Goal: Task Accomplishment & Management: Manage account settings

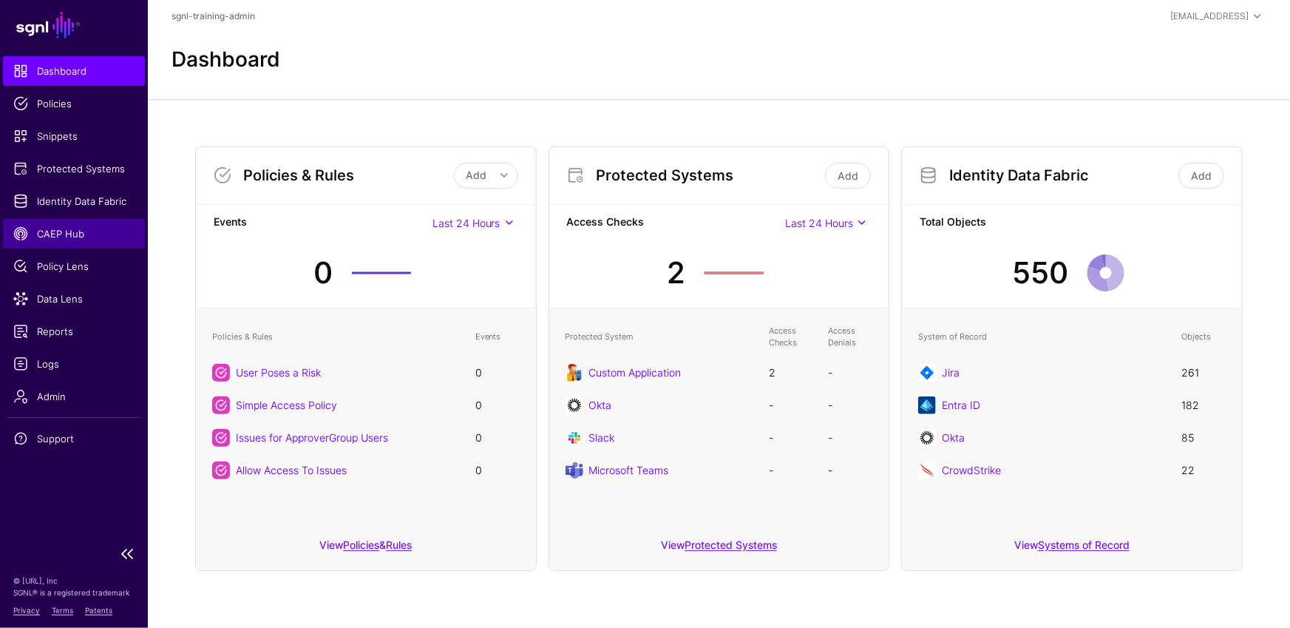
click at [44, 232] on span "CAEP Hub" at bounding box center [73, 233] width 121 height 15
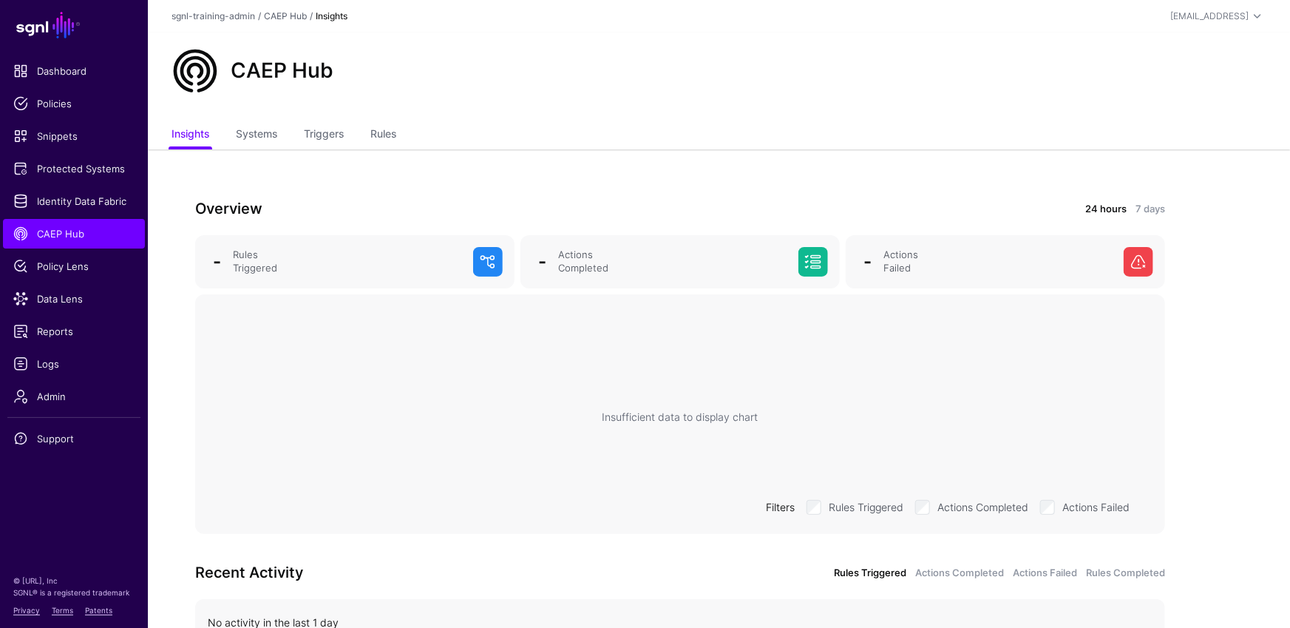
scroll to position [91, 0]
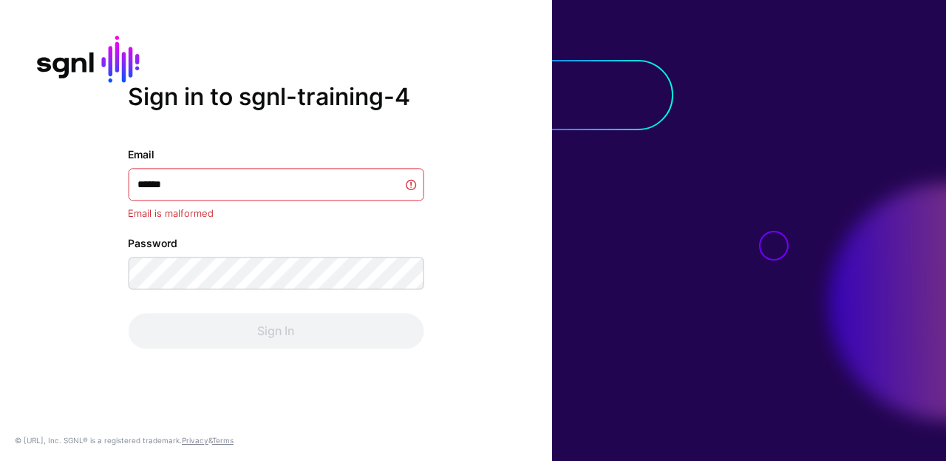
type input "*******"
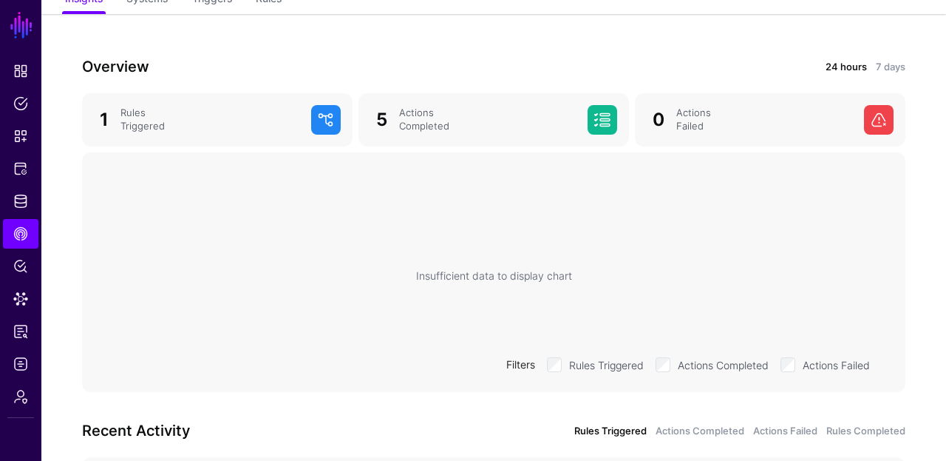
scroll to position [290, 0]
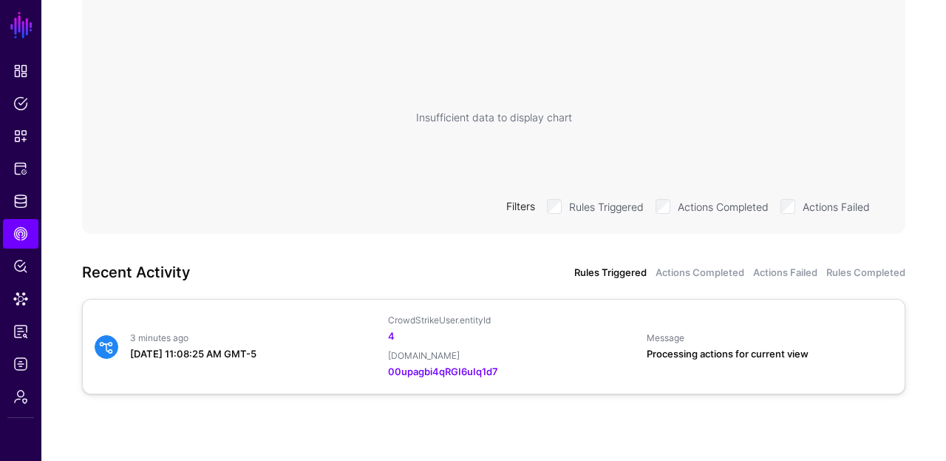
click at [267, 319] on div "3 minutes ago August 28, 2025 at 11:08:25 AM GMT-5 CrowdStrikeUser.entityId 4 O…" at bounding box center [494, 346] width 811 height 65
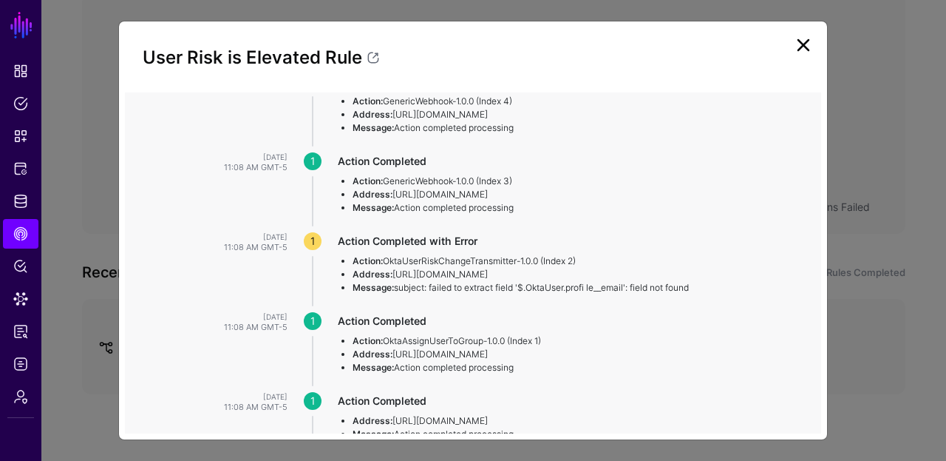
scroll to position [378, 0]
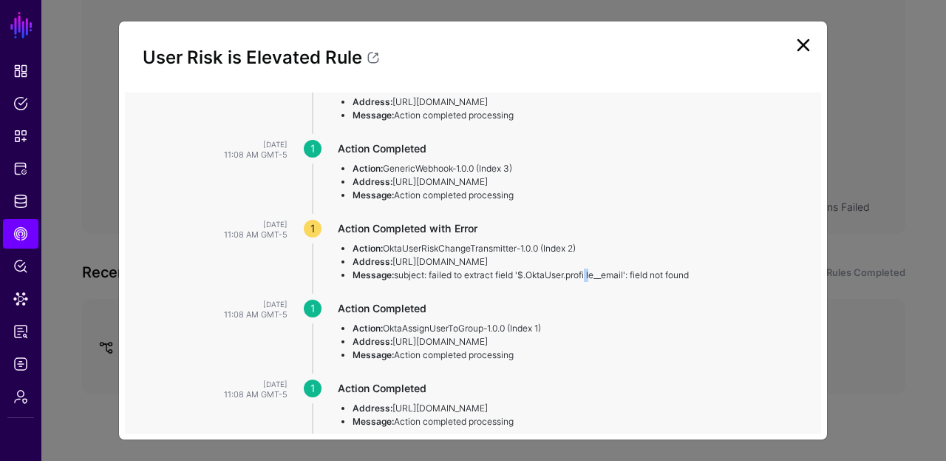
drag, startPoint x: 593, startPoint y: 315, endPoint x: 590, endPoint y: 384, distance: 68.8
click at [588, 282] on li "Message: subject: failed to extract field '$.OktaUser.profi le__email': field n…" at bounding box center [573, 274] width 440 height 13
click at [593, 282] on li "Message: subject: failed to extract field '$.OktaUser.profi le__email': field n…" at bounding box center [573, 274] width 440 height 13
click at [590, 282] on li "Message: subject: failed to extract field '$.OktaUser.profi le__email': field n…" at bounding box center [573, 274] width 440 height 13
click at [803, 43] on link at bounding box center [804, 45] width 24 height 24
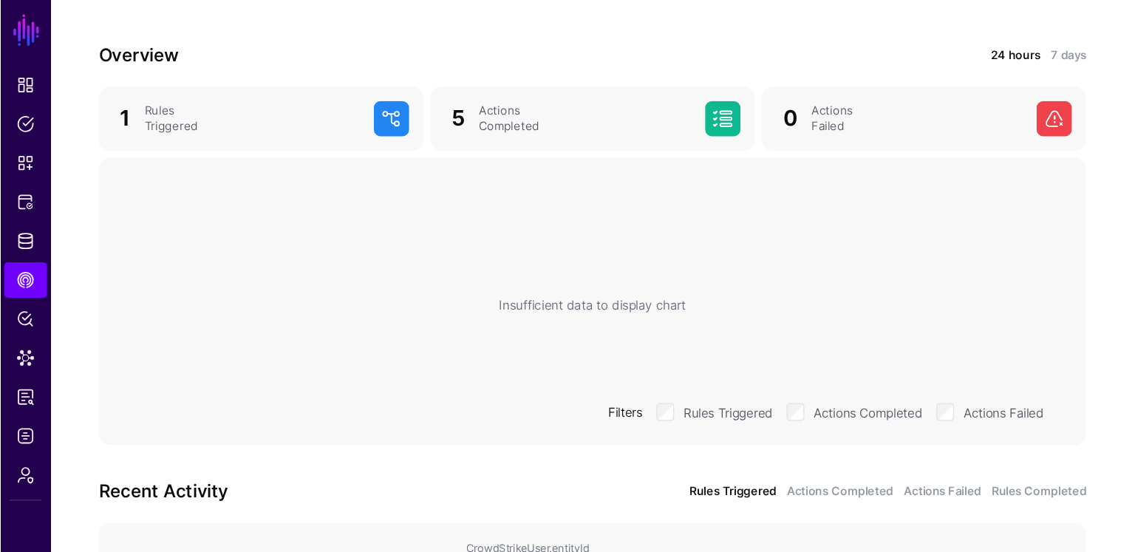
scroll to position [0, 0]
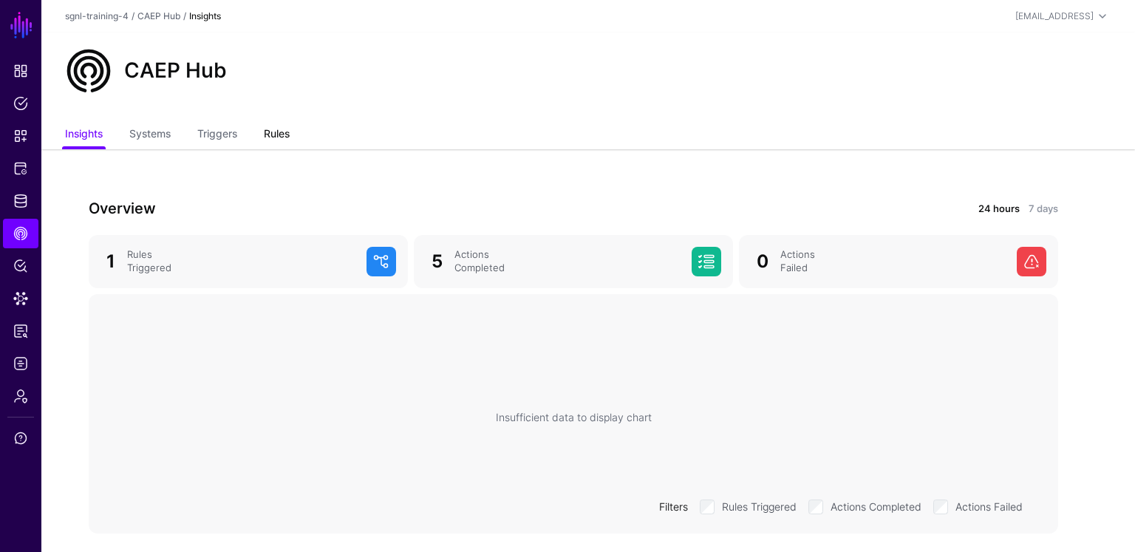
click at [290, 132] on link "Rules" at bounding box center [277, 135] width 26 height 28
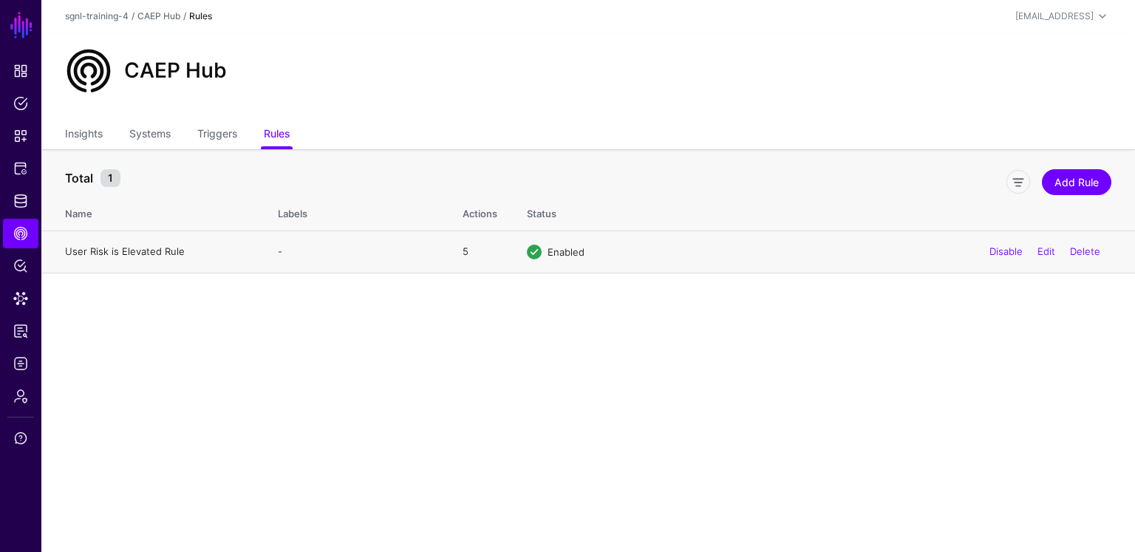
click at [132, 251] on link "User Risk is Elevated Rule" at bounding box center [125, 251] width 120 height 12
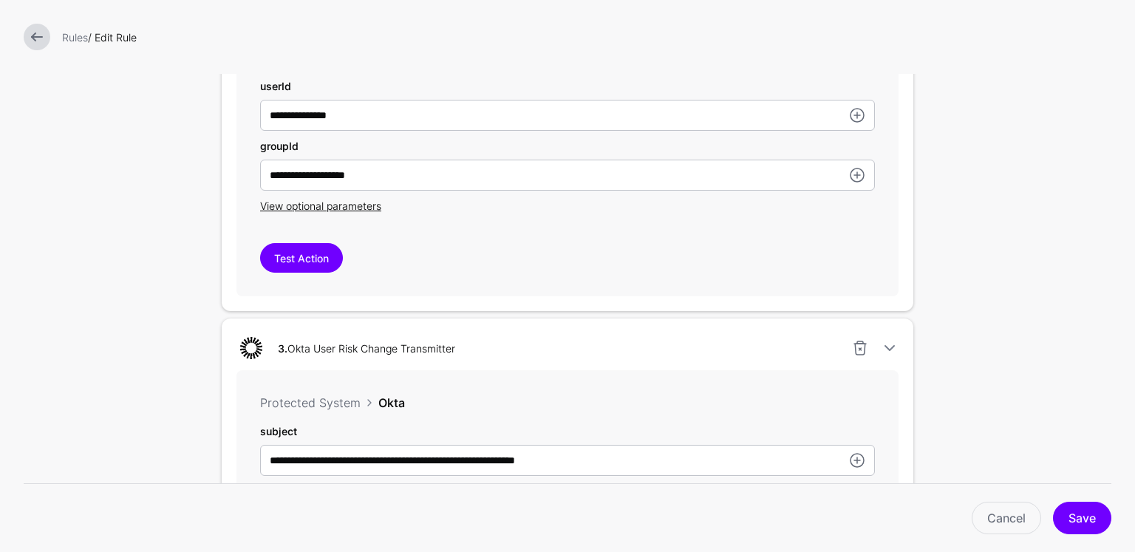
scroll to position [840, 0]
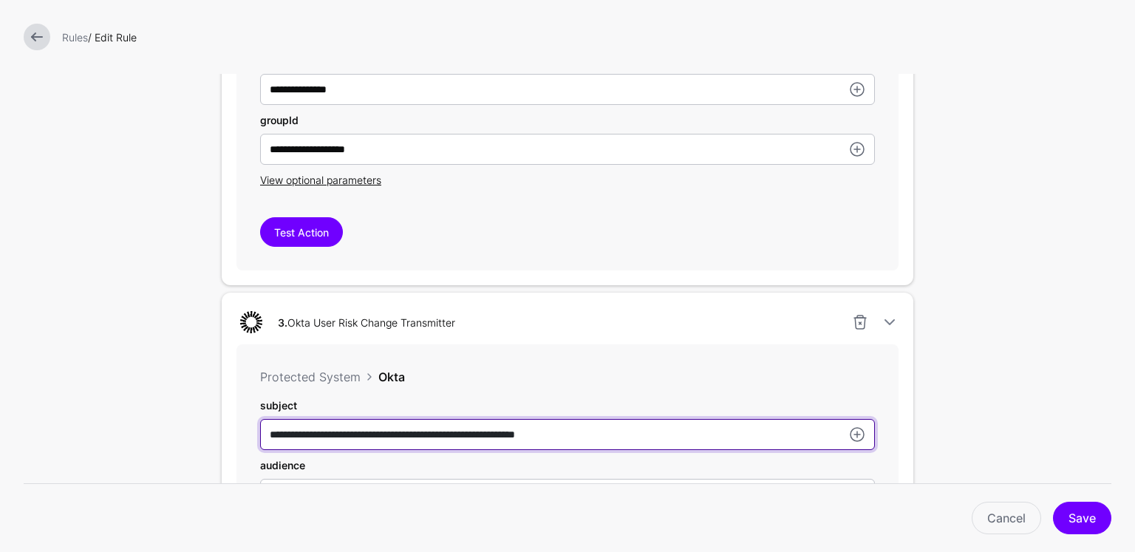
type input "**********"
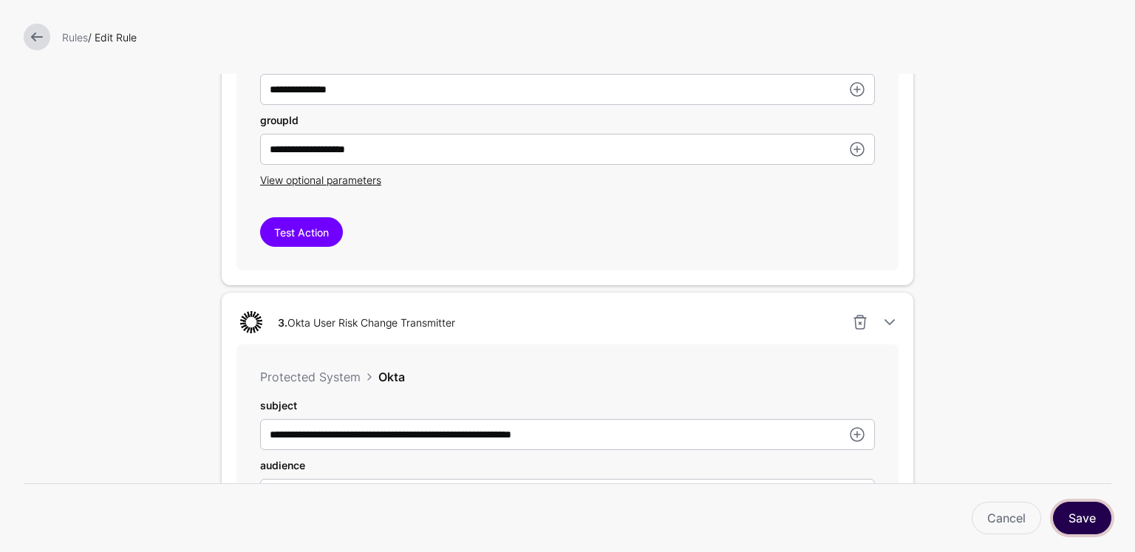
click at [945, 460] on button "Save" at bounding box center [1082, 518] width 58 height 33
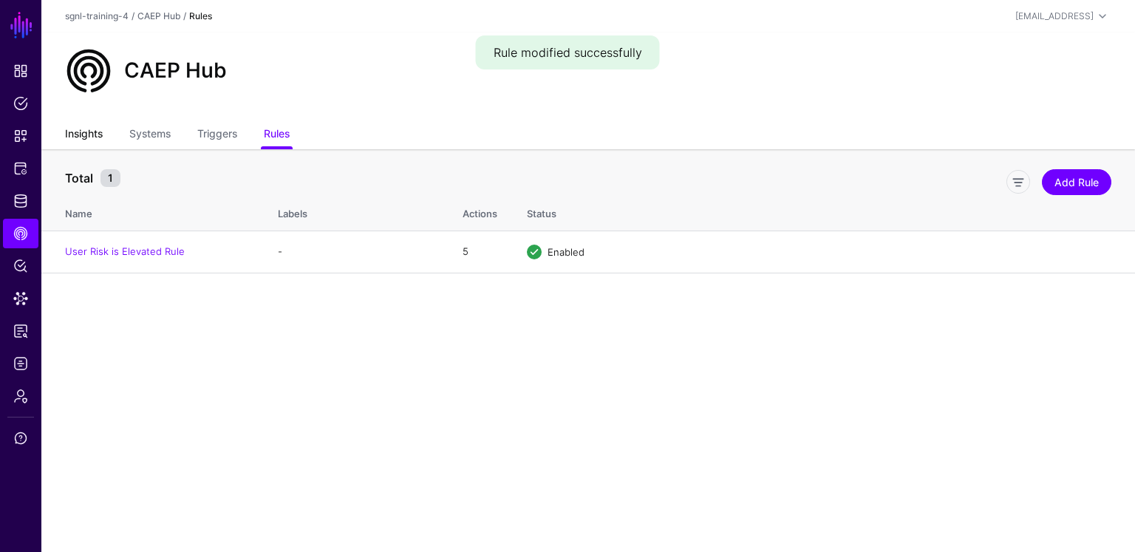
click at [77, 138] on link "Insights" at bounding box center [84, 135] width 38 height 28
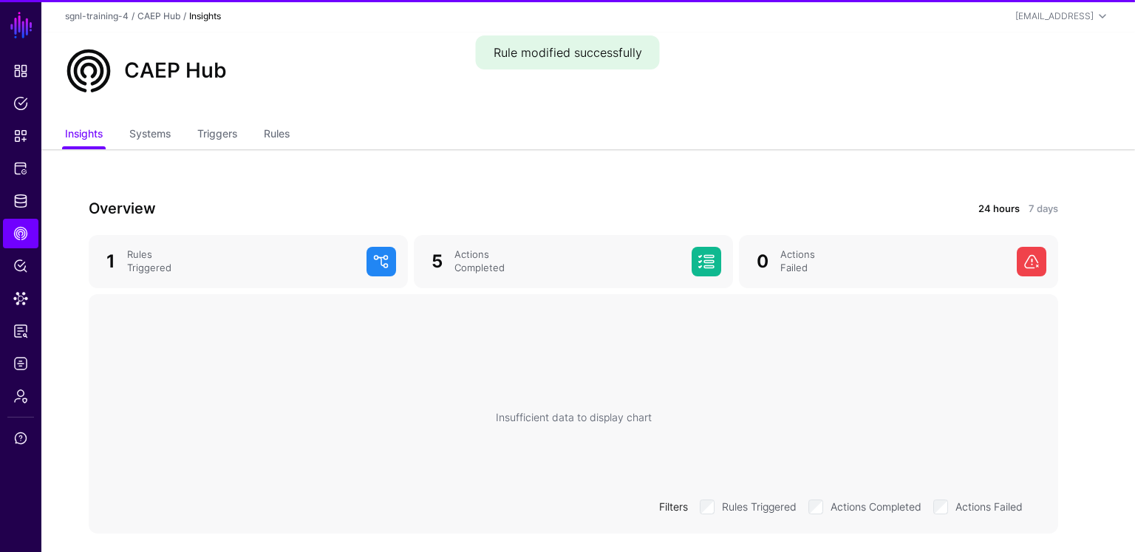
click at [300, 126] on ul "Insights Systems Triggers Rules" at bounding box center [588, 135] width 1047 height 28
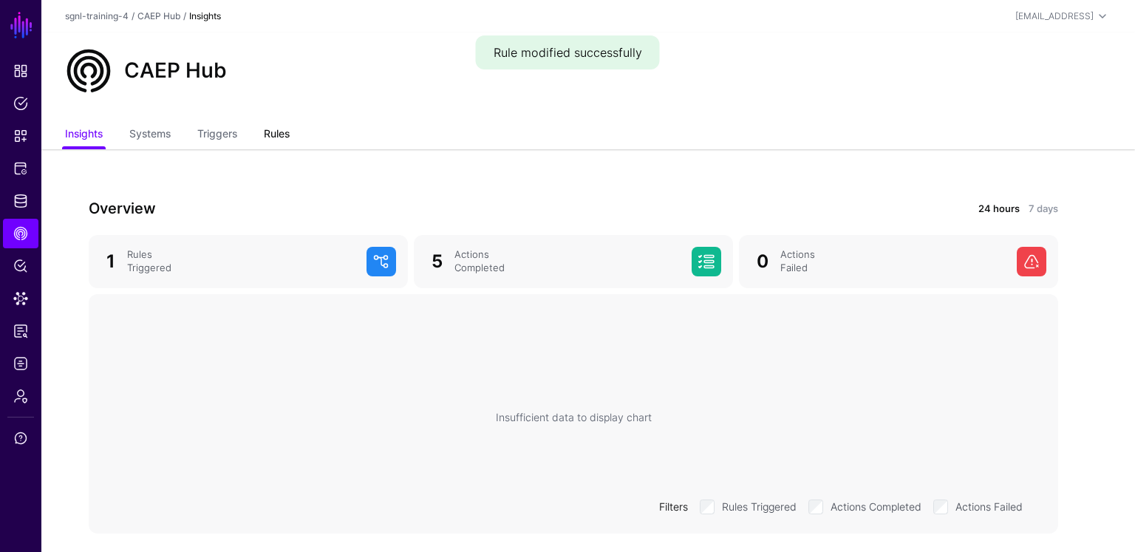
click at [288, 127] on link "Rules" at bounding box center [277, 135] width 26 height 28
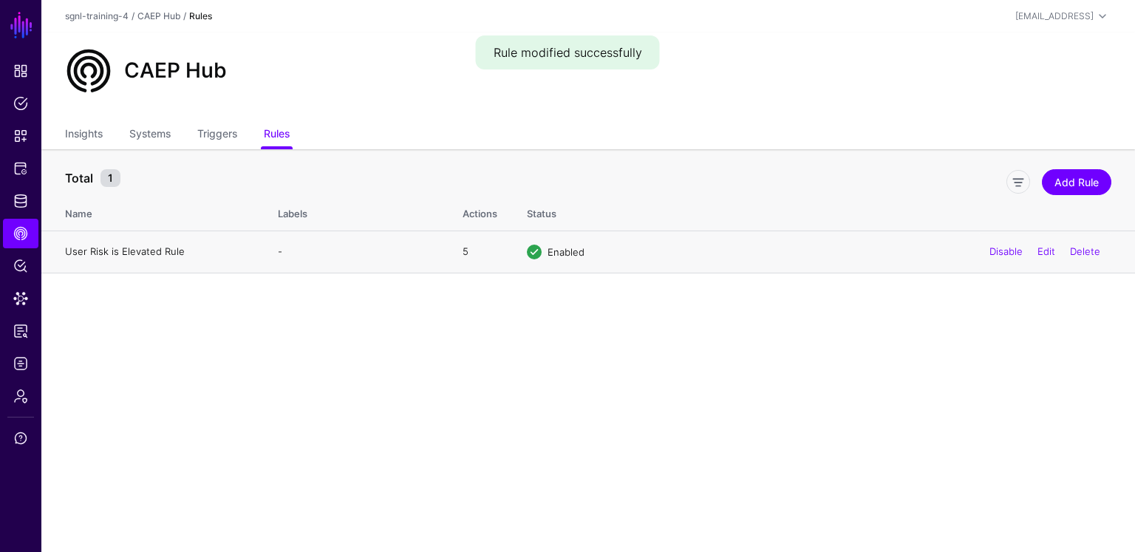
click at [179, 248] on link "User Risk is Elevated Rule" at bounding box center [125, 251] width 120 height 12
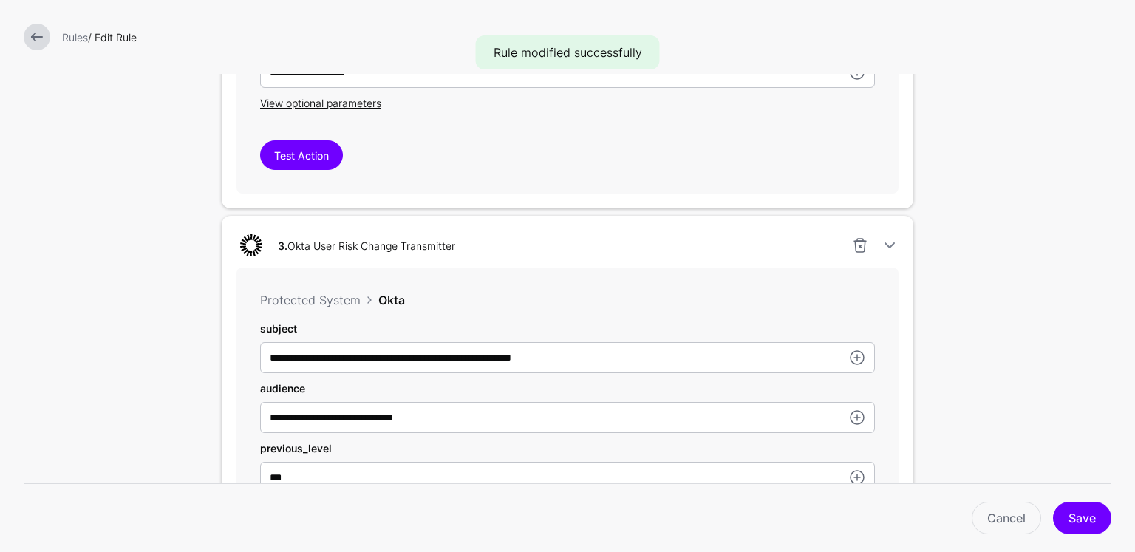
scroll to position [1083, 0]
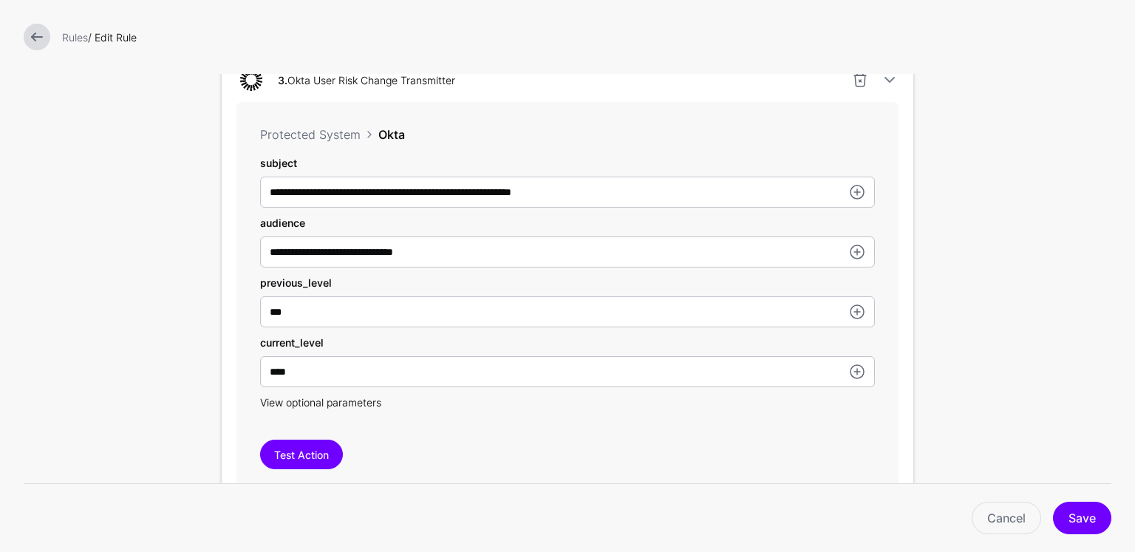
click at [335, 402] on span "View optional parameters" at bounding box center [320, 402] width 121 height 13
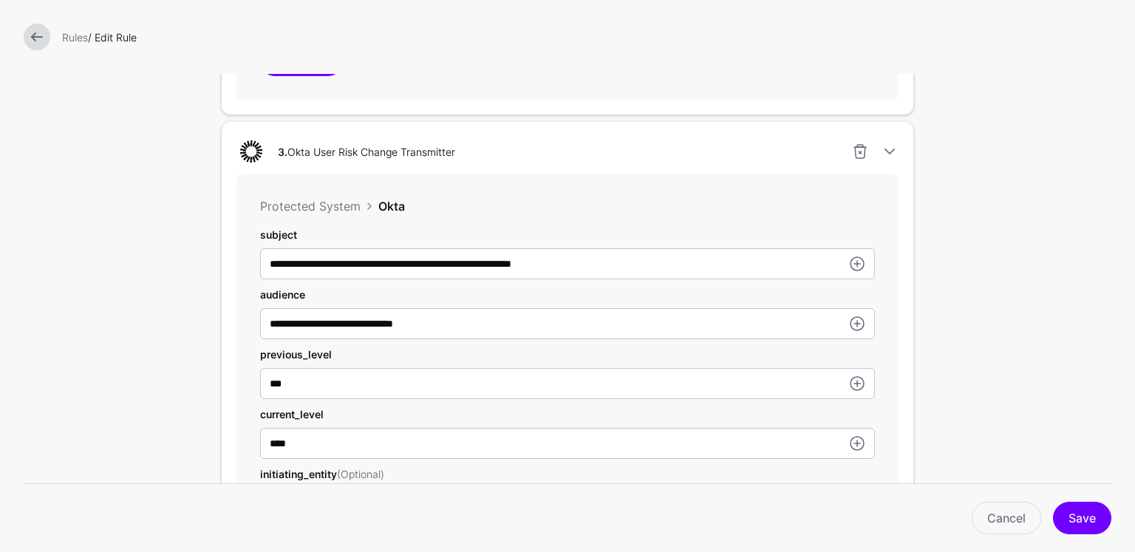
scroll to position [1003, 0]
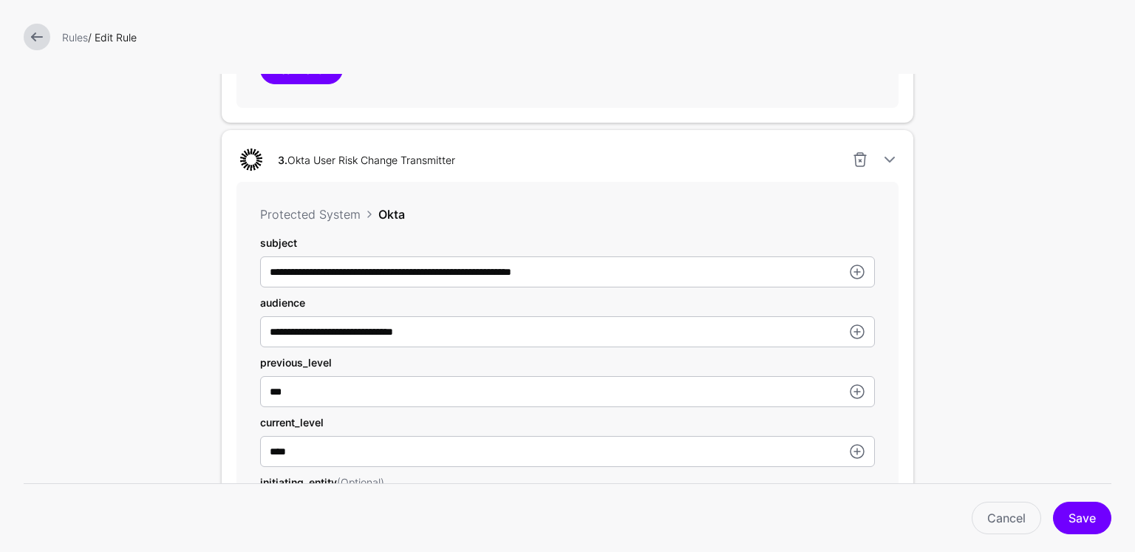
click at [44, 33] on link at bounding box center [37, 37] width 27 height 27
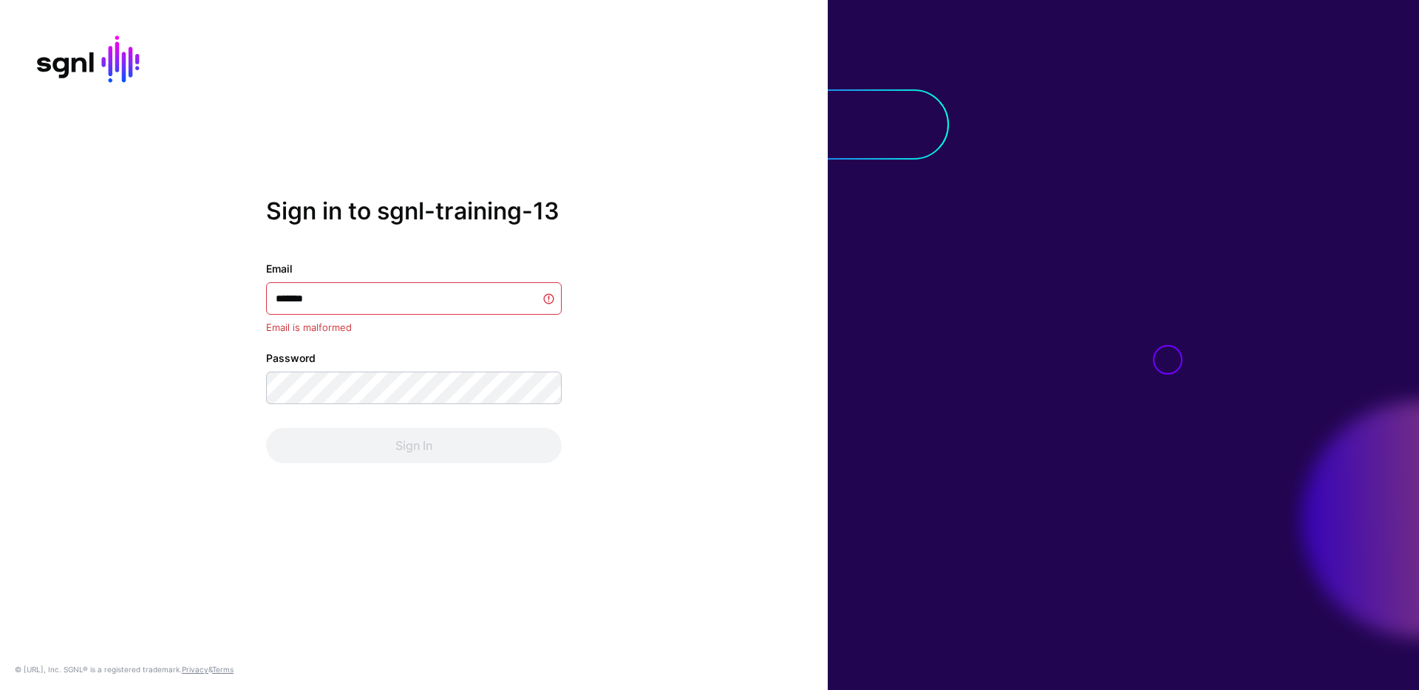
type input "********"
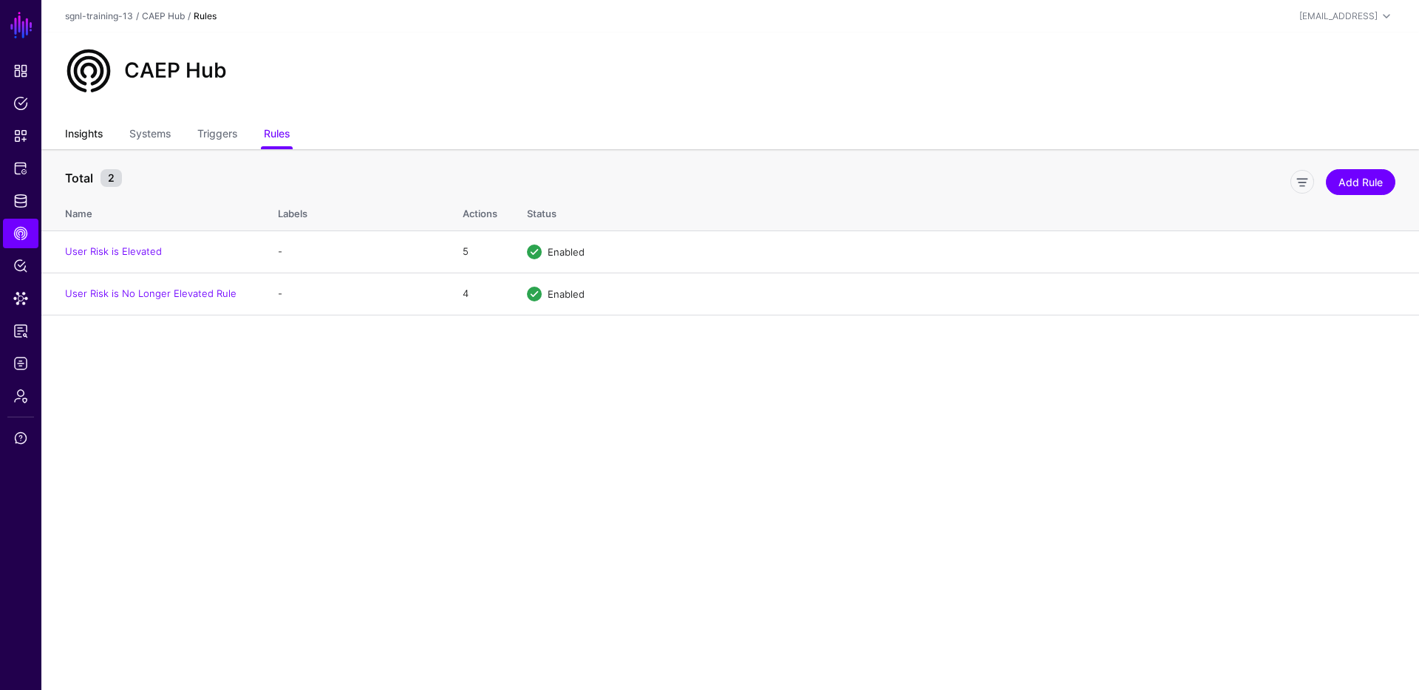
click at [98, 142] on link "Insights" at bounding box center [84, 135] width 38 height 28
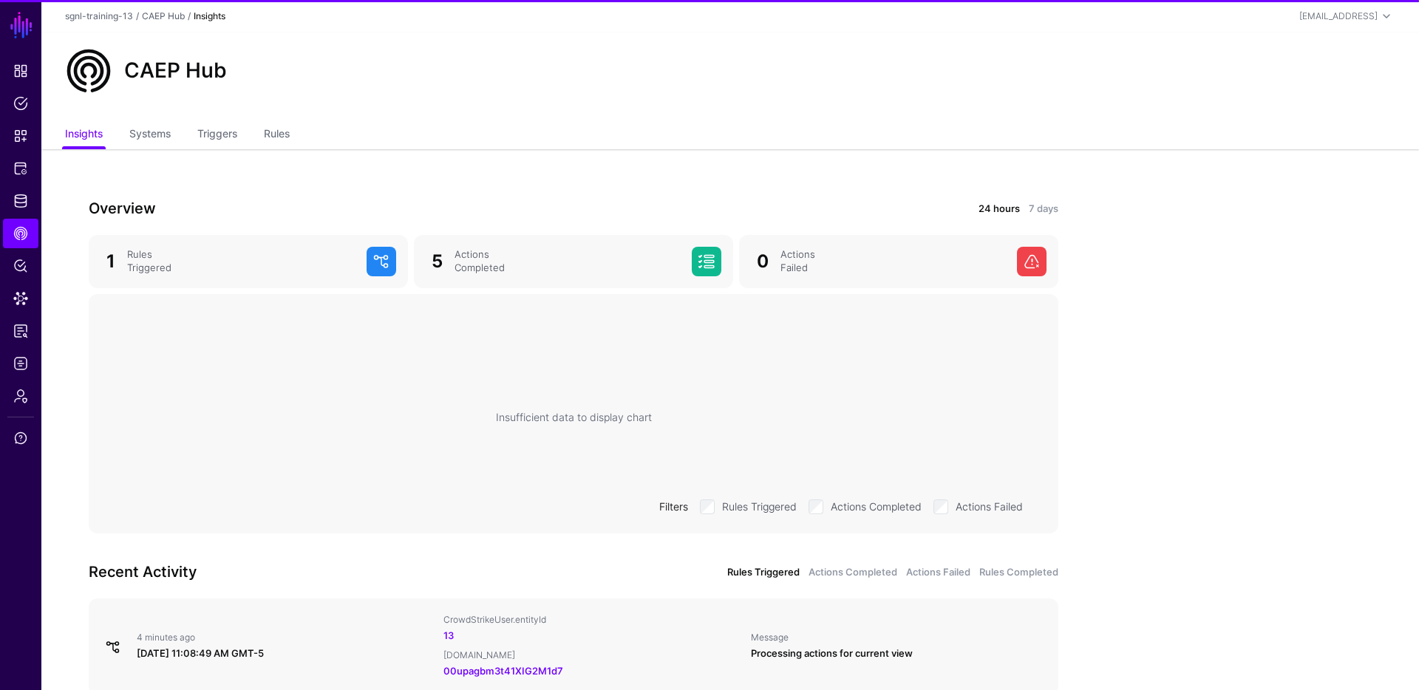
scroll to position [78, 0]
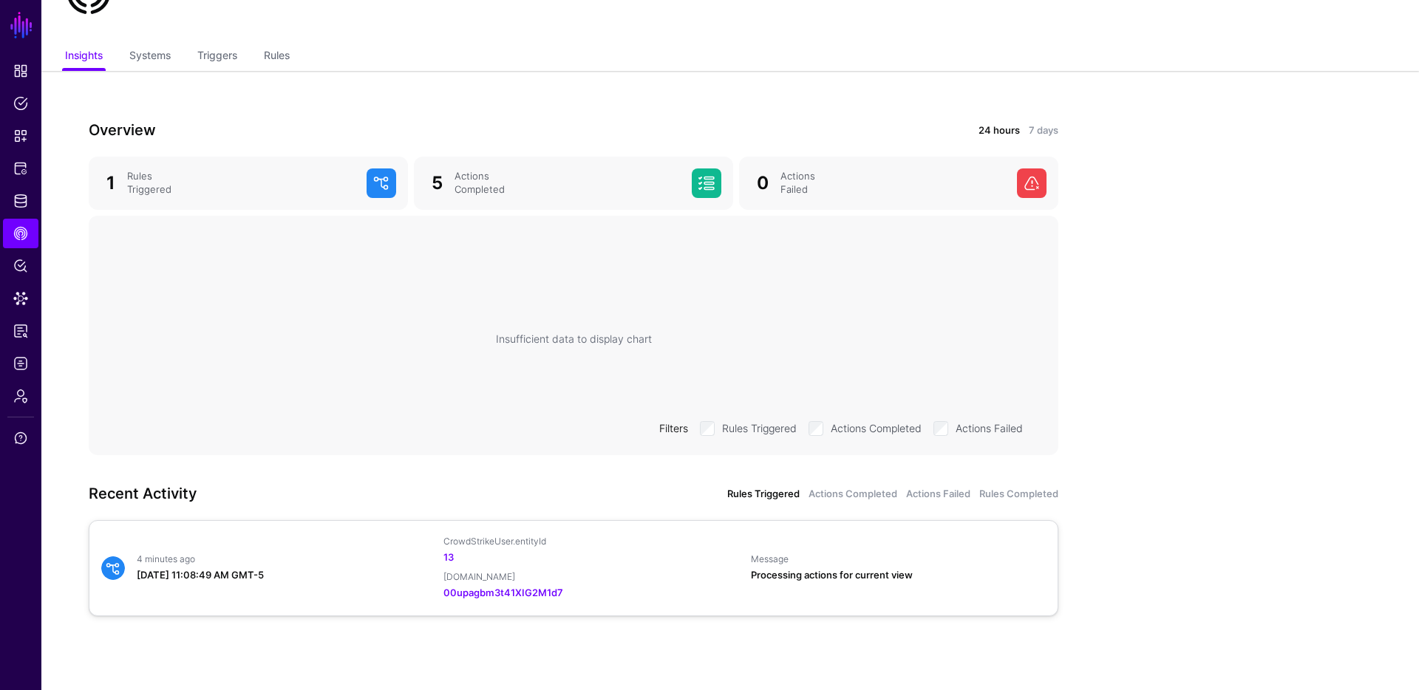
click at [293, 551] on div "4 minutes ago August 28, 2025 at 11:08:49 AM GMT-5 CrowdStrikeUser.entityId 13 …" at bounding box center [573, 568] width 957 height 65
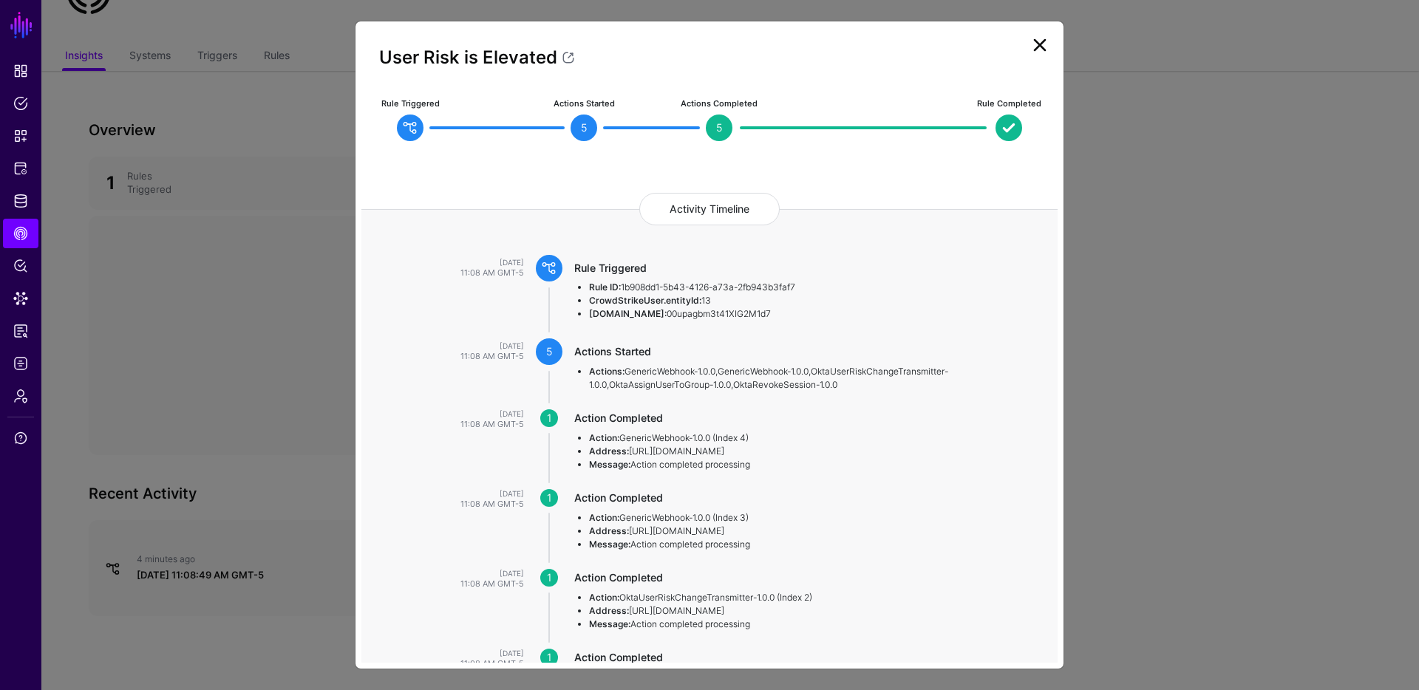
scroll to position [19, 0]
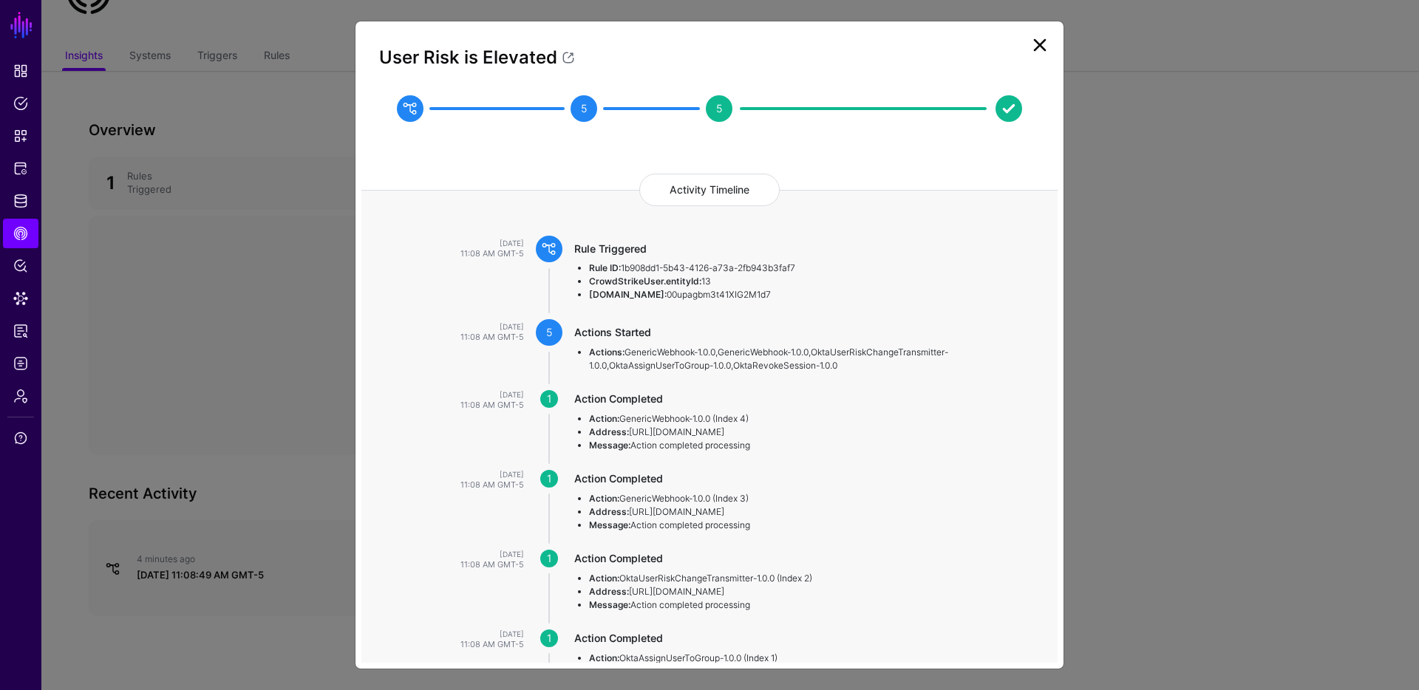
click at [1042, 42] on link at bounding box center [1040, 45] width 24 height 24
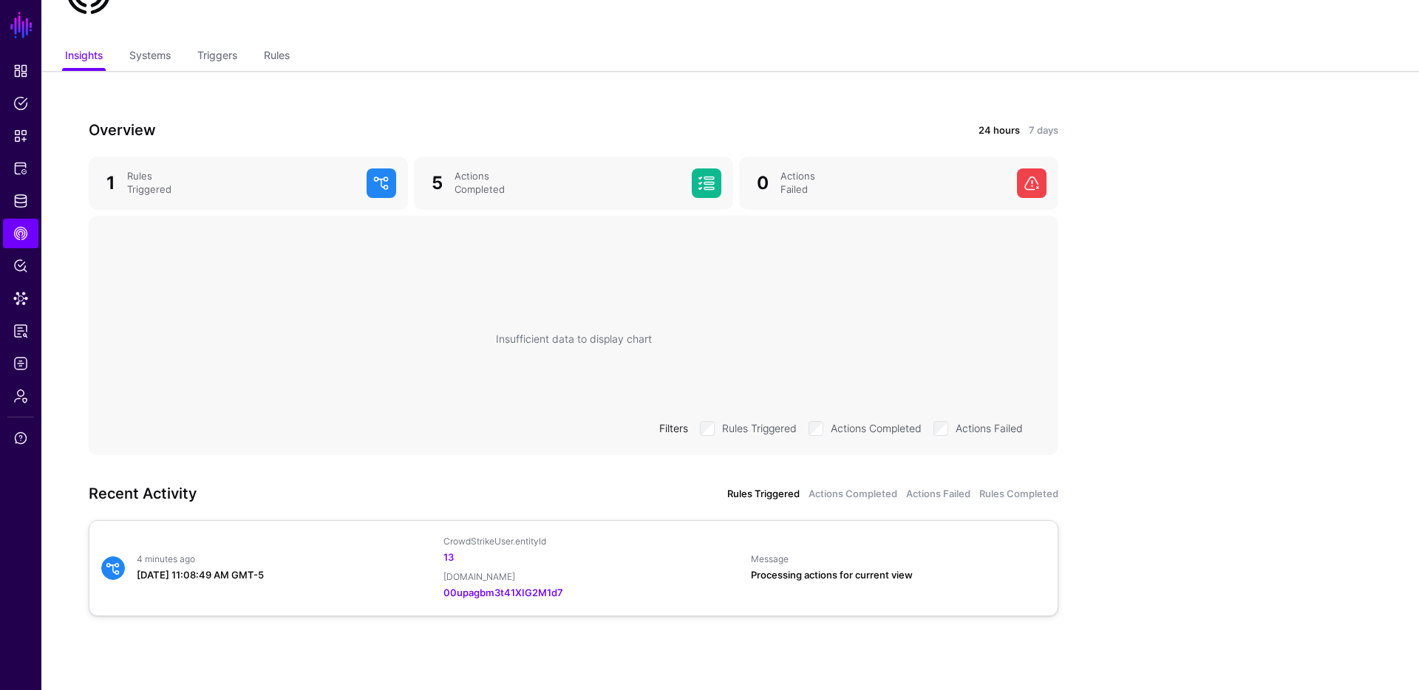
click at [884, 575] on div "Processing actions for current view" at bounding box center [898, 575] width 295 height 15
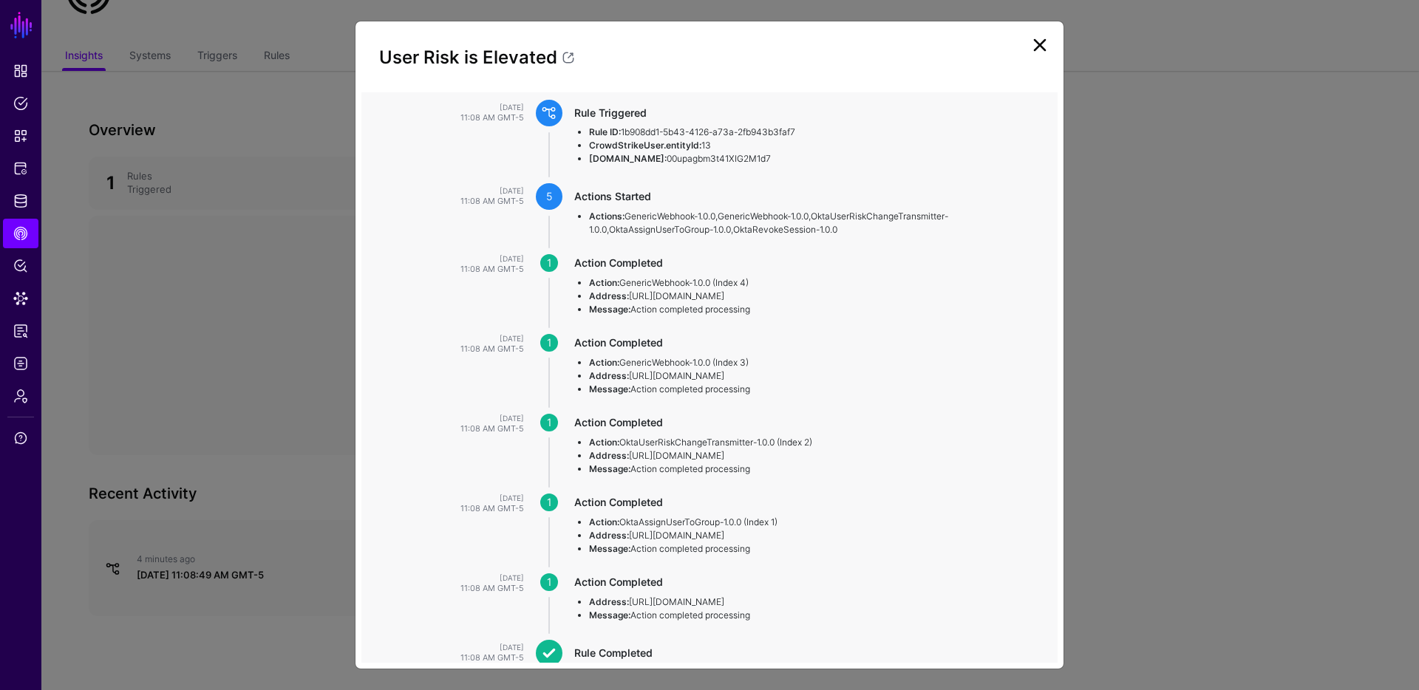
scroll to position [259, 0]
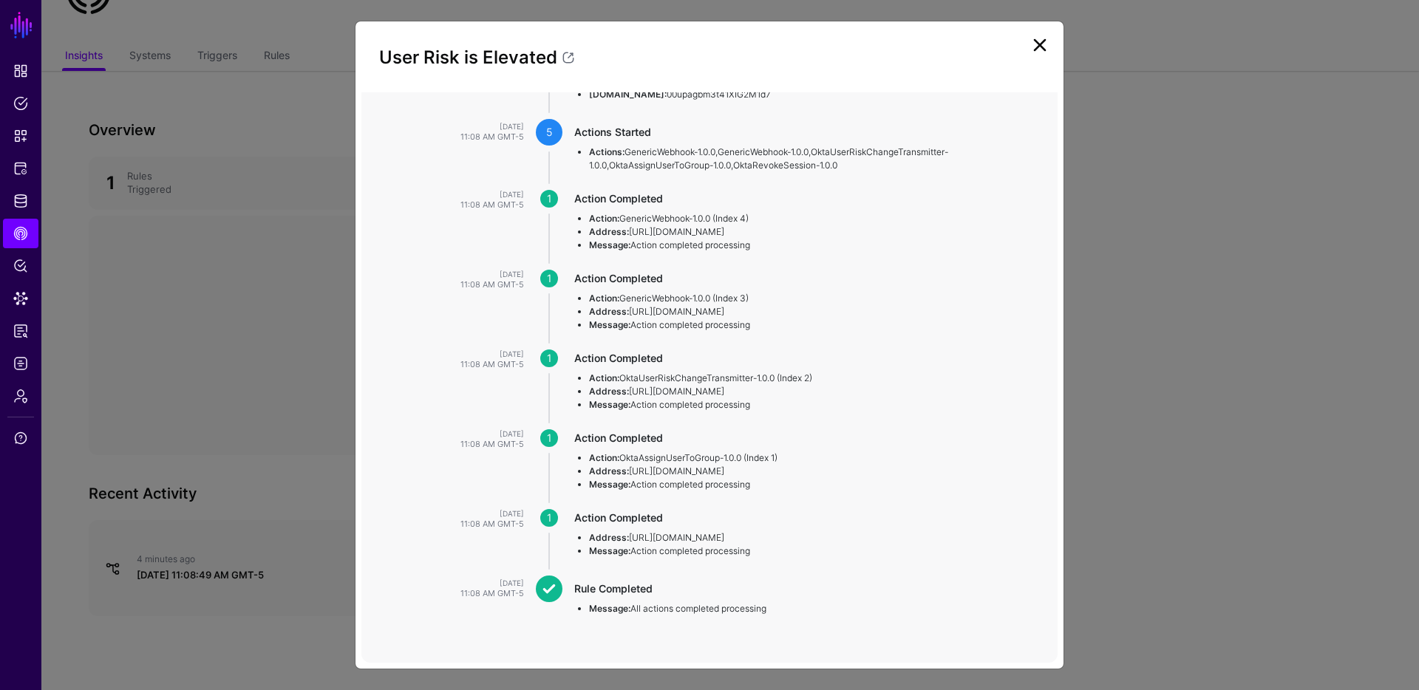
drag, startPoint x: 793, startPoint y: 608, endPoint x: 530, endPoint y: 588, distance: 263.9
click at [530, 588] on div "Aug 28, 2025 11:08 AM GMT-5 Rule Completed Message: All actions completed proce…" at bounding box center [709, 605] width 696 height 58
click at [797, 629] on div "Rule Completed Message: All actions completed processing" at bounding box center [811, 605] width 496 height 58
click at [1042, 47] on link at bounding box center [1040, 45] width 24 height 24
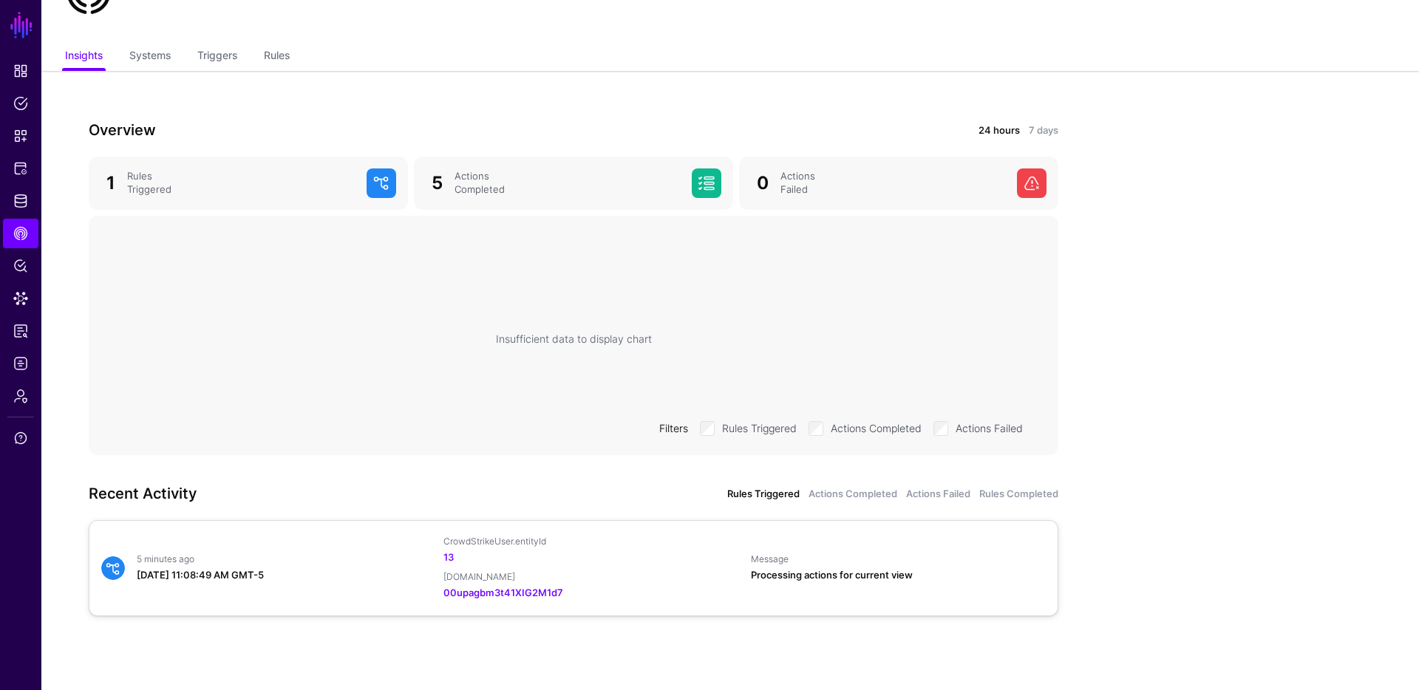
click at [877, 579] on div "Processing actions for current view" at bounding box center [898, 575] width 295 height 15
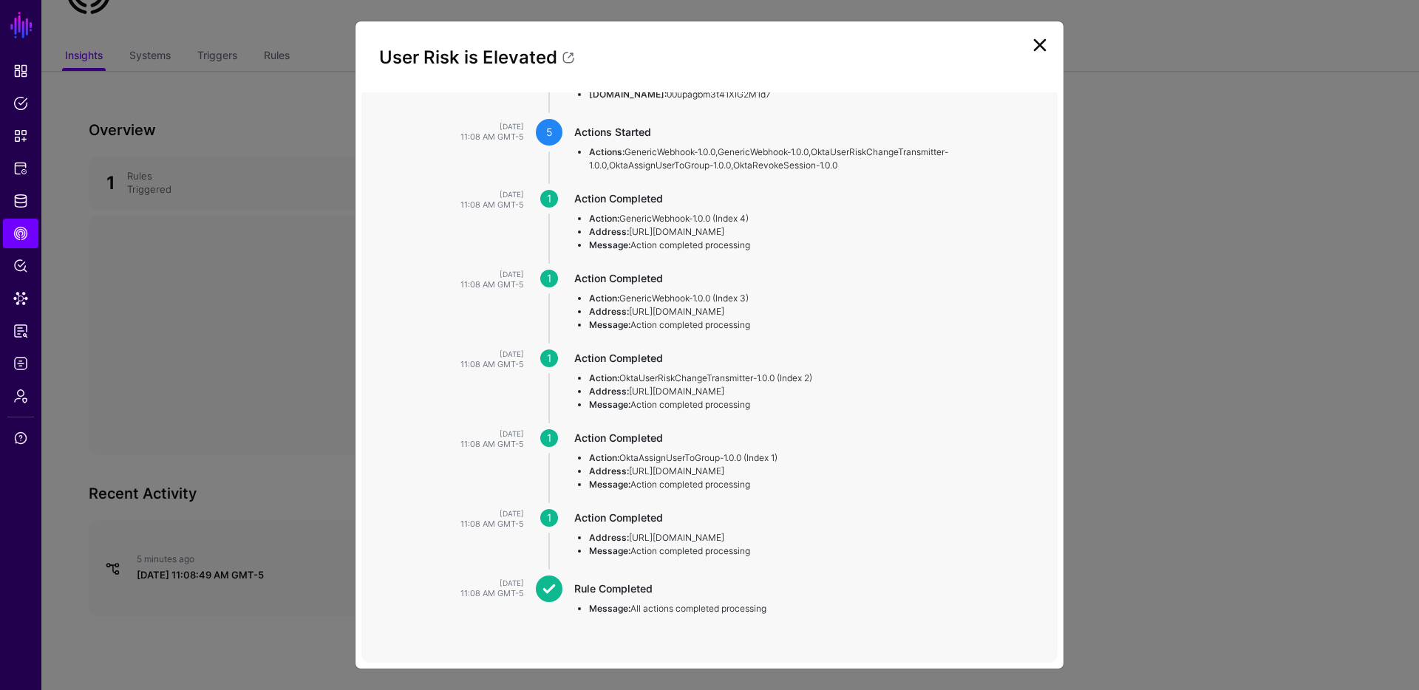
click at [257, 563] on ngb-modal-window "User Risk is Elevated Rule Triggered Actions Started 5 Actions Completed 5 Rule…" at bounding box center [709, 345] width 1419 height 690
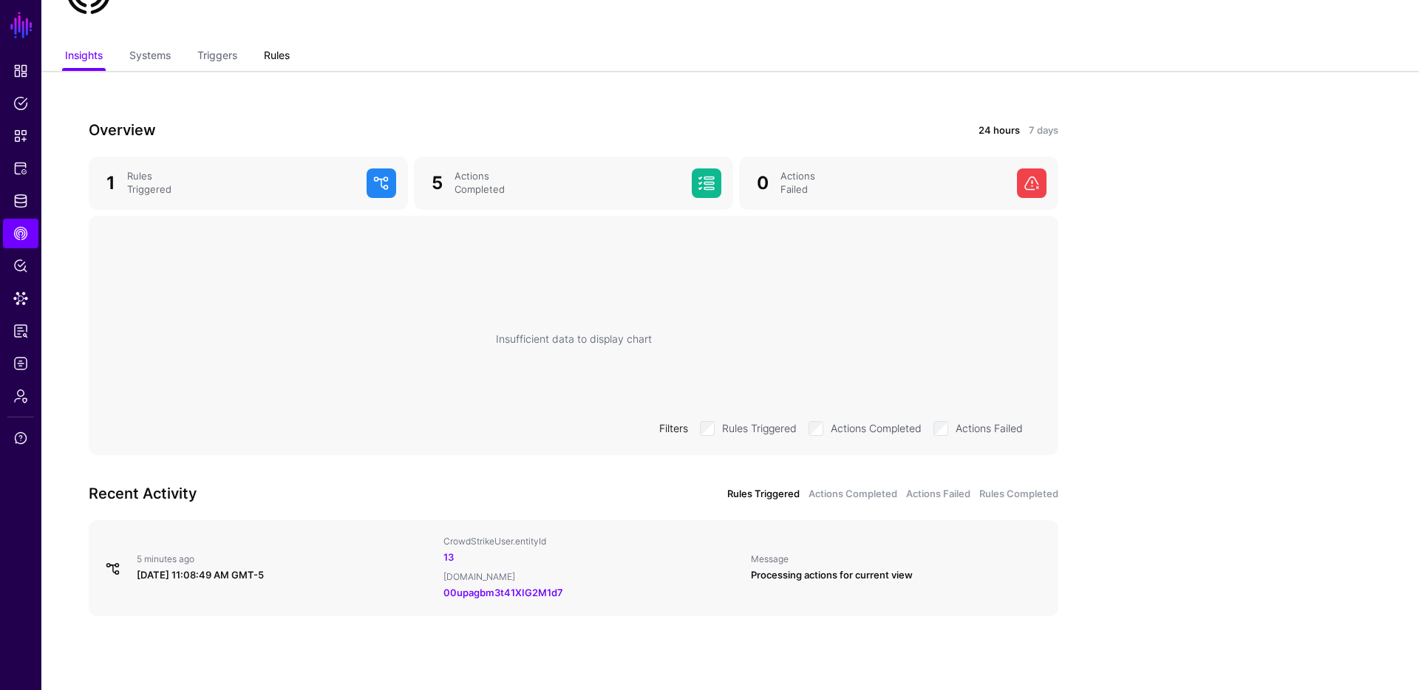
click at [284, 52] on link "Rules" at bounding box center [277, 57] width 26 height 28
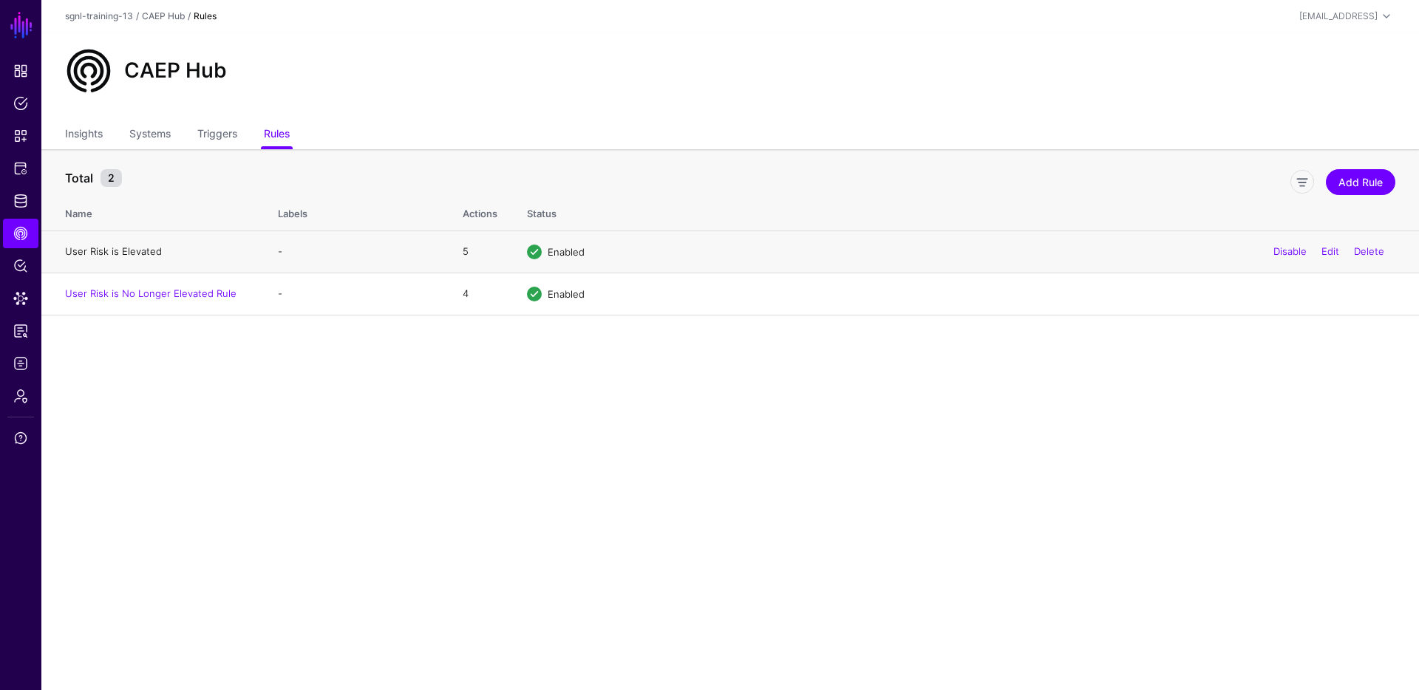
click at [123, 249] on link "User Risk is Elevated" at bounding box center [113, 251] width 97 height 12
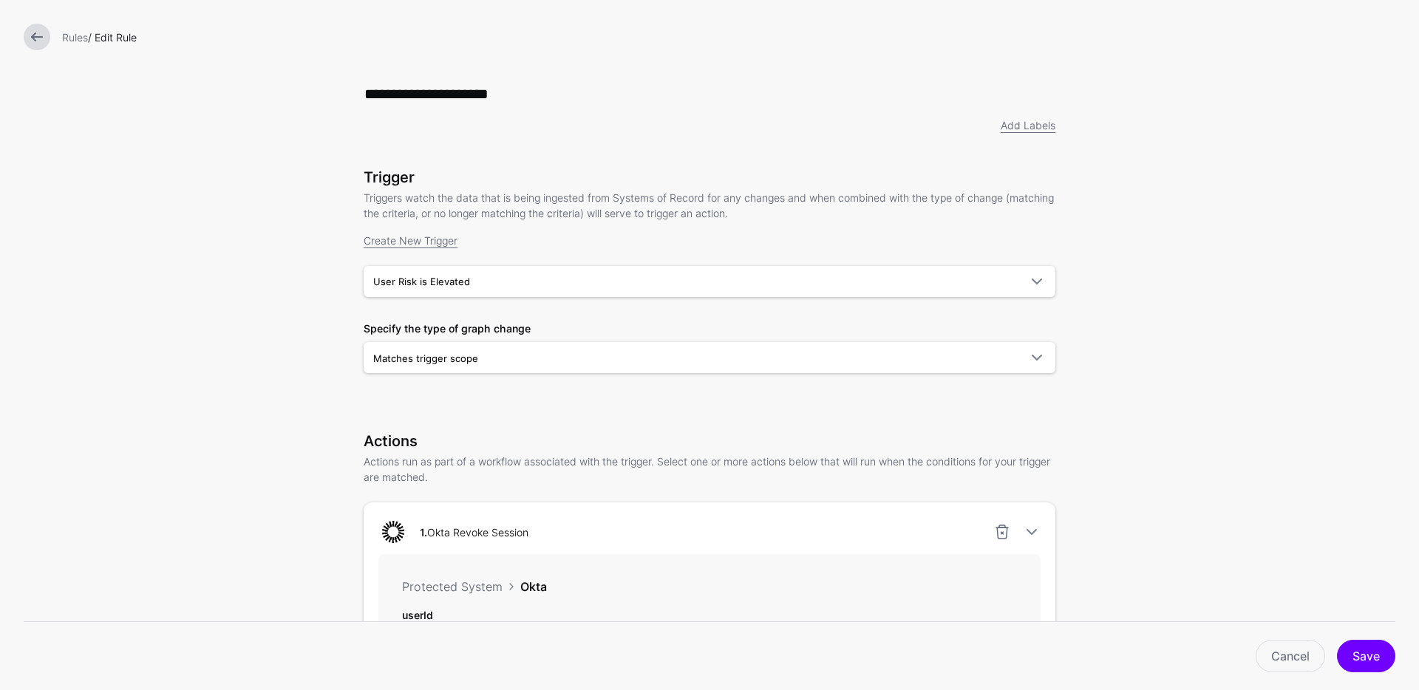
click at [36, 24] on link at bounding box center [37, 37] width 27 height 27
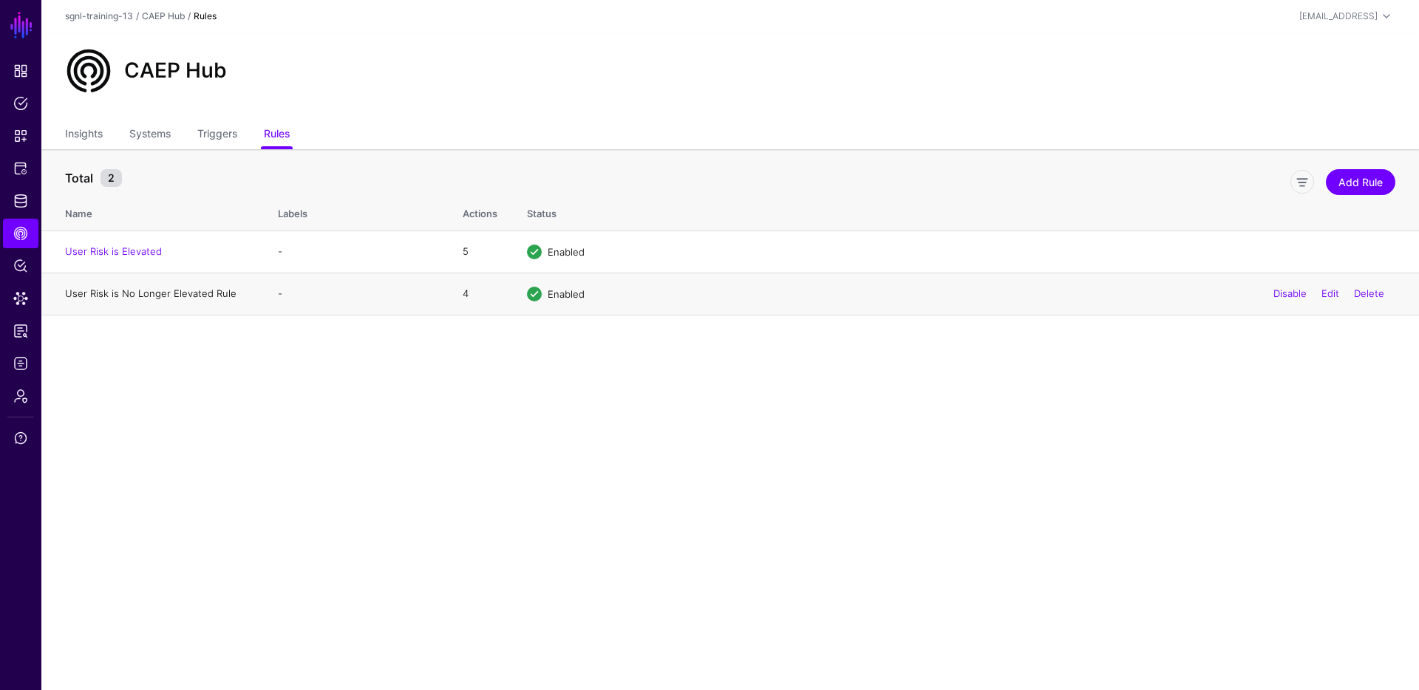
click at [215, 295] on link "User Risk is No Longer Elevated Rule" at bounding box center [150, 294] width 171 height 12
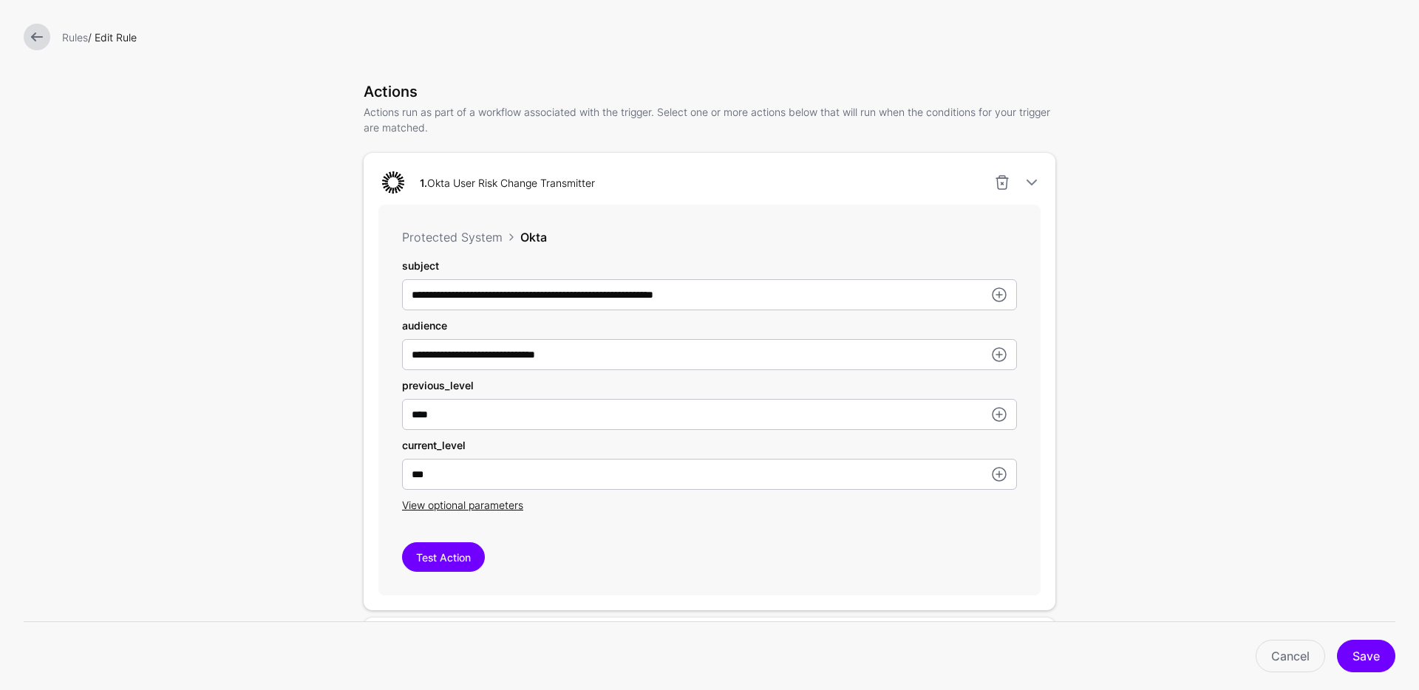
scroll to position [340, 0]
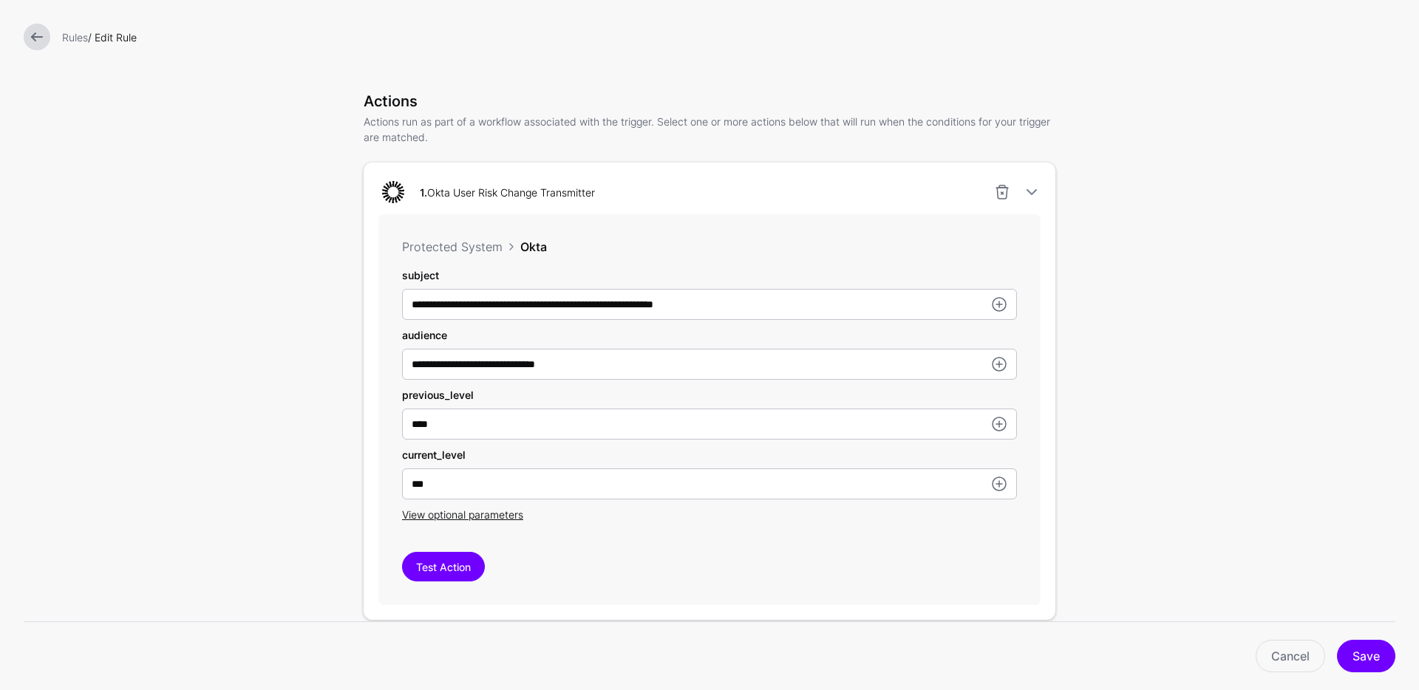
click at [28, 40] on link at bounding box center [37, 37] width 27 height 27
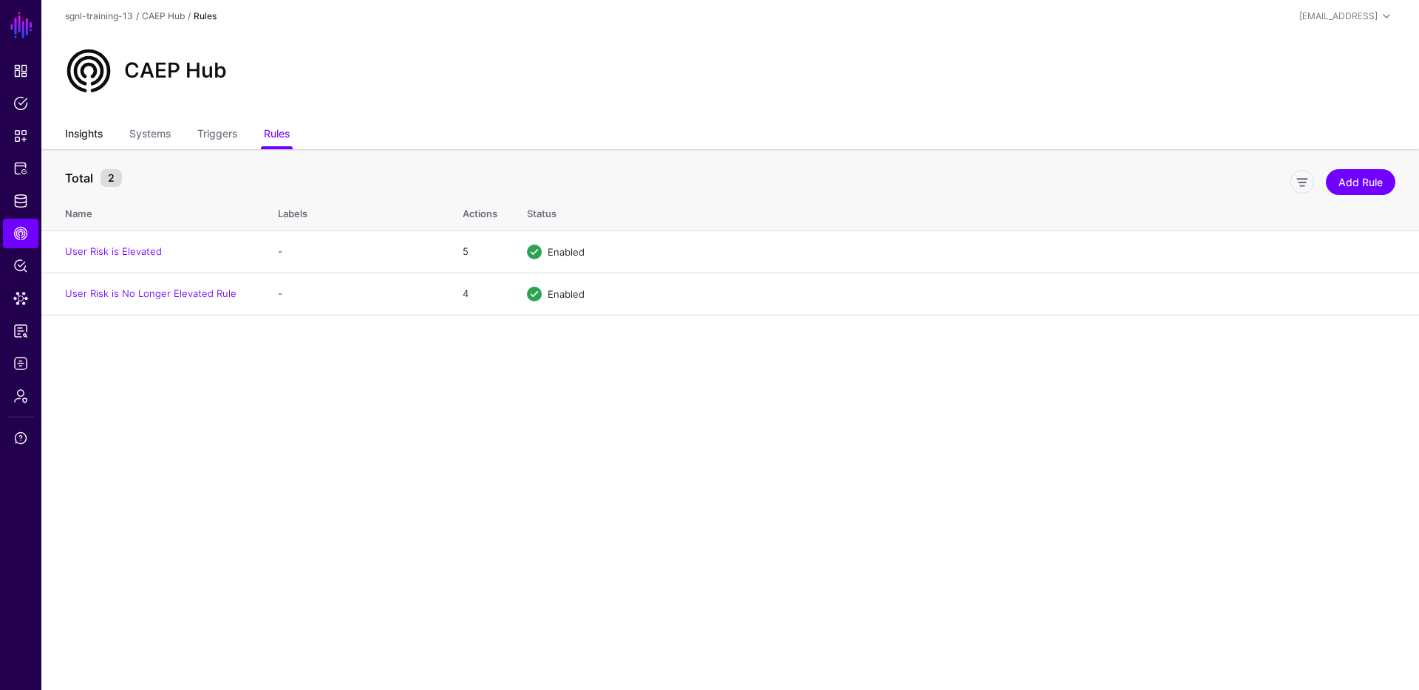
click at [78, 129] on link "Insights" at bounding box center [84, 135] width 38 height 28
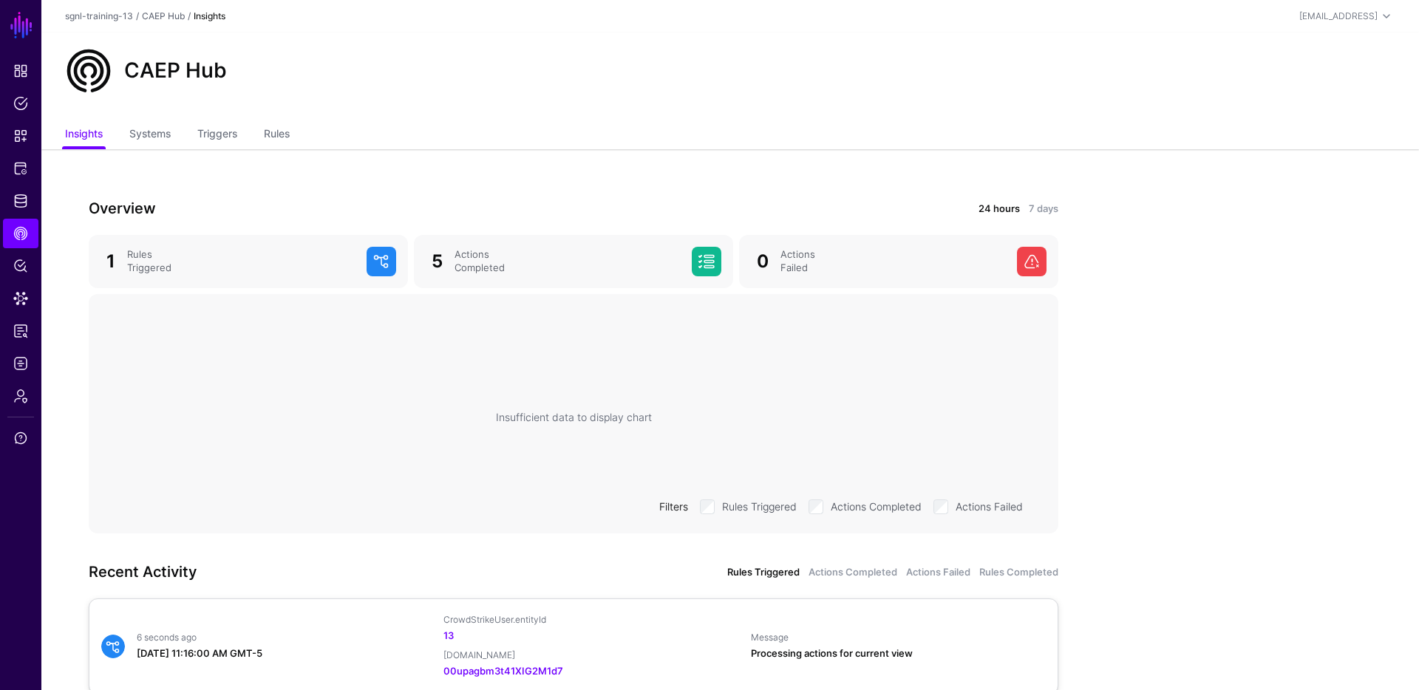
scroll to position [180, 0]
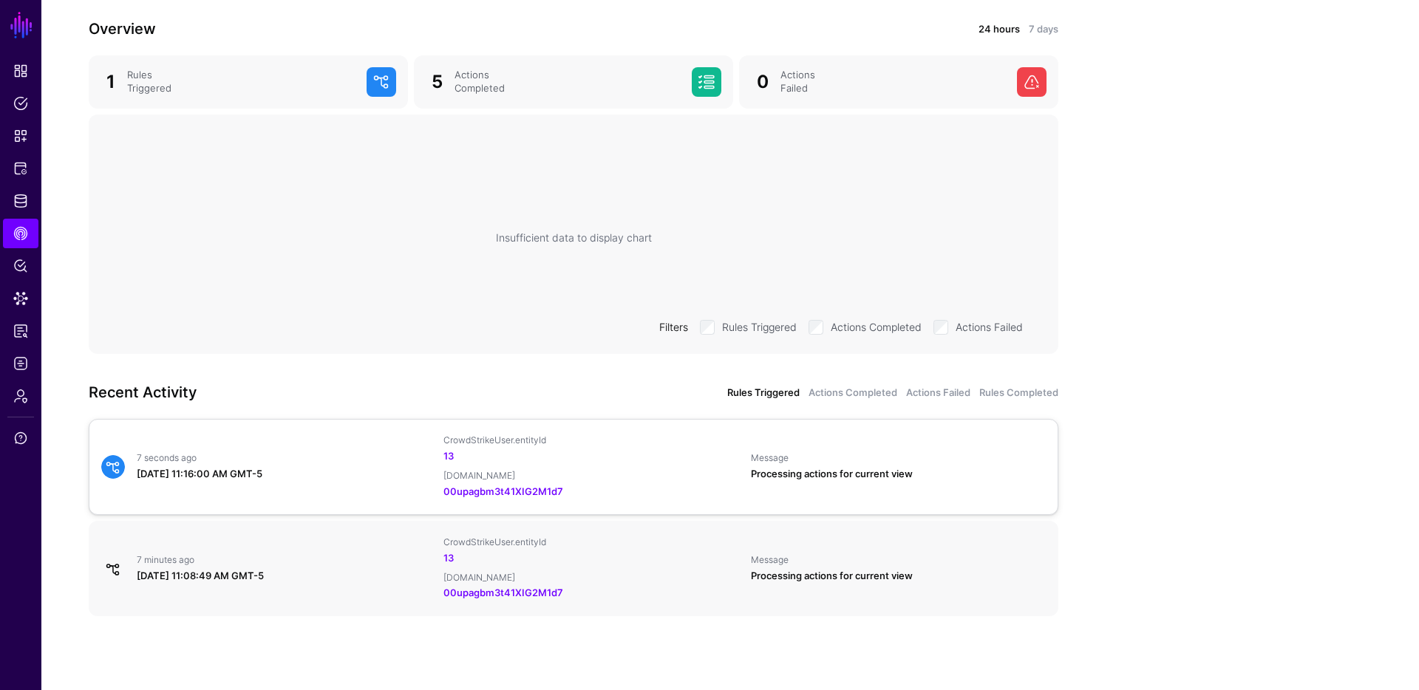
click at [338, 470] on div "August 28, 2025 at 11:16:00 AM GMT-5" at bounding box center [284, 474] width 295 height 15
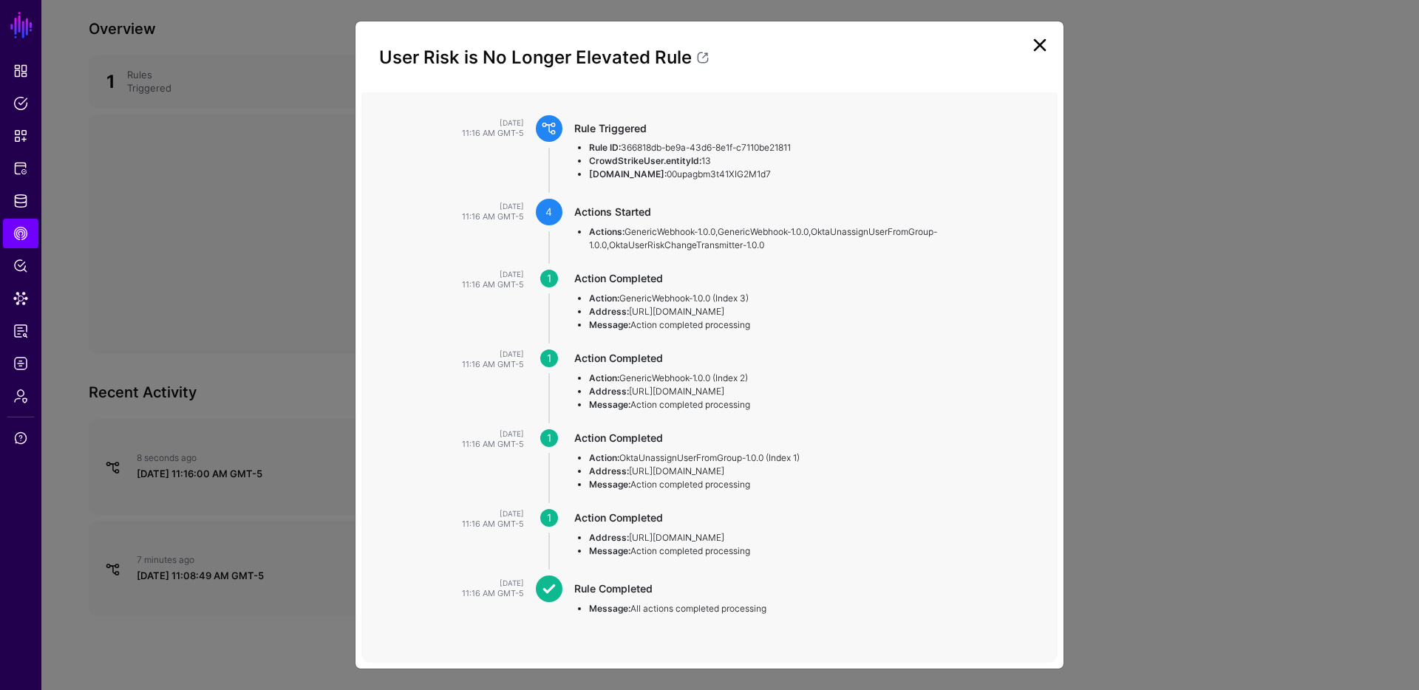
scroll to position [0, 0]
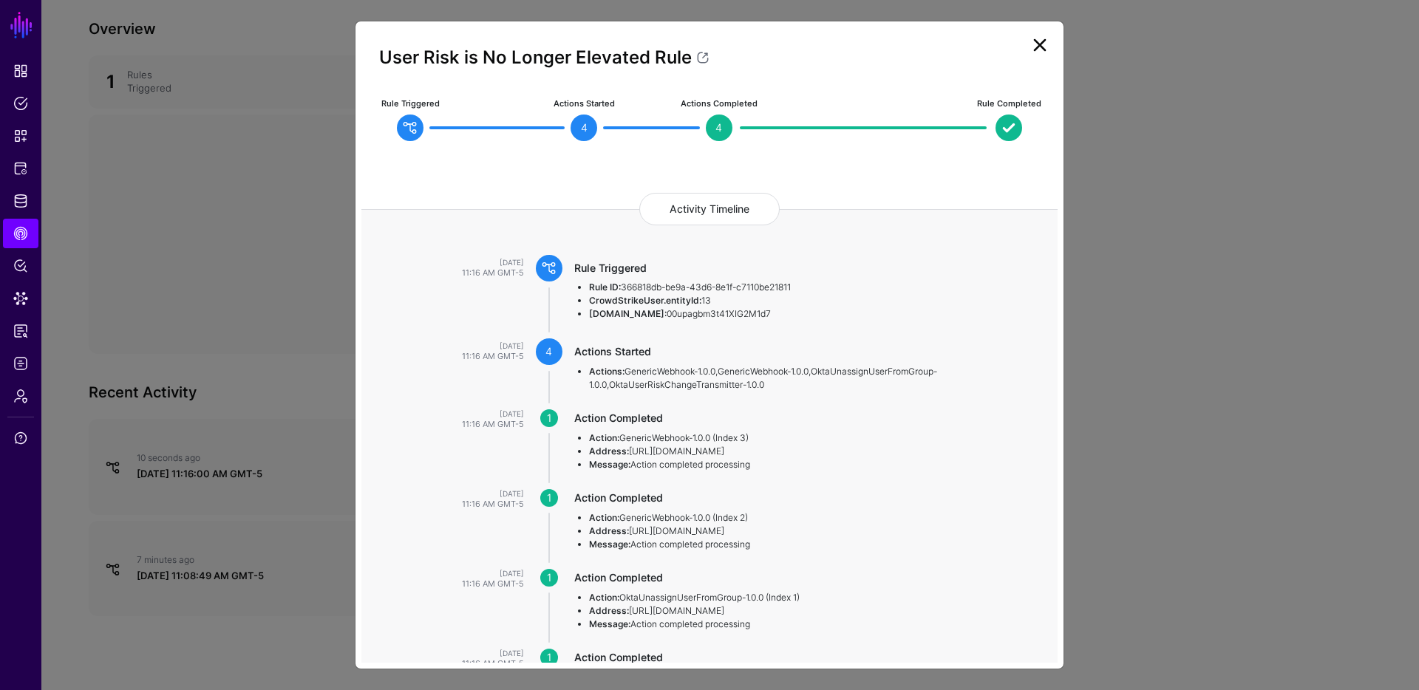
click at [1034, 53] on link at bounding box center [1040, 45] width 24 height 24
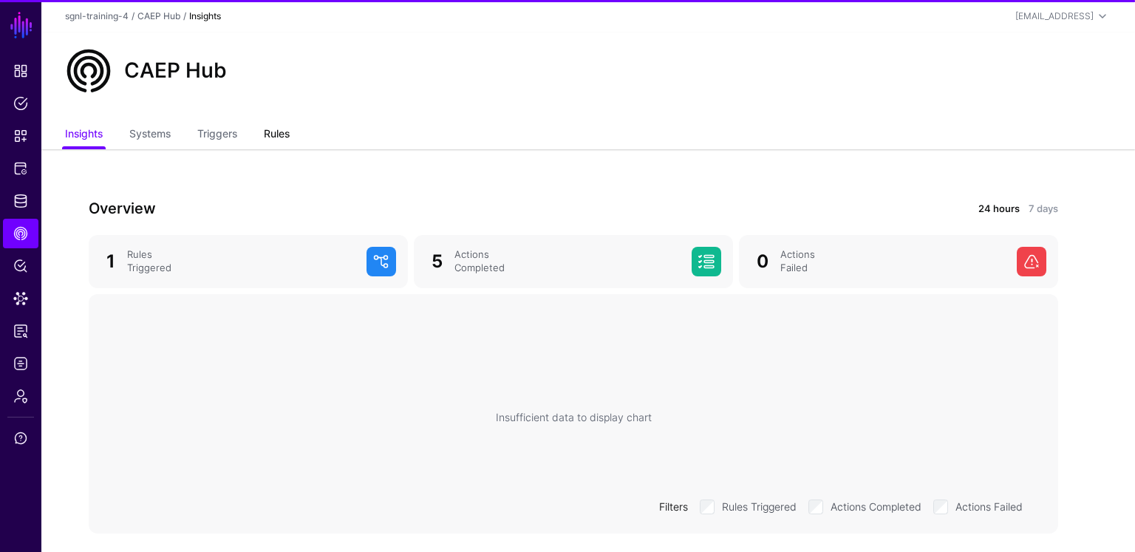
click at [281, 136] on link "Rules" at bounding box center [277, 135] width 26 height 28
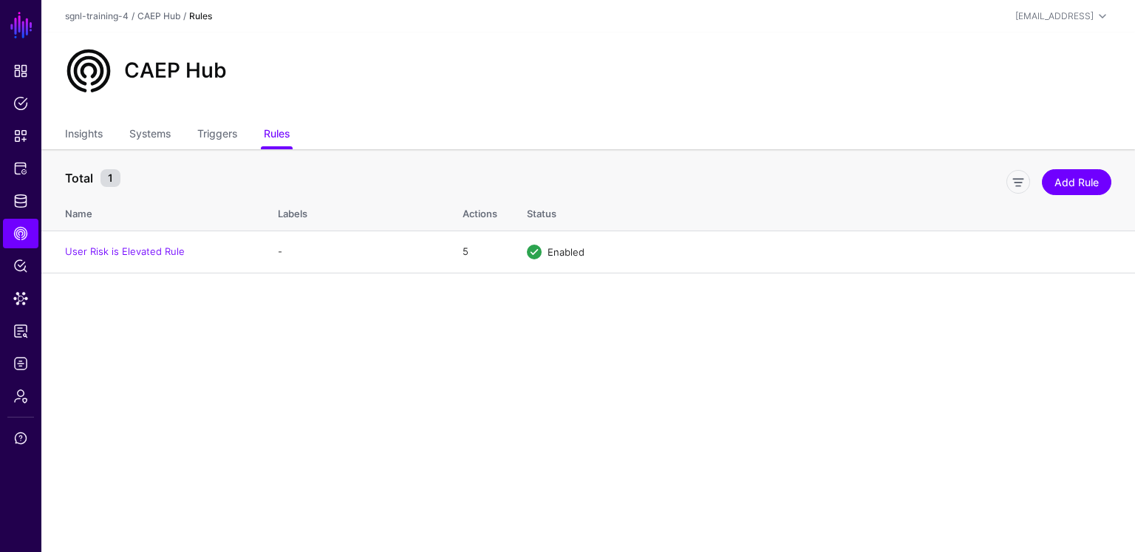
click at [246, 346] on main "SGNL Dashboard Policies Snippets Protected Systems Identity Data Fabric CAEP Hu…" at bounding box center [567, 276] width 1135 height 552
click at [22, 126] on link "Snippets" at bounding box center [20, 136] width 35 height 30
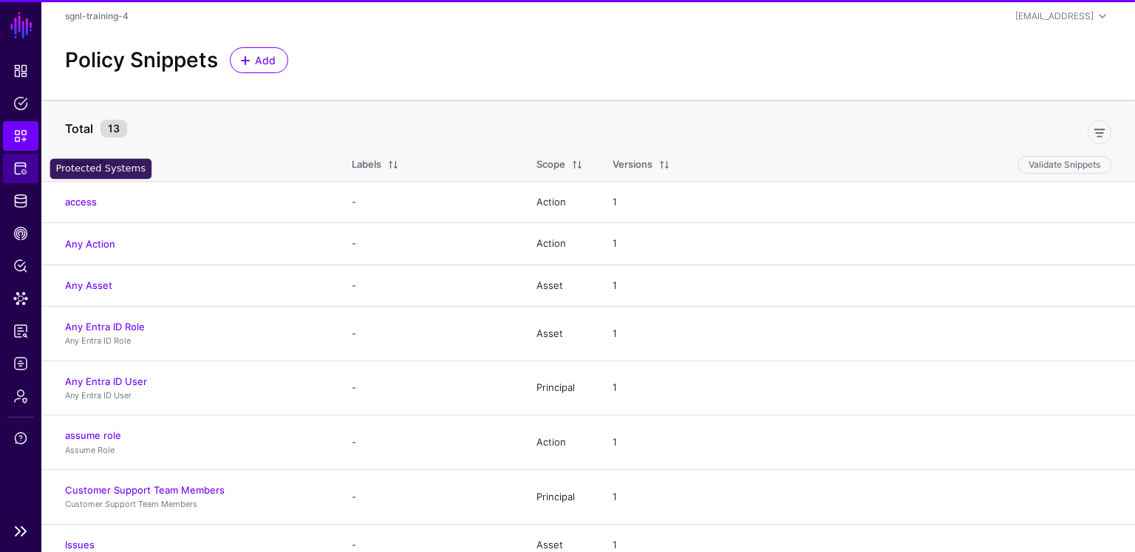
click at [29, 163] on link "Protected Systems" at bounding box center [20, 169] width 35 height 30
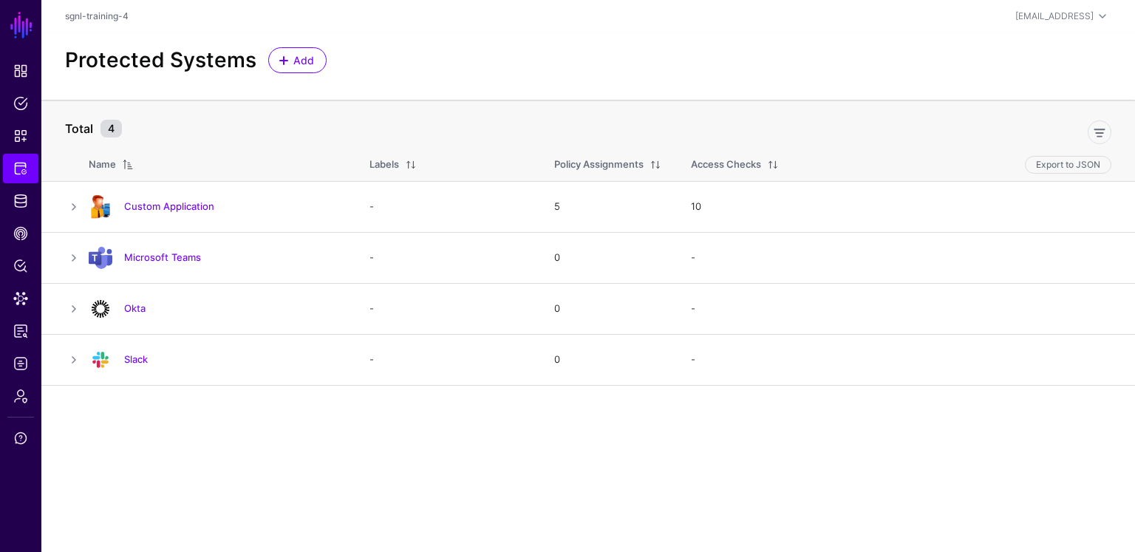
click at [175, 211] on link "Custom Application" at bounding box center [169, 206] width 90 height 12
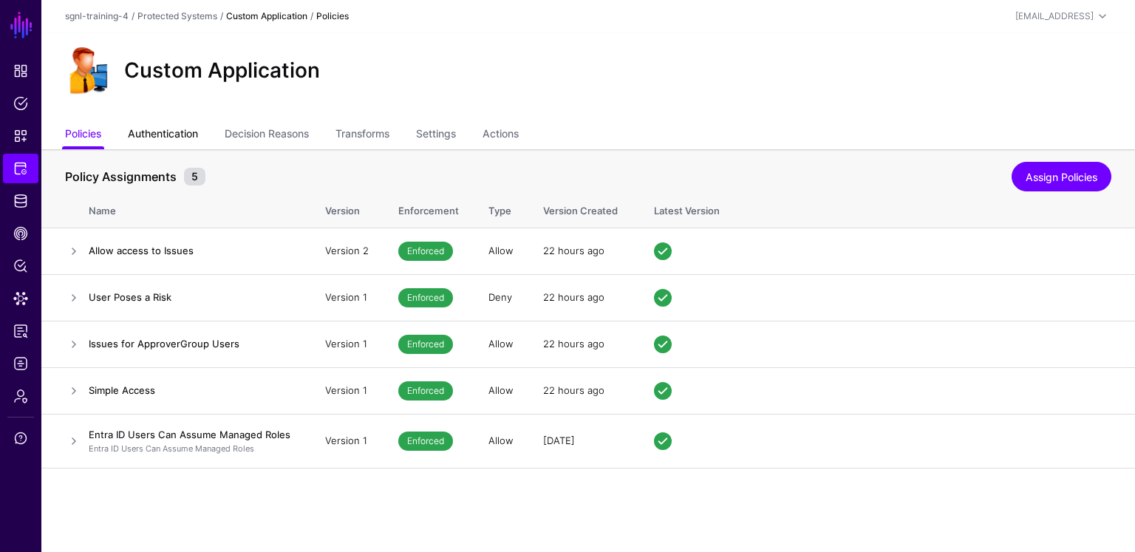
click at [192, 137] on link "Authentication" at bounding box center [163, 135] width 70 height 28
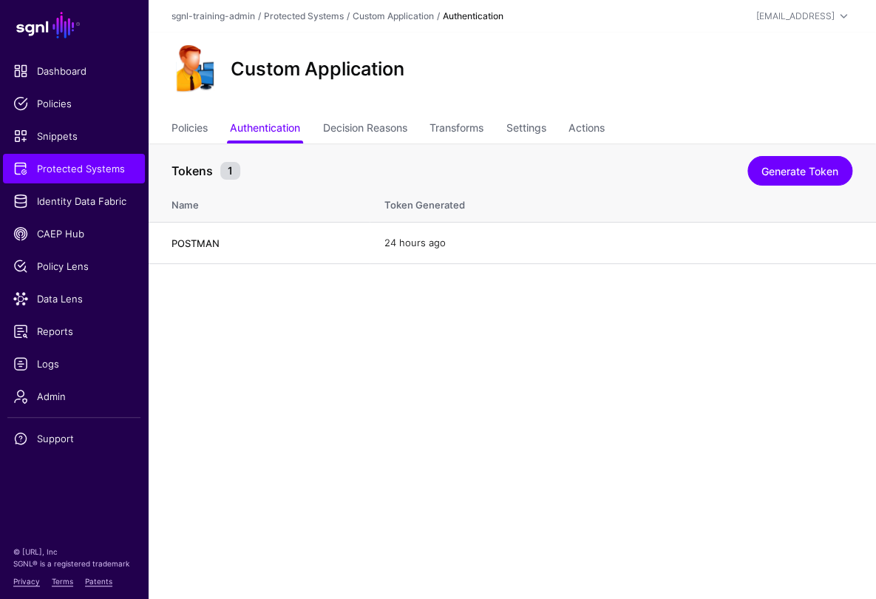
click at [576, 412] on main "SGNL Dashboard Policies Snippets Protected Systems Identity Data Fabric CAEP Hu…" at bounding box center [438, 299] width 876 height 599
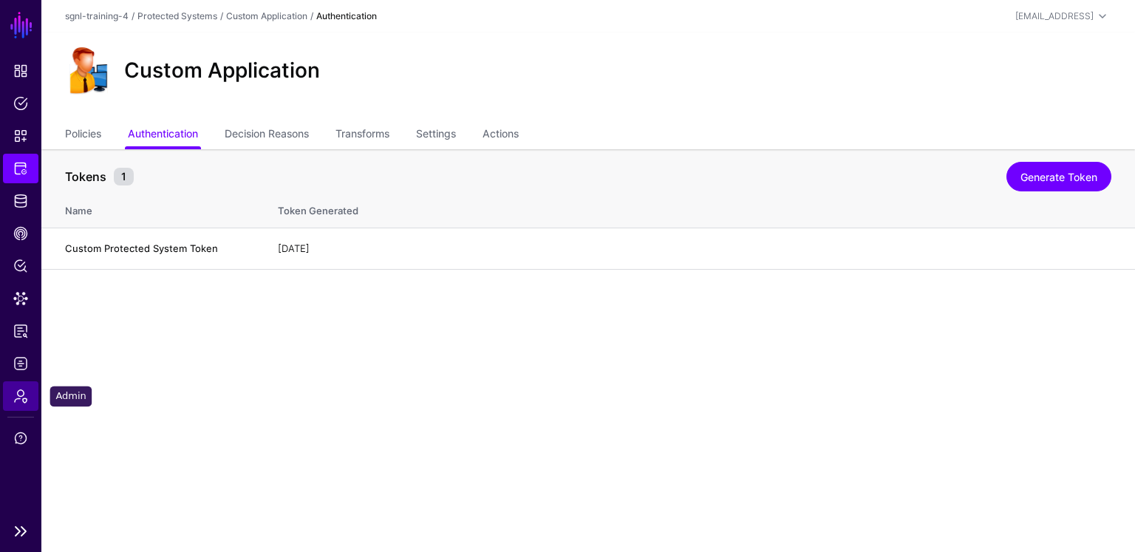
click at [13, 397] on link "Admin" at bounding box center [20, 396] width 35 height 30
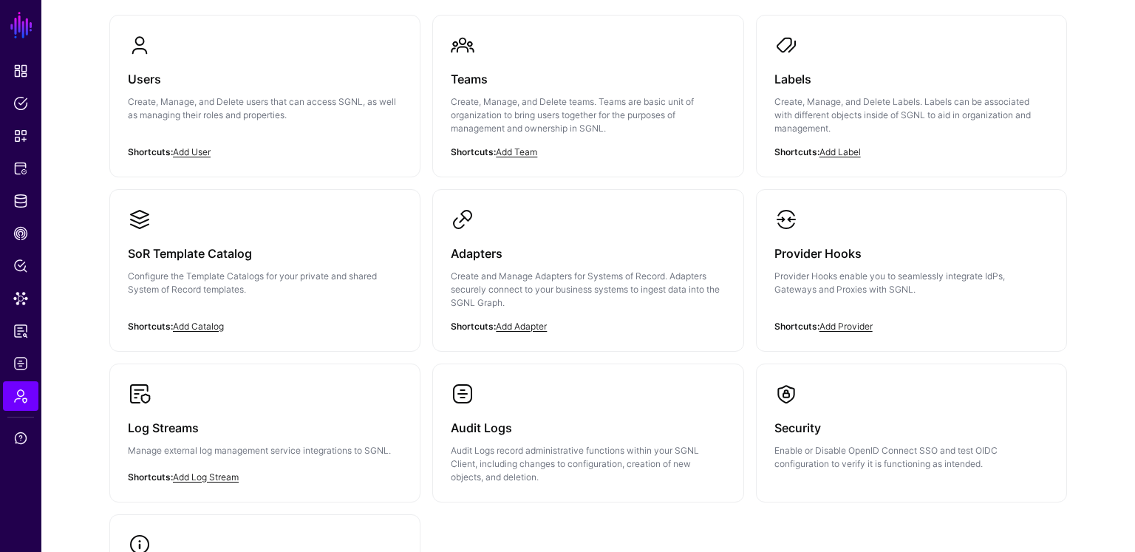
scroll to position [327, 0]
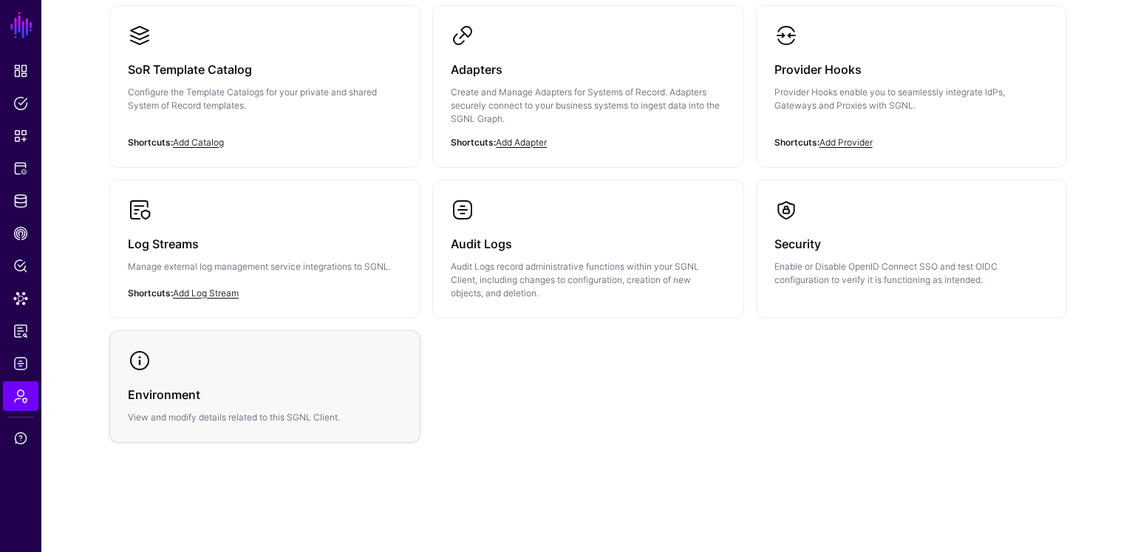
click at [376, 392] on h3 "Environment" at bounding box center [265, 394] width 274 height 21
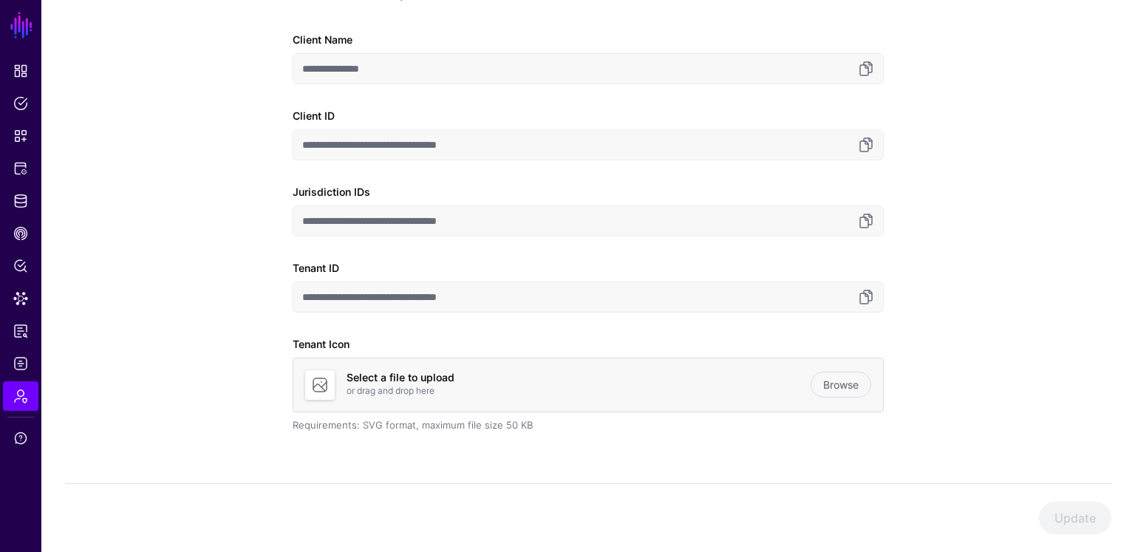
scroll to position [174, 0]
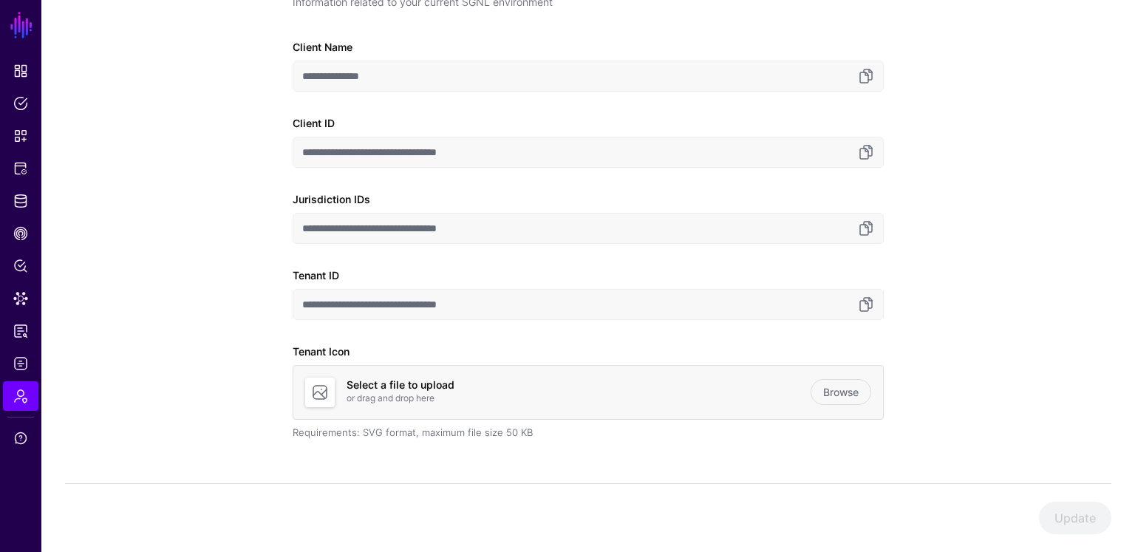
click at [396, 448] on div "**********" at bounding box center [588, 227] width 591 height 509
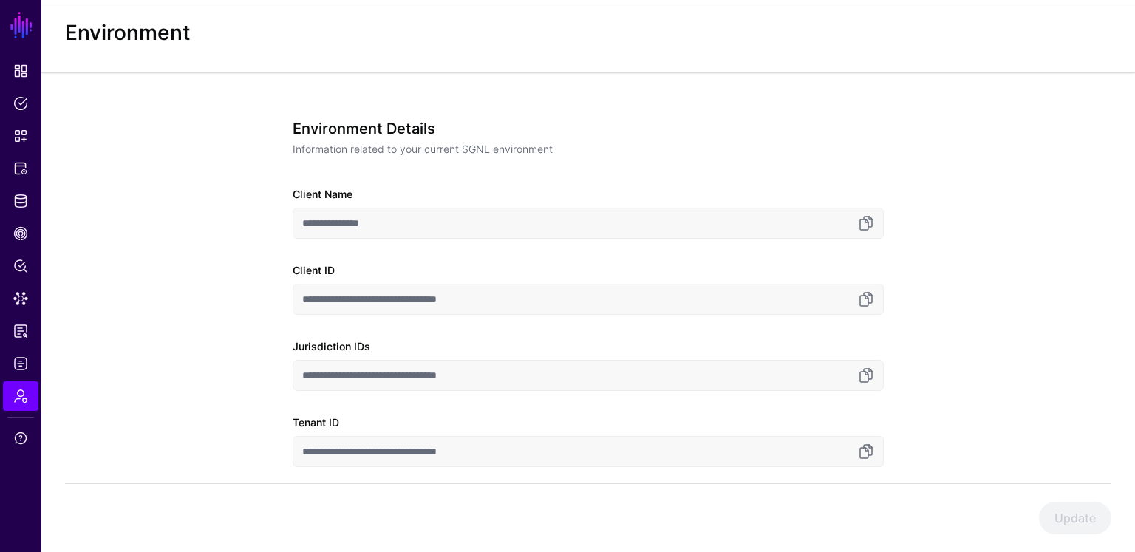
scroll to position [137, 0]
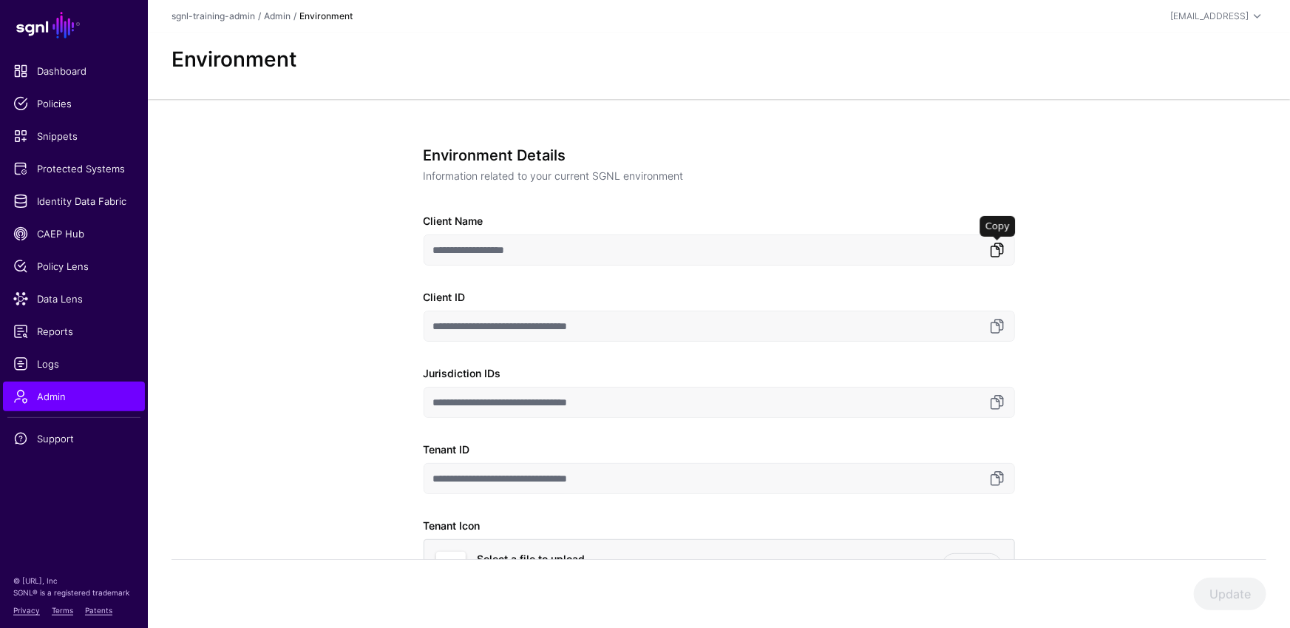
click at [995, 245] on link at bounding box center [997, 250] width 18 height 18
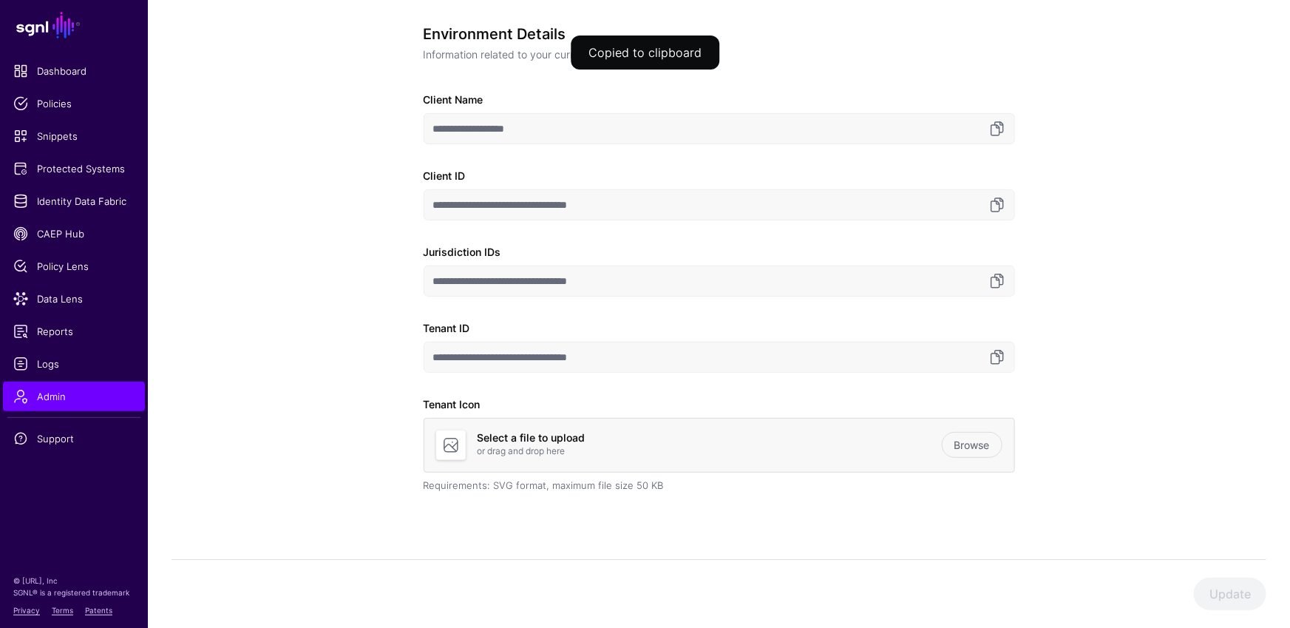
scroll to position [139, 0]
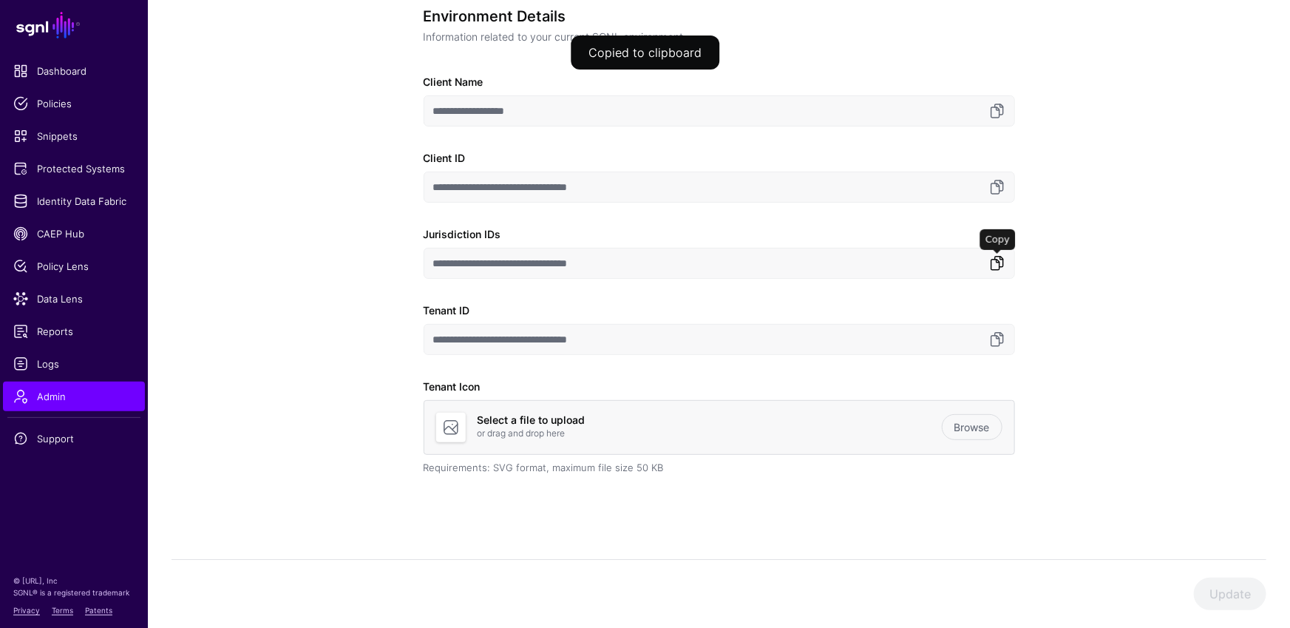
click at [998, 262] on link at bounding box center [997, 263] width 18 height 18
click at [997, 337] on link at bounding box center [997, 339] width 18 height 18
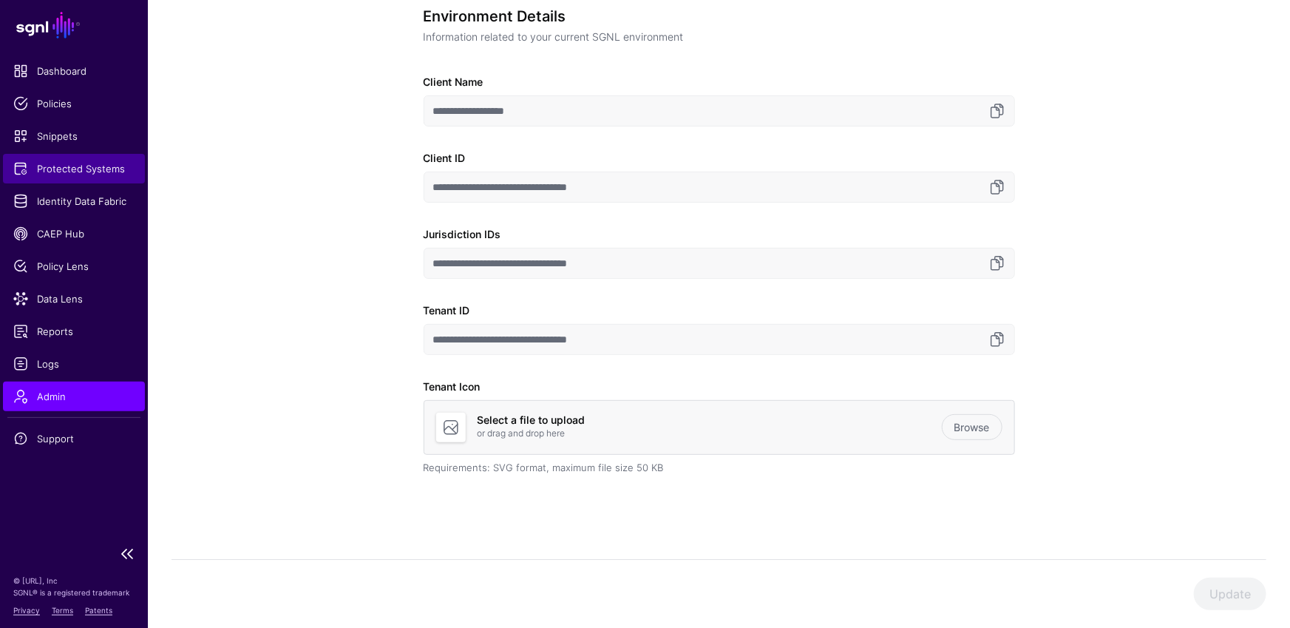
click at [104, 174] on span "Protected Systems" at bounding box center [73, 168] width 121 height 15
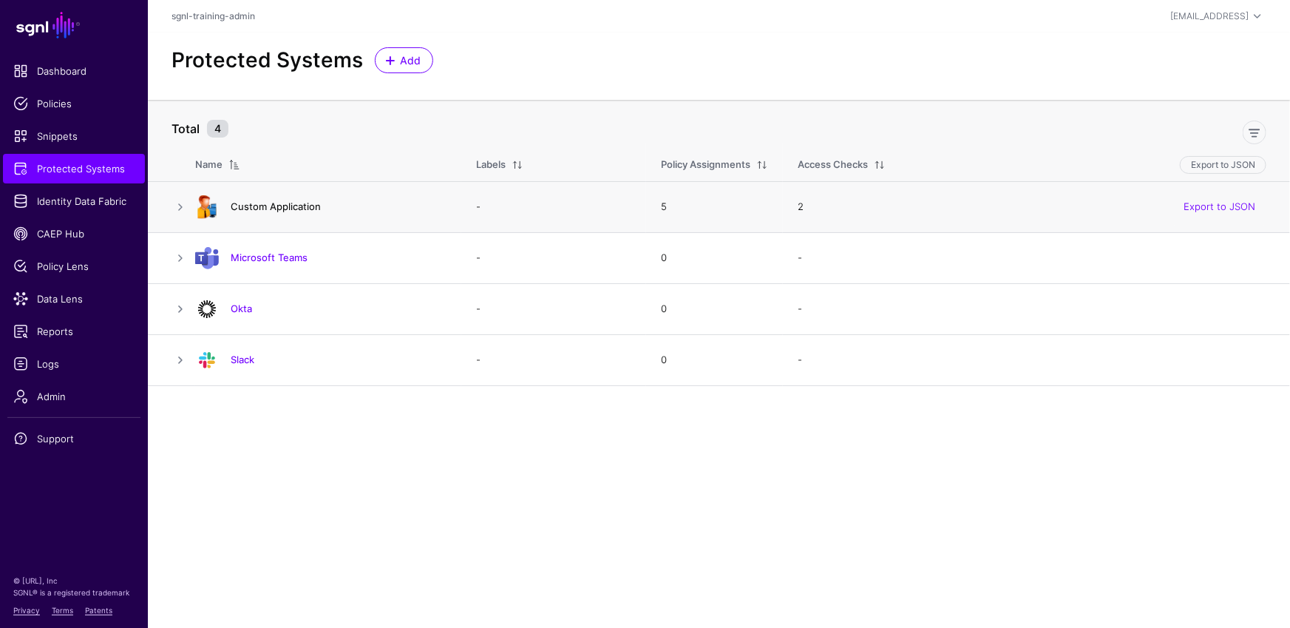
click at [292, 208] on link "Custom Application" at bounding box center [276, 206] width 90 height 12
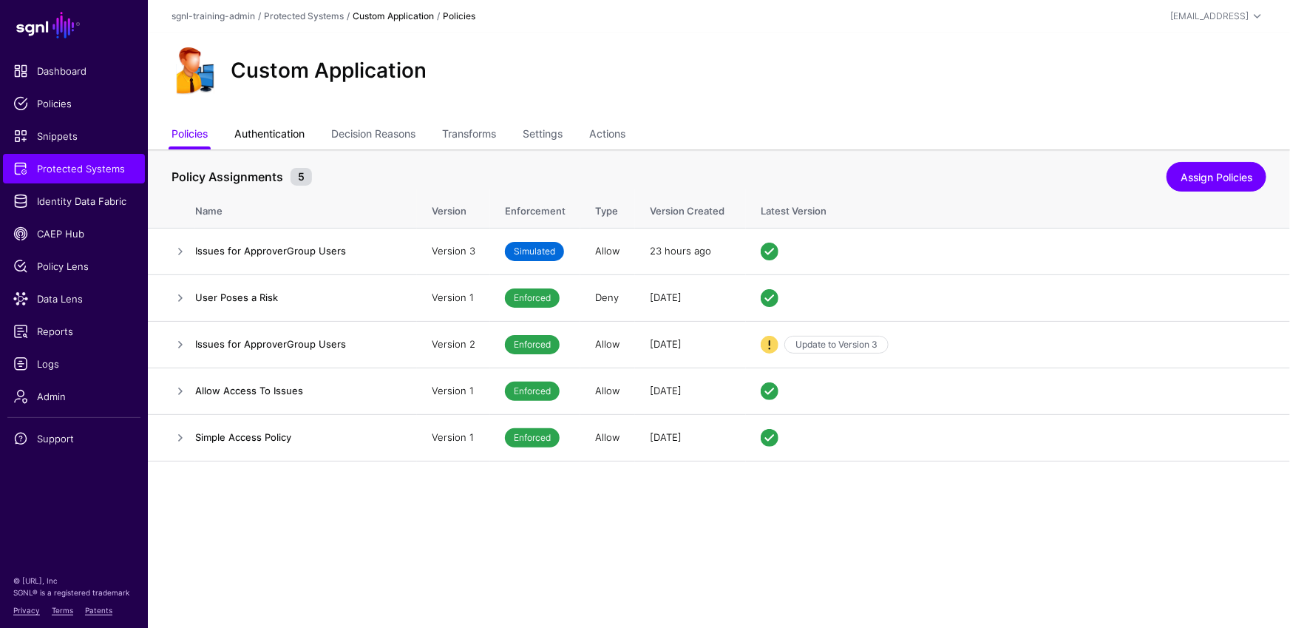
click at [288, 149] on link "Authentication" at bounding box center [269, 135] width 70 height 28
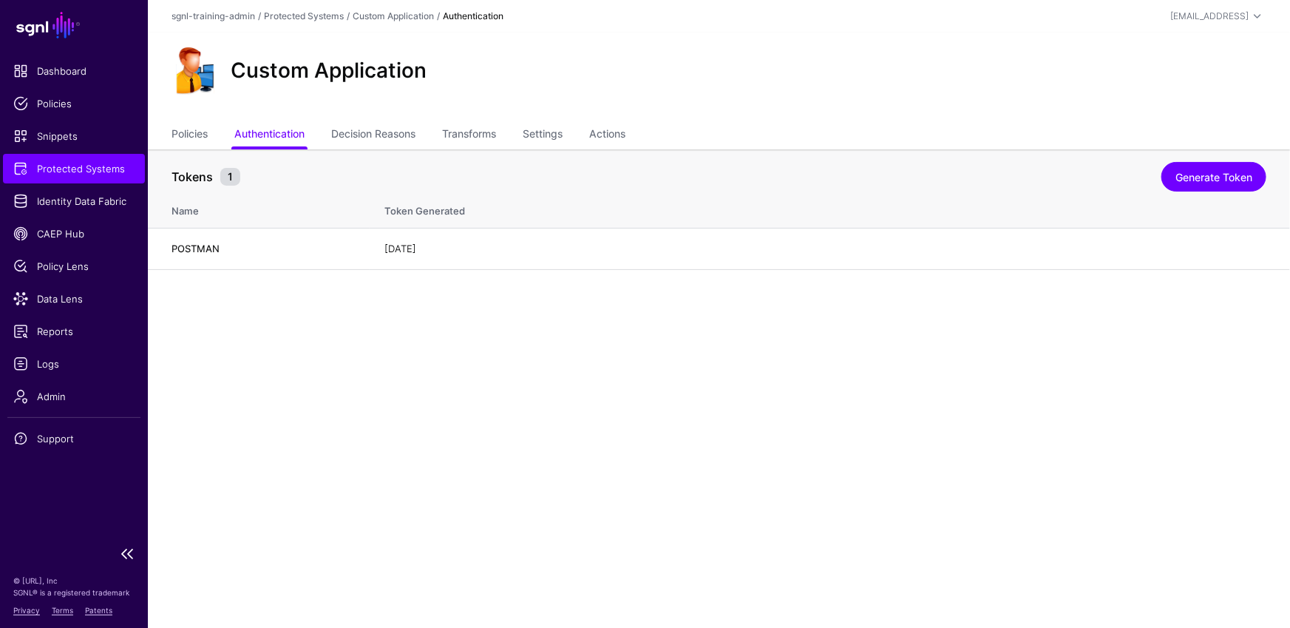
click at [78, 169] on span "Protected Systems" at bounding box center [73, 168] width 121 height 15
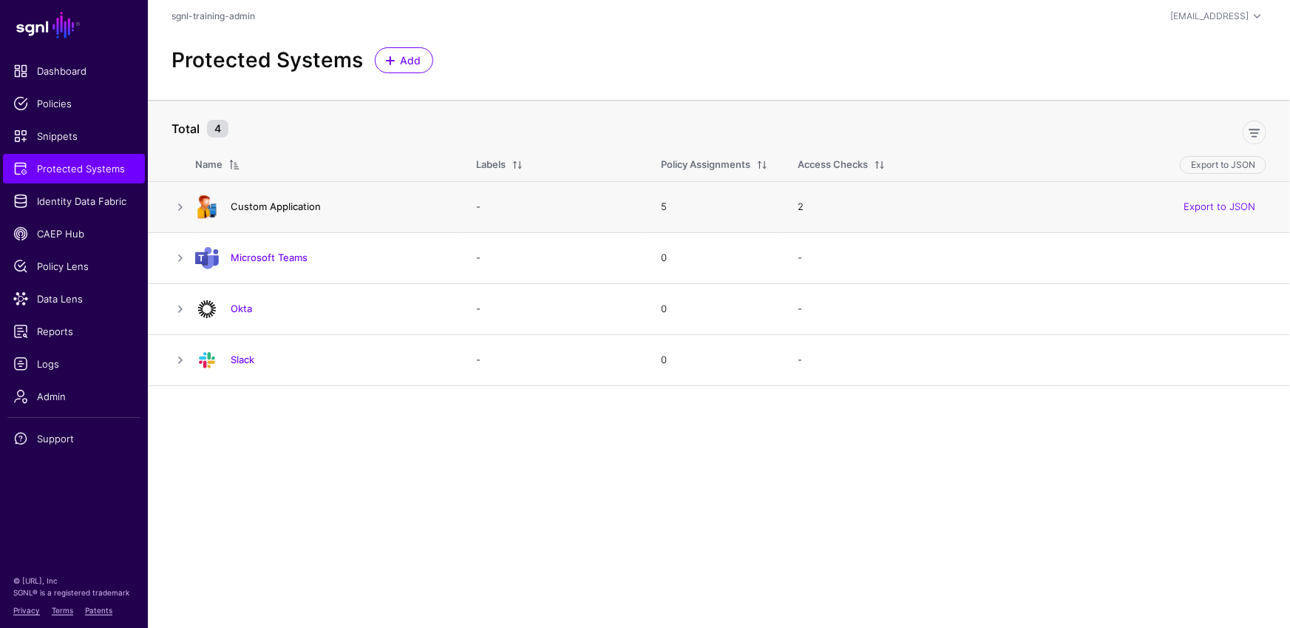
click at [260, 206] on link "Custom Application" at bounding box center [276, 206] width 90 height 12
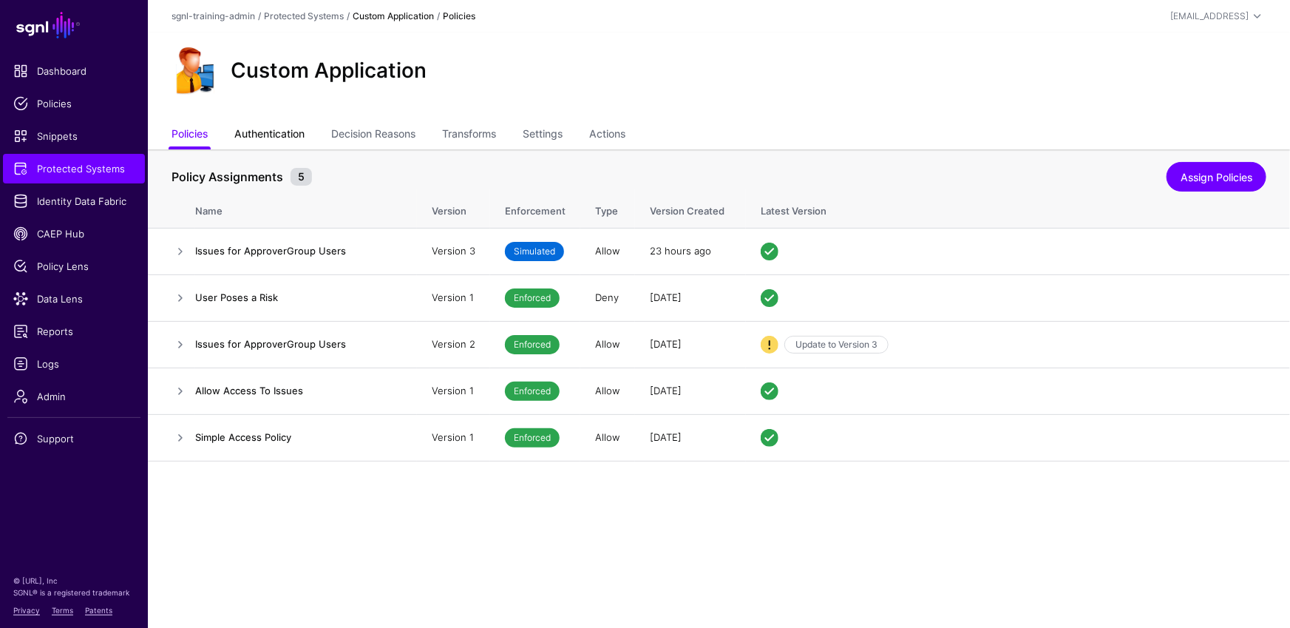
click at [290, 136] on link "Authentication" at bounding box center [269, 135] width 70 height 28
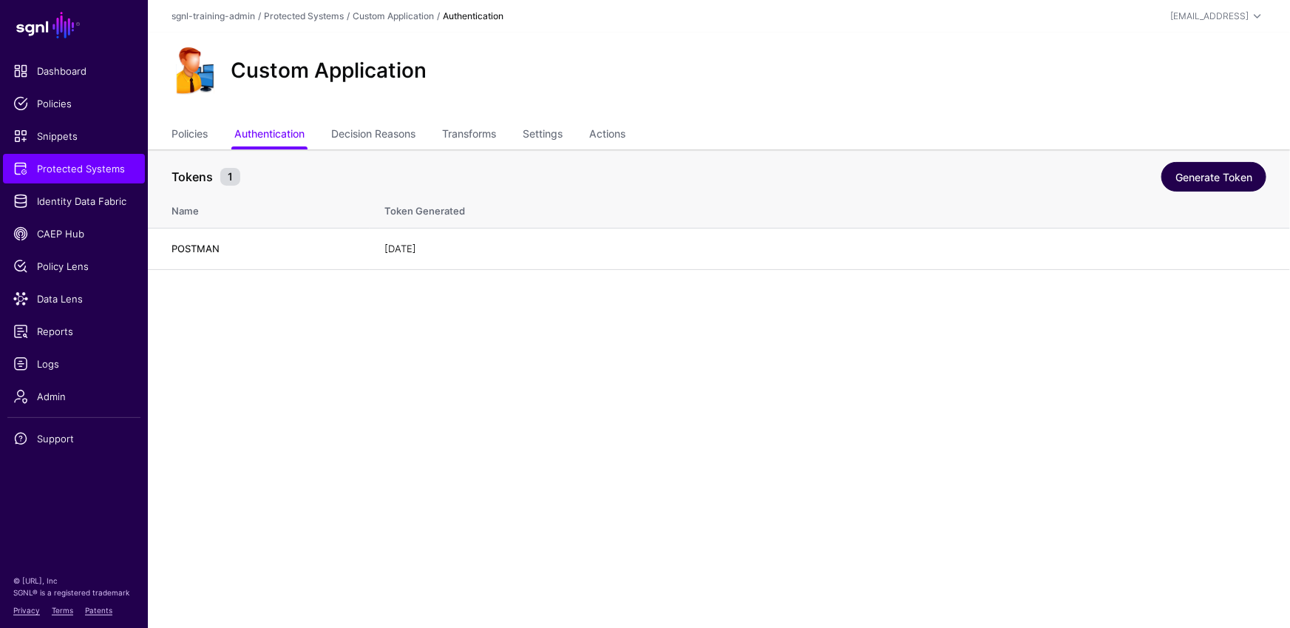
click at [1220, 171] on link "Generate Token" at bounding box center [1213, 177] width 105 height 30
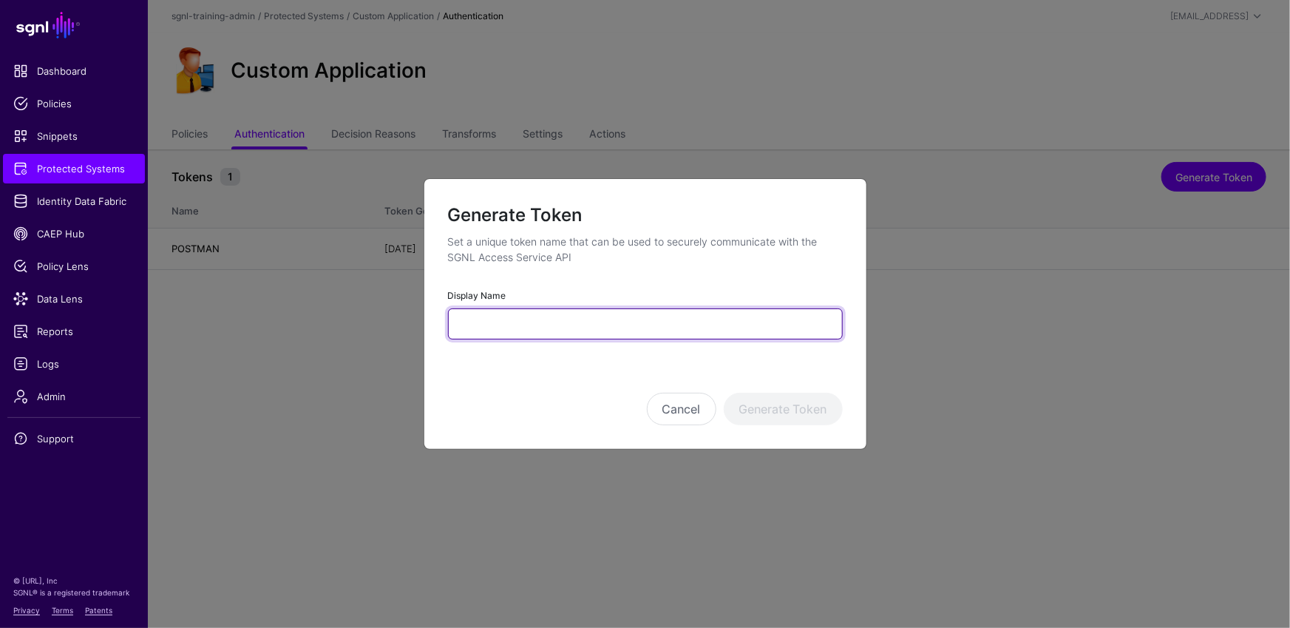
click at [658, 328] on input "Display Name" at bounding box center [645, 323] width 395 height 31
type input "*********"
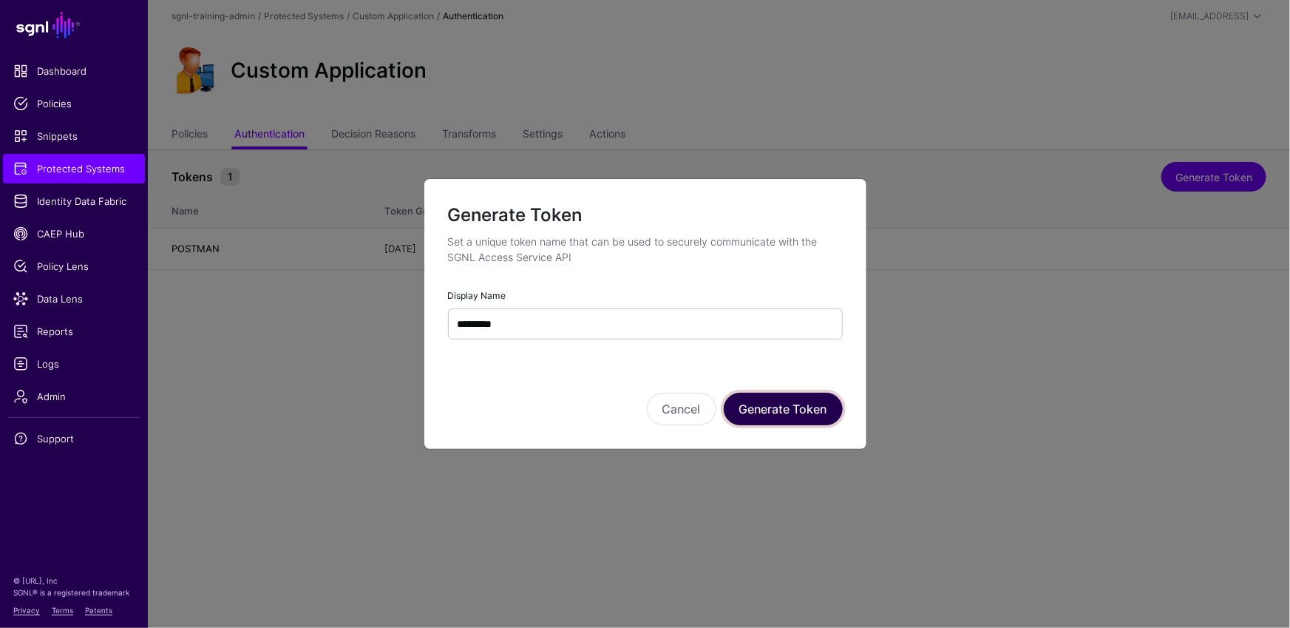
click at [821, 408] on button "Generate Token" at bounding box center [783, 409] width 119 height 33
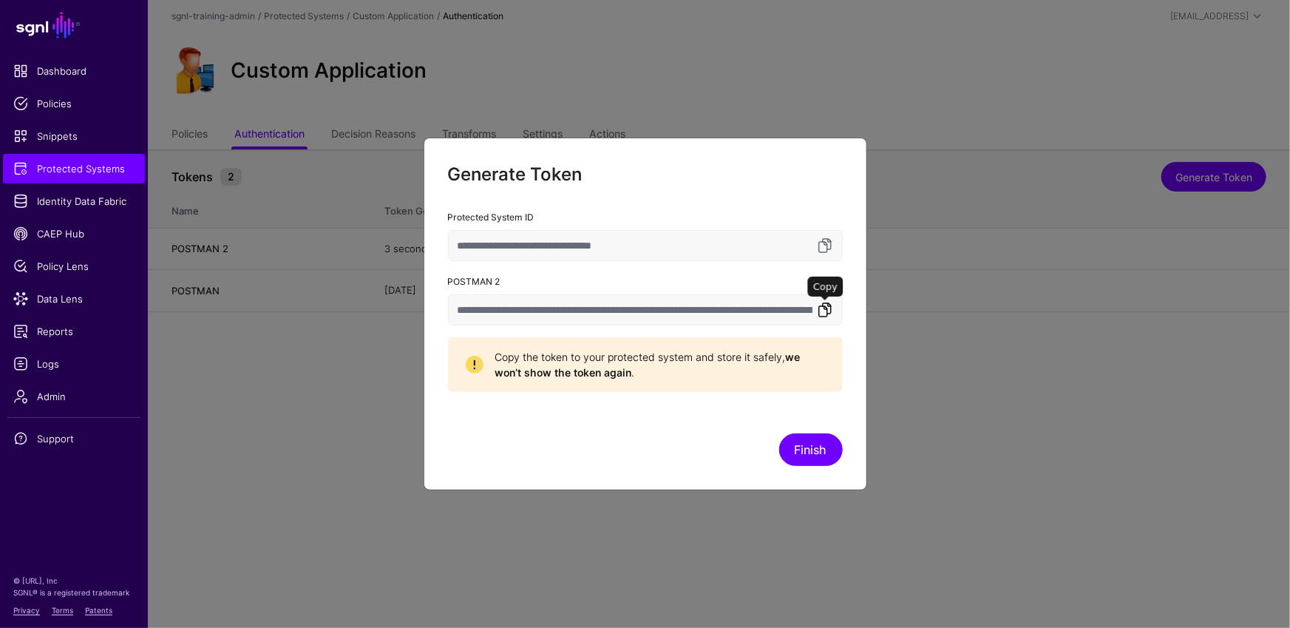
drag, startPoint x: 826, startPoint y: 308, endPoint x: 829, endPoint y: 316, distance: 8.7
click at [826, 308] on link at bounding box center [825, 310] width 18 height 18
click at [806, 458] on button "Finish" at bounding box center [811, 449] width 64 height 33
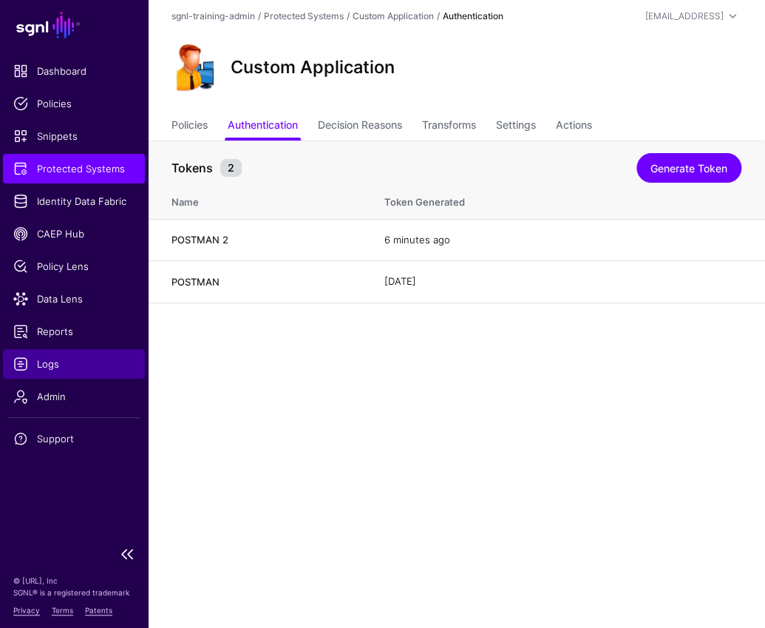
click at [43, 360] on span "Logs" at bounding box center [73, 363] width 121 height 15
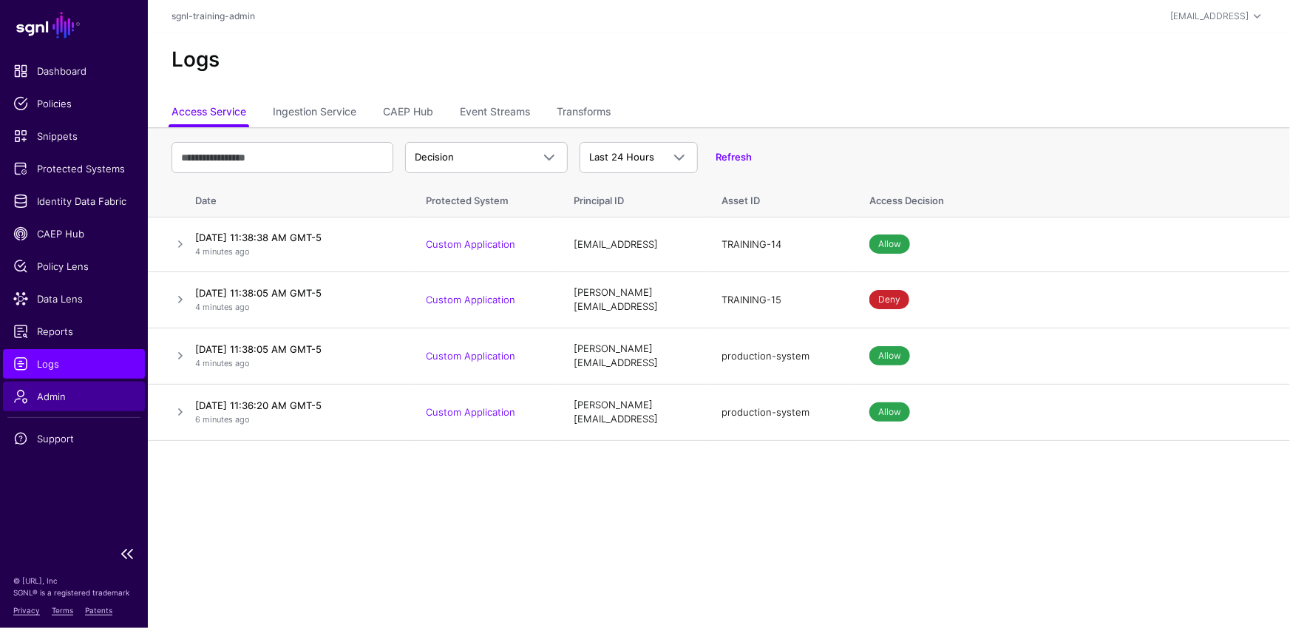
click at [50, 400] on span "Admin" at bounding box center [73, 396] width 121 height 15
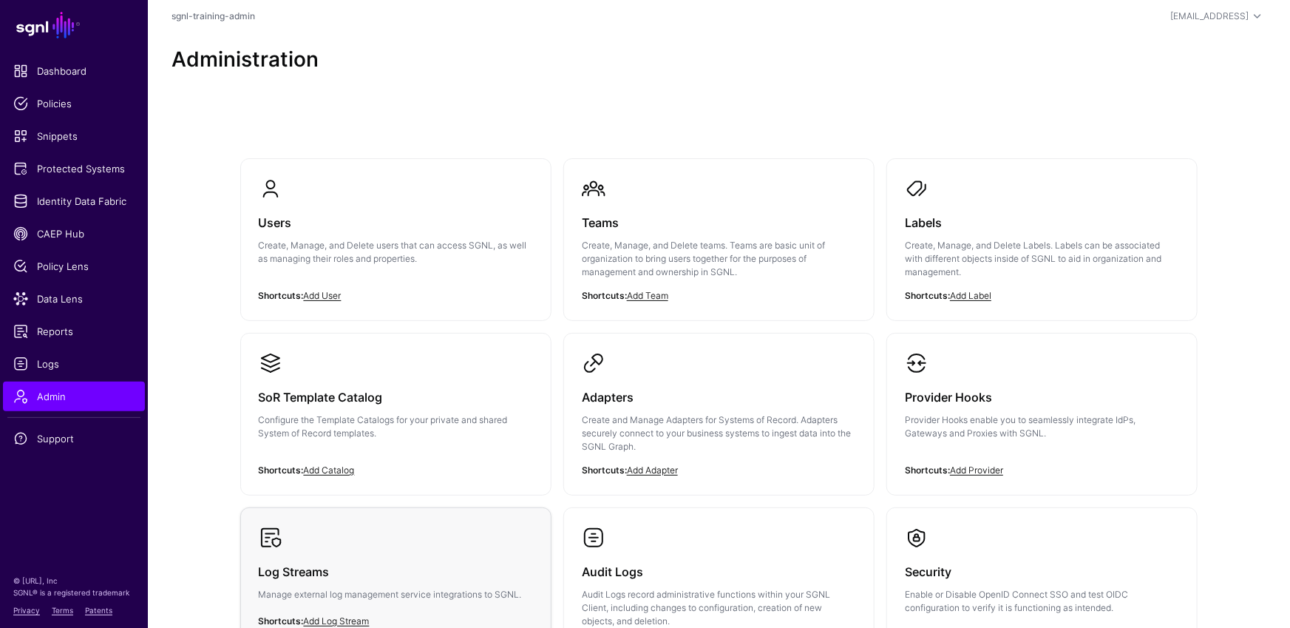
scroll to position [163, 0]
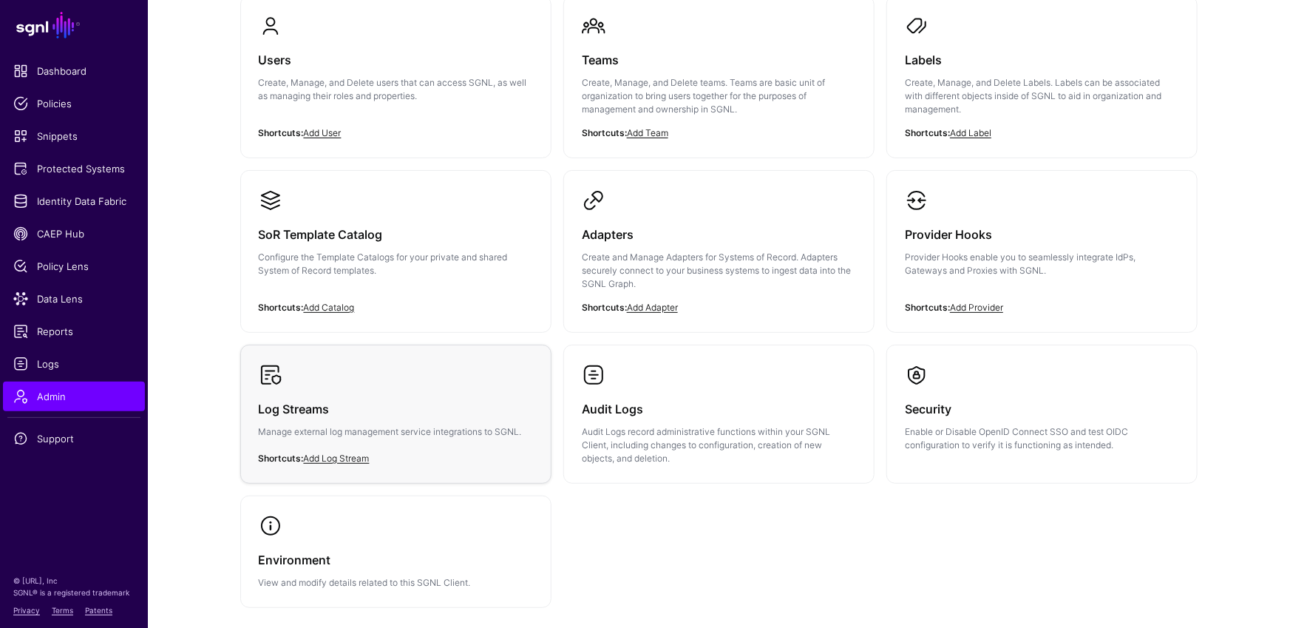
click at [382, 396] on div "Log Streams Manage external log management service integrations to SGNL." at bounding box center [396, 424] width 274 height 75
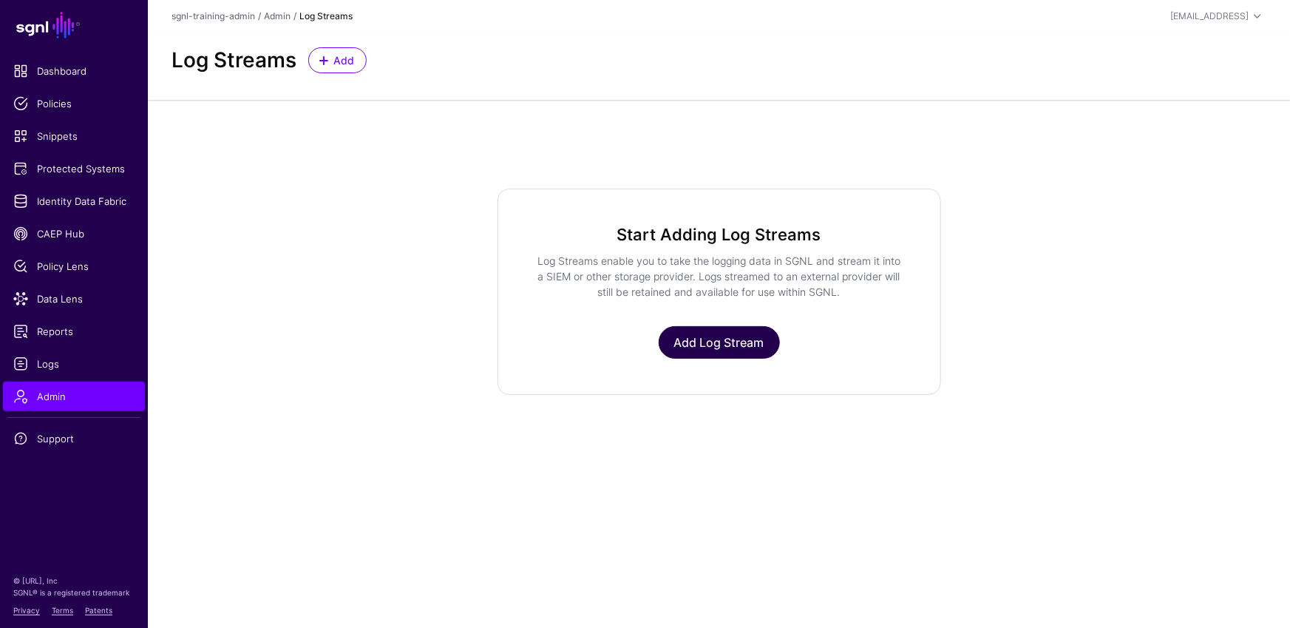
click at [747, 351] on link "Add Log Stream" at bounding box center [719, 342] width 121 height 33
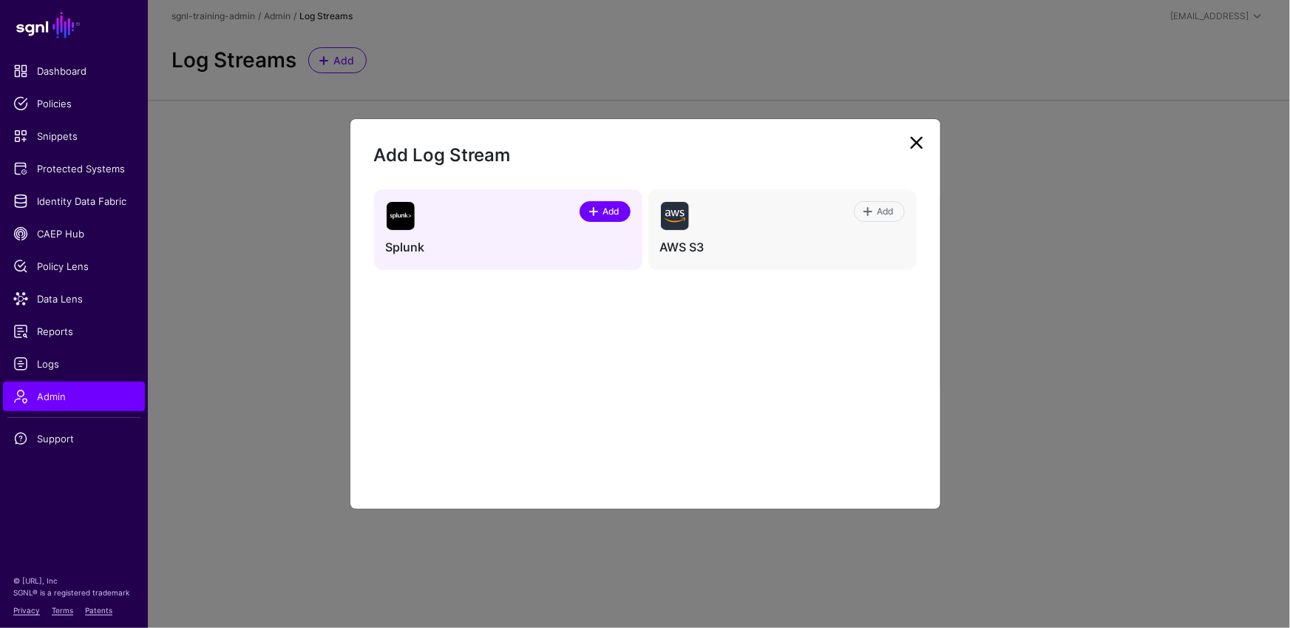
click at [618, 211] on span "Add" at bounding box center [611, 211] width 20 height 13
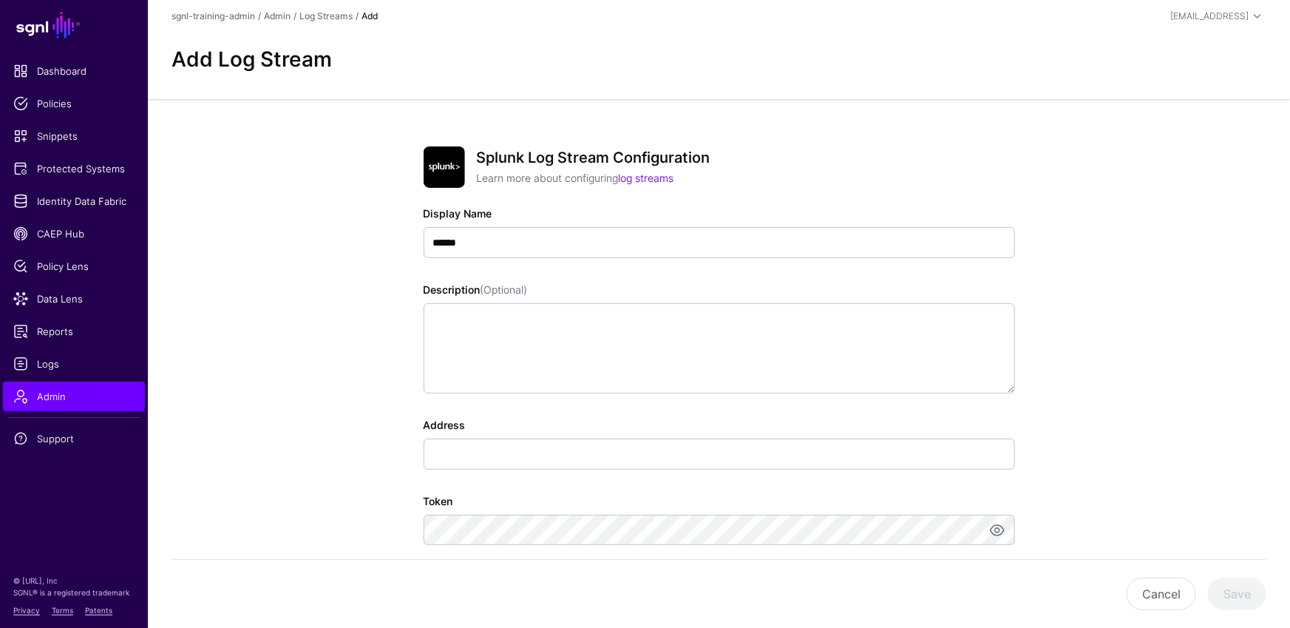
scroll to position [70, 0]
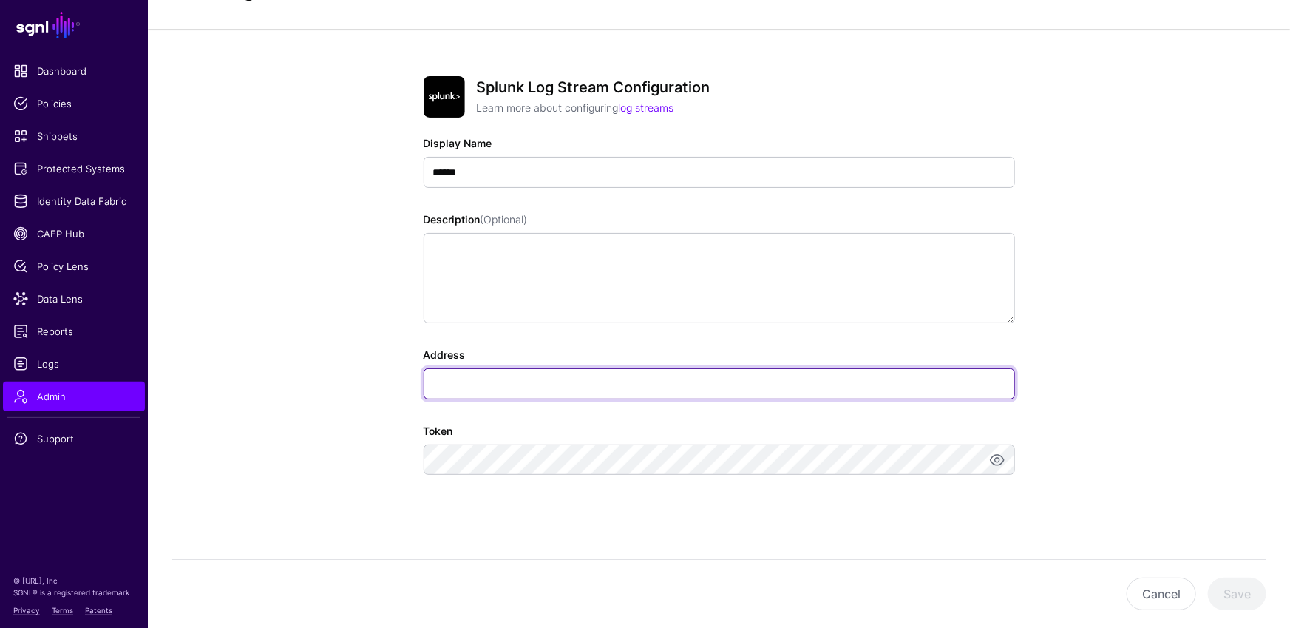
click at [568, 374] on input "Address" at bounding box center [719, 383] width 591 height 31
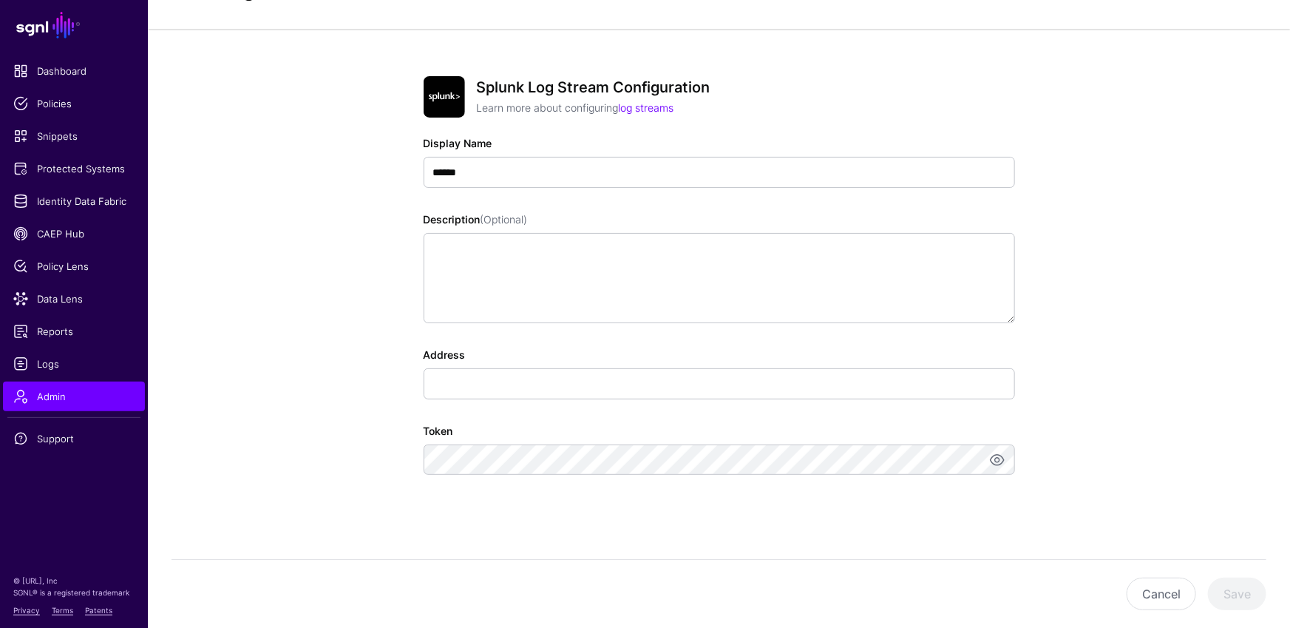
click at [764, 316] on app-admin-log-streams-details-form "Splunk Log Stream Configuration Learn more about configuring log streams Displa…" at bounding box center [719, 329] width 1142 height 600
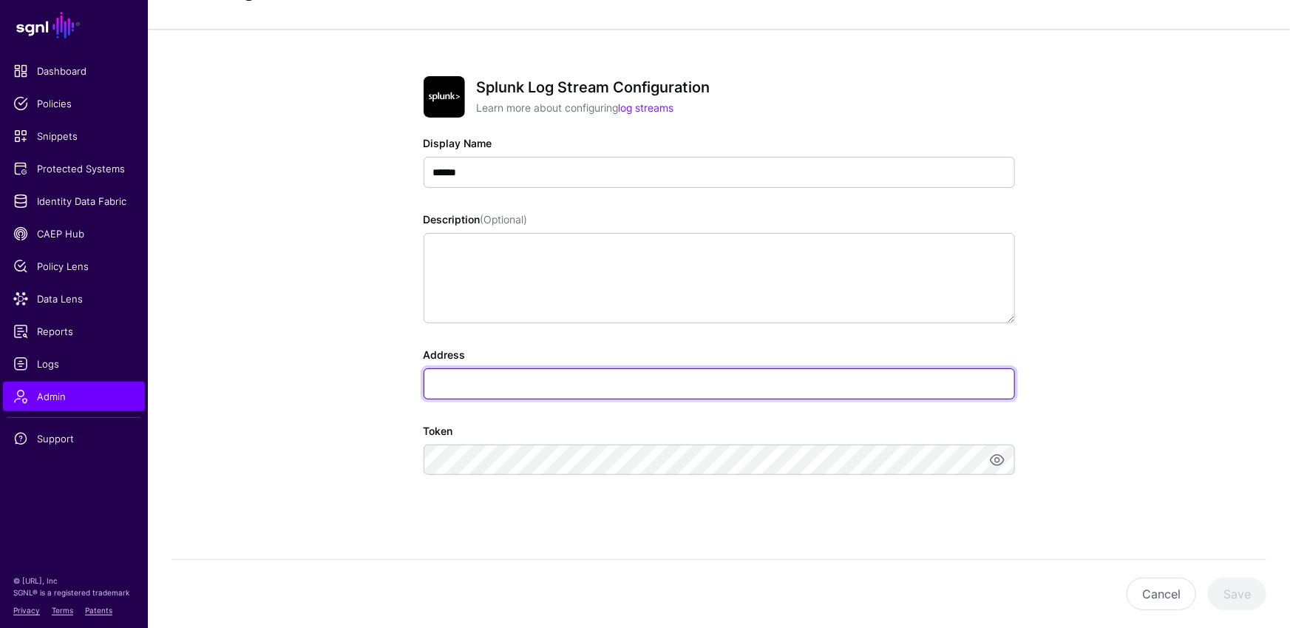
click at [624, 391] on input "Address" at bounding box center [719, 383] width 591 height 31
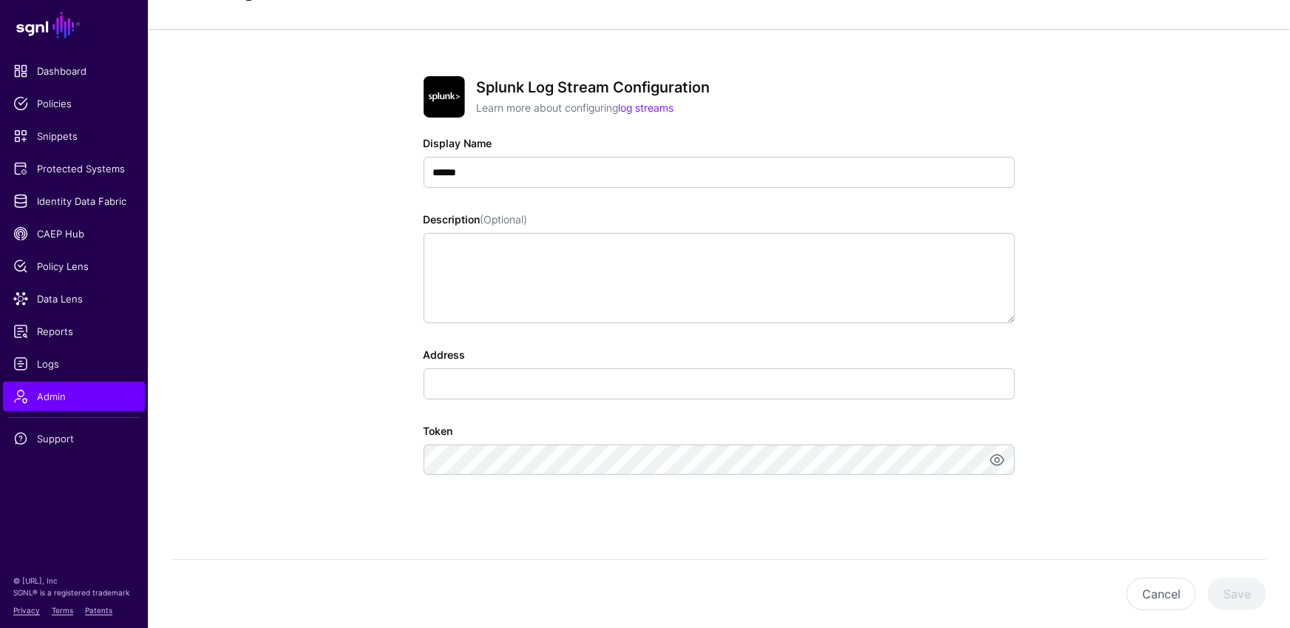
click at [373, 359] on app-admin-log-streams-details-form "Splunk Log Stream Configuration Learn more about configuring log streams Displa…" at bounding box center [719, 329] width 1142 height 600
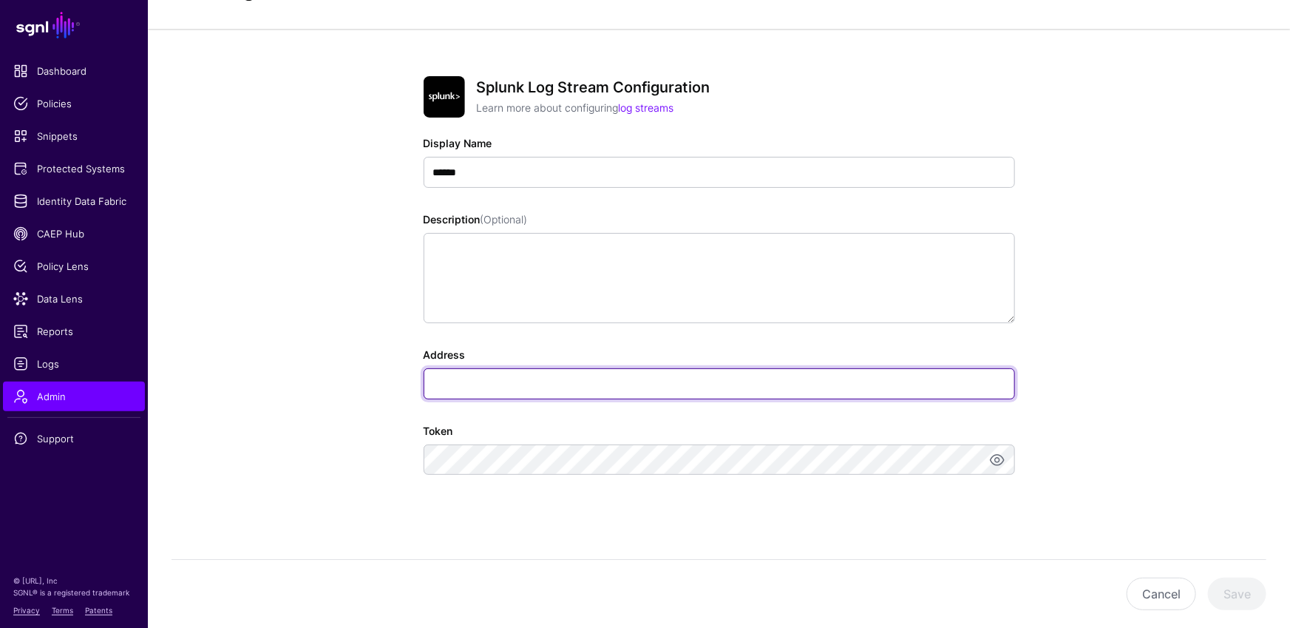
click at [503, 376] on input "Address" at bounding box center [719, 383] width 591 height 31
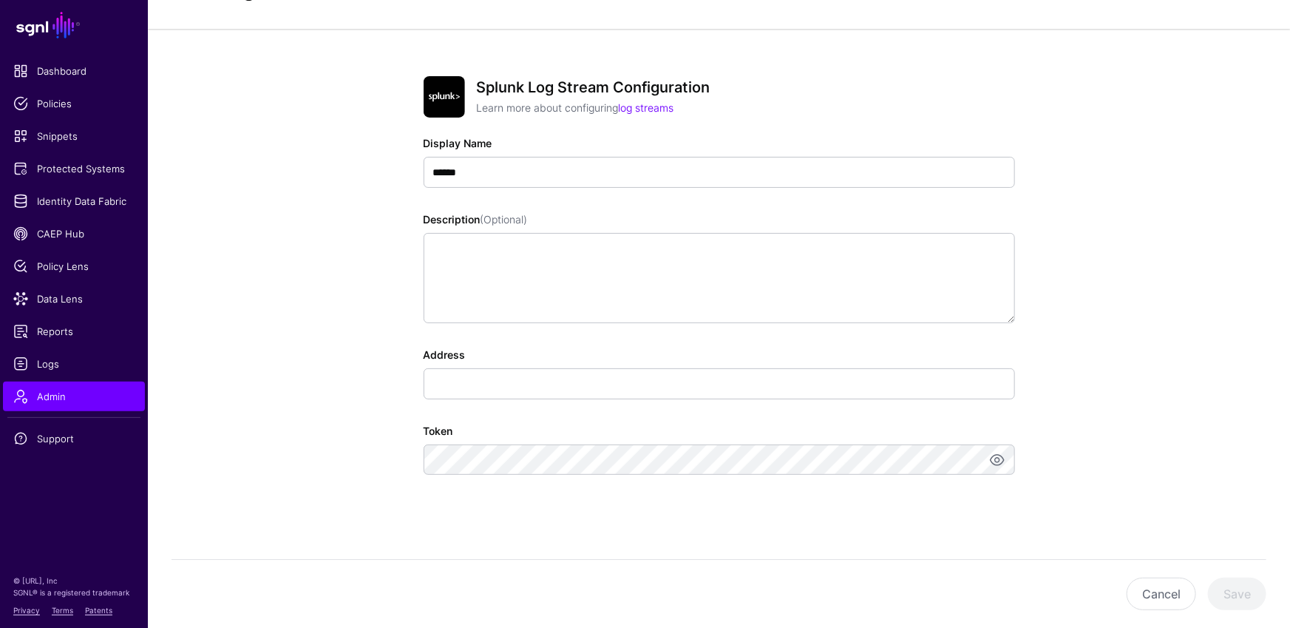
click at [386, 191] on div "Splunk Log Stream Configuration Learn more about configuring log streams Displa…" at bounding box center [719, 329] width 686 height 600
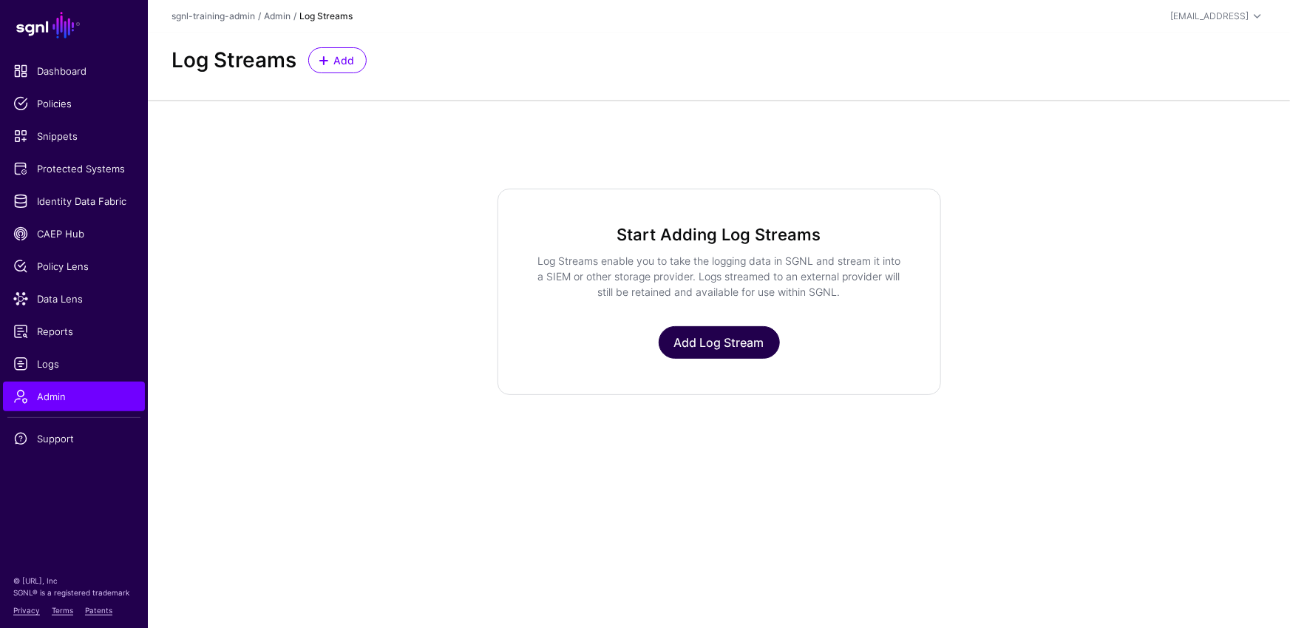
click at [741, 345] on link "Add Log Stream" at bounding box center [719, 342] width 121 height 33
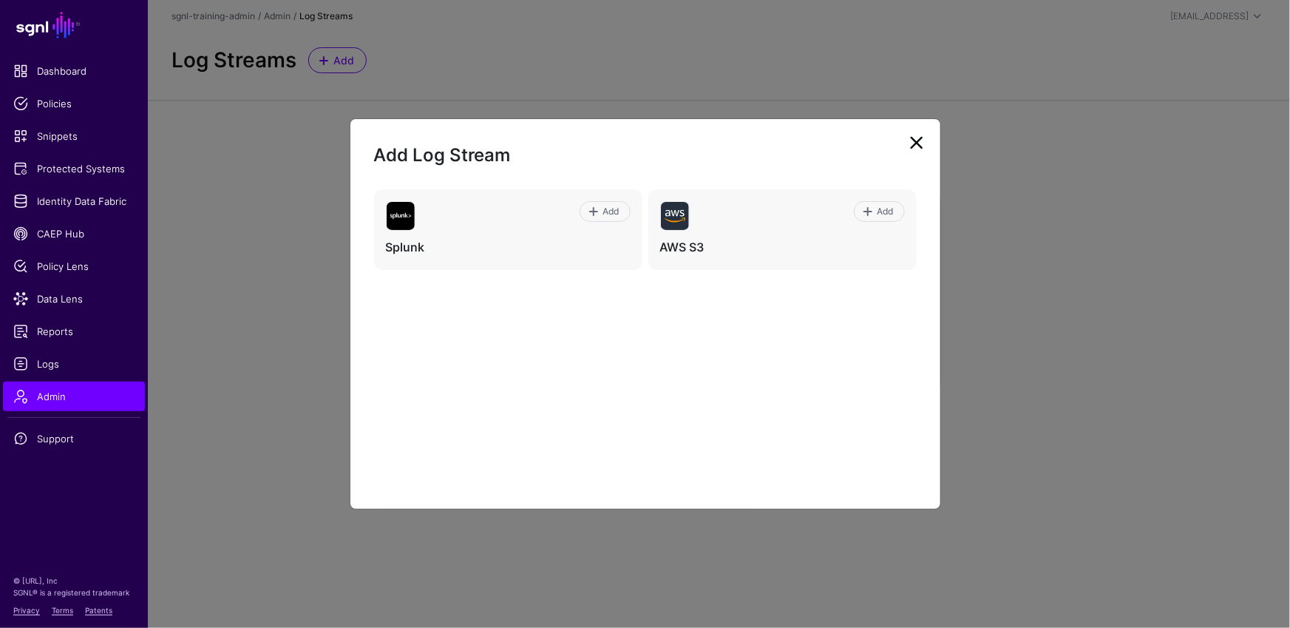
click at [764, 140] on link at bounding box center [917, 143] width 24 height 24
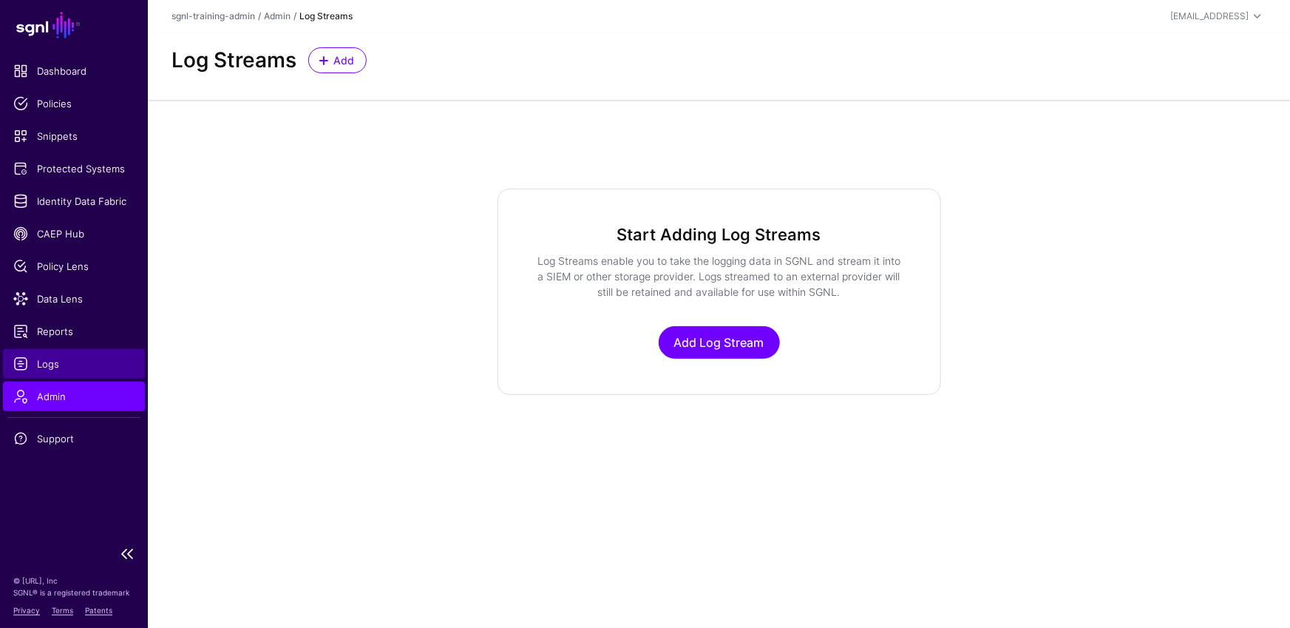
click at [61, 356] on span "Logs" at bounding box center [73, 363] width 121 height 15
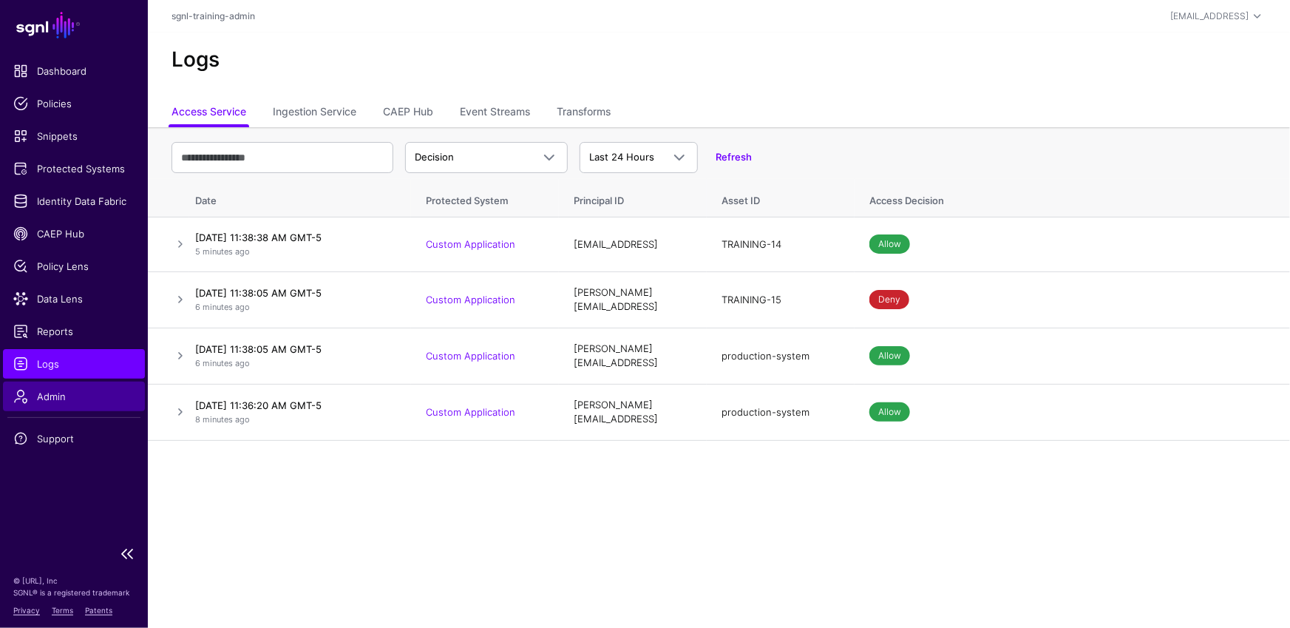
click at [84, 392] on span "Admin" at bounding box center [73, 396] width 121 height 15
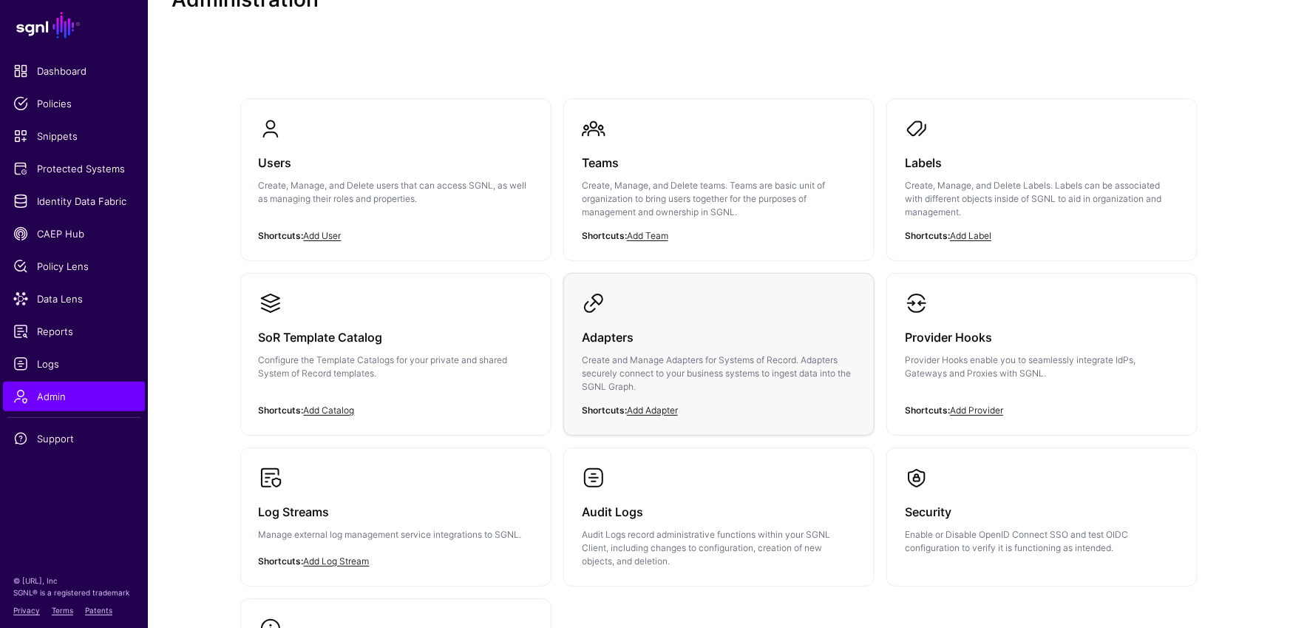
scroll to position [119, 0]
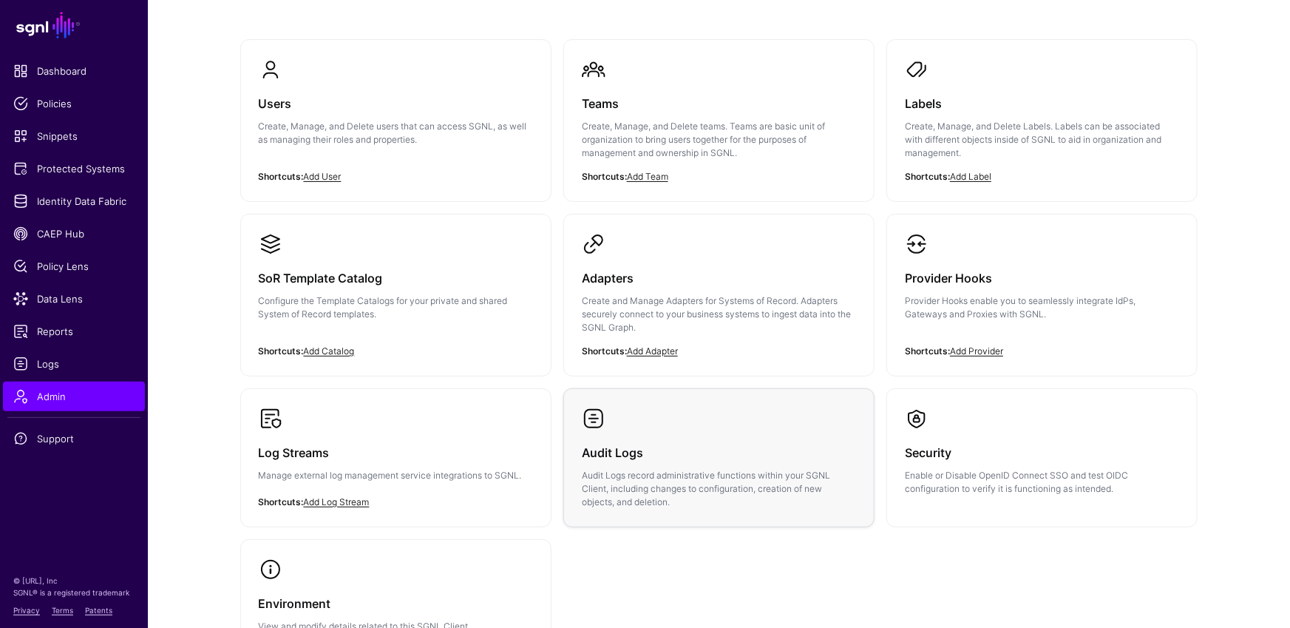
click at [693, 430] on div "Audit Logs Audit Logs record administrative functions within your SGNL Client, …" at bounding box center [719, 469] width 274 height 78
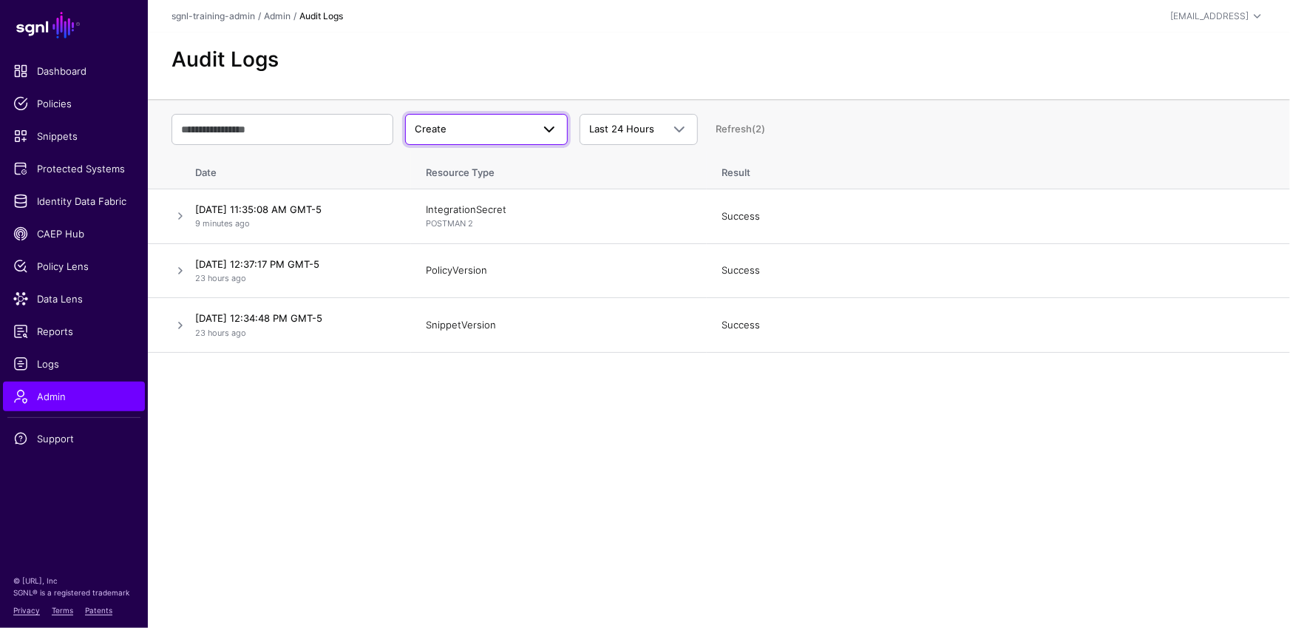
click at [537, 126] on span at bounding box center [544, 129] width 27 height 18
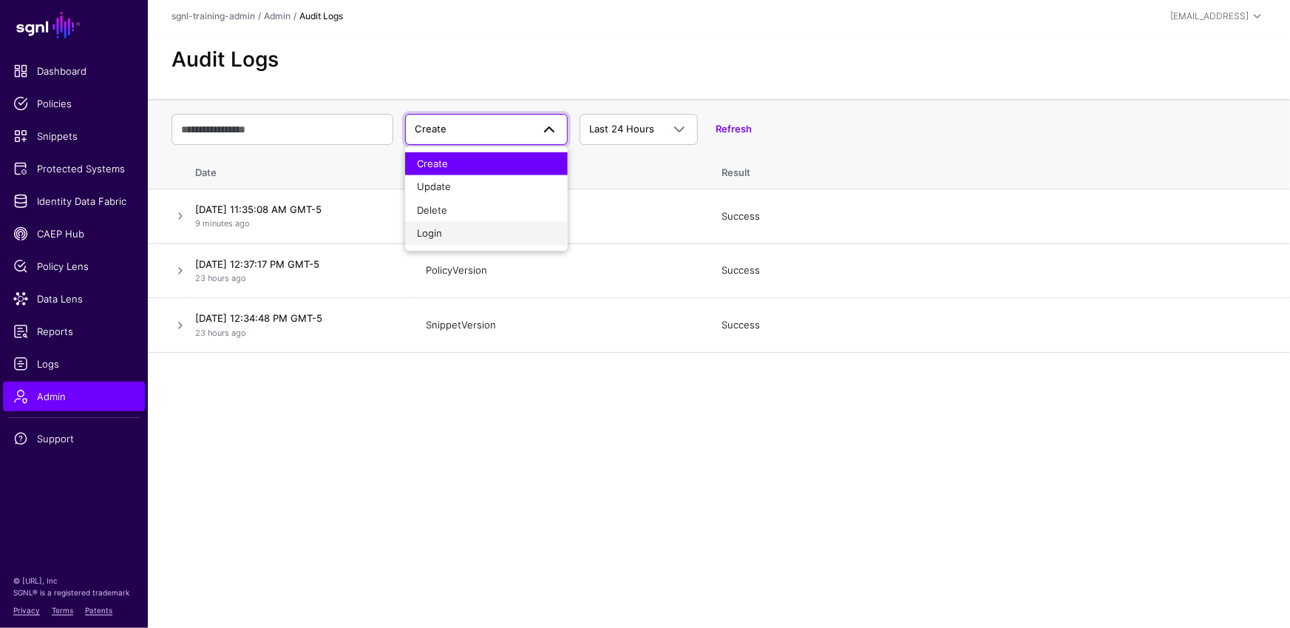
click at [442, 234] on div "Login" at bounding box center [486, 233] width 139 height 15
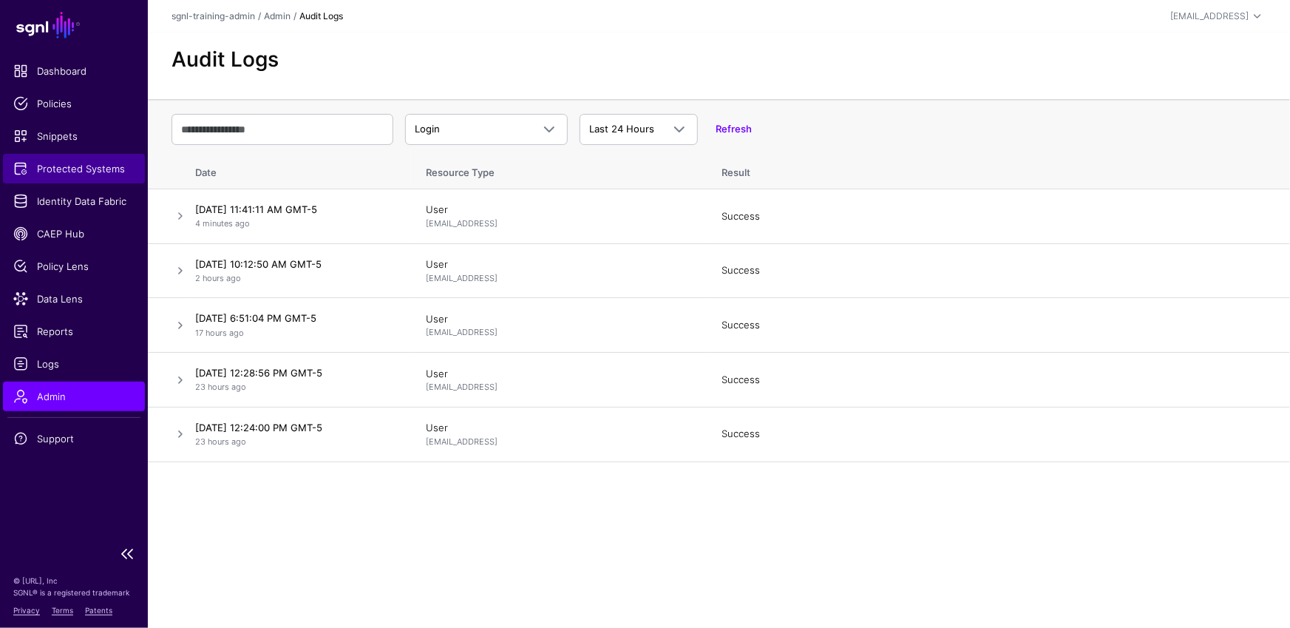
click at [94, 164] on span "Protected Systems" at bounding box center [73, 168] width 121 height 15
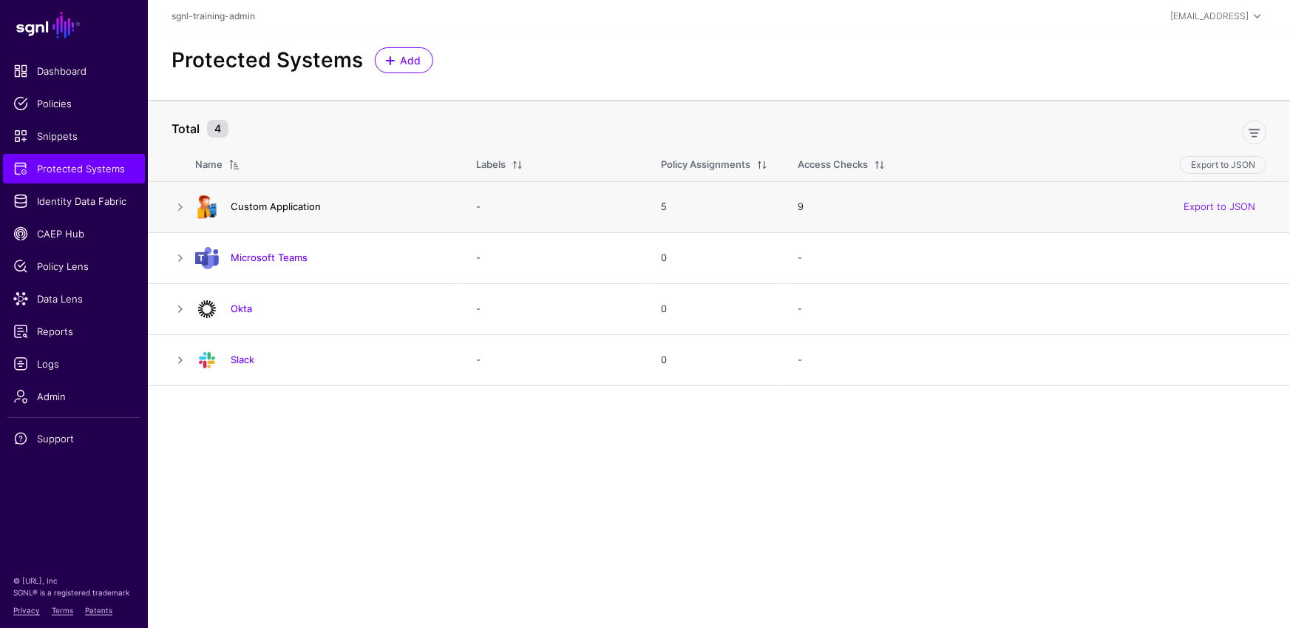
click at [270, 208] on link "Custom Application" at bounding box center [276, 206] width 90 height 12
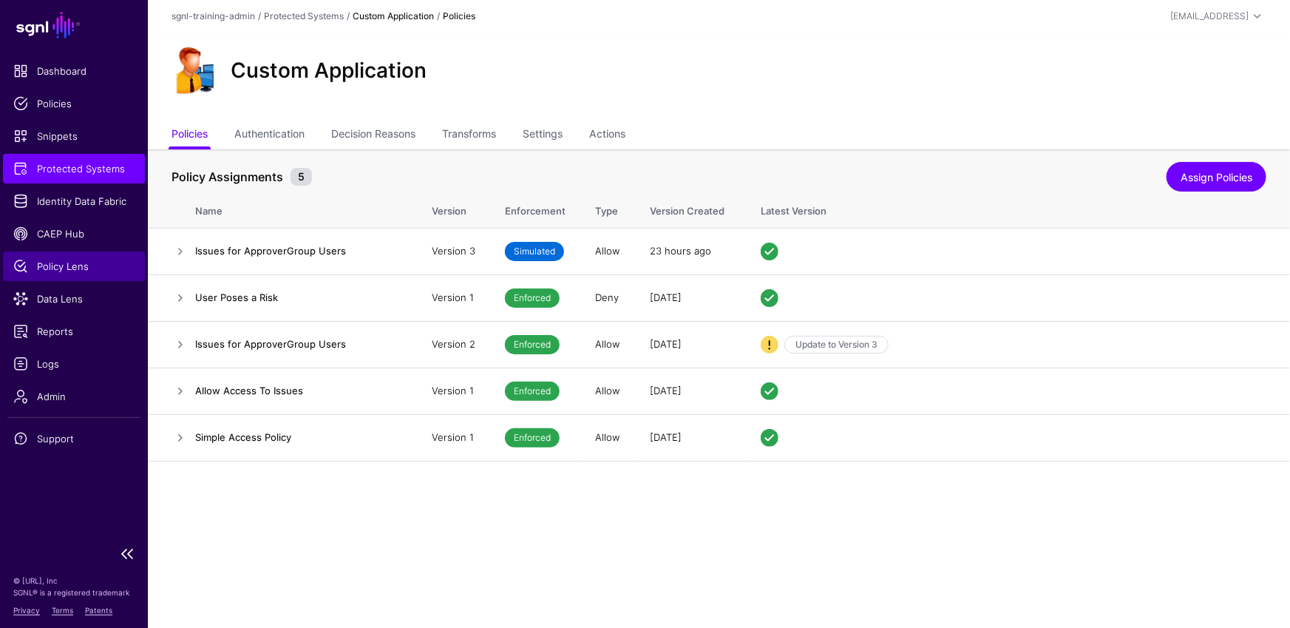
click at [67, 263] on span "Policy Lens" at bounding box center [73, 266] width 121 height 15
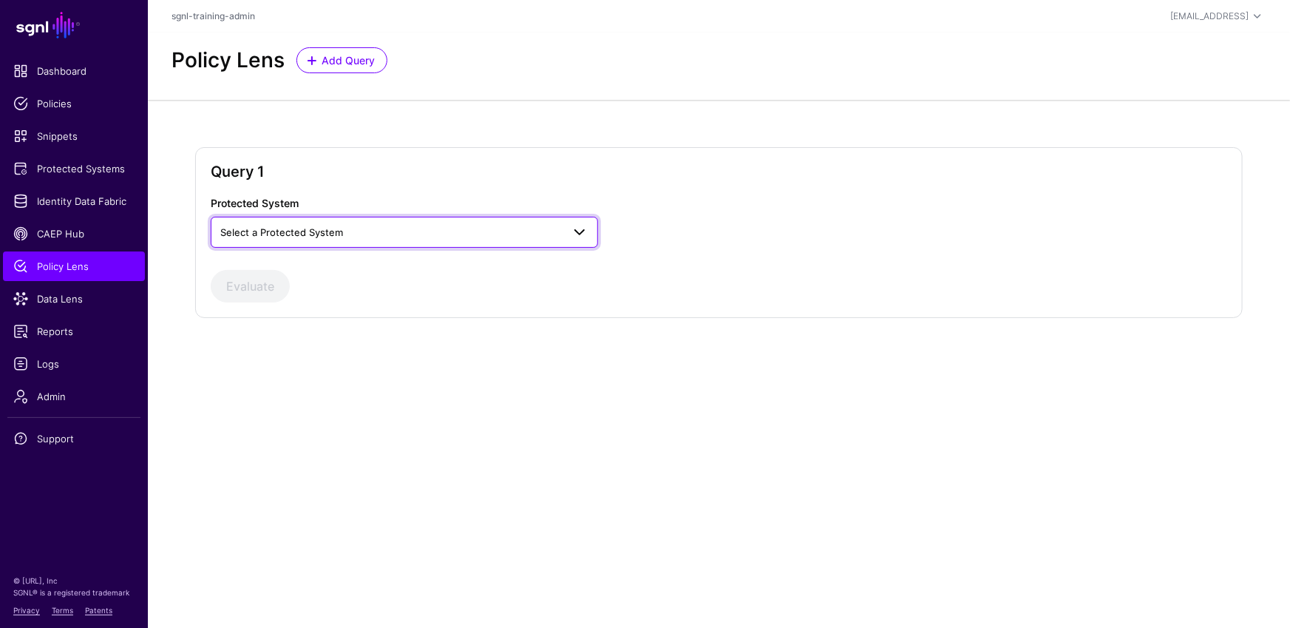
click at [431, 230] on span "Select a Protected System" at bounding box center [391, 232] width 342 height 16
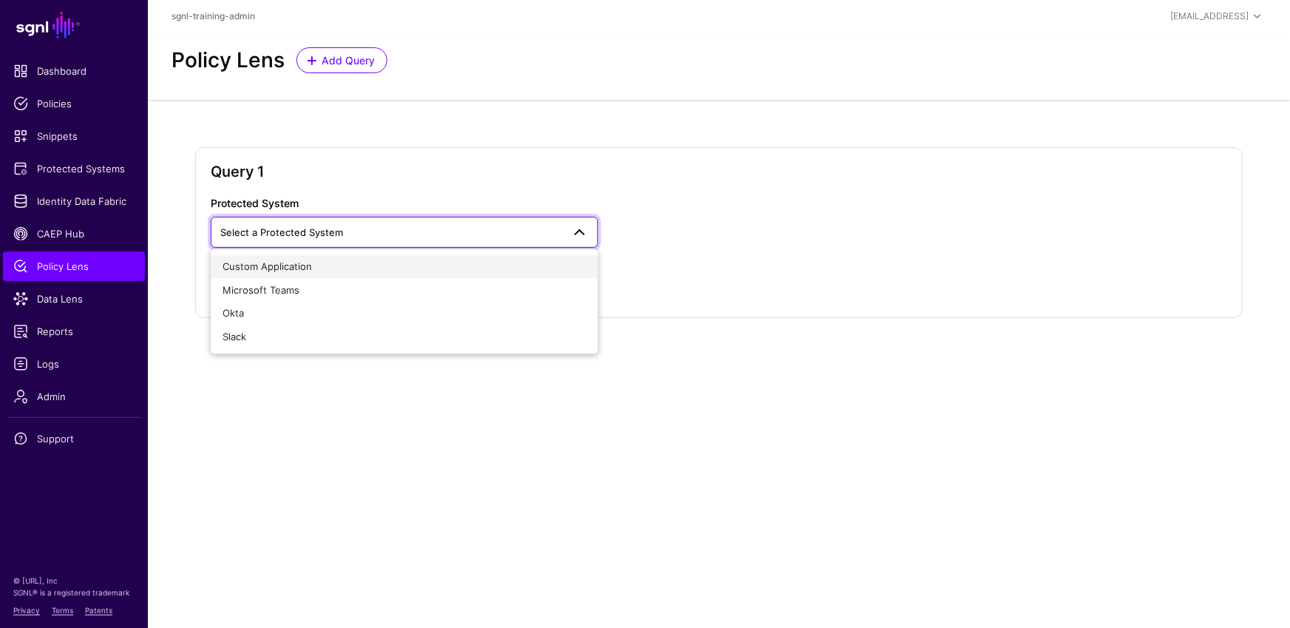
click at [401, 262] on div "Custom Application" at bounding box center [405, 266] width 364 height 15
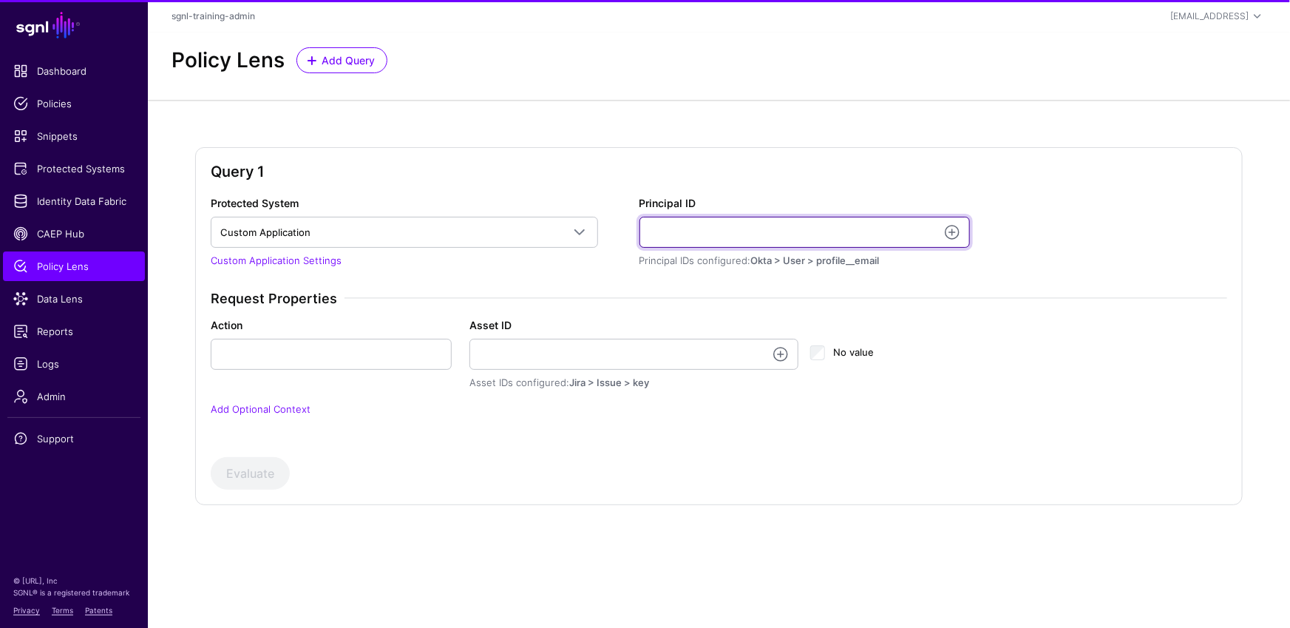
click at [738, 240] on input "Principal ID" at bounding box center [804, 232] width 331 height 31
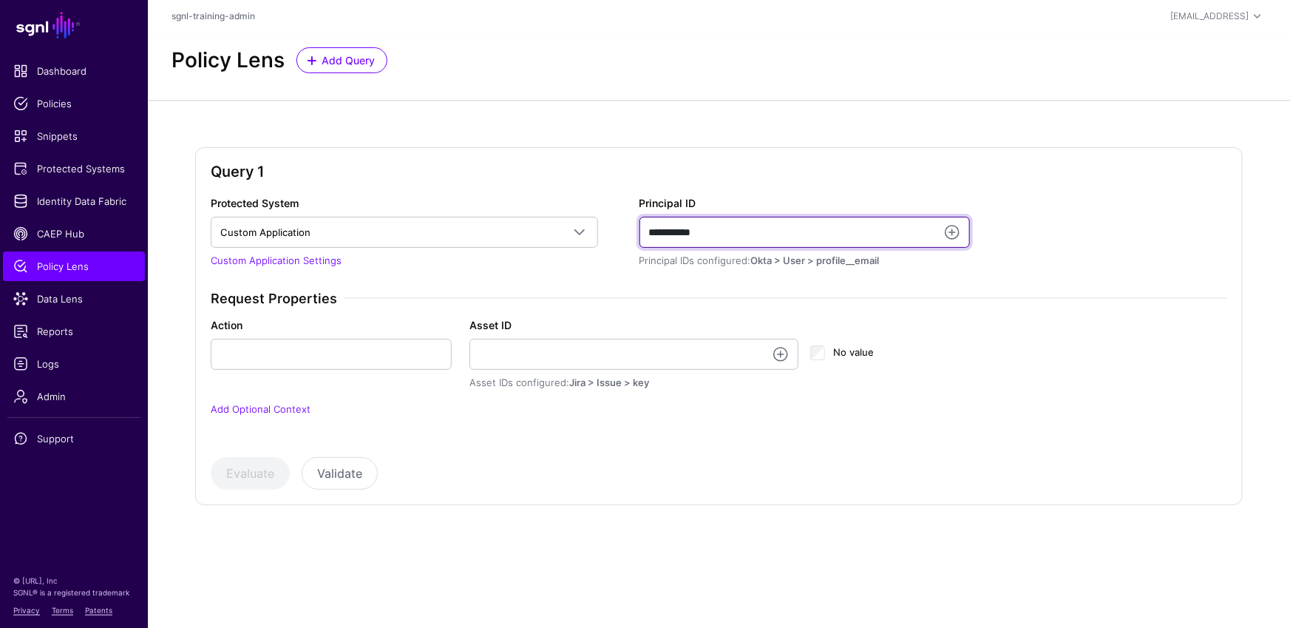
type input "**********"
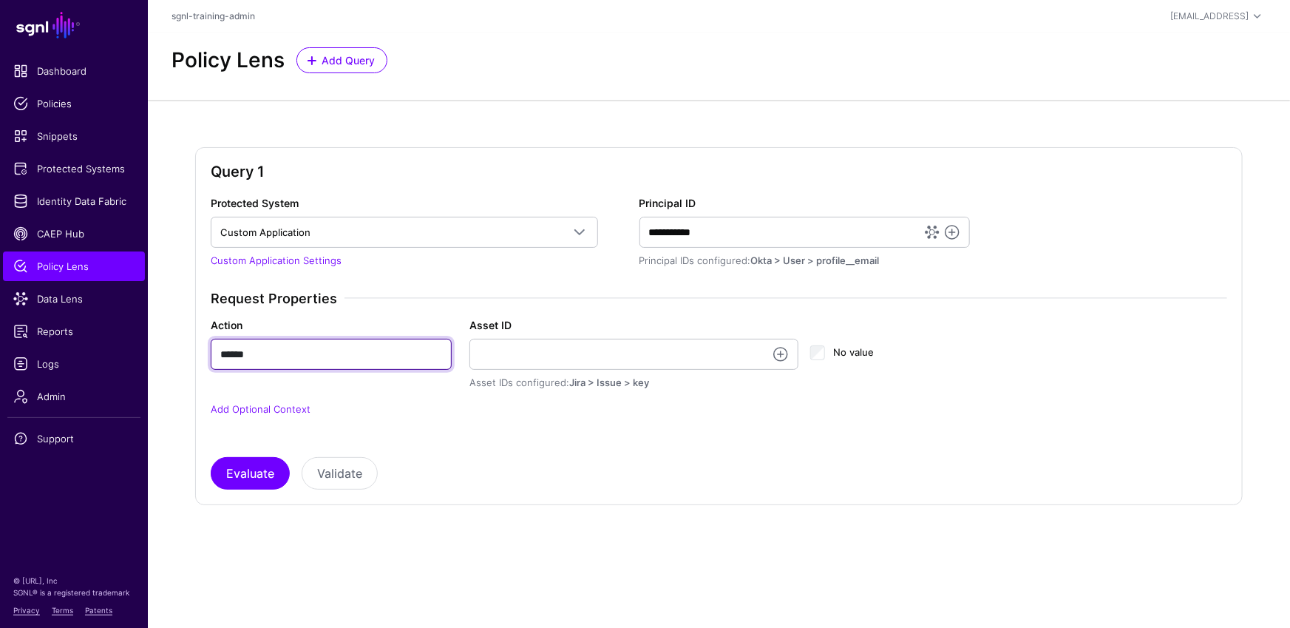
type input "******"
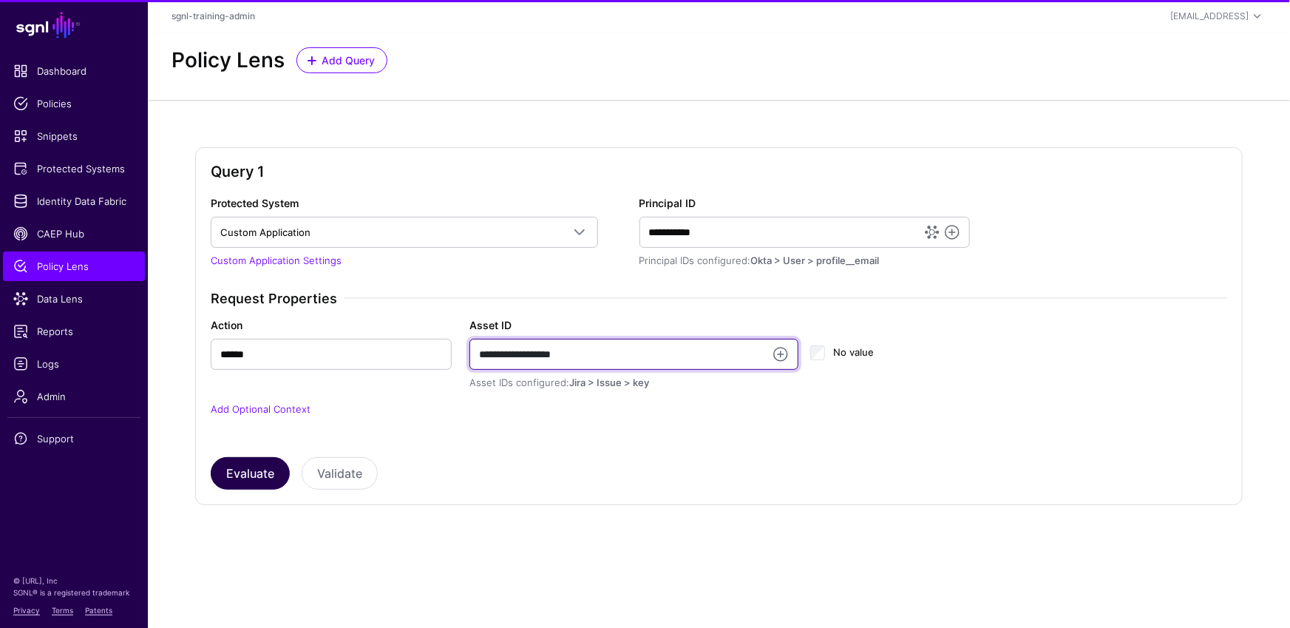
type input "**********"
click at [242, 467] on button "Evaluate" at bounding box center [250, 473] width 79 height 33
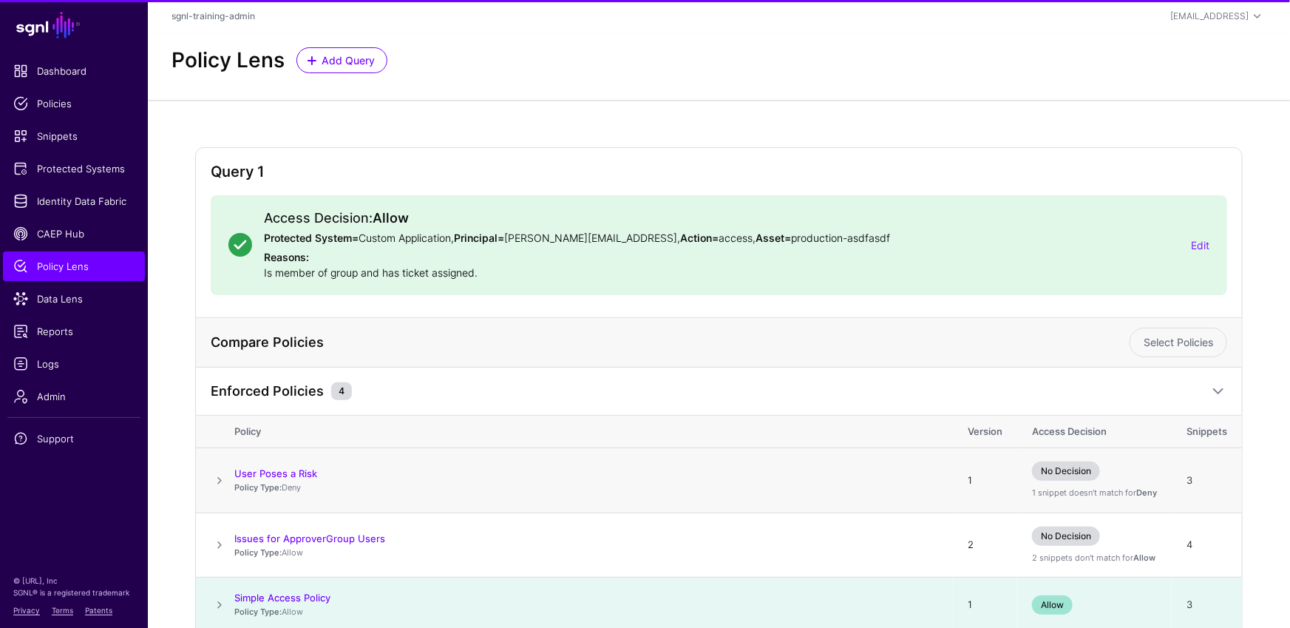
scroll to position [191, 0]
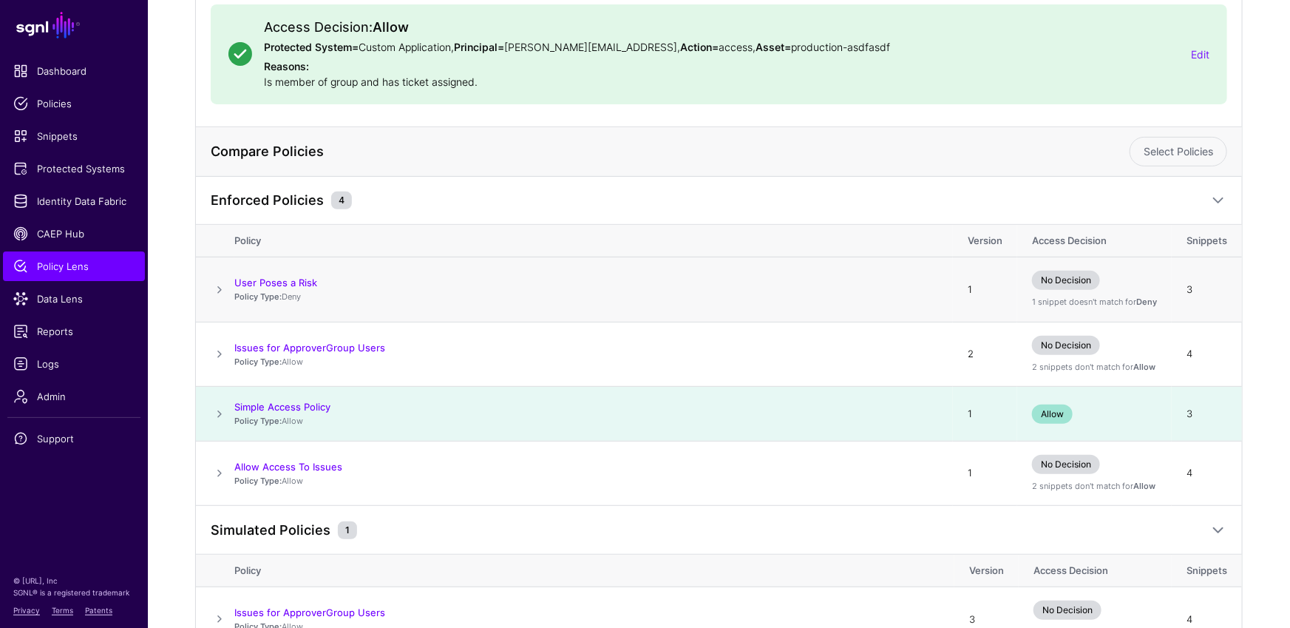
click at [764, 274] on span "No Decision" at bounding box center [1066, 280] width 68 height 19
click at [764, 281] on span "No Decision" at bounding box center [1066, 280] width 68 height 19
click at [523, 206] on div "Enforced Policies 4" at bounding box center [704, 200] width 994 height 18
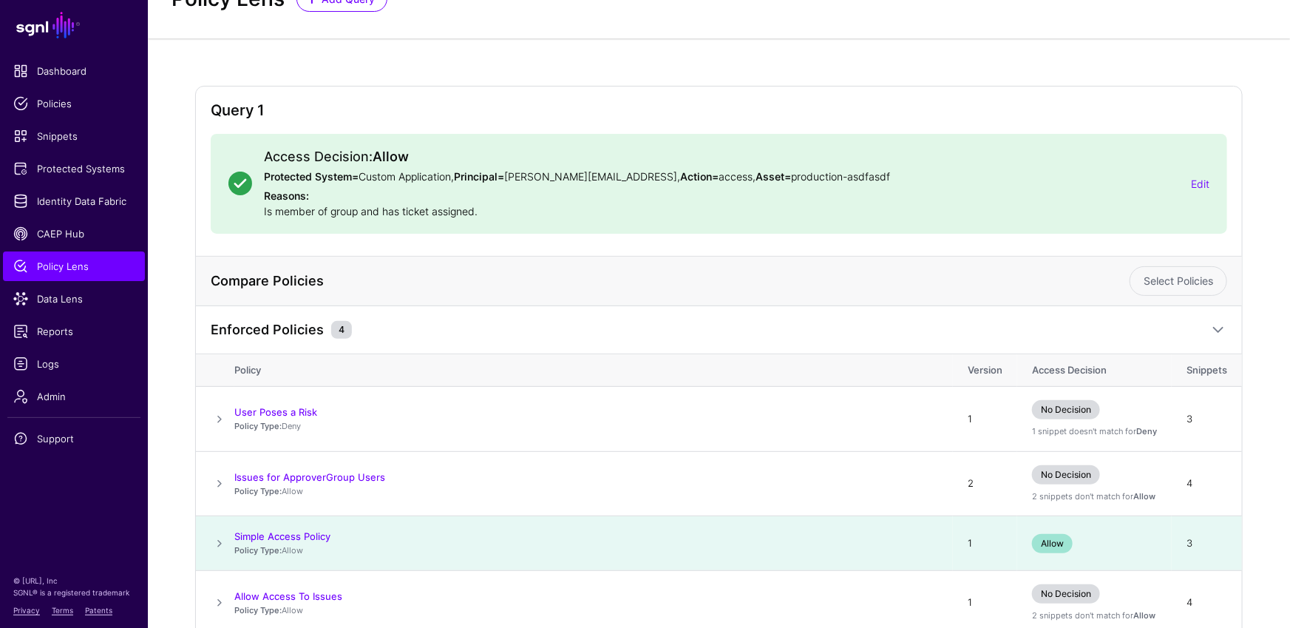
scroll to position [136, 0]
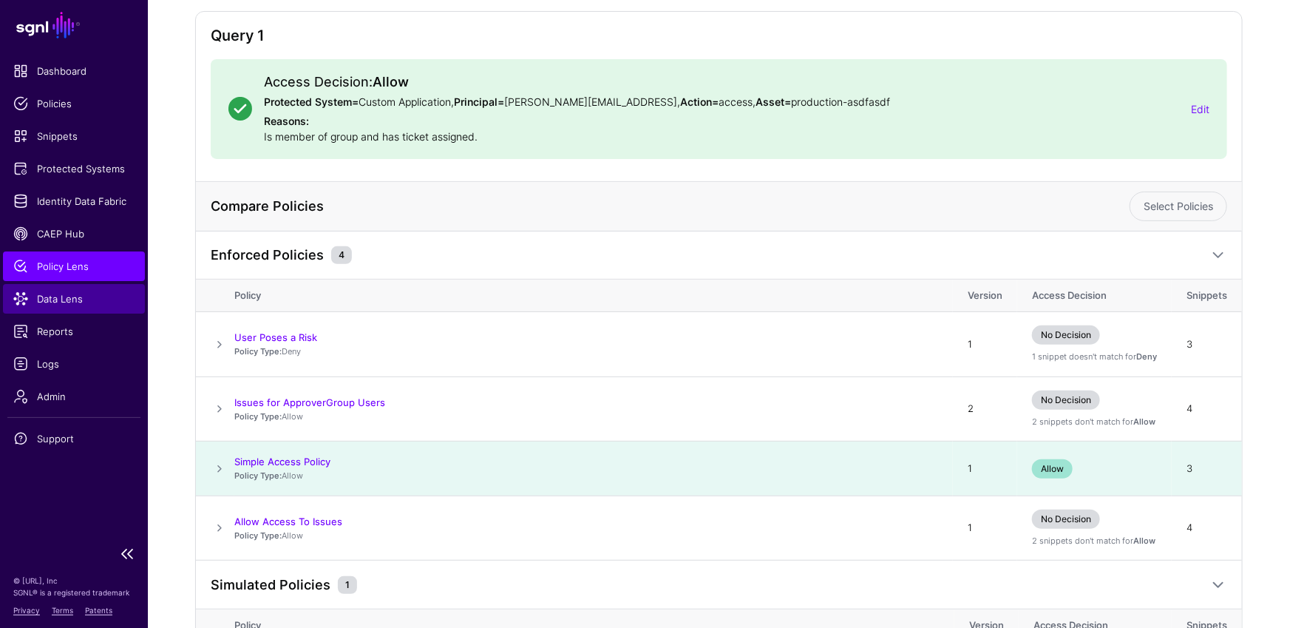
click at [69, 289] on link "Data Lens" at bounding box center [74, 299] width 142 height 30
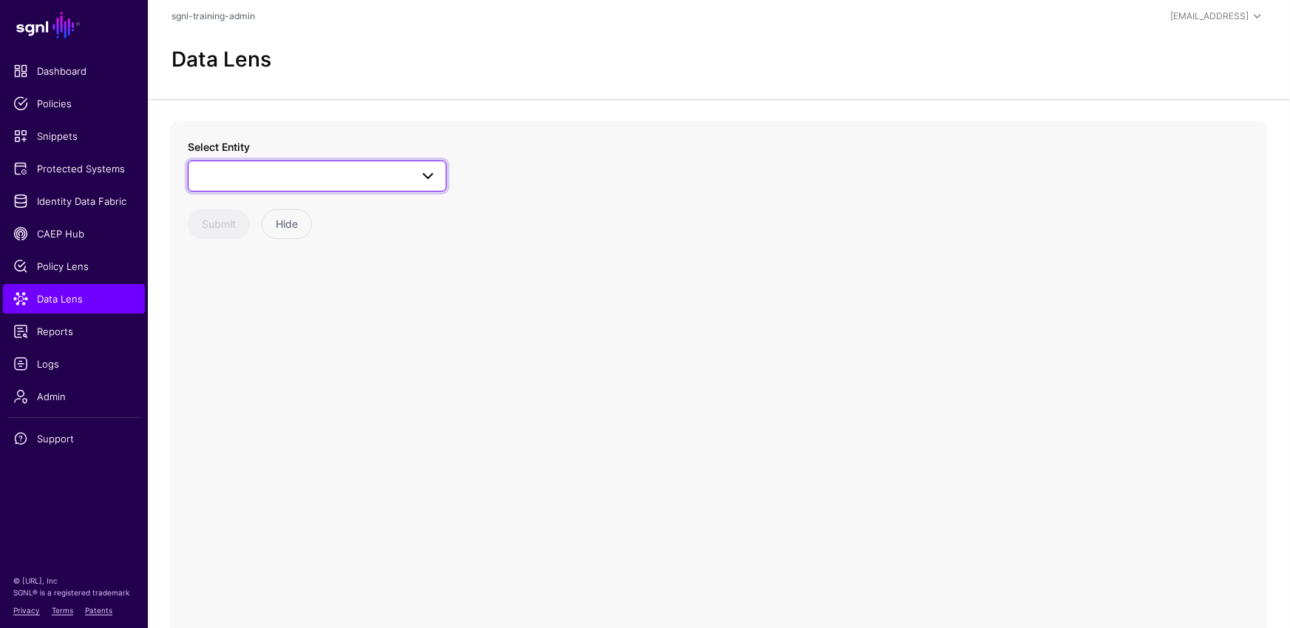
click at [365, 171] on span at bounding box center [317, 176] width 240 height 18
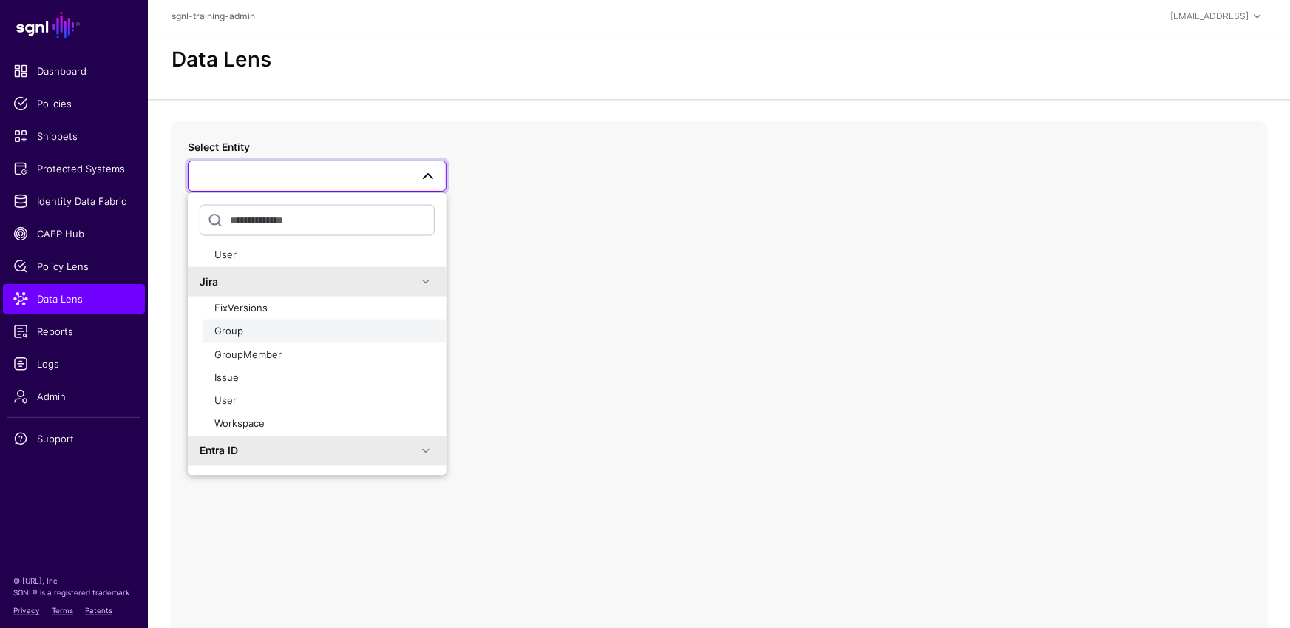
scroll to position [355, 0]
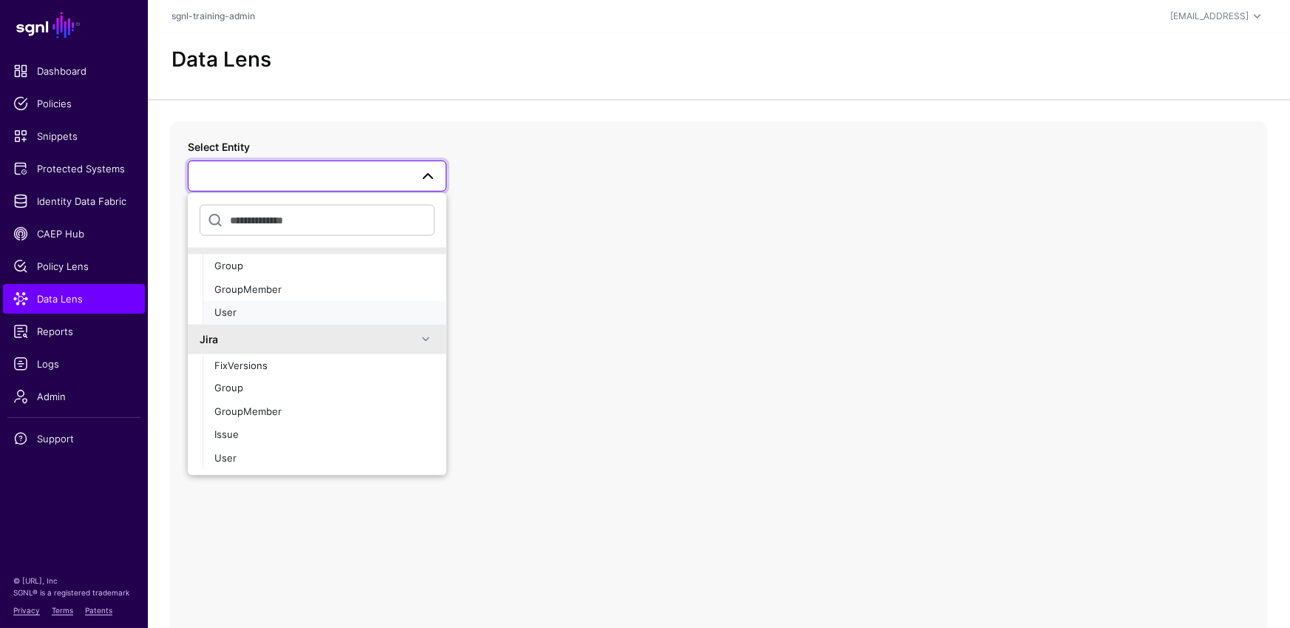
click at [234, 306] on span "User" at bounding box center [225, 312] width 22 height 12
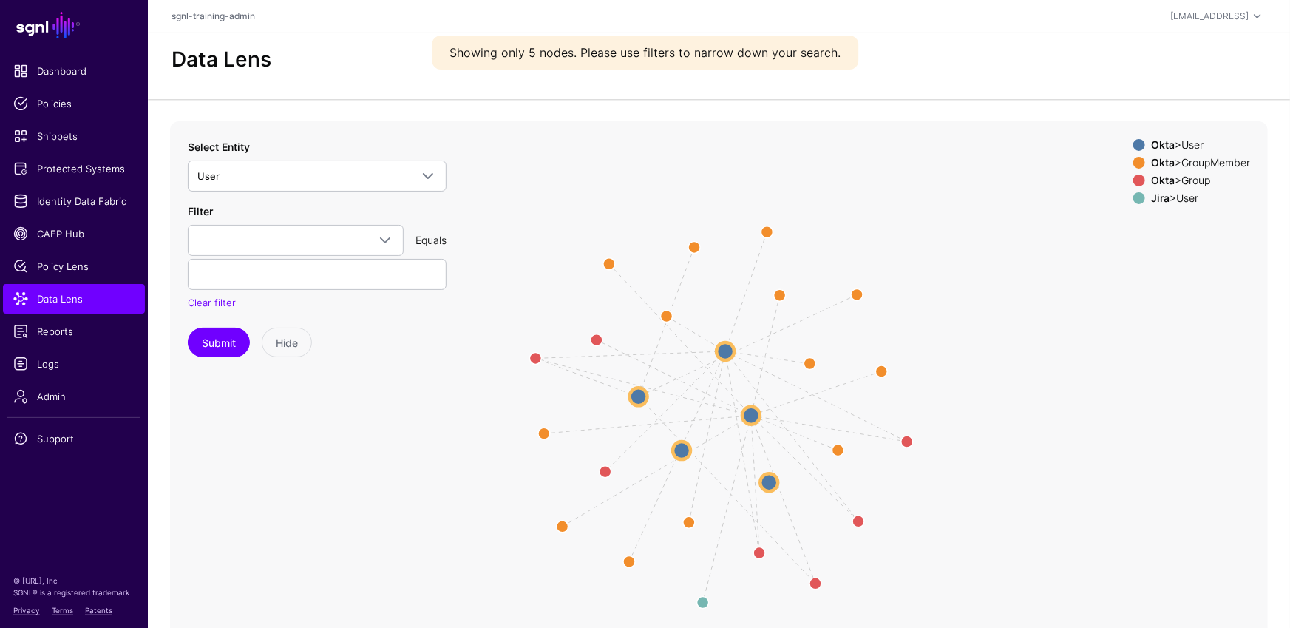
click at [434, 236] on div "Equals" at bounding box center [431, 240] width 43 height 16
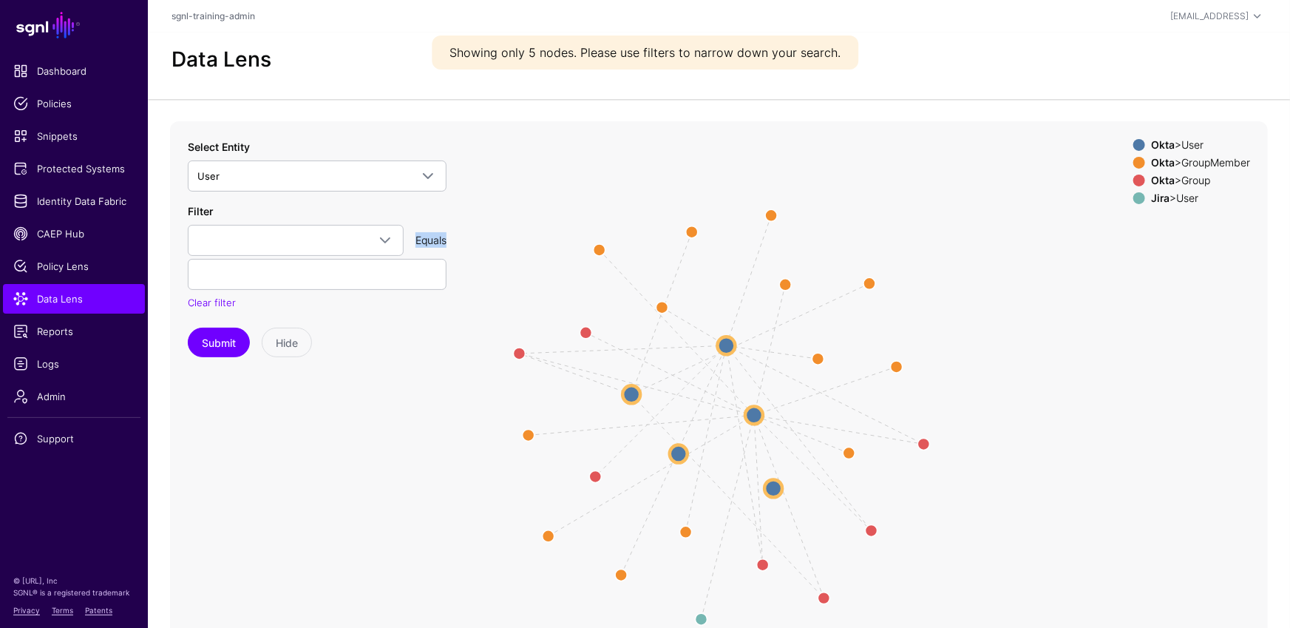
click at [424, 245] on div "Equals" at bounding box center [431, 240] width 43 height 16
click at [435, 244] on div "Equals" at bounding box center [431, 240] width 43 height 16
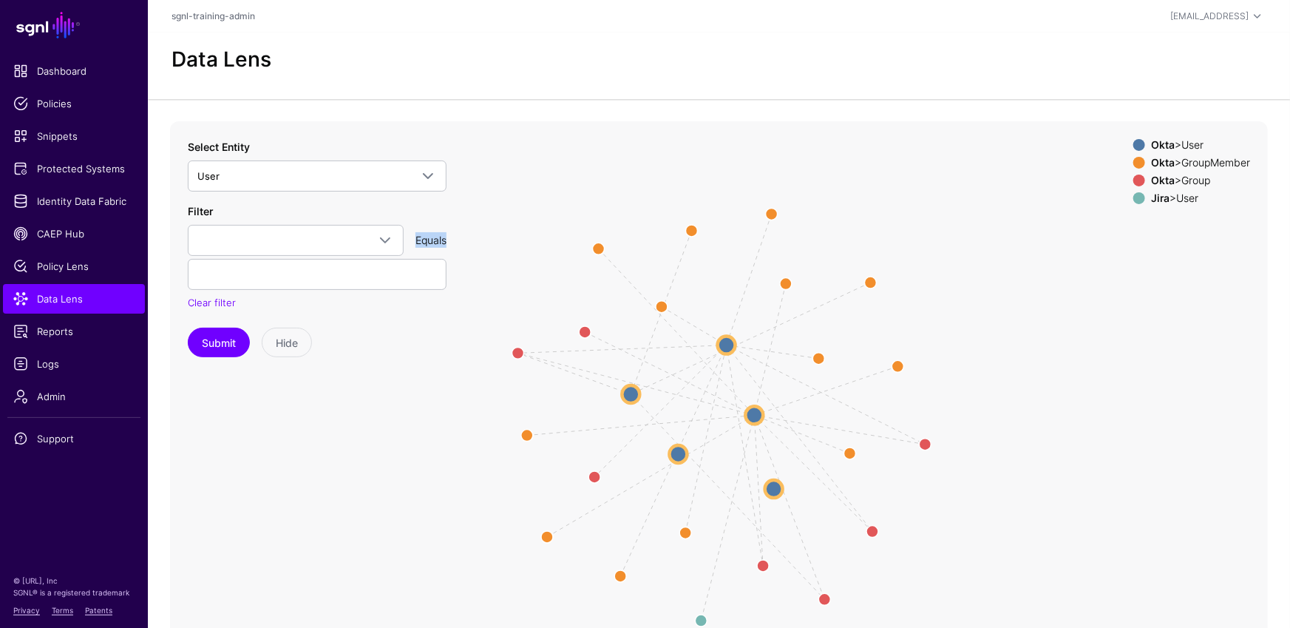
click at [404, 401] on icon "Member Member Member Member Member Member Group Group Group same_as Group Group…" at bounding box center [719, 416] width 1098 height 591
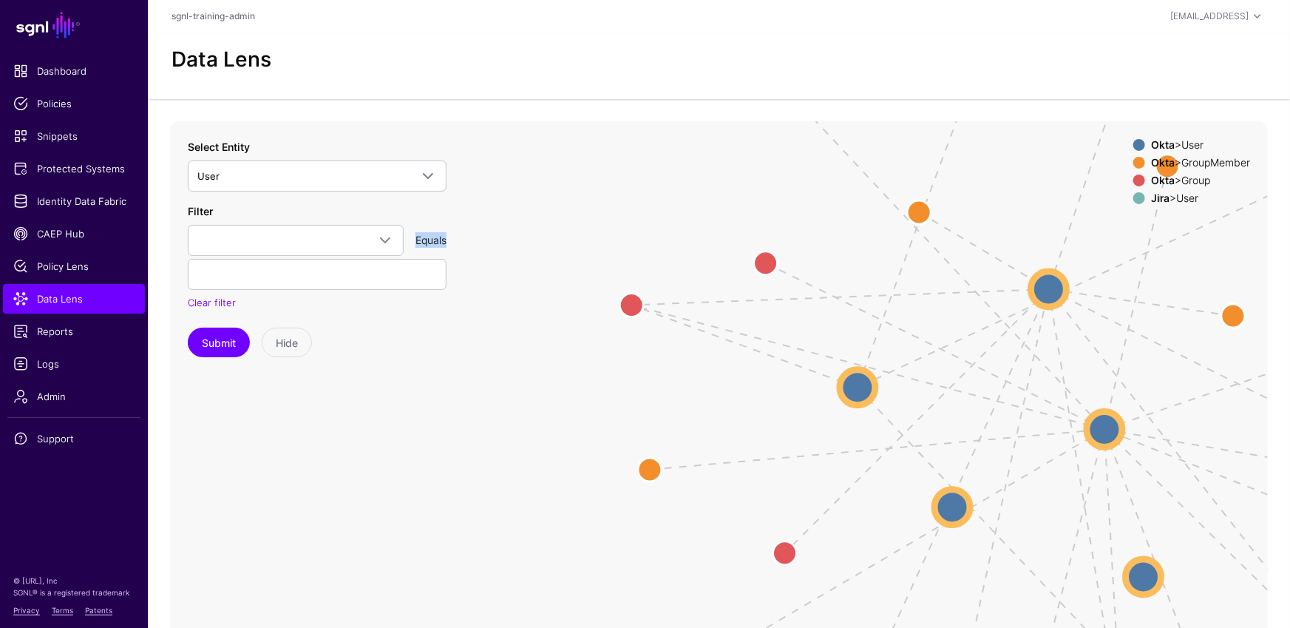
click at [435, 242] on div "Equals" at bounding box center [431, 240] width 43 height 16
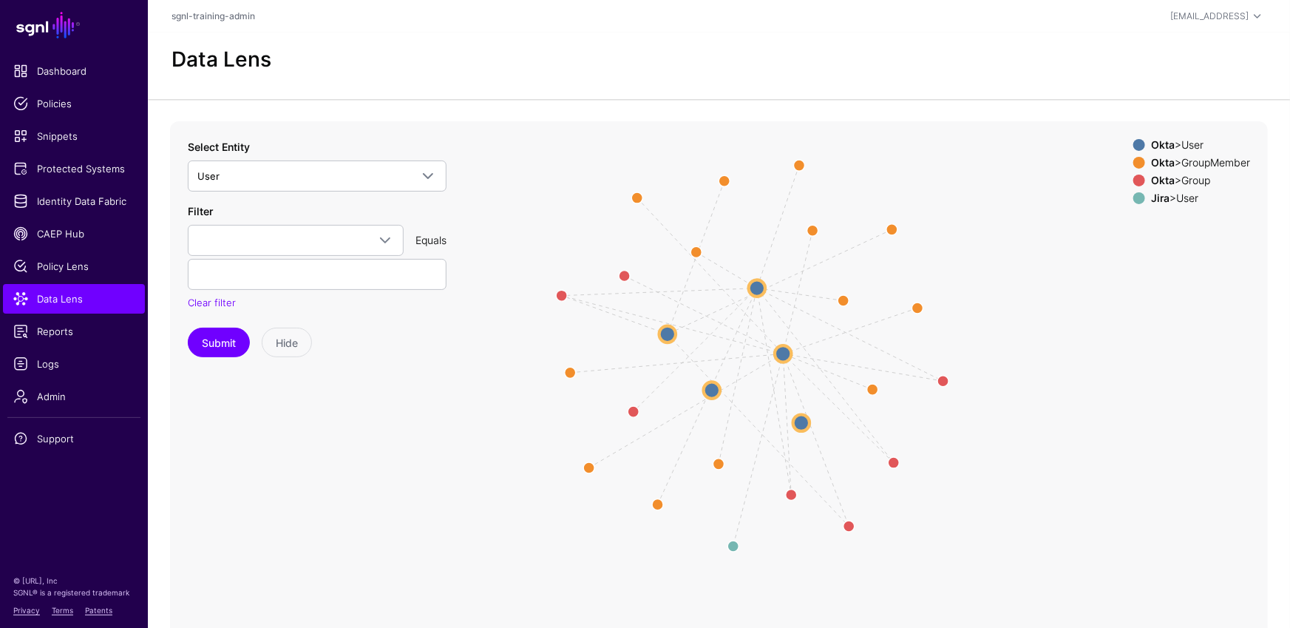
click at [429, 240] on div "Equals" at bounding box center [431, 240] width 43 height 16
drag, startPoint x: 481, startPoint y: 347, endPoint x: 464, endPoint y: 354, distance: 18.3
click at [481, 347] on icon "Member Member Member Member Member Member Group Group Group same_as Group Group…" at bounding box center [719, 416] width 1098 height 591
click at [472, 348] on icon "Member Member Member Member Member Member Group Group Group same_as Group Group…" at bounding box center [719, 416] width 1098 height 591
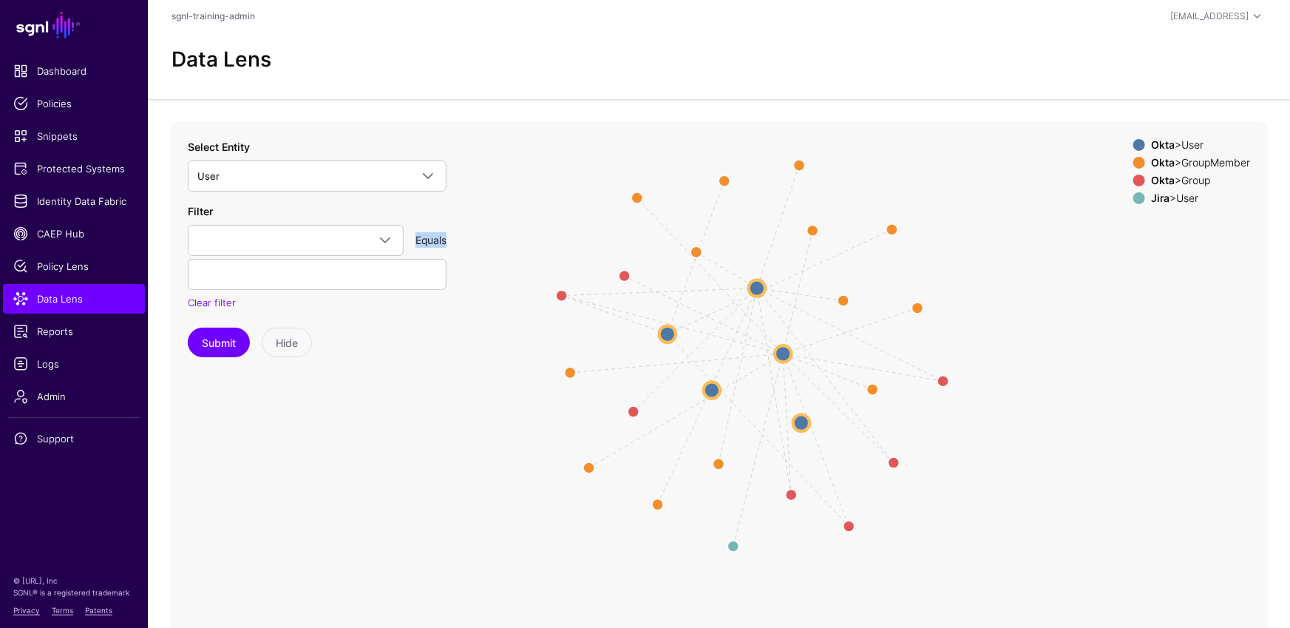
click at [436, 238] on div "Equals" at bounding box center [431, 240] width 43 height 16
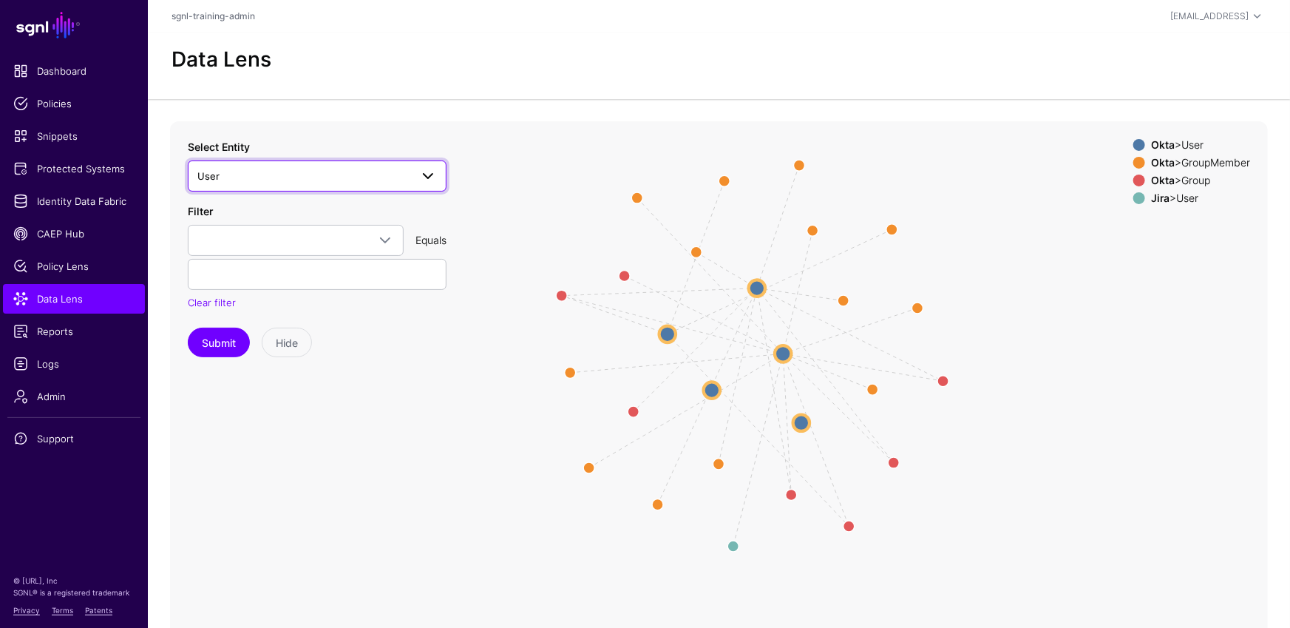
click at [392, 170] on span "User" at bounding box center [303, 176] width 213 height 16
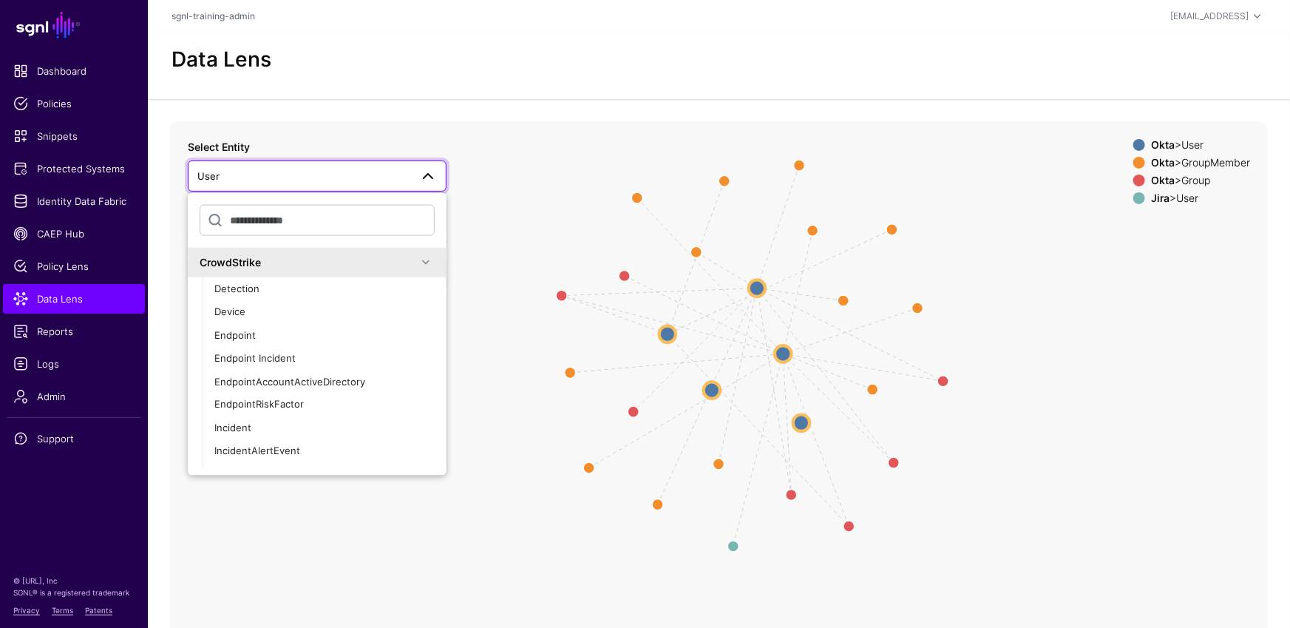
click at [588, 146] on icon "Member Member Member Member Member Member Group Group Group same_as Group Group…" at bounding box center [719, 416] width 1098 height 591
click at [540, 109] on app-datalens-start "Data Lens Member Member Member Member Member Member Group Group Group same_as G…" at bounding box center [719, 373] width 1142 height 680
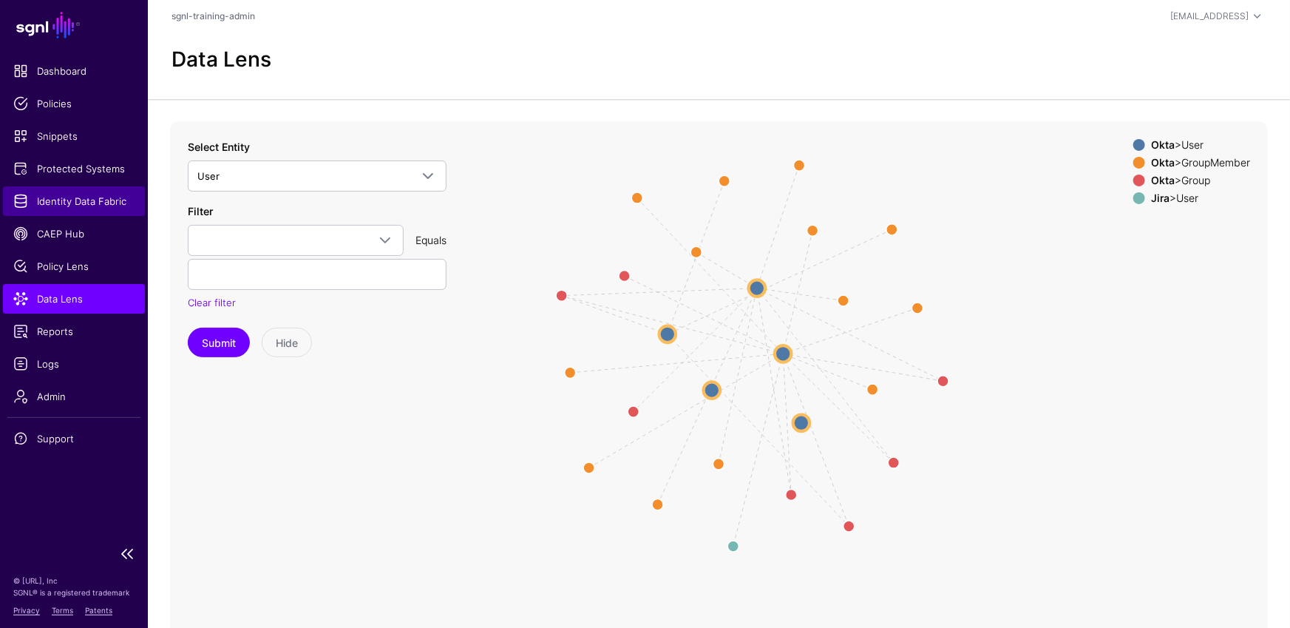
click at [95, 189] on link "Identity Data Fabric" at bounding box center [74, 201] width 142 height 30
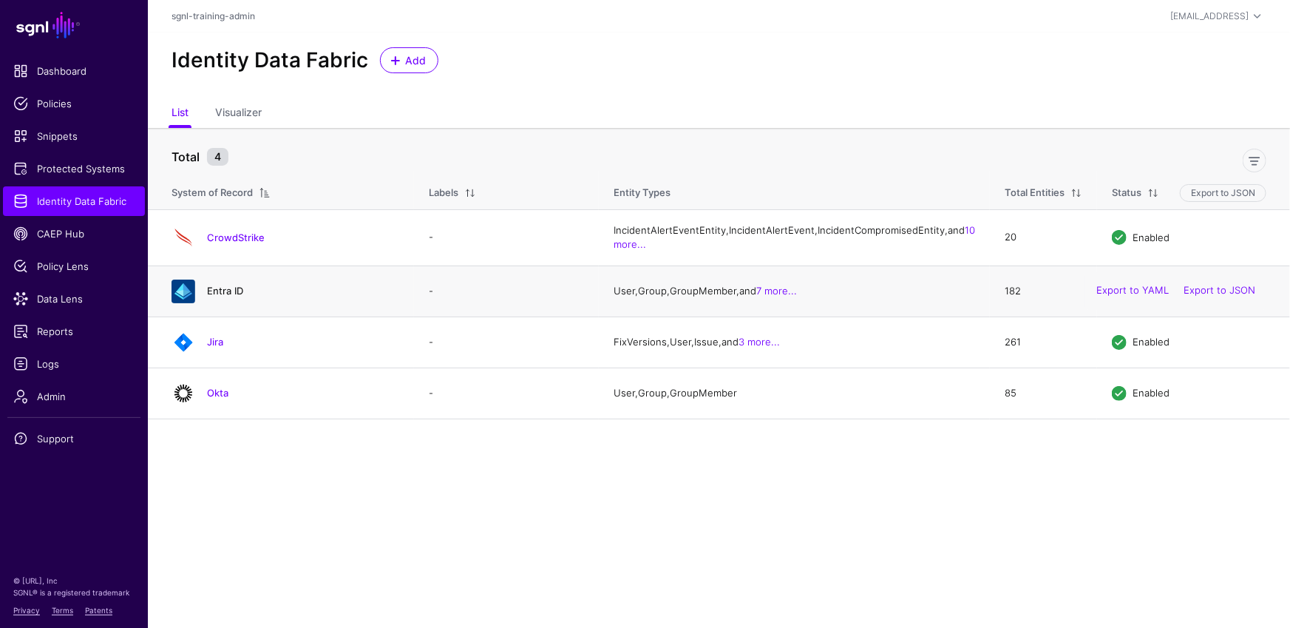
click at [226, 296] on link "Entra ID" at bounding box center [225, 291] width 36 height 12
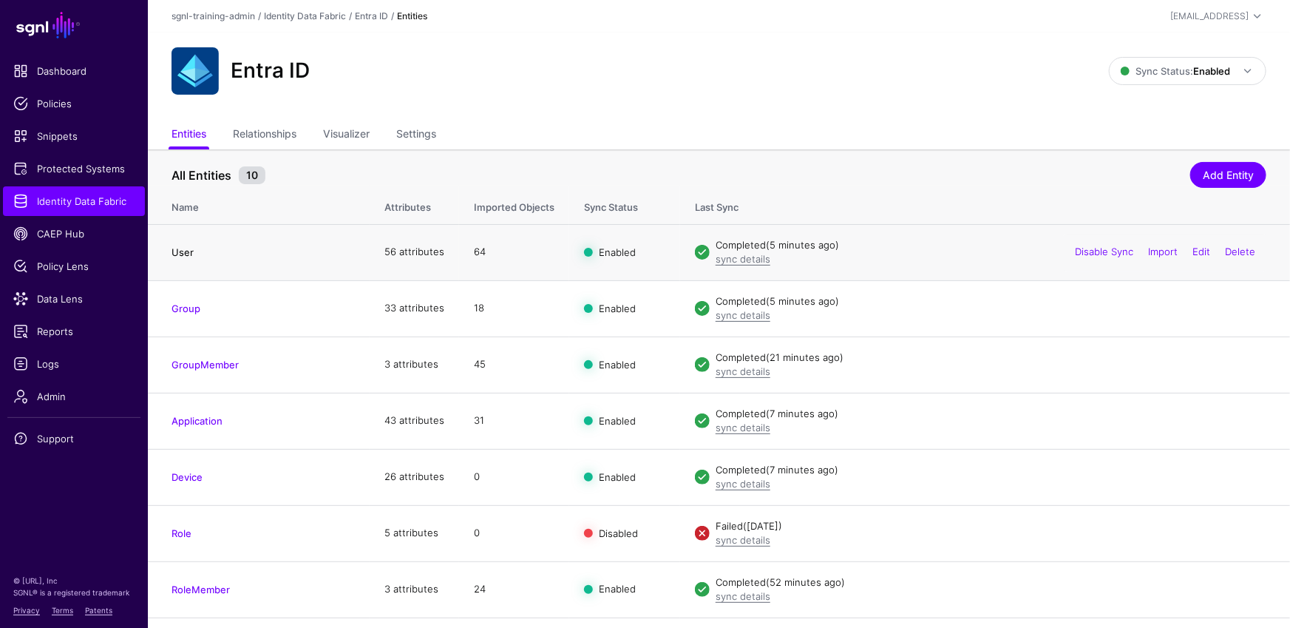
click at [178, 254] on link "User" at bounding box center [182, 252] width 22 height 12
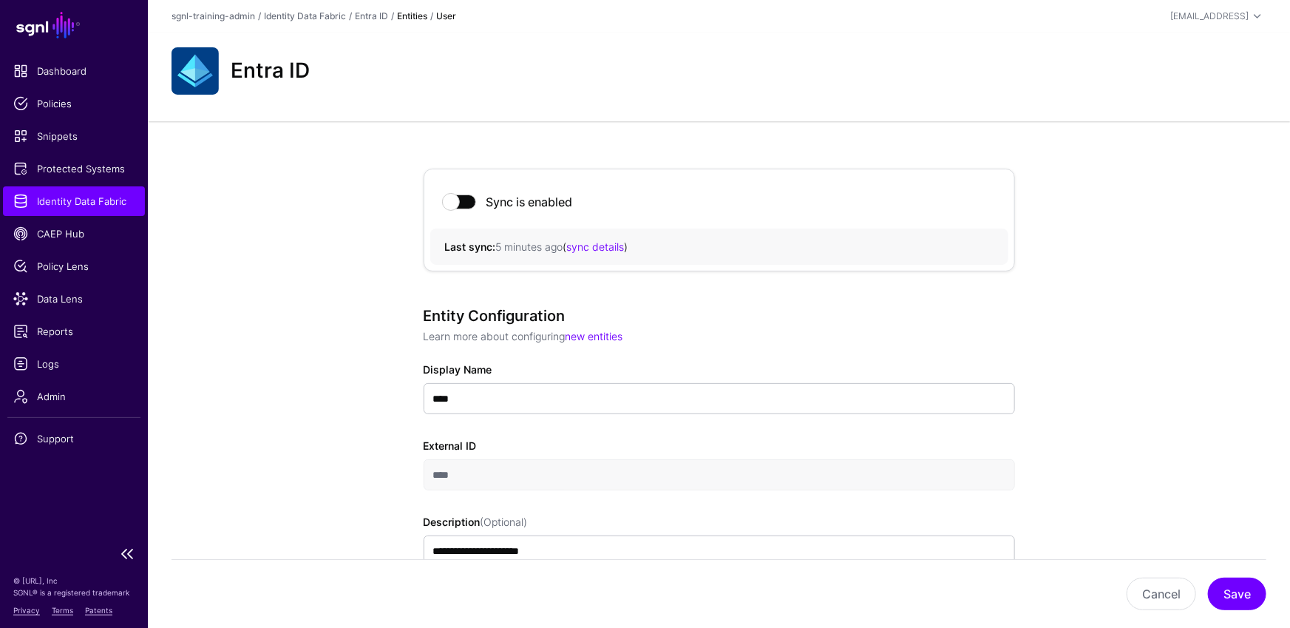
click at [72, 208] on link "Identity Data Fabric" at bounding box center [74, 201] width 142 height 30
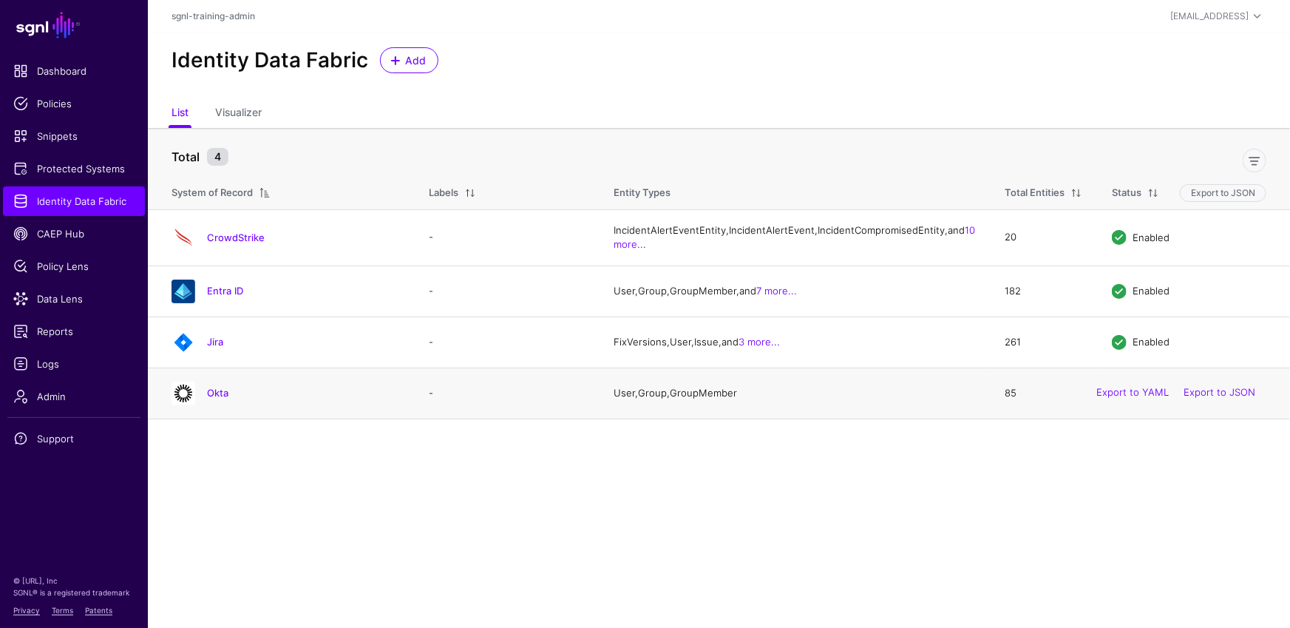
click at [227, 405] on div "Okta" at bounding box center [286, 393] width 240 height 24
click at [223, 398] on link "Okta" at bounding box center [217, 393] width 21 height 12
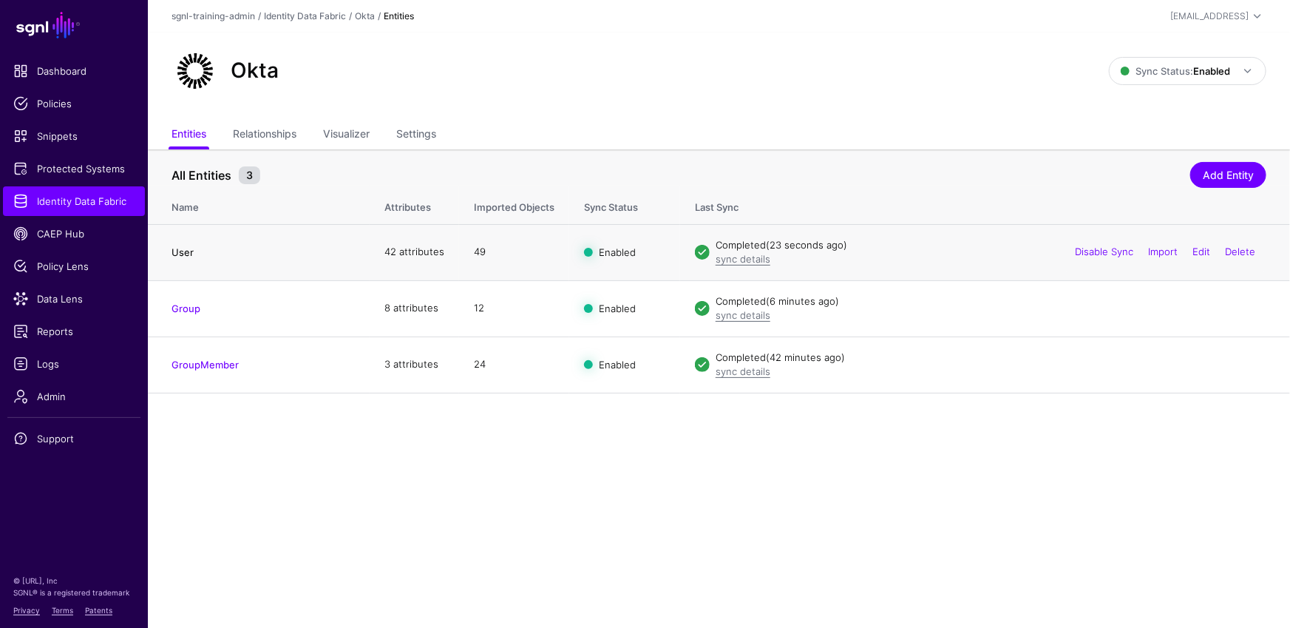
click at [183, 251] on link "User" at bounding box center [182, 252] width 22 height 12
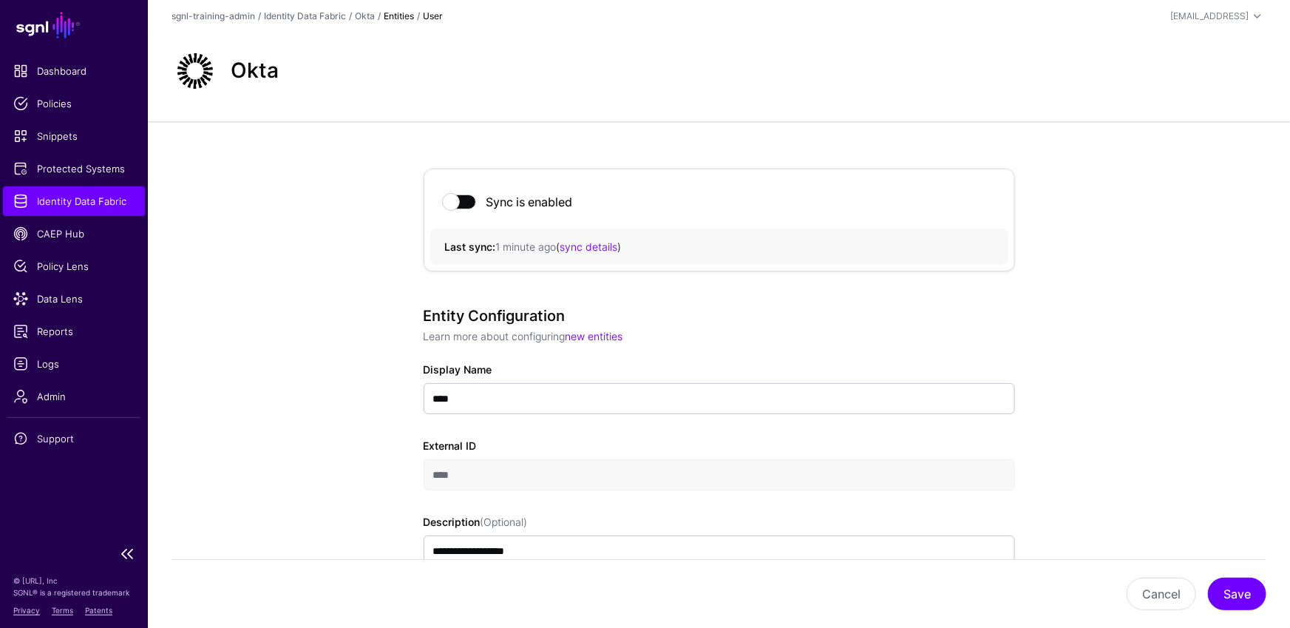
click at [108, 204] on span "Identity Data Fabric" at bounding box center [73, 201] width 121 height 15
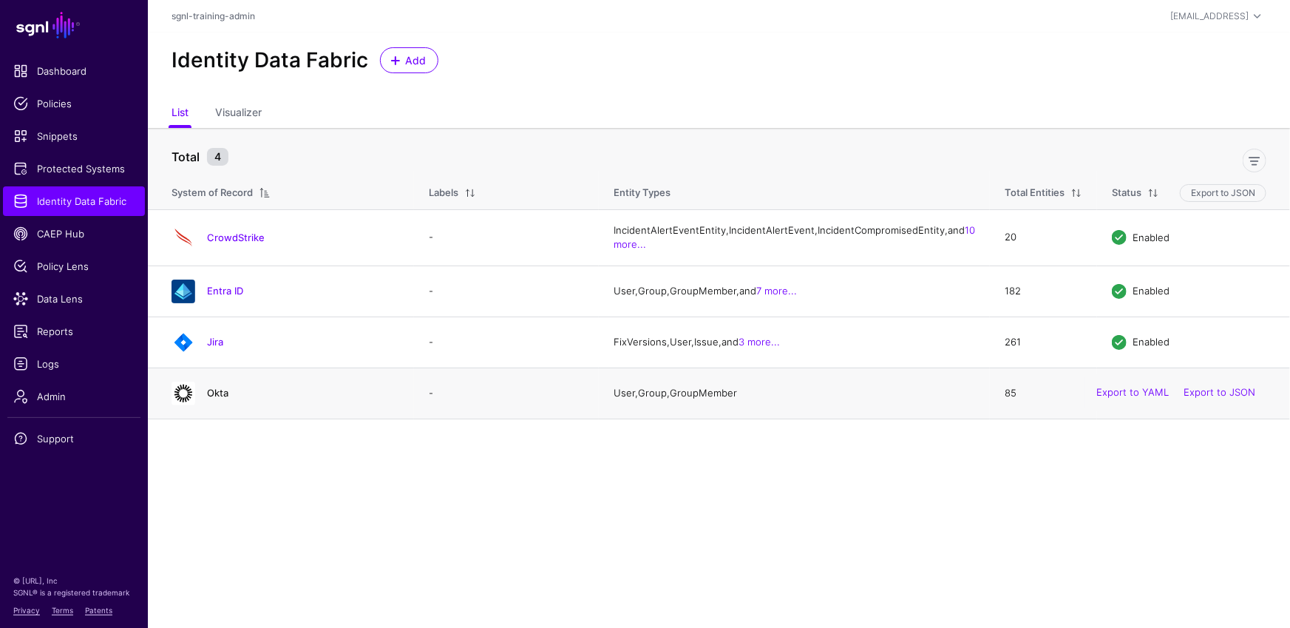
click at [217, 398] on link "Okta" at bounding box center [217, 393] width 21 height 12
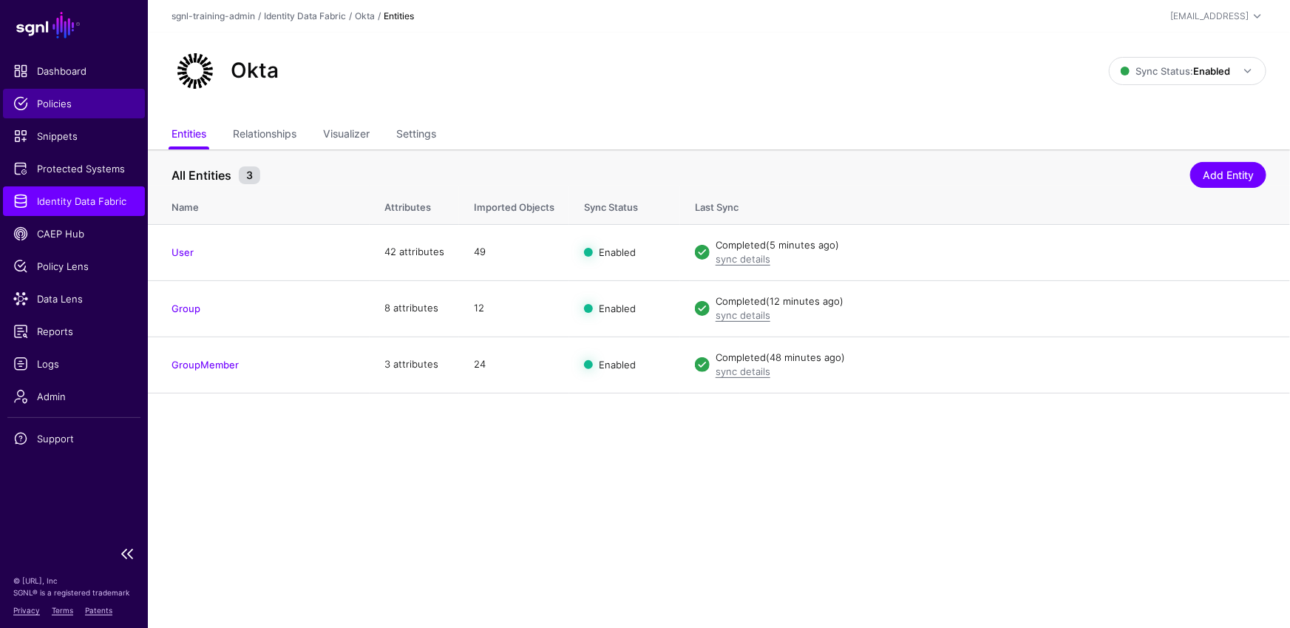
click at [67, 116] on link "Policies" at bounding box center [74, 104] width 142 height 30
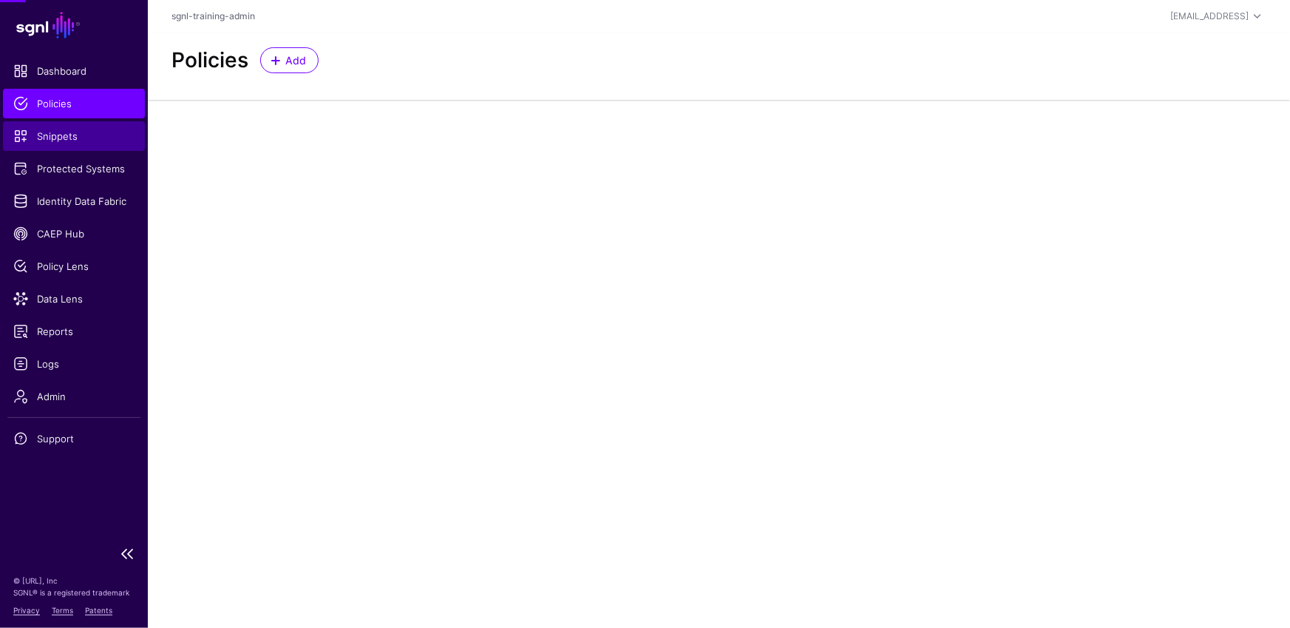
click at [67, 132] on span "Snippets" at bounding box center [73, 136] width 121 height 15
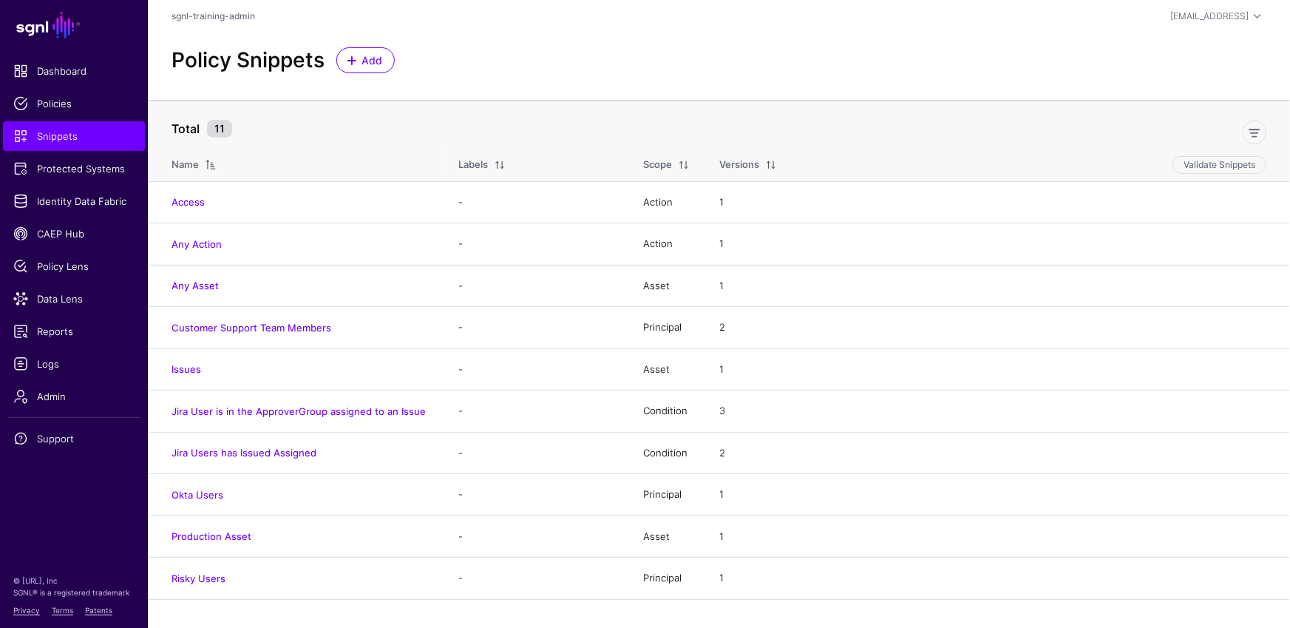
click at [208, 496] on link "Okta Users" at bounding box center [197, 495] width 52 height 12
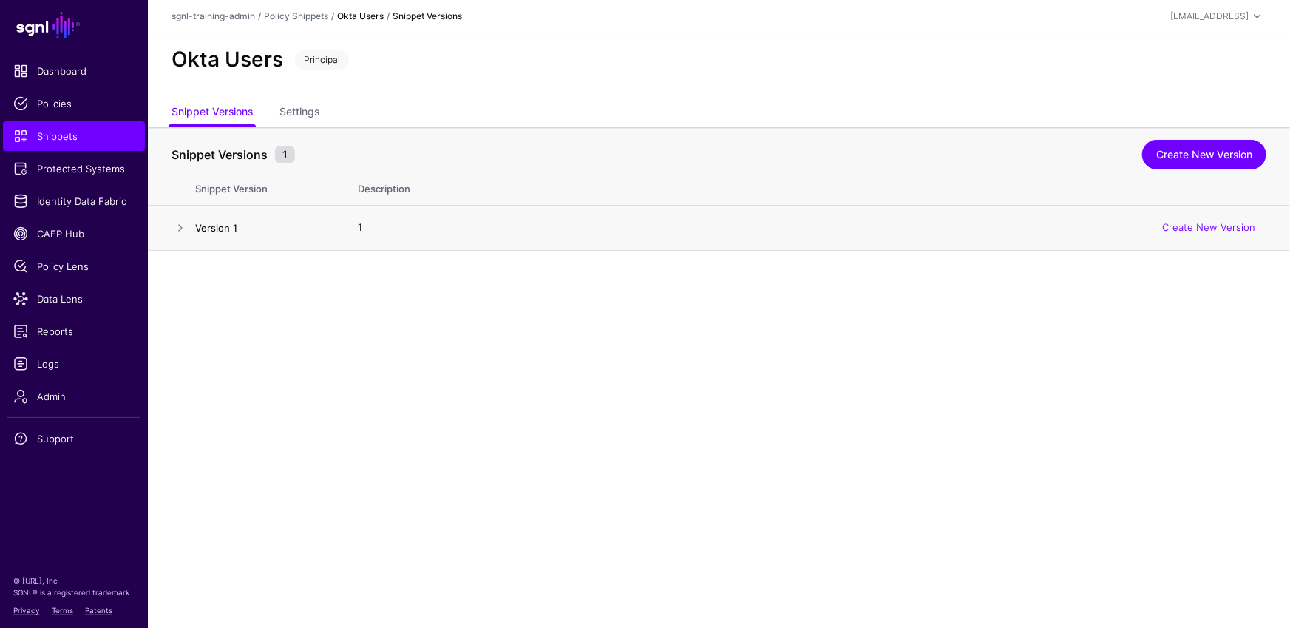
click at [217, 224] on link "Version 1" at bounding box center [216, 228] width 42 height 12
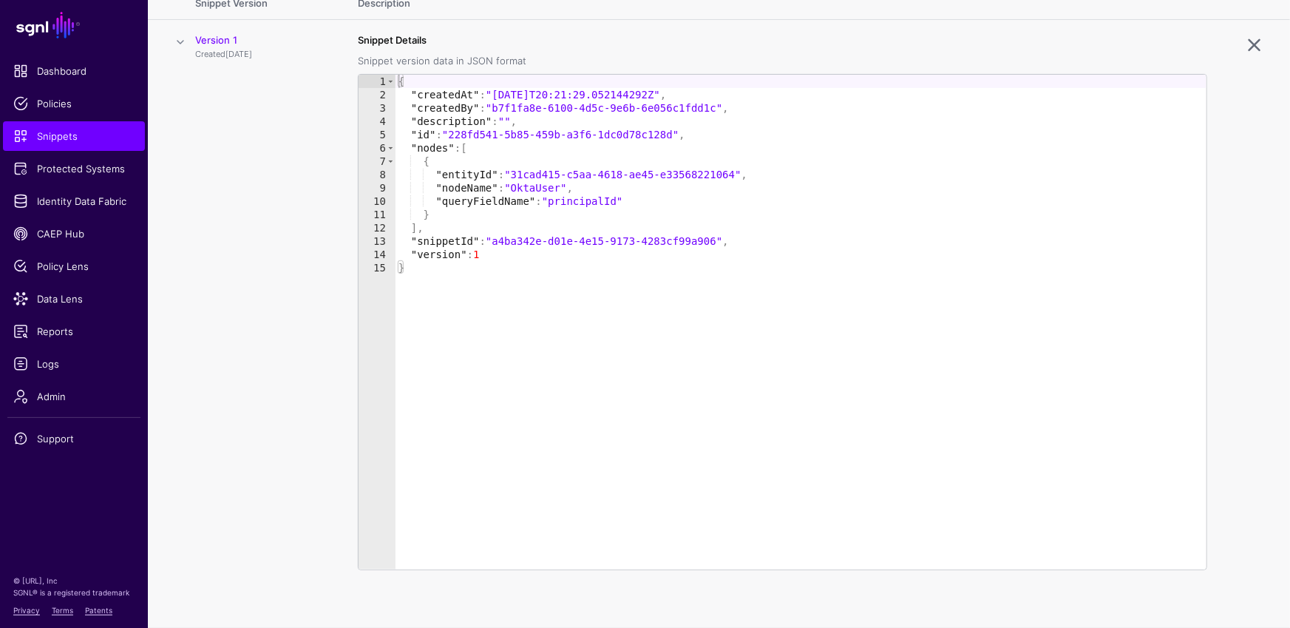
scroll to position [146, 0]
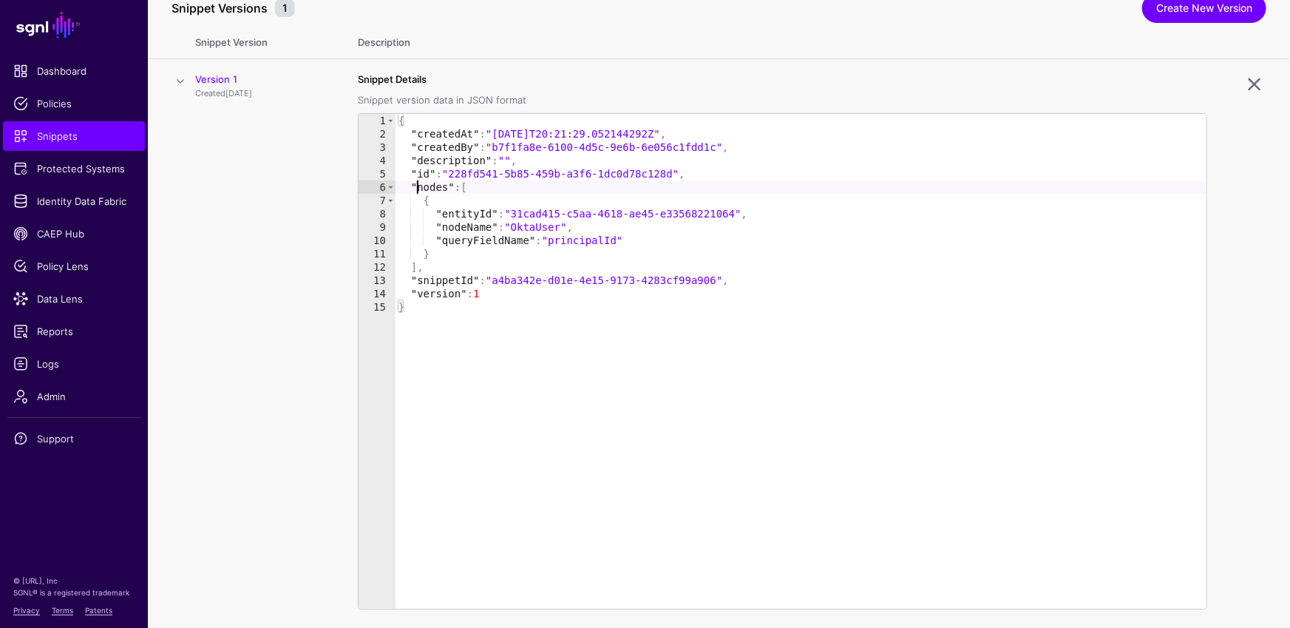
drag, startPoint x: 417, startPoint y: 189, endPoint x: 476, endPoint y: 191, distance: 59.2
click at [476, 191] on div "{ "createdAt" : "2025-08-20T20:21:29.052144292Z" , "createdBy" : "b7f1fa8e-6100…" at bounding box center [801, 374] width 812 height 521
drag, startPoint x: 491, startPoint y: 172, endPoint x: 611, endPoint y: 174, distance: 120.5
click at [611, 174] on div "{ "createdAt" : "2025-08-20T20:21:29.052144292Z" , "createdBy" : "b7f1fa8e-6100…" at bounding box center [801, 374] width 812 height 521
click at [656, 283] on div "{ "createdAt" : "2025-08-20T20:21:29.052144292Z" , "createdBy" : "b7f1fa8e-6100…" at bounding box center [801, 374] width 812 height 521
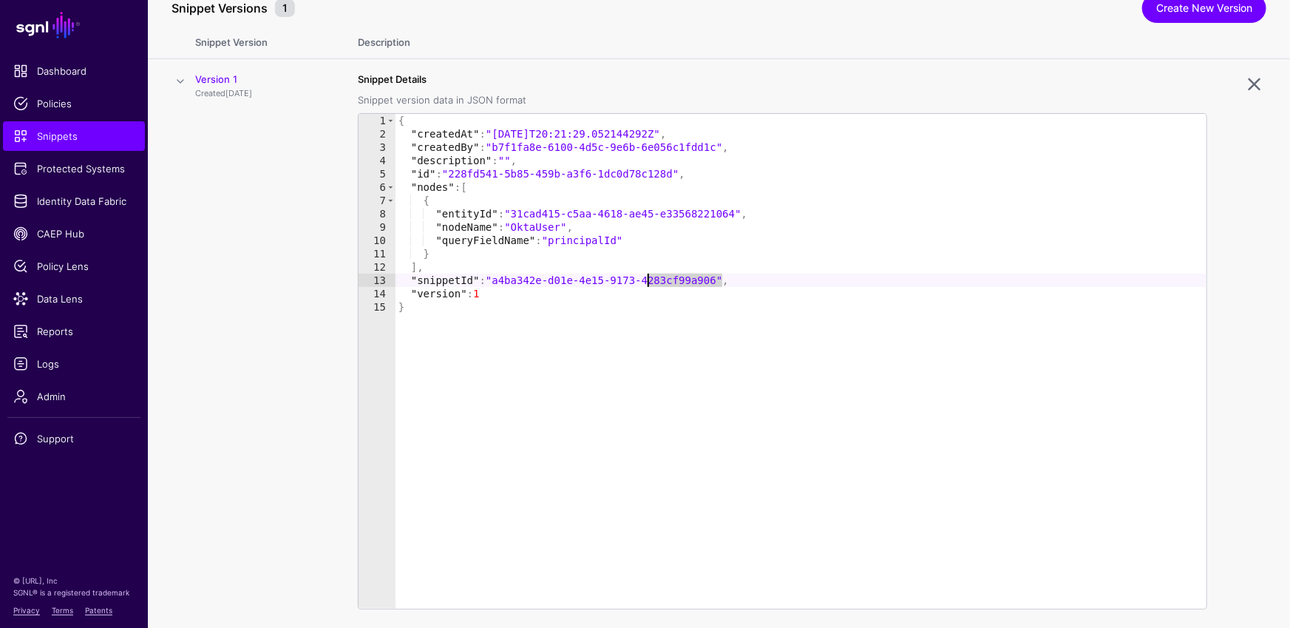
click at [656, 282] on div "{ "createdAt" : "2025-08-20T20:21:29.052144292Z" , "createdBy" : "b7f1fa8e-6100…" at bounding box center [801, 374] width 812 height 521
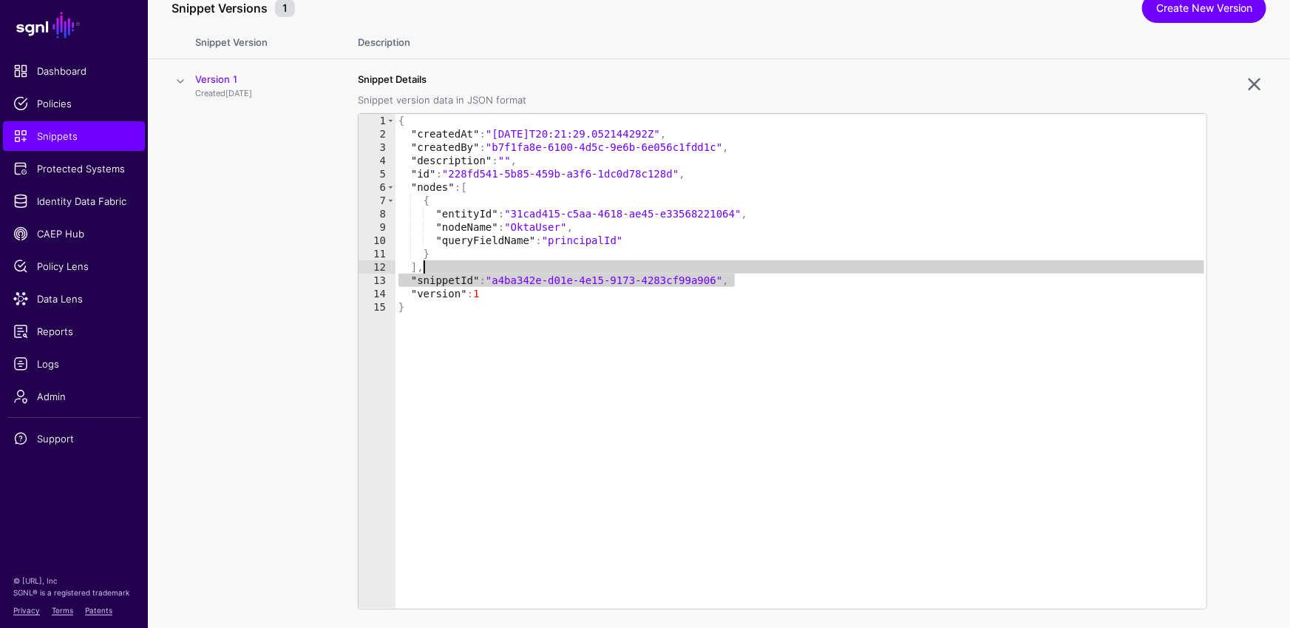
drag, startPoint x: 740, startPoint y: 280, endPoint x: 594, endPoint y: 182, distance: 176.3
click at [460, 273] on div "{ "createdAt" : "2025-08-20T20:21:29.052144292Z" , "createdBy" : "b7f1fa8e-6100…" at bounding box center [801, 374] width 812 height 521
click at [631, 169] on div "{ "createdAt" : "2025-08-20T20:21:29.052144292Z" , "createdBy" : "b7f1fa8e-6100…" at bounding box center [801, 374] width 812 height 521
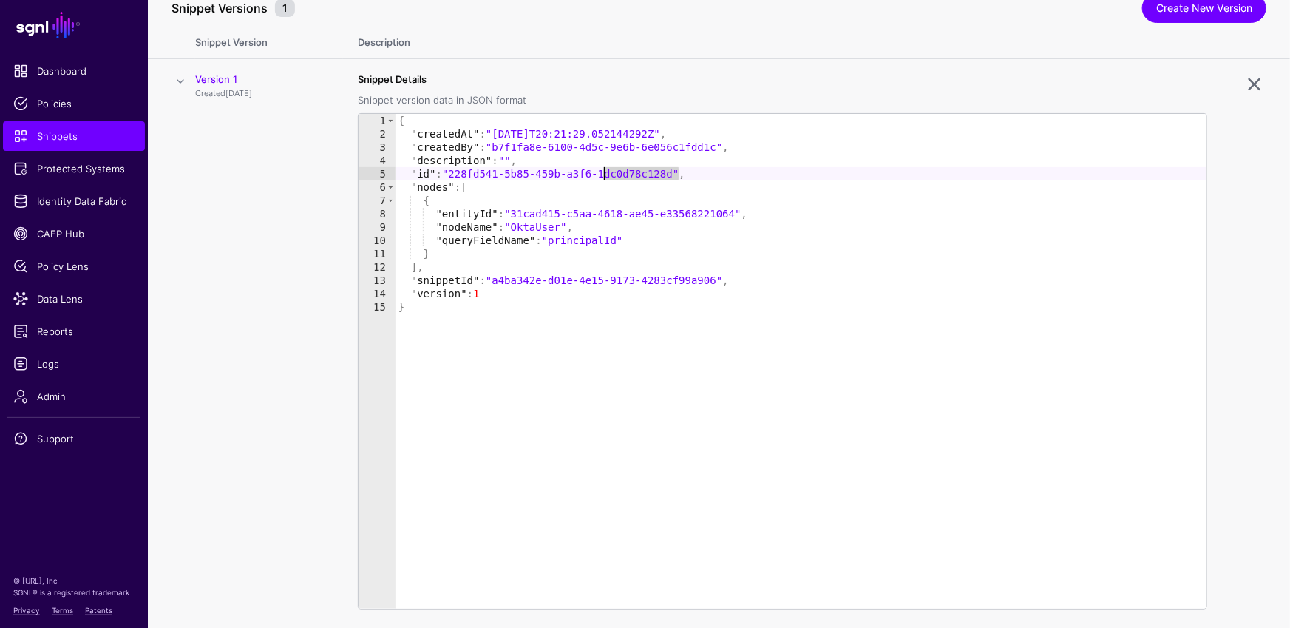
click at [631, 169] on div "{ "createdAt" : "2025-08-20T20:21:29.052144292Z" , "createdBy" : "b7f1fa8e-6100…" at bounding box center [801, 374] width 812 height 521
click at [506, 318] on div "{ "createdAt" : "2025-08-20T20:21:29.052144292Z" , "createdBy" : "b7f1fa8e-6100…" at bounding box center [801, 374] width 812 height 521
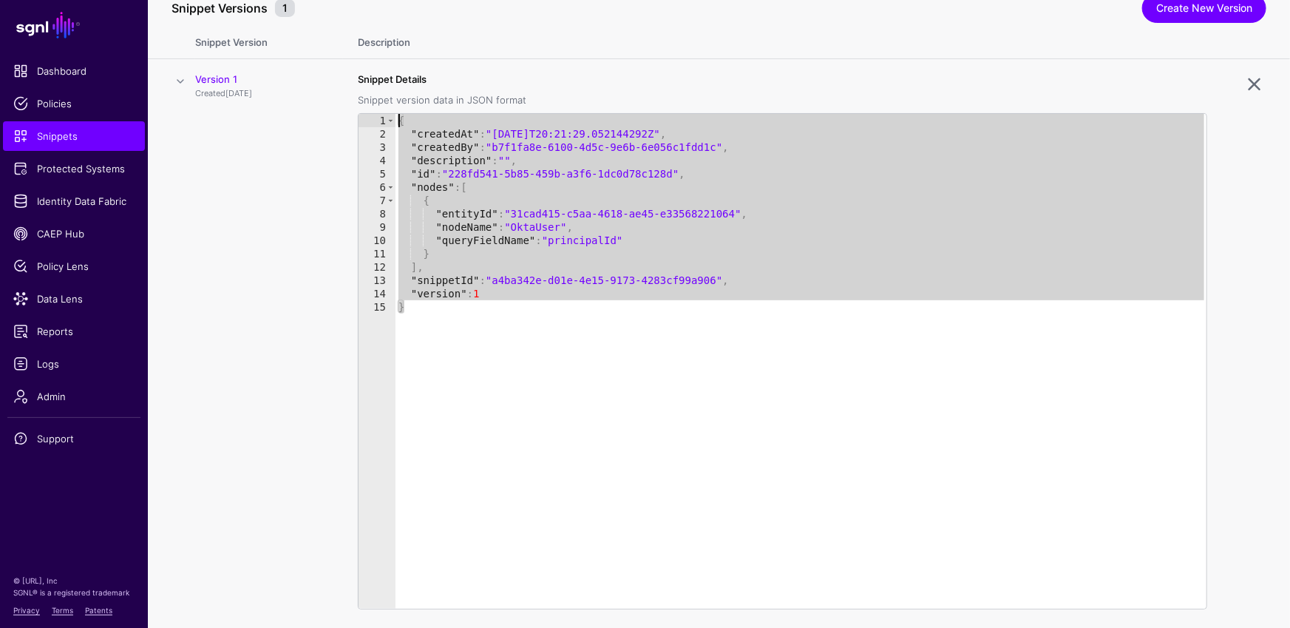
drag, startPoint x: 432, startPoint y: 310, endPoint x: 353, endPoint y: 99, distance: 225.0
click at [353, 99] on td "Snippet Details Snippet version data in JSON format * 1 2 3 4 5 6 7 8 9 10 11 1…" at bounding box center [816, 363] width 947 height 608
click at [764, 376] on div "{ "createdAt" : "2025-08-20T20:21:29.052144292Z" , "createdBy" : "b7f1fa8e-6100…" at bounding box center [801, 374] width 812 height 521
type textarea "*"
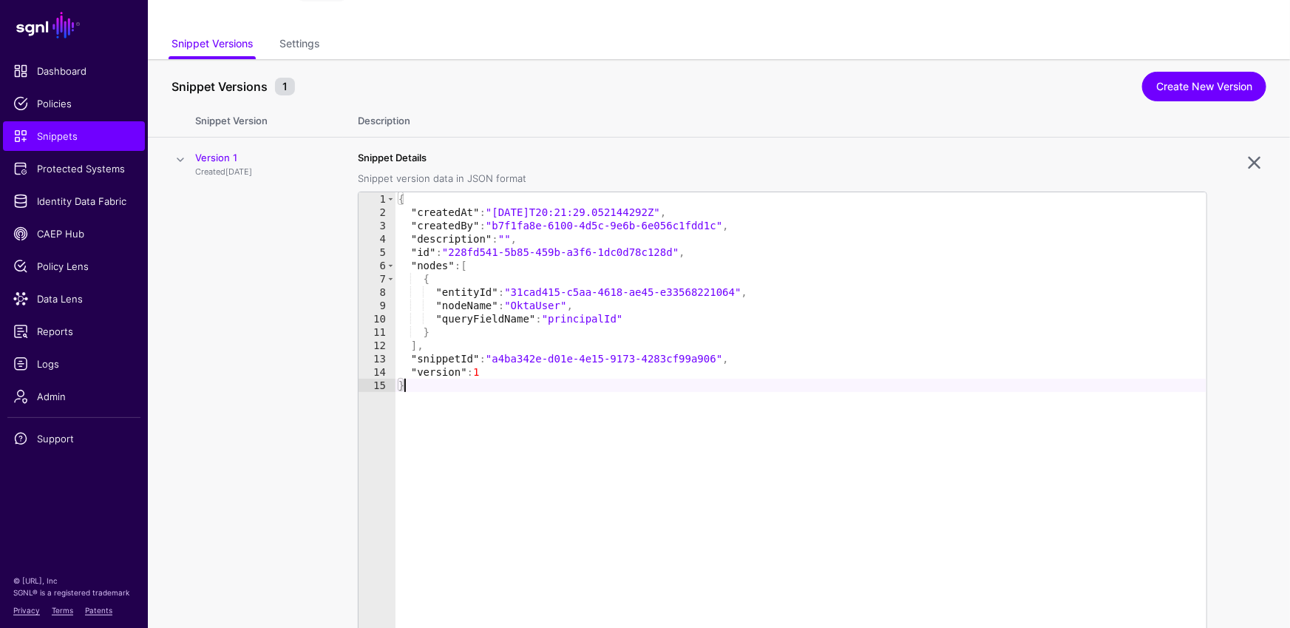
scroll to position [0, 0]
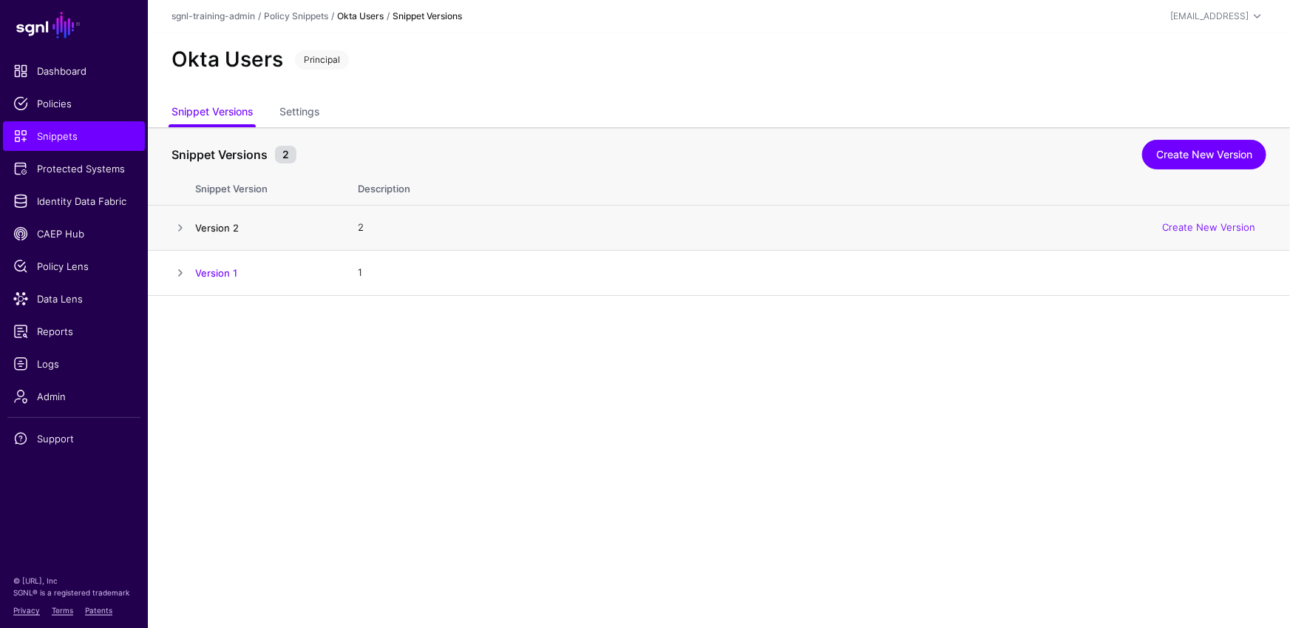
click at [204, 228] on link "Version 2" at bounding box center [217, 228] width 44 height 12
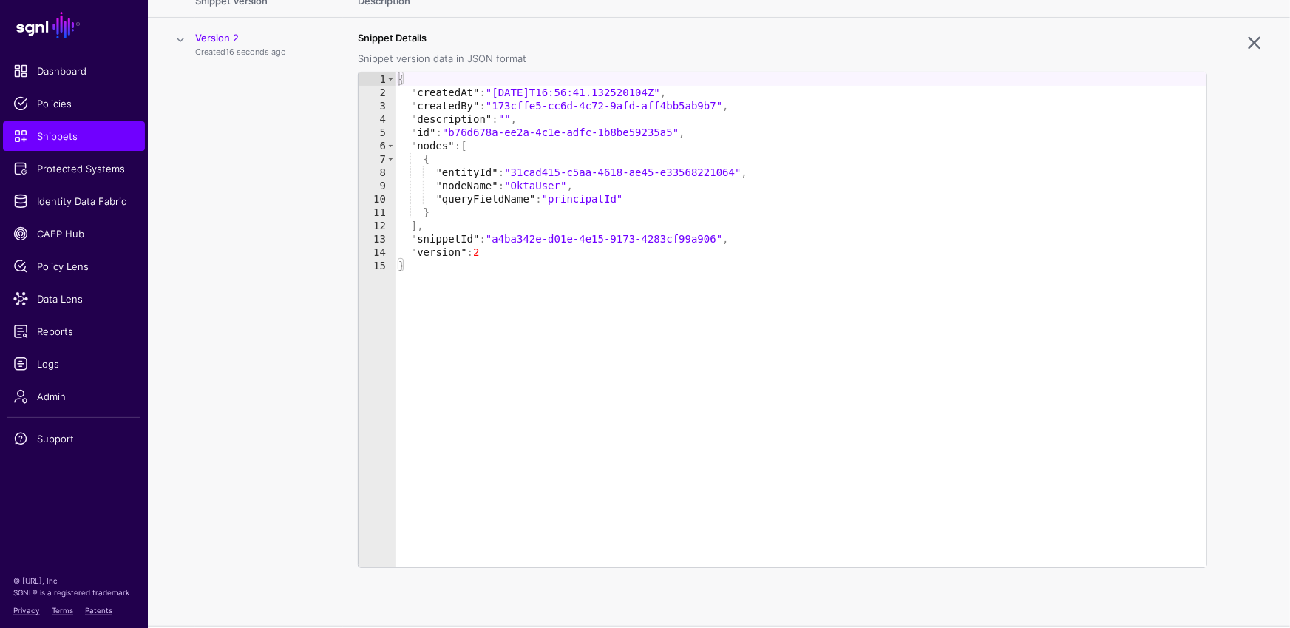
scroll to position [82, 0]
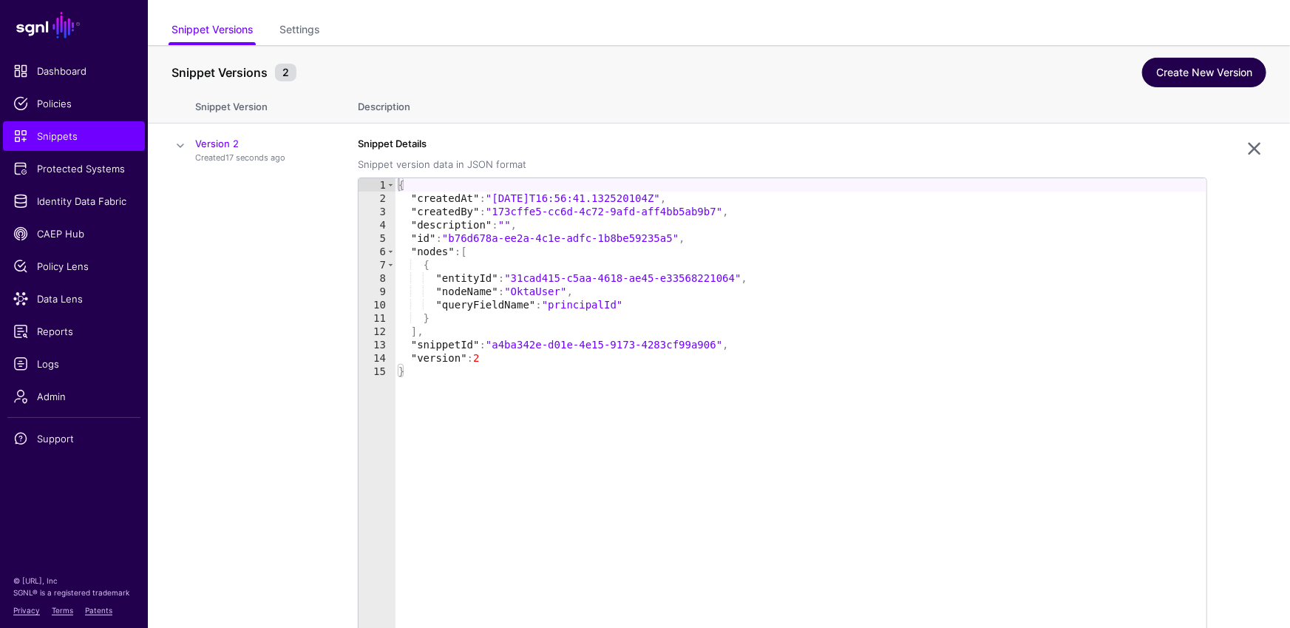
click at [1200, 58] on link "Create New Version" at bounding box center [1204, 73] width 124 height 30
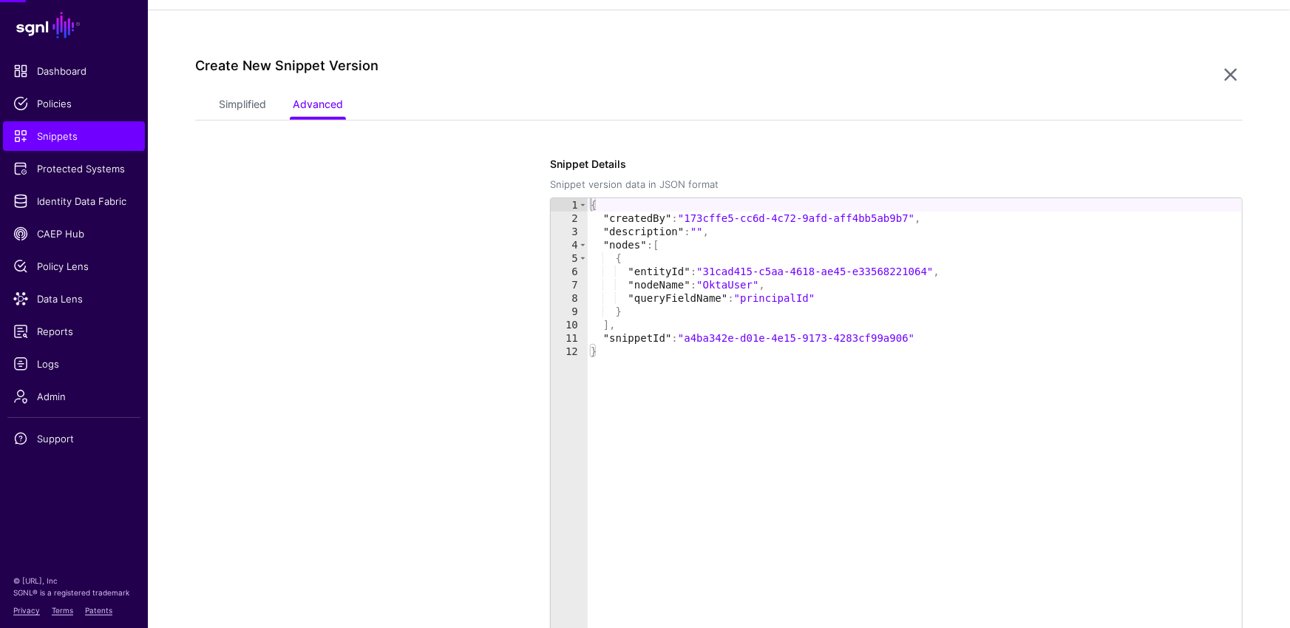
scroll to position [296, 0]
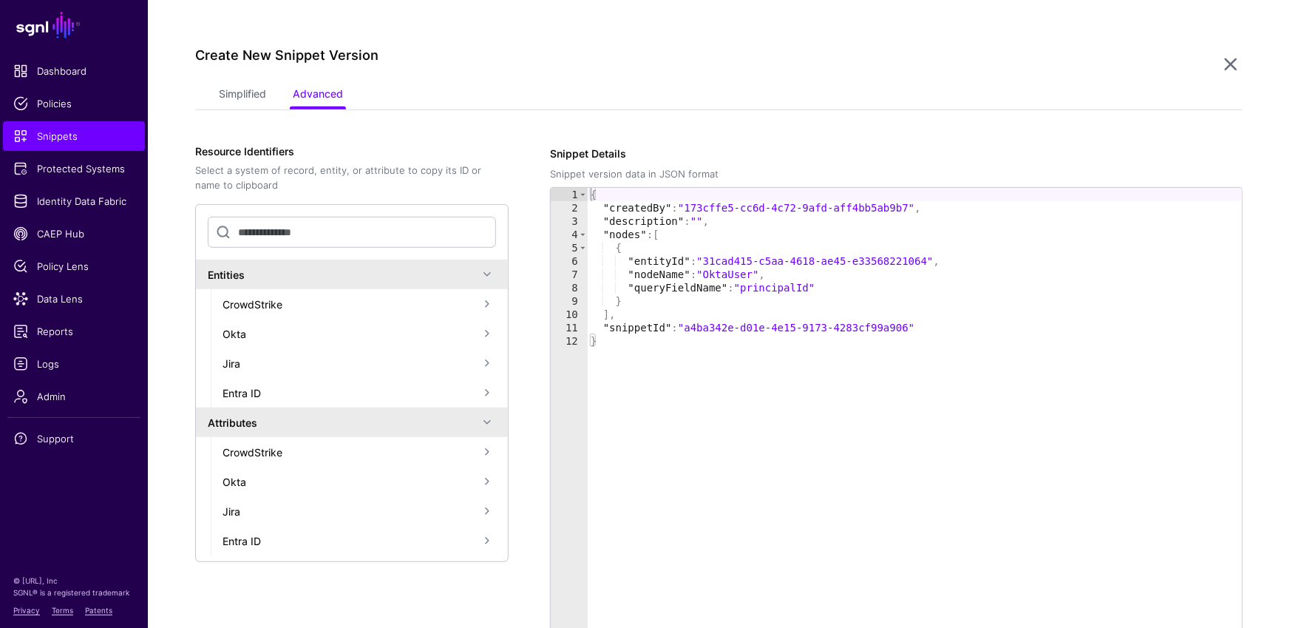
type textarea "**********"
drag, startPoint x: 935, startPoint y: 259, endPoint x: 709, endPoint y: 258, distance: 226.2
click at [709, 258] on div "{ "createdBy" : "173cffe5-cc6d-4c72-9afd-aff4bb5ab9b7" , "description" : "" , "…" at bounding box center [915, 448] width 654 height 521
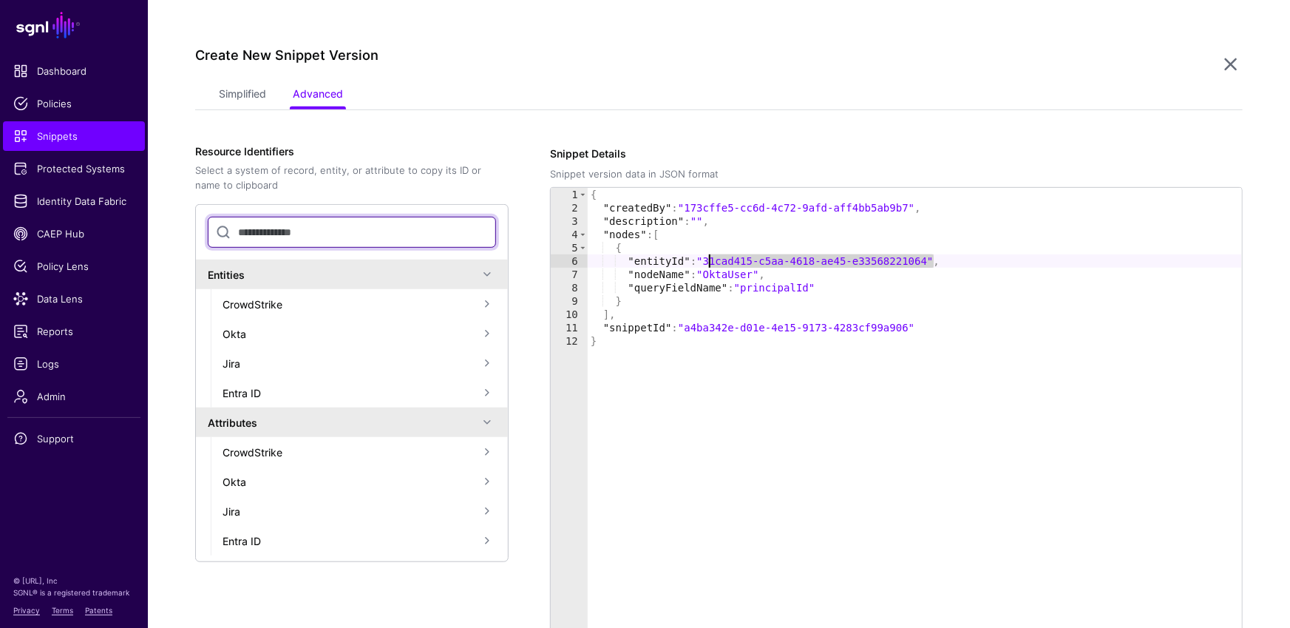
click at [367, 234] on input "text" at bounding box center [352, 232] width 288 height 31
paste input "**********"
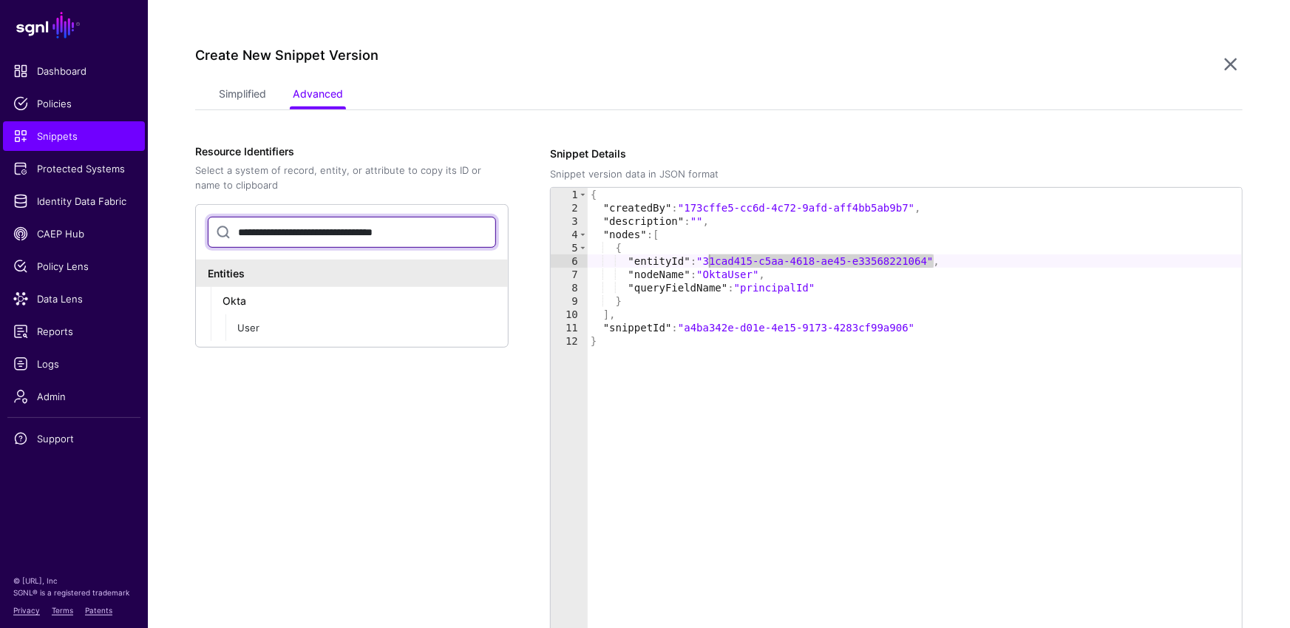
drag, startPoint x: 458, startPoint y: 232, endPoint x: 209, endPoint y: 223, distance: 249.3
click at [209, 223] on input "**********" at bounding box center [352, 232] width 288 height 31
type input "**********"
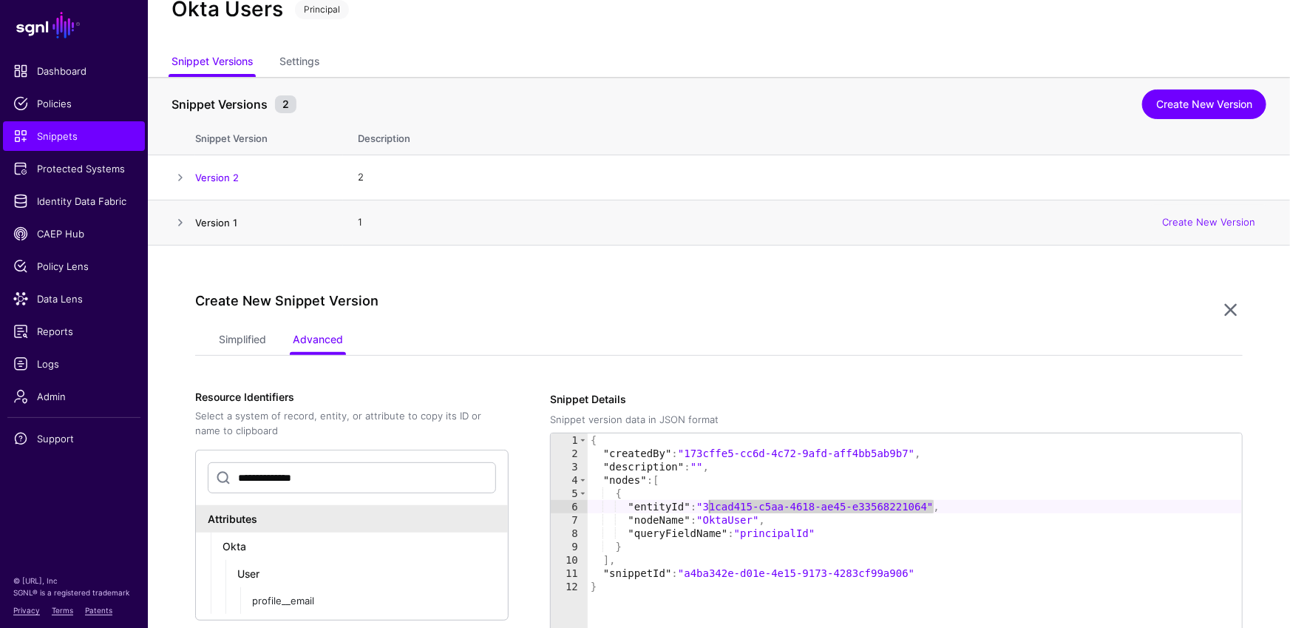
click at [215, 217] on link "Version 1" at bounding box center [216, 223] width 42 height 12
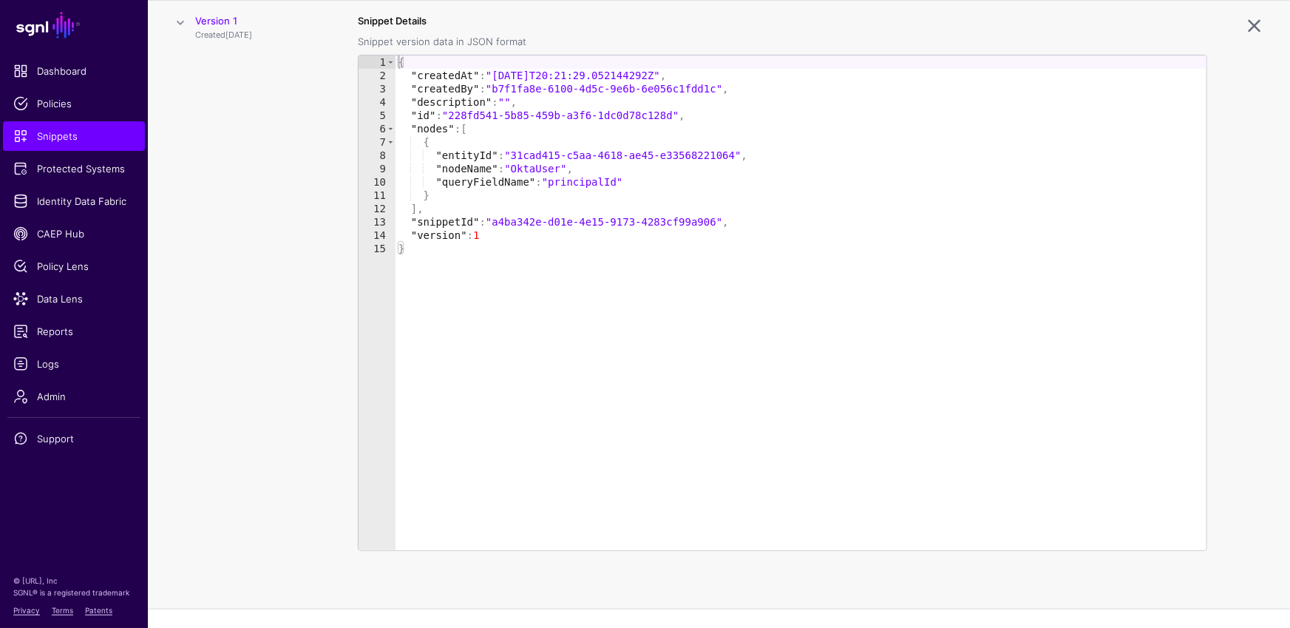
scroll to position [0, 0]
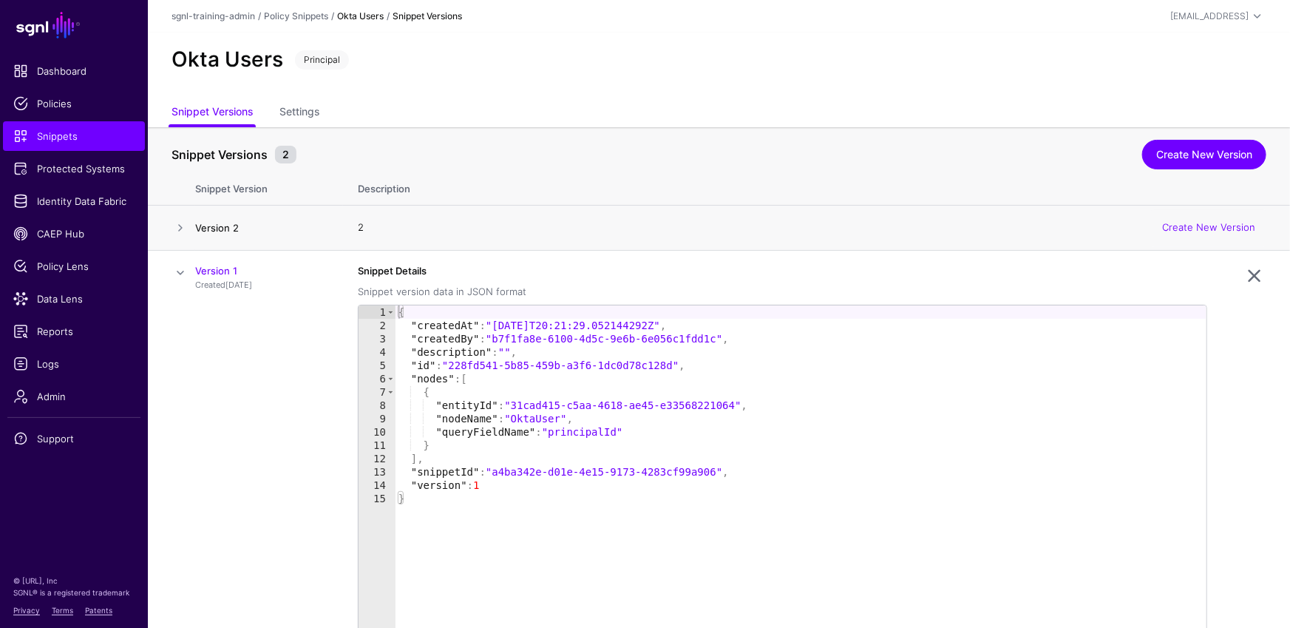
click at [230, 223] on link "Version 2" at bounding box center [217, 228] width 44 height 12
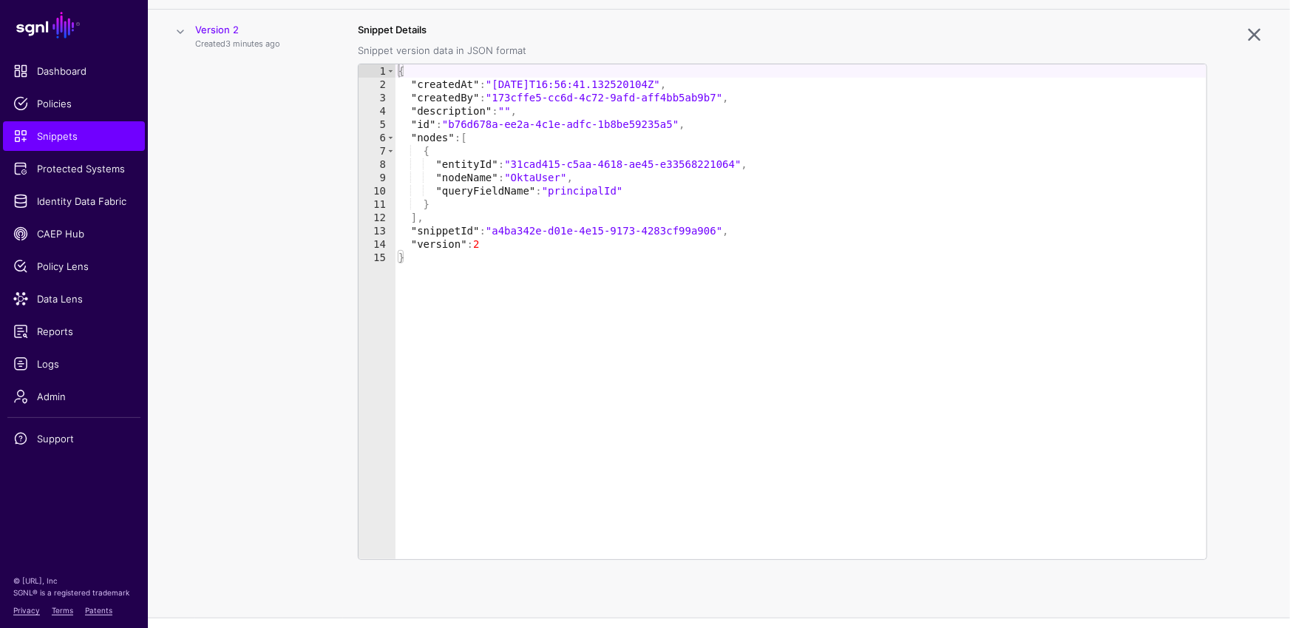
scroll to position [205, 0]
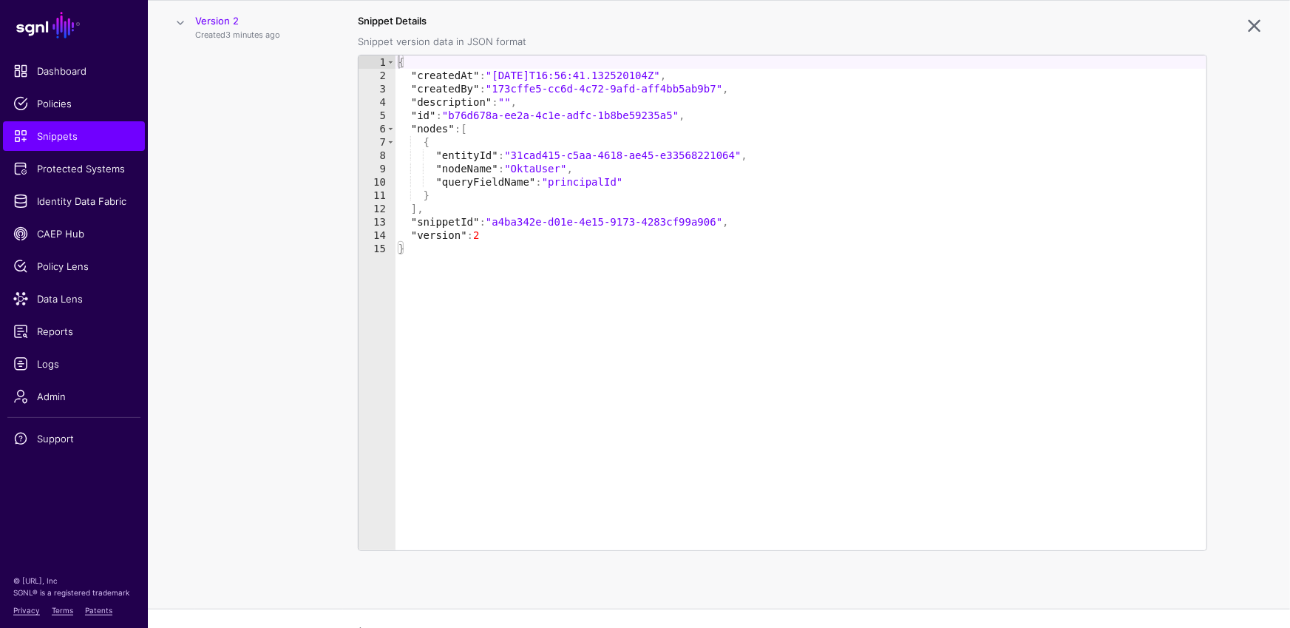
type textarea "**********"
drag, startPoint x: 676, startPoint y: 112, endPoint x: 455, endPoint y: 113, distance: 221.8
click at [455, 113] on div "{ "createdAt" : "2025-08-28T16:56:41.132520104Z" , "createdBy" : "173cffe5-cc6d…" at bounding box center [801, 315] width 812 height 521
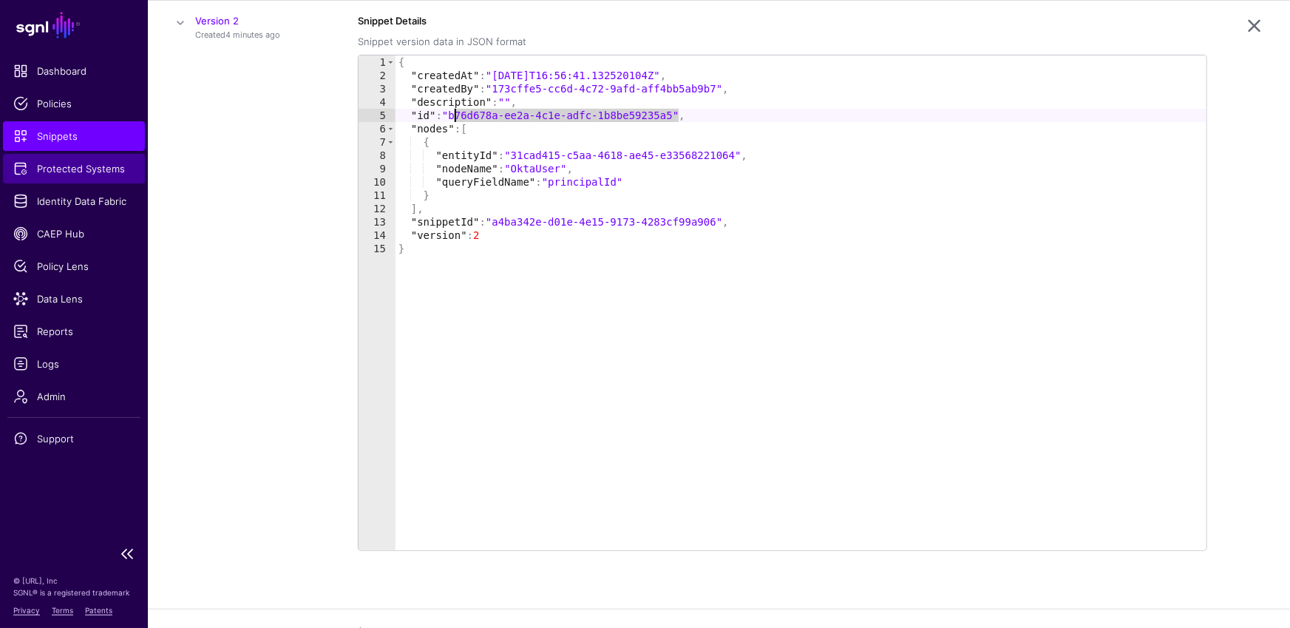
click at [79, 171] on span "Protected Systems" at bounding box center [73, 168] width 121 height 15
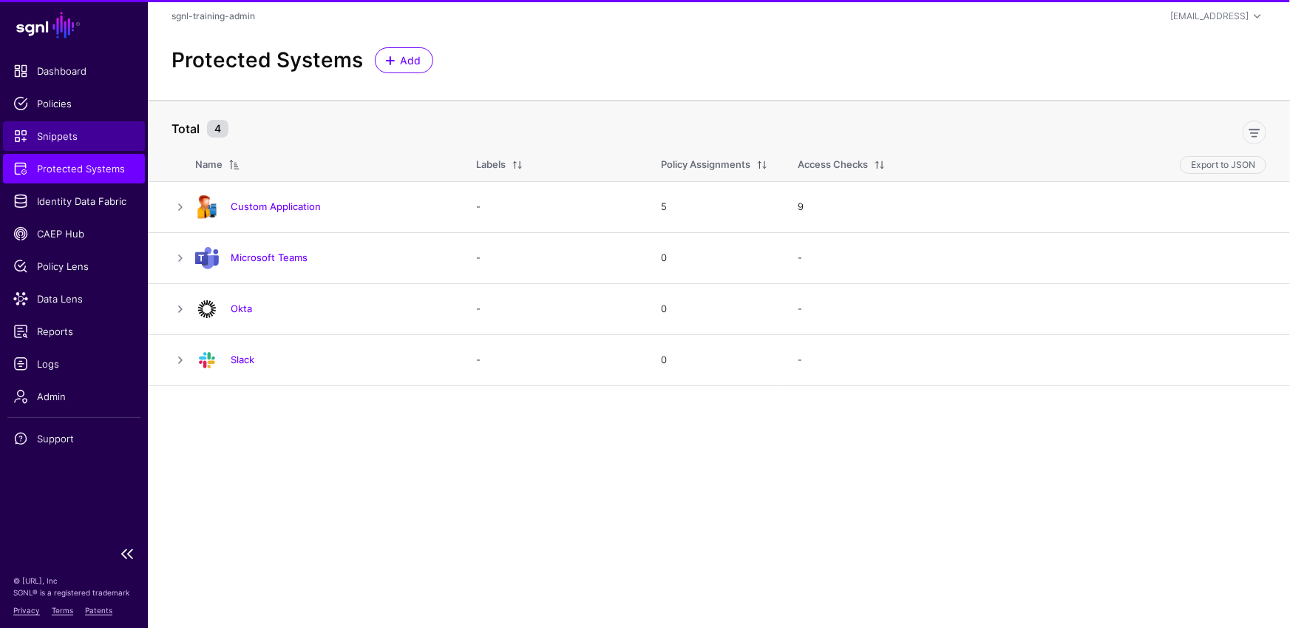
click at [61, 126] on link "Snippets" at bounding box center [74, 136] width 142 height 30
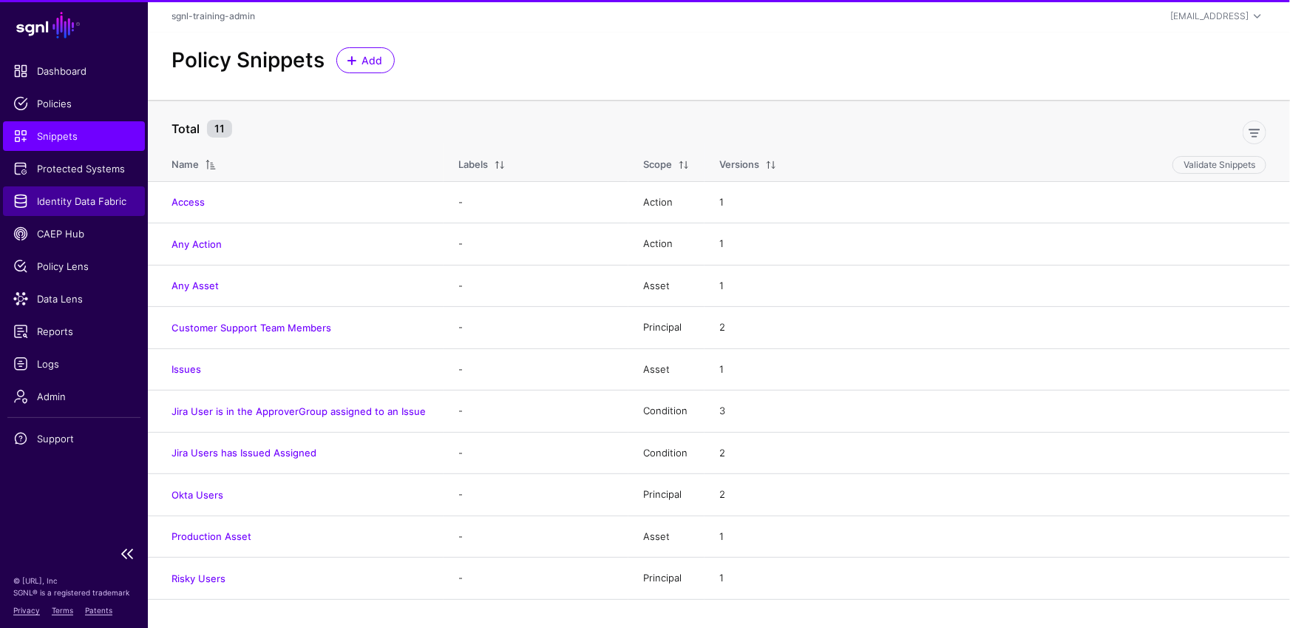
click at [71, 203] on span "Identity Data Fabric" at bounding box center [73, 201] width 121 height 15
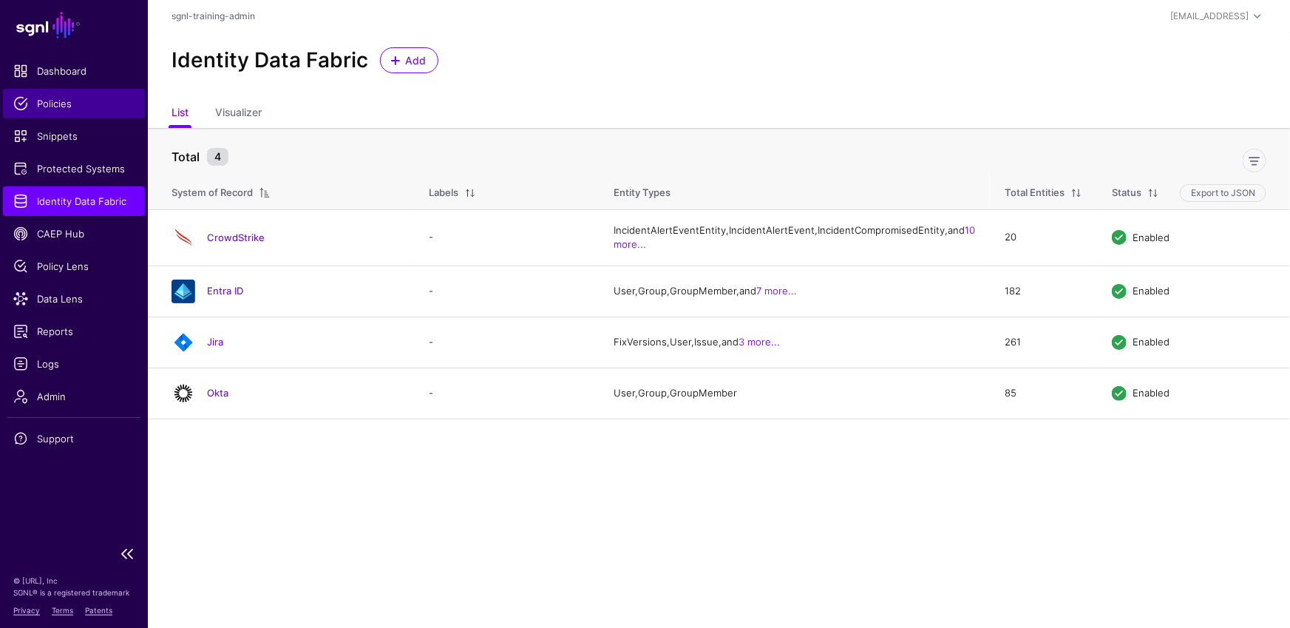
click at [64, 87] on ul "Dashboard Policies Snippets Protected Systems Identity Data Fabric CAEP Hub Pol…" at bounding box center [74, 296] width 148 height 481
click at [76, 101] on span "Policies" at bounding box center [73, 103] width 121 height 15
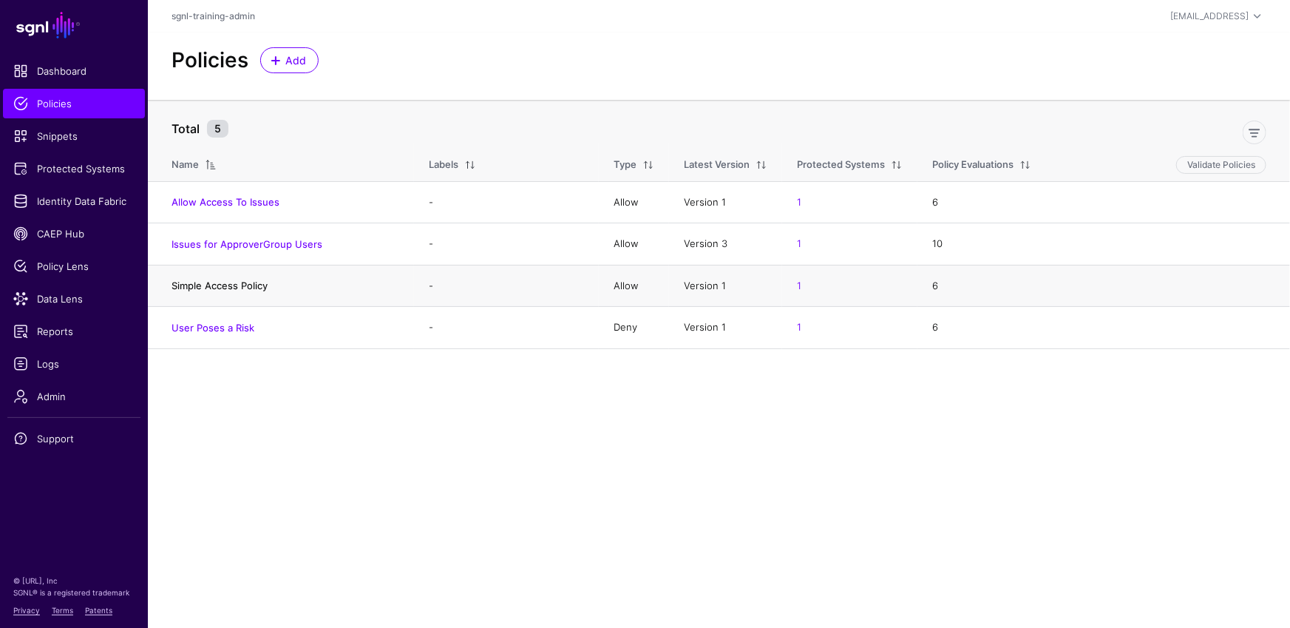
click at [243, 280] on link "Simple Access Policy" at bounding box center [219, 285] width 96 height 12
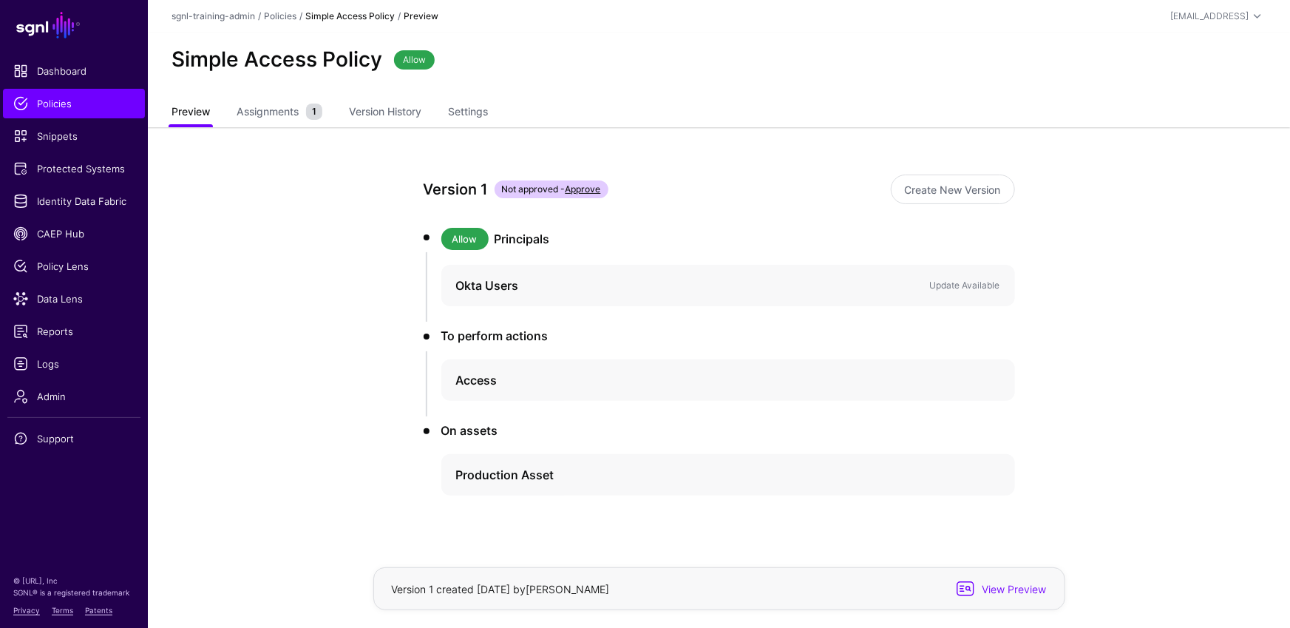
click at [206, 118] on link "Preview" at bounding box center [190, 113] width 38 height 28
drag, startPoint x: 490, startPoint y: 185, endPoint x: 482, endPoint y: 186, distance: 8.3
click at [482, 185] on div "Version 2 Not approved - Approve" at bounding box center [654, 189] width 461 height 24
drag, startPoint x: 381, startPoint y: 276, endPoint x: 234, endPoint y: 342, distance: 161.8
click at [381, 275] on div "Version 2 Not approved - Approve Create New Version Allow Principals Okta Users…" at bounding box center [719, 387] width 686 height 520
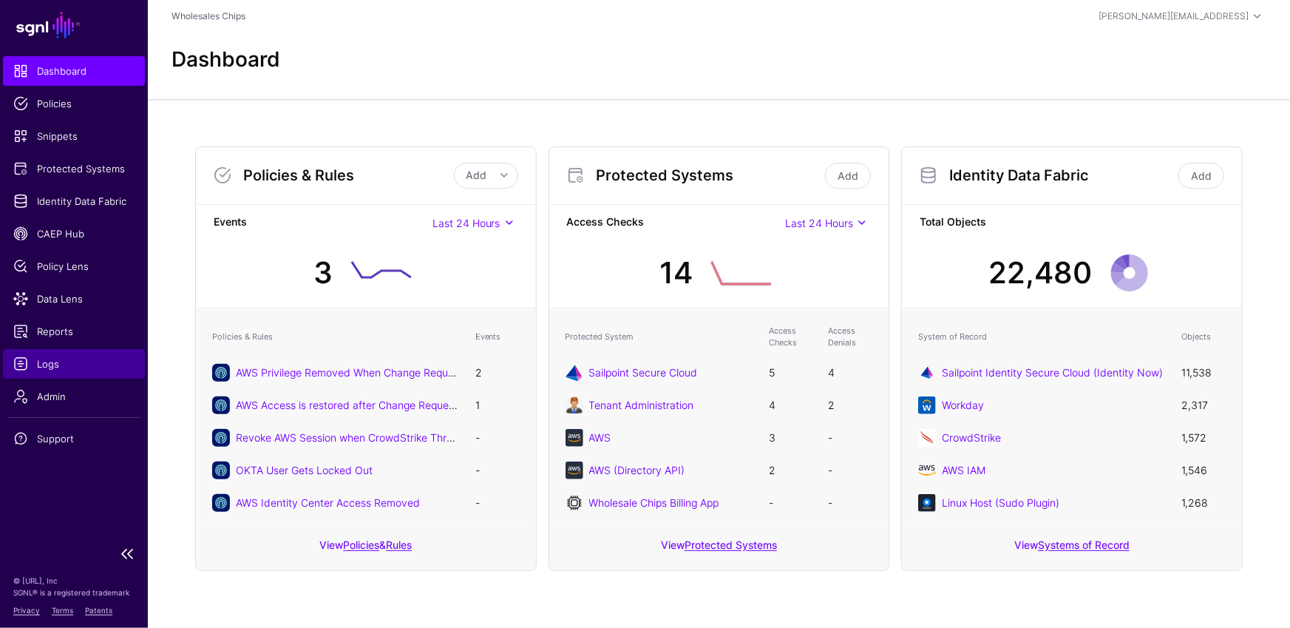
click at [61, 359] on span "Logs" at bounding box center [73, 363] width 121 height 15
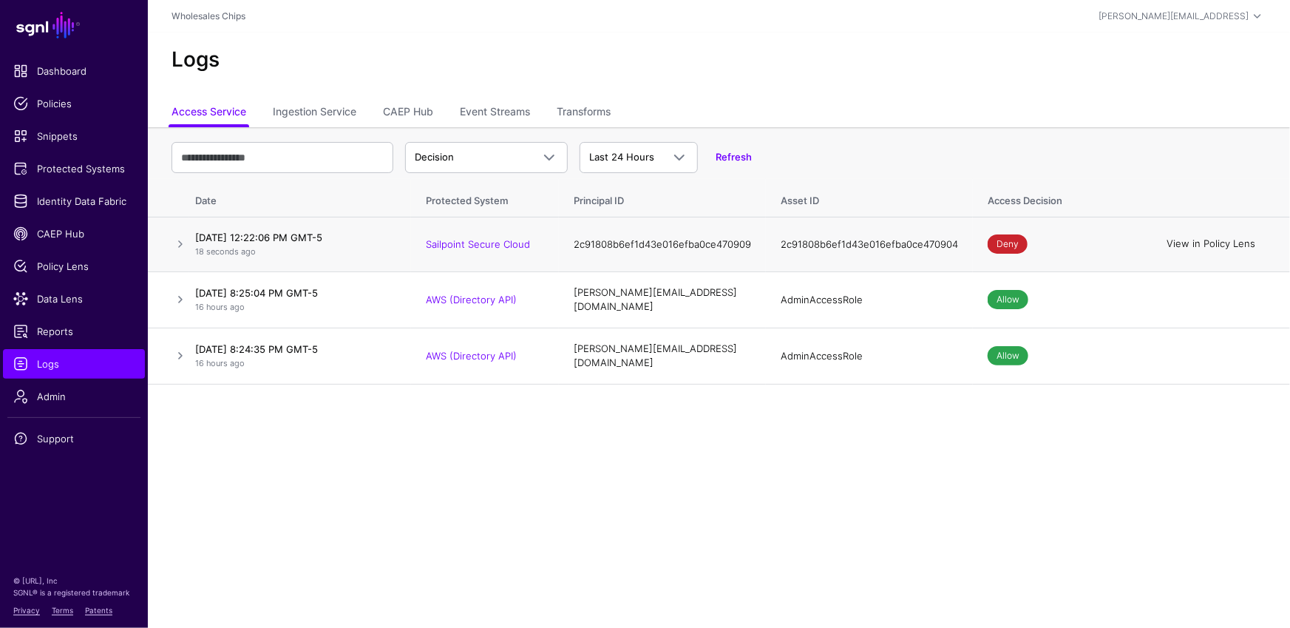
click at [1183, 240] on link "View in Policy Lens" at bounding box center [1210, 244] width 89 height 12
click at [721, 157] on link "Refresh" at bounding box center [734, 157] width 36 height 12
click at [721, 159] on link "Refresh (3)" at bounding box center [741, 157] width 50 height 12
click at [736, 157] on link "Refresh (2)" at bounding box center [741, 157] width 50 height 12
click at [736, 158] on link "Refresh (1)" at bounding box center [740, 157] width 48 height 12
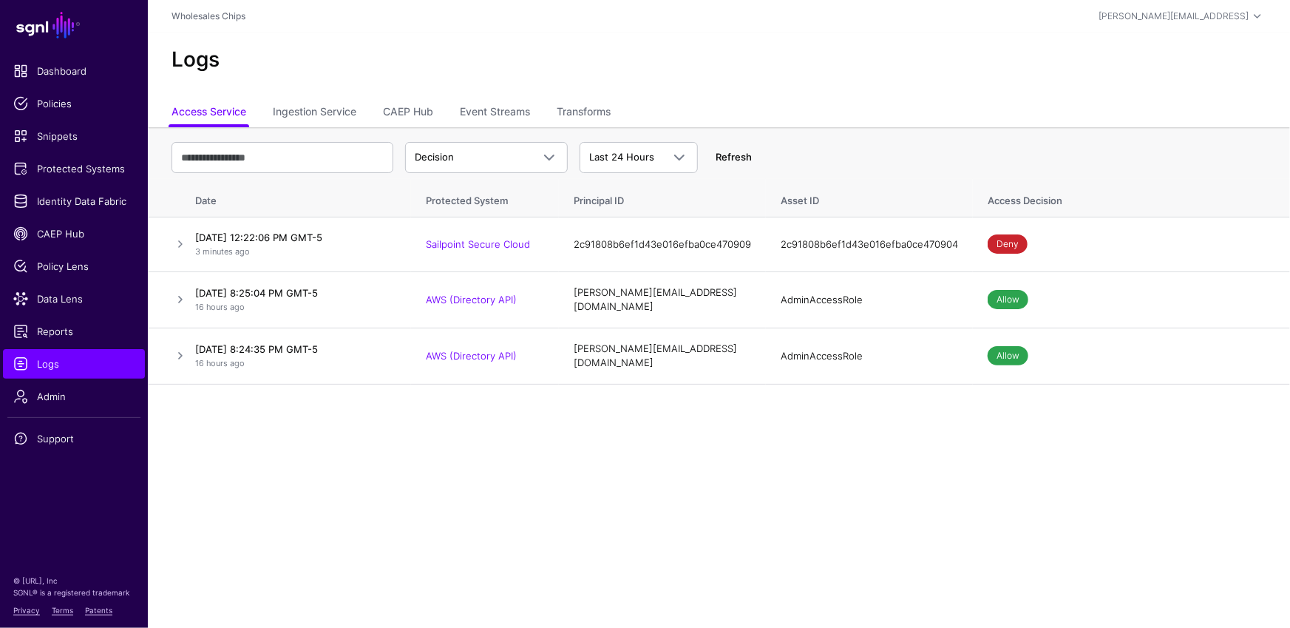
click at [735, 160] on link "Refresh" at bounding box center [734, 157] width 36 height 12
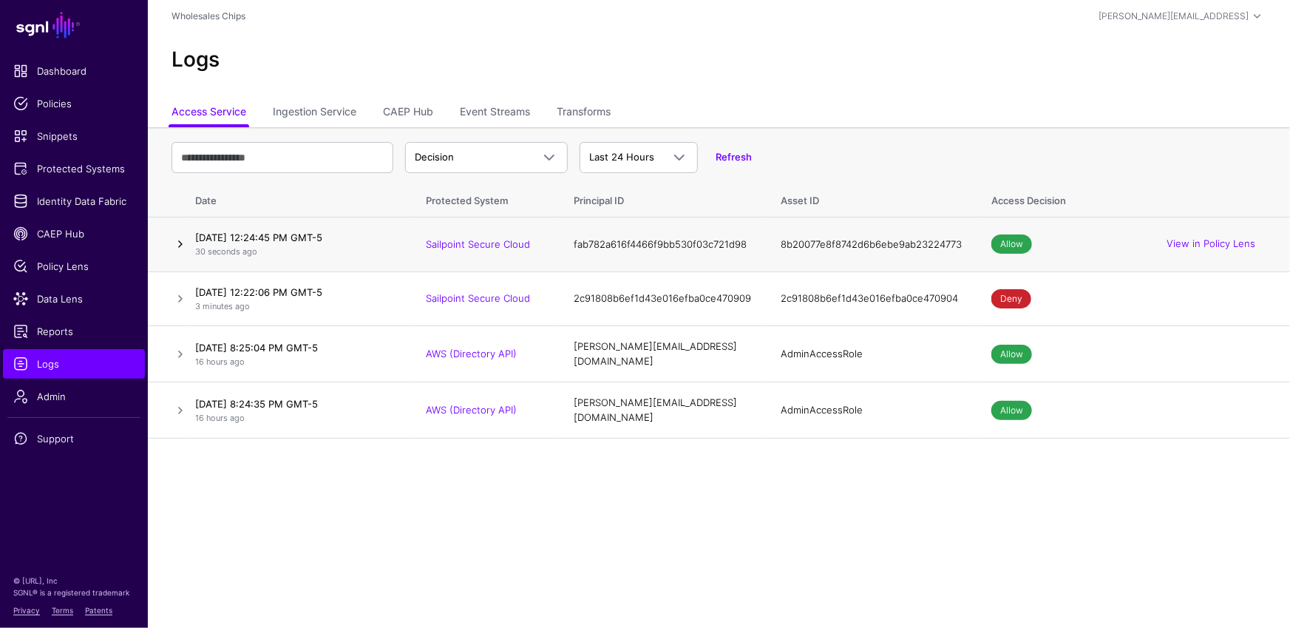
click at [183, 245] on link at bounding box center [180, 244] width 18 height 18
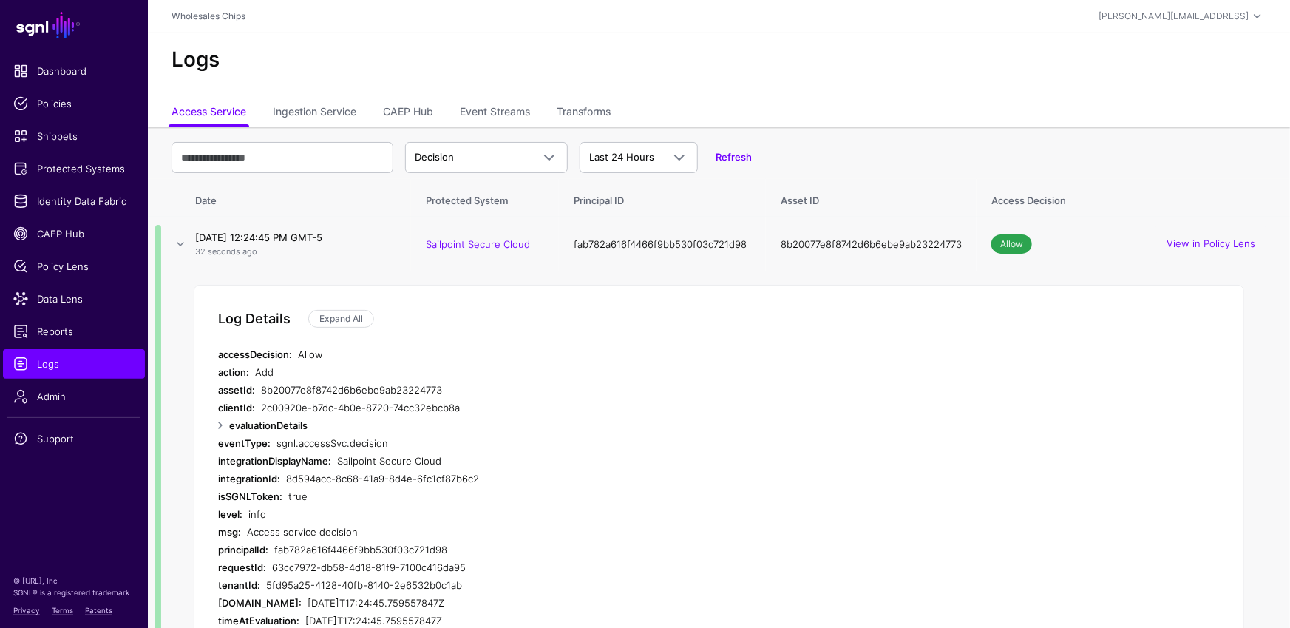
click at [1227, 252] on div "View in Policy Lens" at bounding box center [1210, 244] width 111 height 37
click at [1226, 246] on link "View in Policy Lens" at bounding box center [1210, 244] width 89 height 12
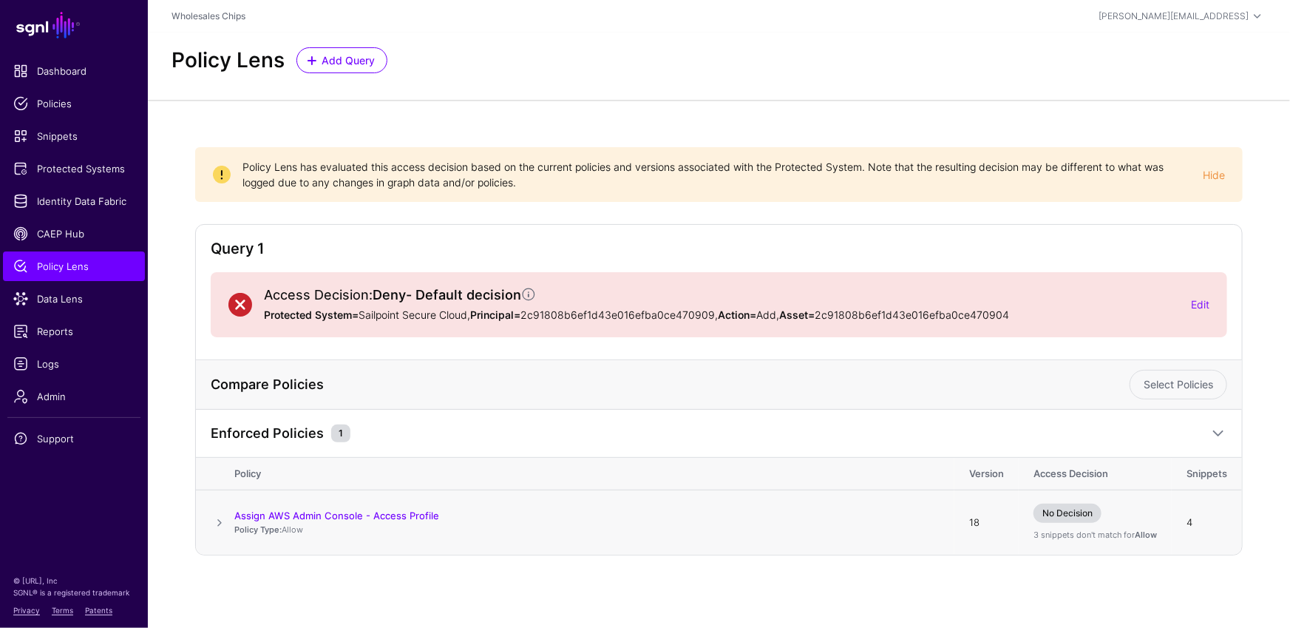
click at [221, 515] on span at bounding box center [220, 523] width 18 height 18
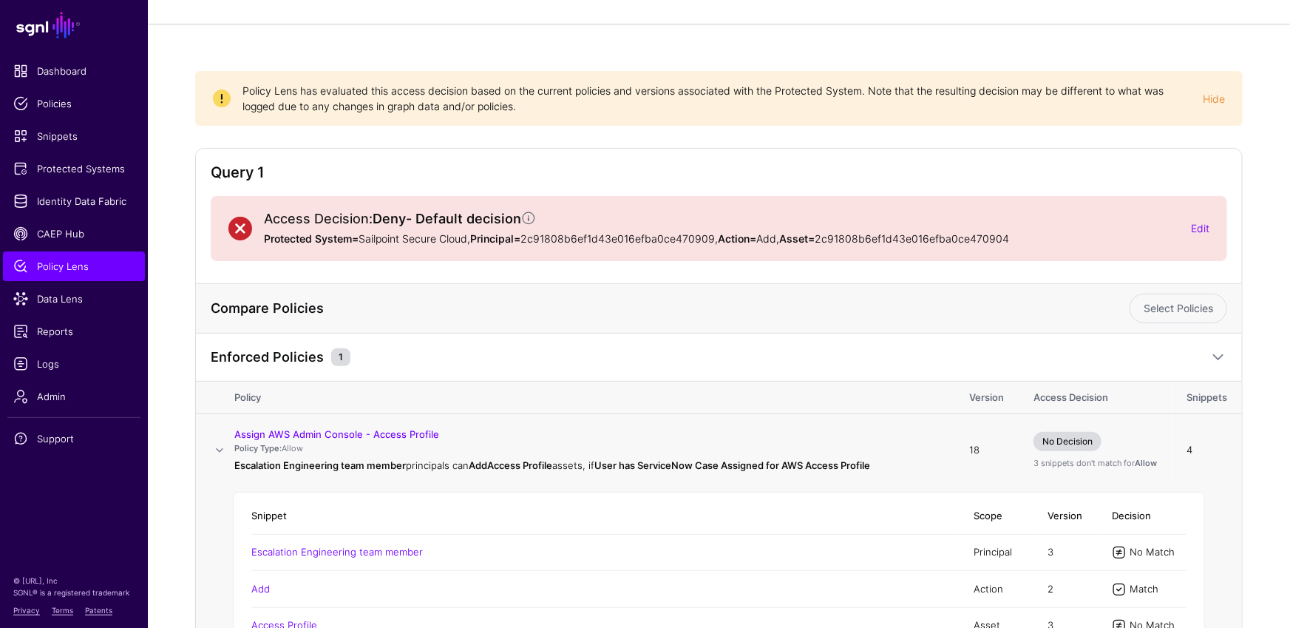
scroll to position [240, 0]
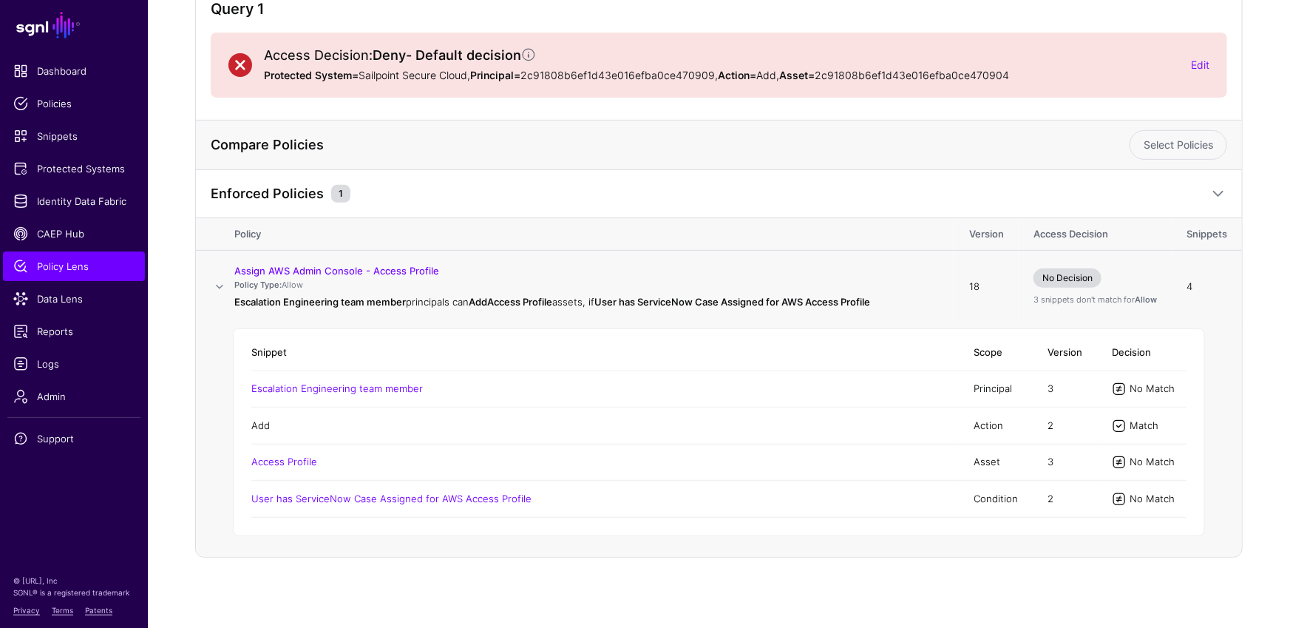
drag, startPoint x: 296, startPoint y: 421, endPoint x: 257, endPoint y: 425, distance: 38.7
click at [257, 425] on td "Add" at bounding box center [604, 425] width 707 height 36
click at [294, 427] on td "Add" at bounding box center [604, 425] width 707 height 36
click at [285, 424] on td "Add" at bounding box center [604, 425] width 707 height 36
drag, startPoint x: 429, startPoint y: 387, endPoint x: 252, endPoint y: 385, distance: 177.4
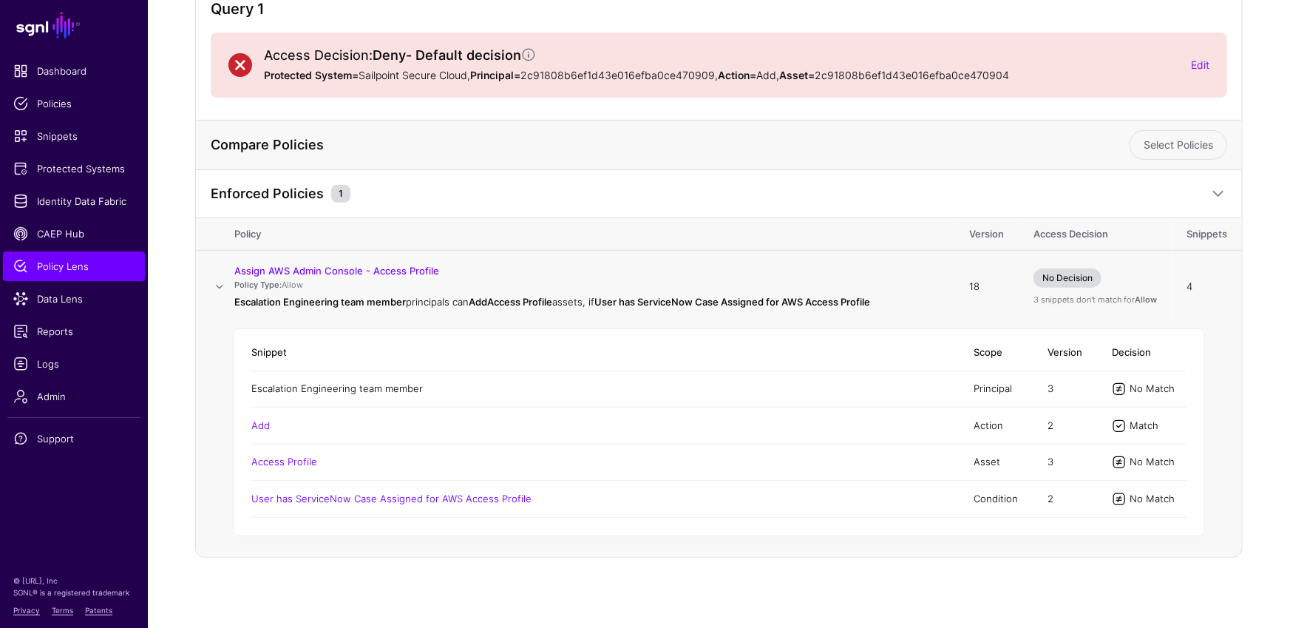
click at [251, 384] on td "Escalation Engineering team member" at bounding box center [604, 388] width 707 height 36
drag, startPoint x: 431, startPoint y: 495, endPoint x: 348, endPoint y: 494, distance: 82.8
click at [348, 494] on td "User has ServiceNow Case Assigned for AWS Access Profile" at bounding box center [604, 498] width 707 height 36
drag, startPoint x: 316, startPoint y: 459, endPoint x: 251, endPoint y: 466, distance: 65.4
click at [251, 466] on td "Access Profile" at bounding box center [604, 462] width 707 height 36
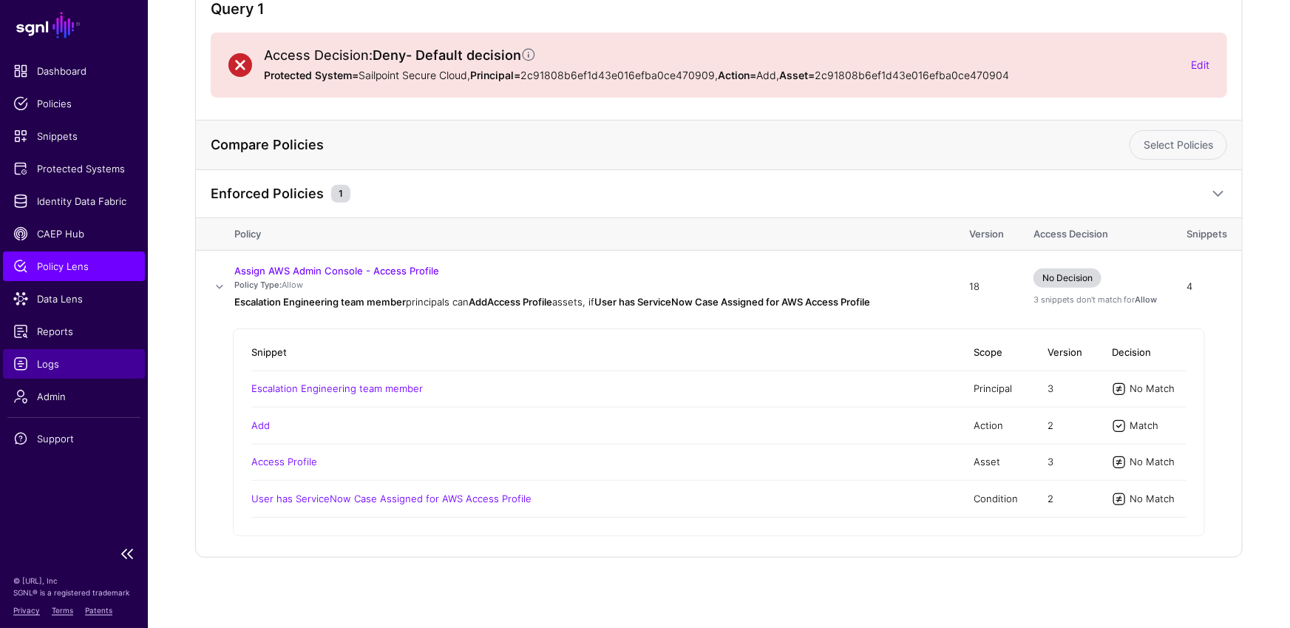
click at [52, 370] on span "Logs" at bounding box center [73, 363] width 121 height 15
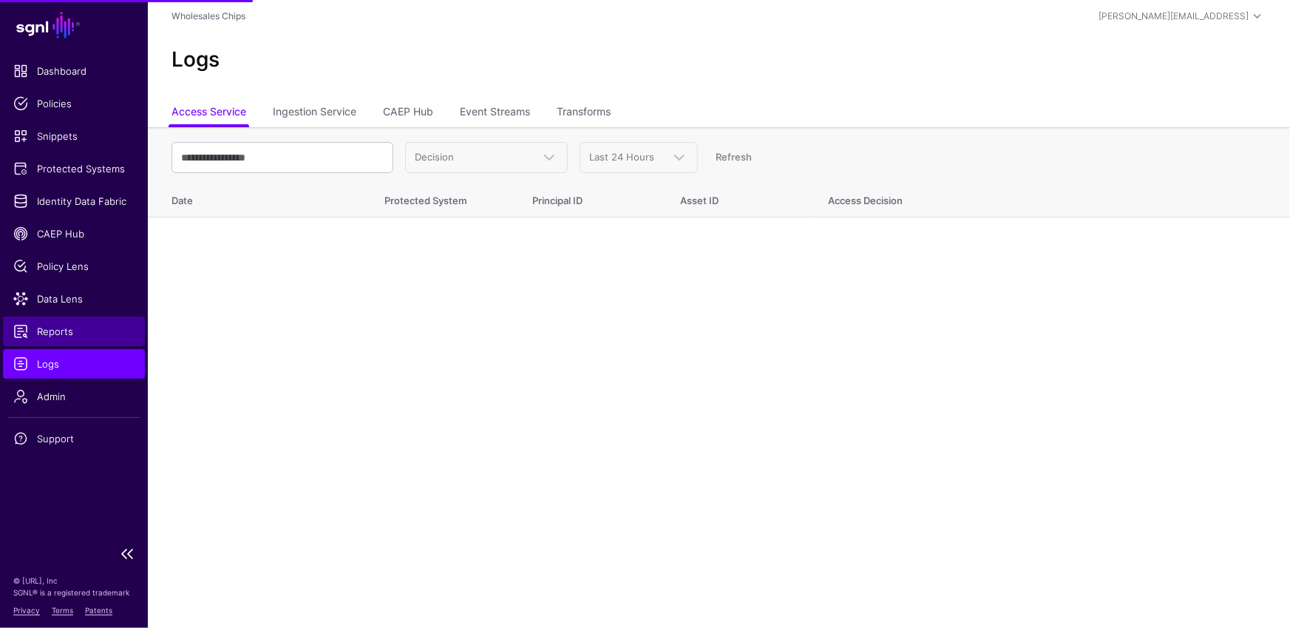
click at [95, 333] on span "Reports" at bounding box center [73, 331] width 121 height 15
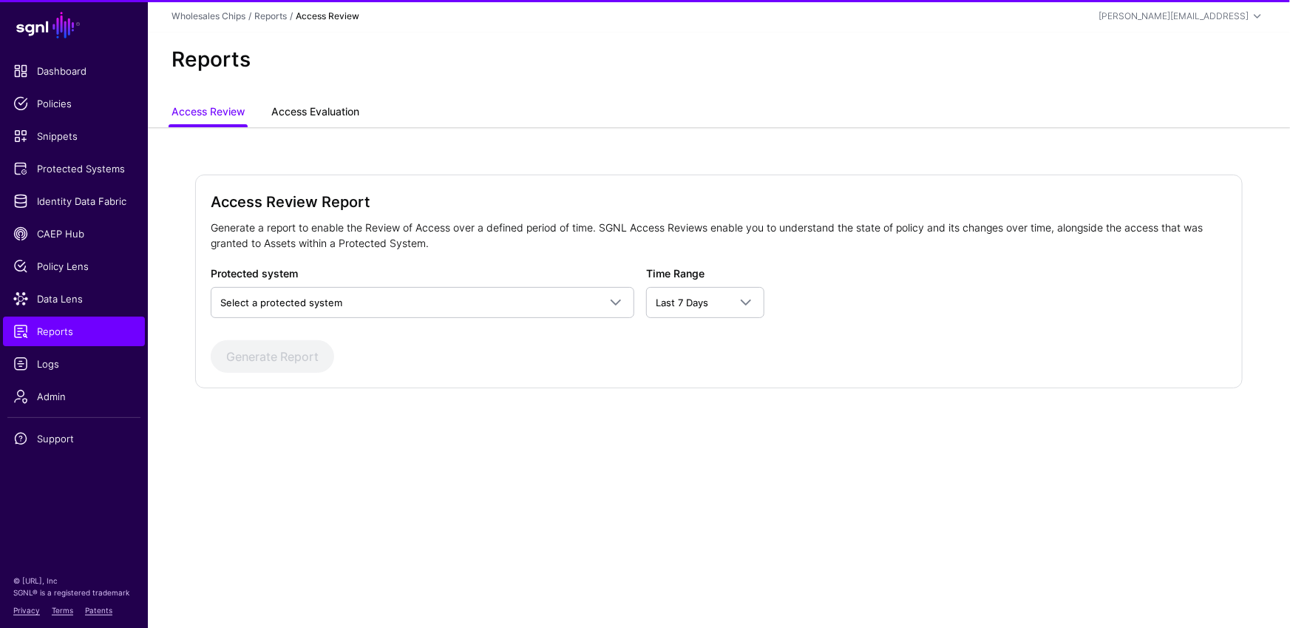
click at [347, 114] on link "Access Evaluation" at bounding box center [315, 113] width 88 height 28
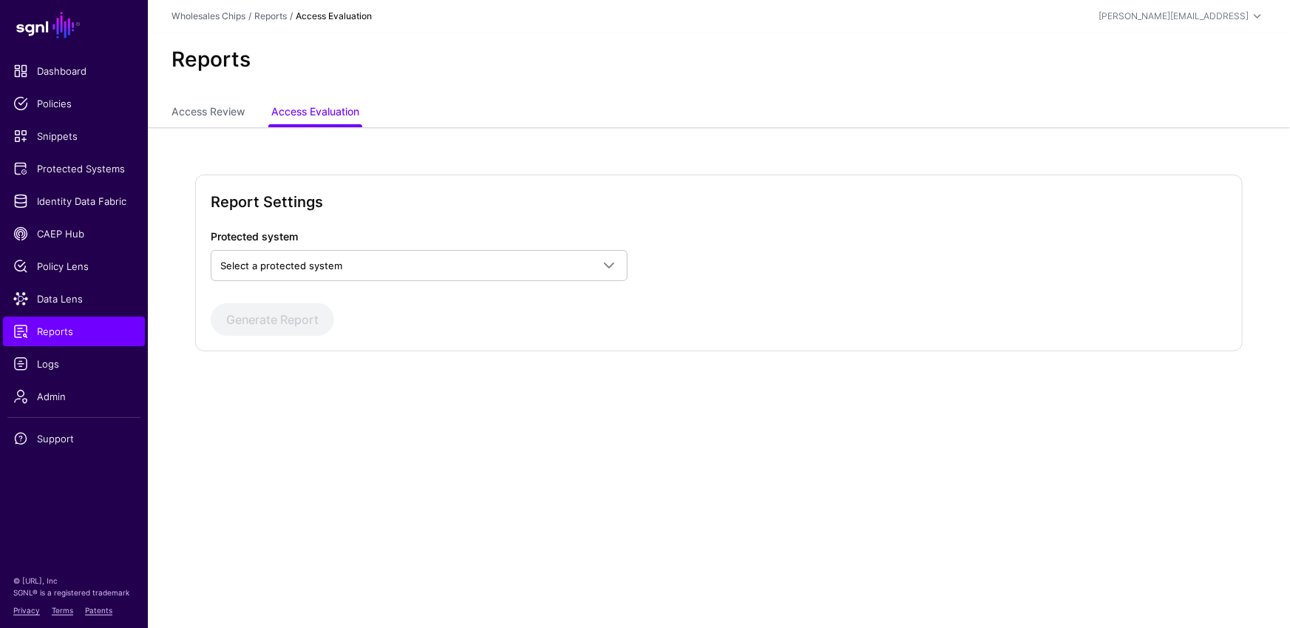
click at [446, 280] on div "Protected system Select a protected system AWS AWS (Directory API) AWS (via Pin…" at bounding box center [719, 281] width 1016 height 107
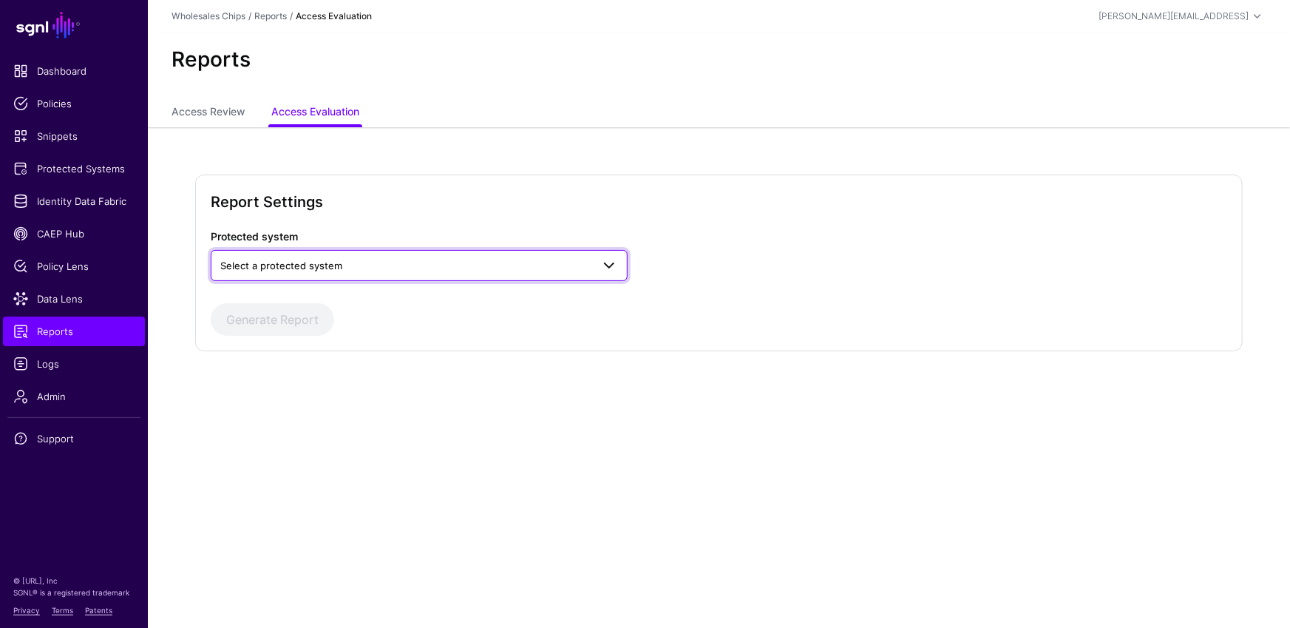
click at [445, 266] on span "Select a protected system" at bounding box center [405, 265] width 371 height 16
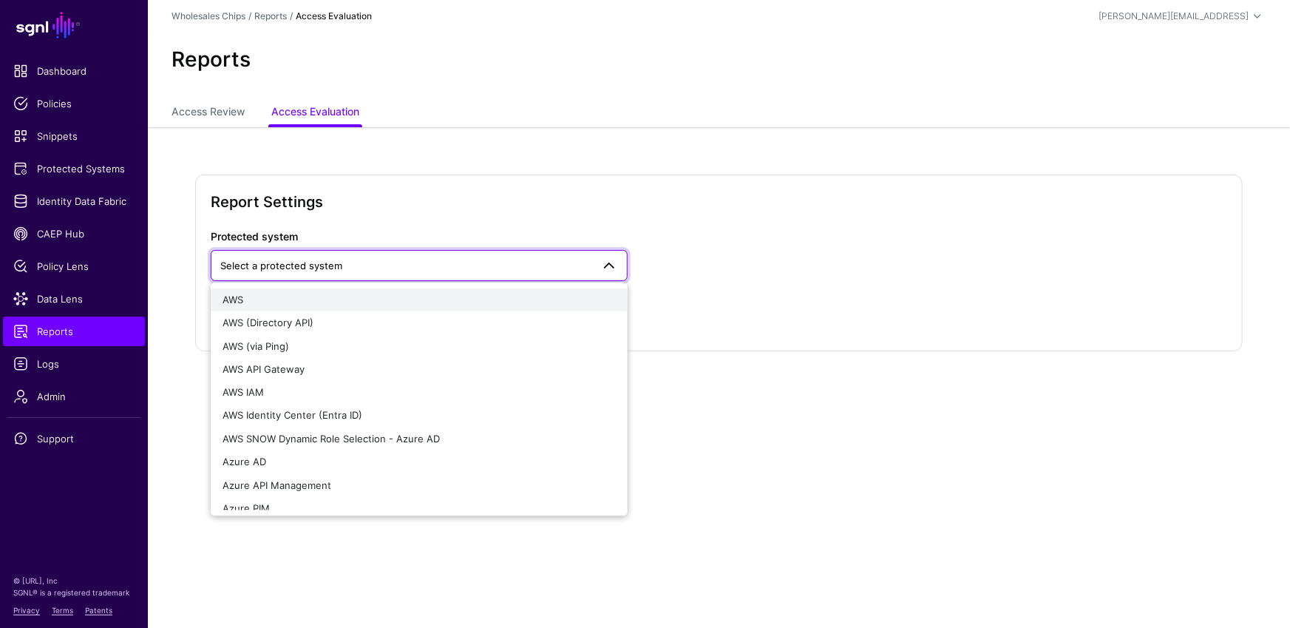
click at [282, 293] on div "AWS" at bounding box center [419, 299] width 393 height 15
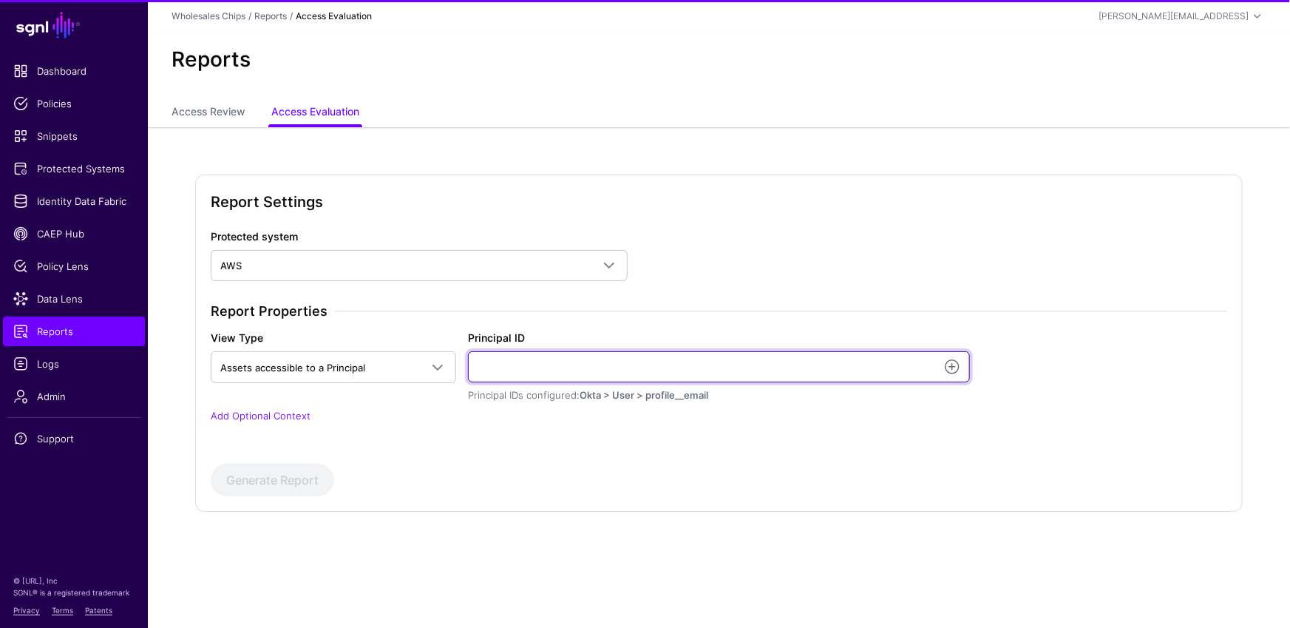
click at [607, 364] on input "Principal ID" at bounding box center [719, 366] width 503 height 31
type input "**********"
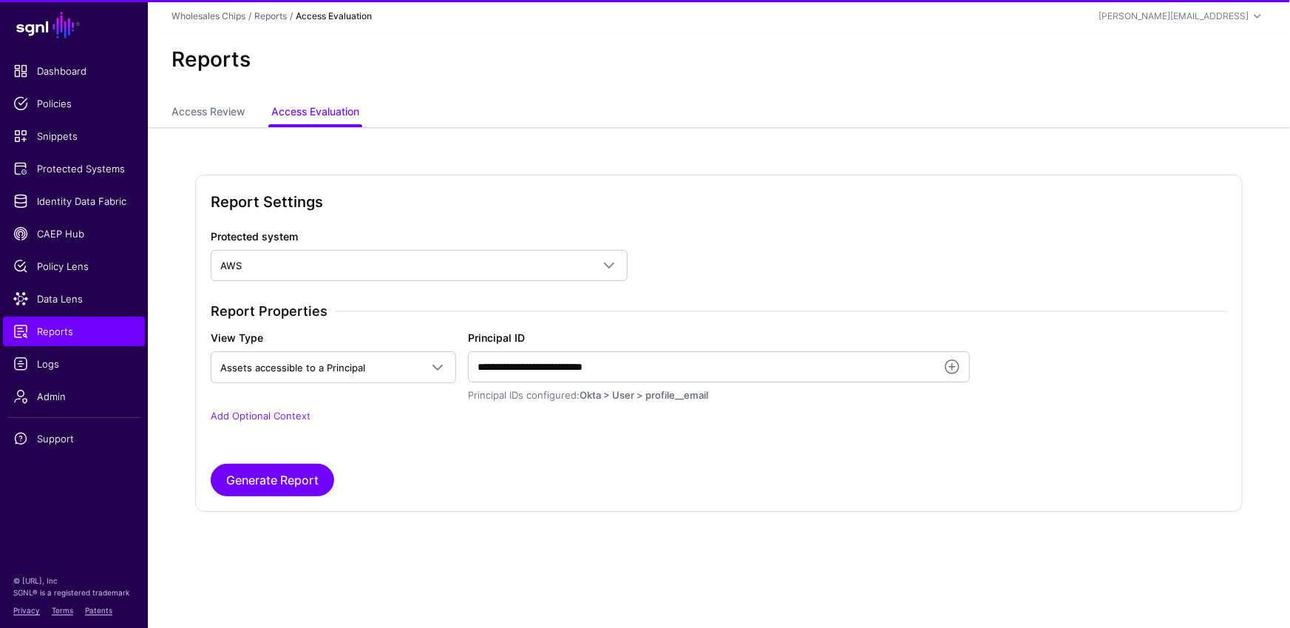
drag, startPoint x: 608, startPoint y: 389, endPoint x: 591, endPoint y: 390, distance: 17.1
click at [591, 390] on span "Okta > User > profile__email" at bounding box center [644, 395] width 129 height 12
click at [282, 421] on p "Add Optional Context" at bounding box center [719, 416] width 1016 height 15
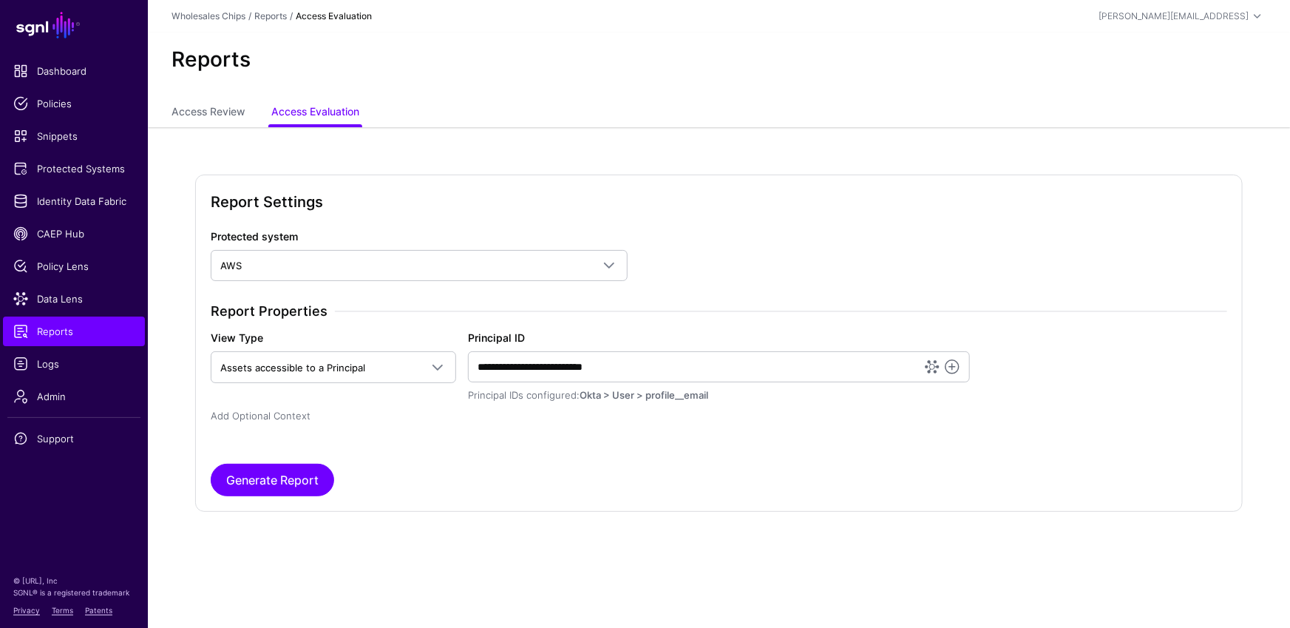
click at [285, 415] on link "Add Optional Context" at bounding box center [261, 416] width 100 height 12
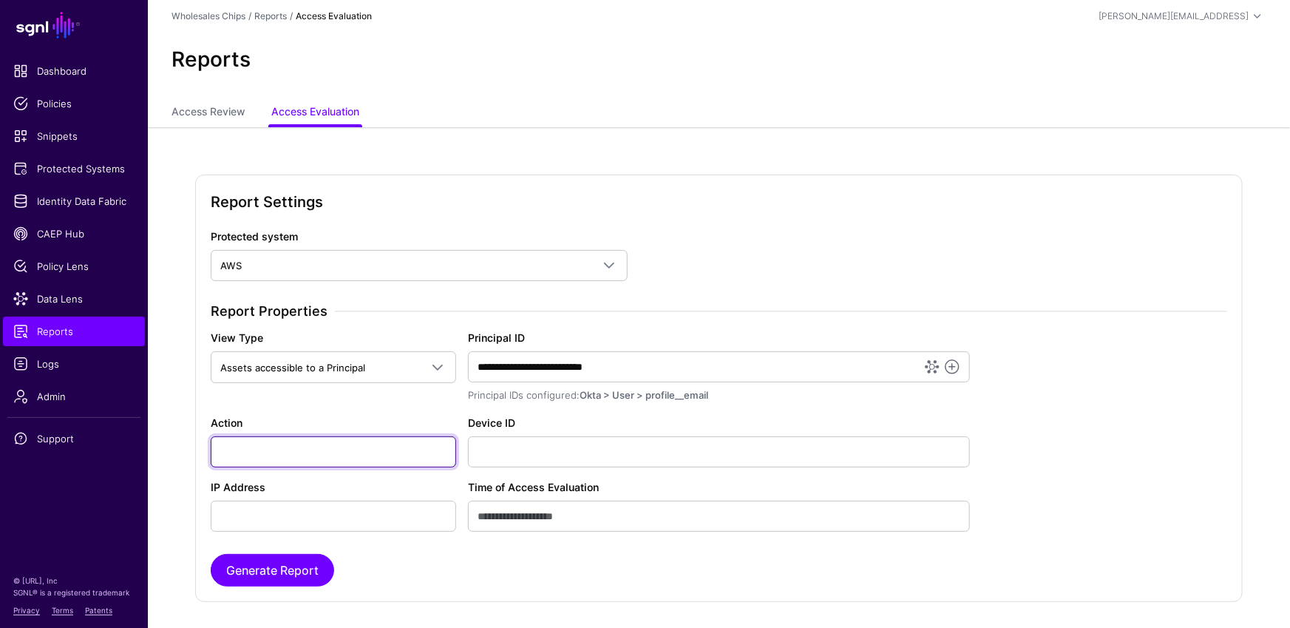
click at [291, 452] on input "Action" at bounding box center [333, 451] width 245 height 31
type input "**********"
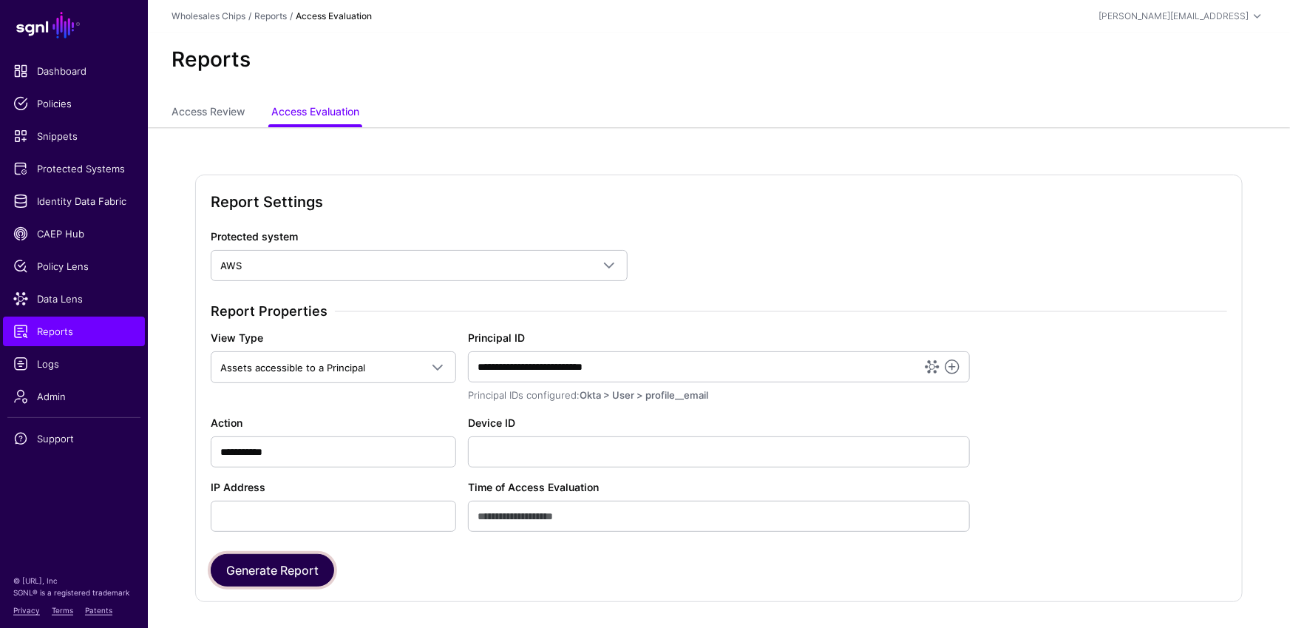
click at [279, 577] on button "Generate Report" at bounding box center [272, 570] width 123 height 33
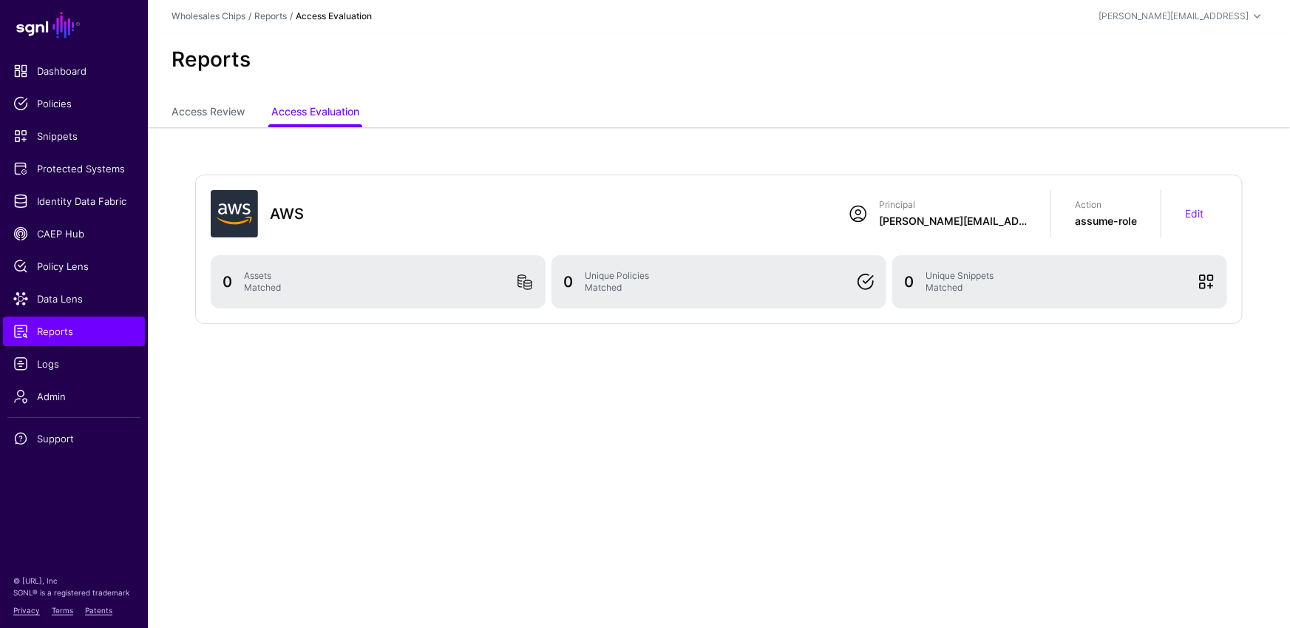
click at [1207, 211] on div "Edit" at bounding box center [1194, 213] width 66 height 33
click at [1192, 200] on div "Edit" at bounding box center [1194, 213] width 66 height 33
click at [1198, 218] on link "Edit" at bounding box center [1194, 213] width 18 height 13
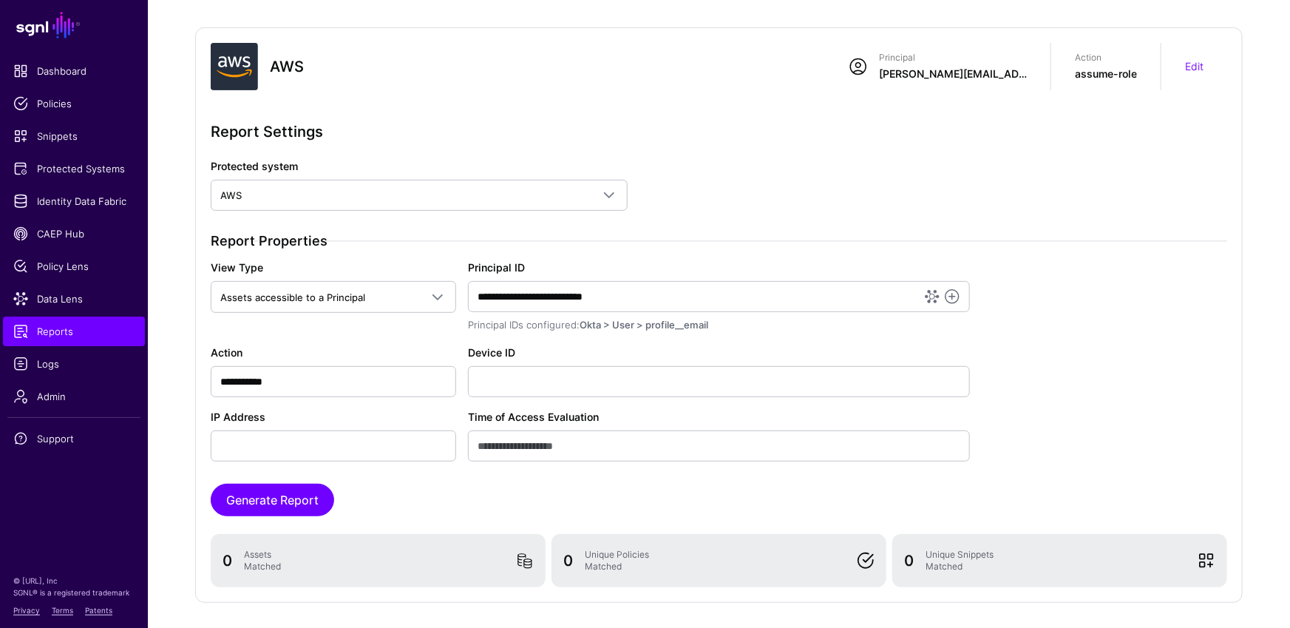
scroll to position [212, 0]
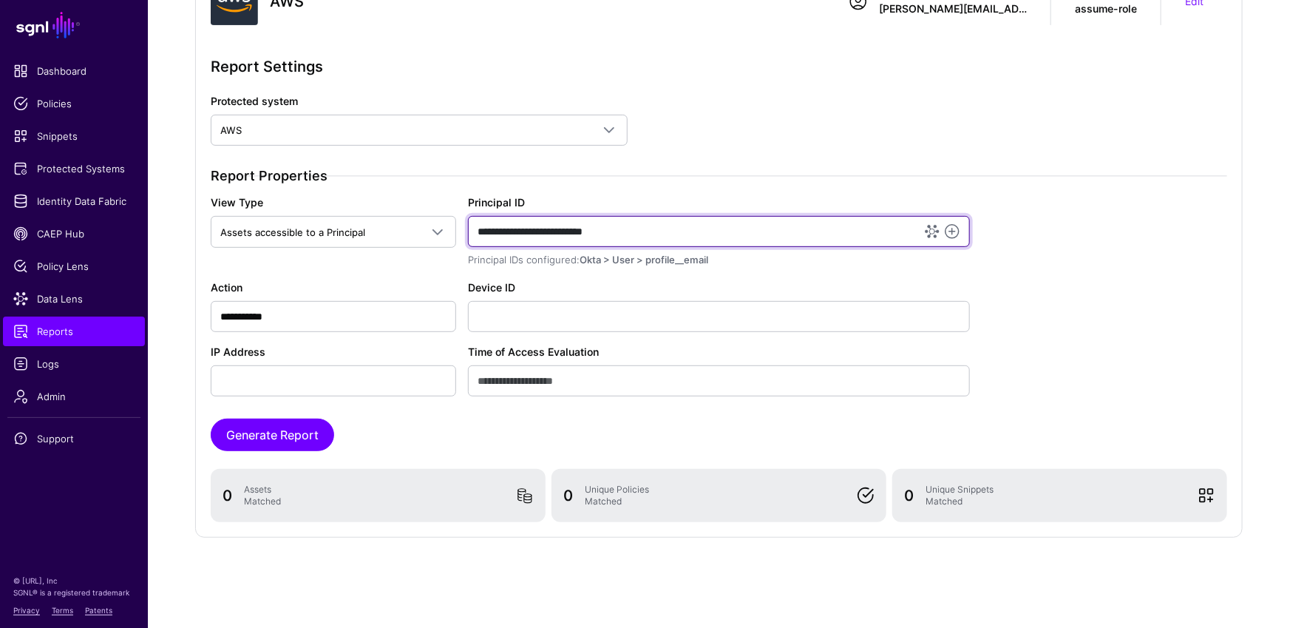
drag, startPoint x: 686, startPoint y: 231, endPoint x: 463, endPoint y: 234, distance: 223.3
click at [463, 234] on div "**********" at bounding box center [719, 230] width 514 height 73
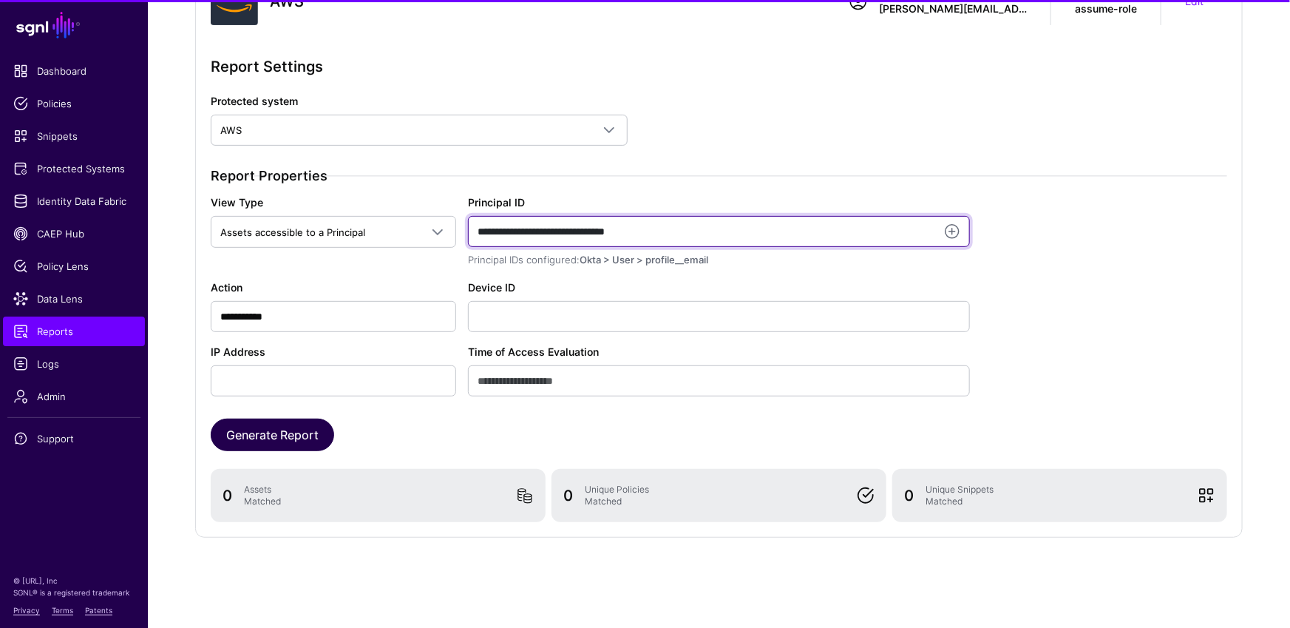
type input "**********"
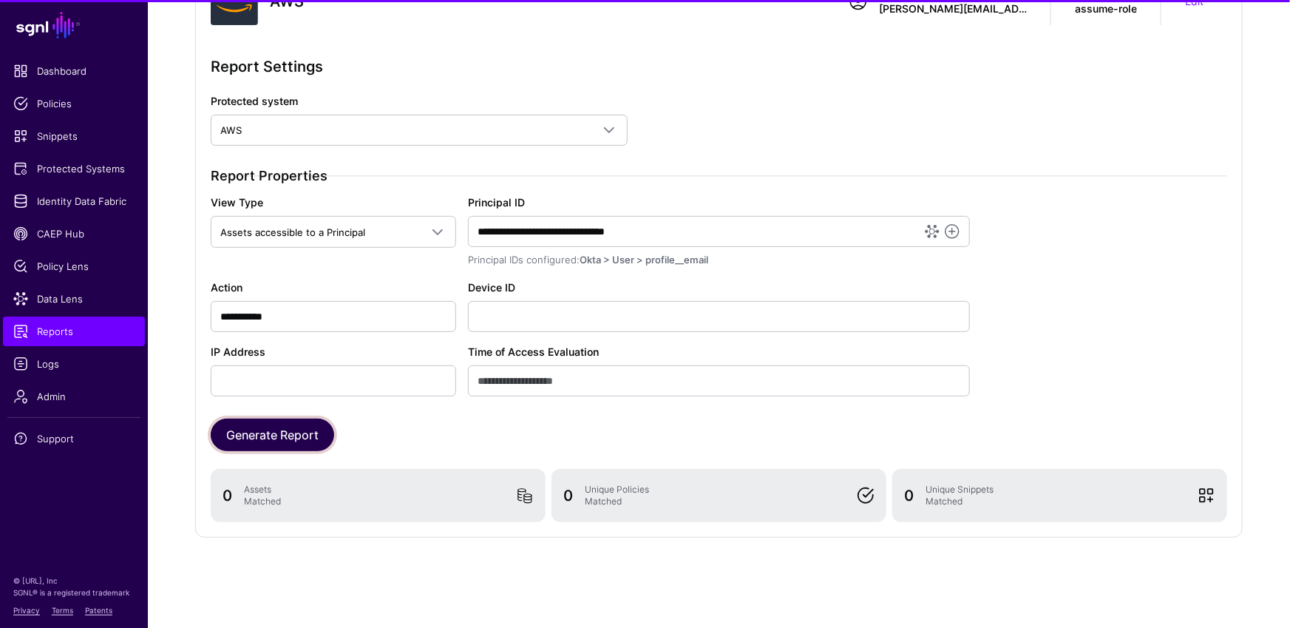
click at [282, 435] on button "Generate Report" at bounding box center [272, 434] width 123 height 33
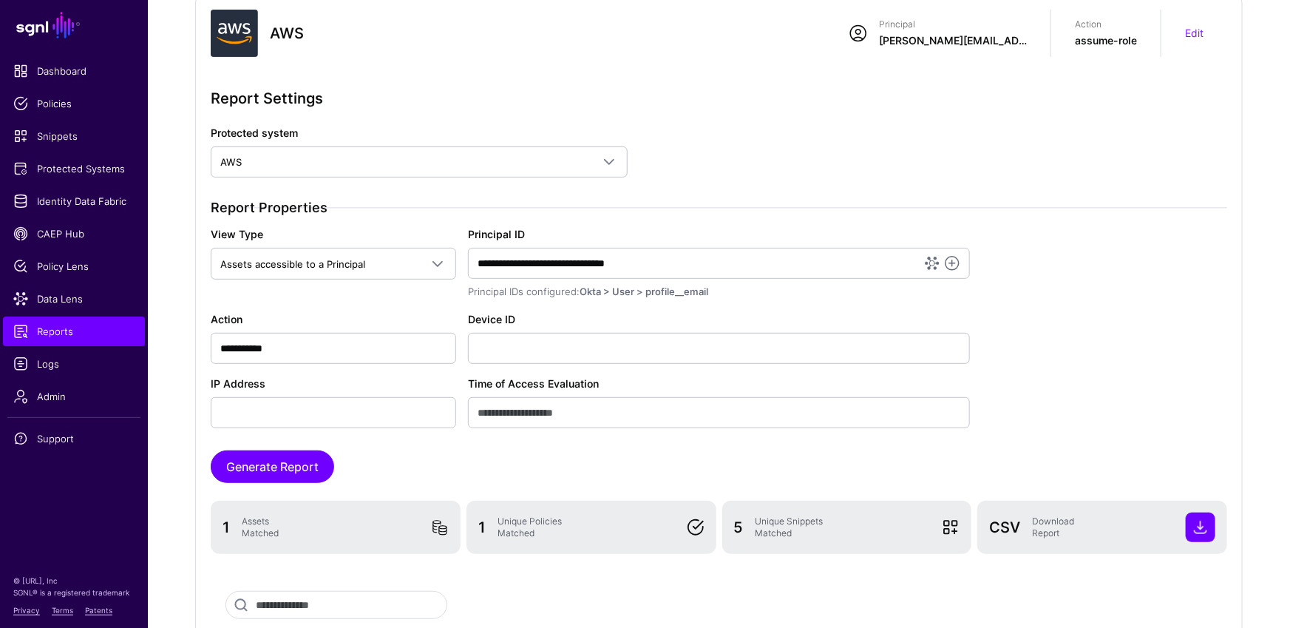
scroll to position [367, 0]
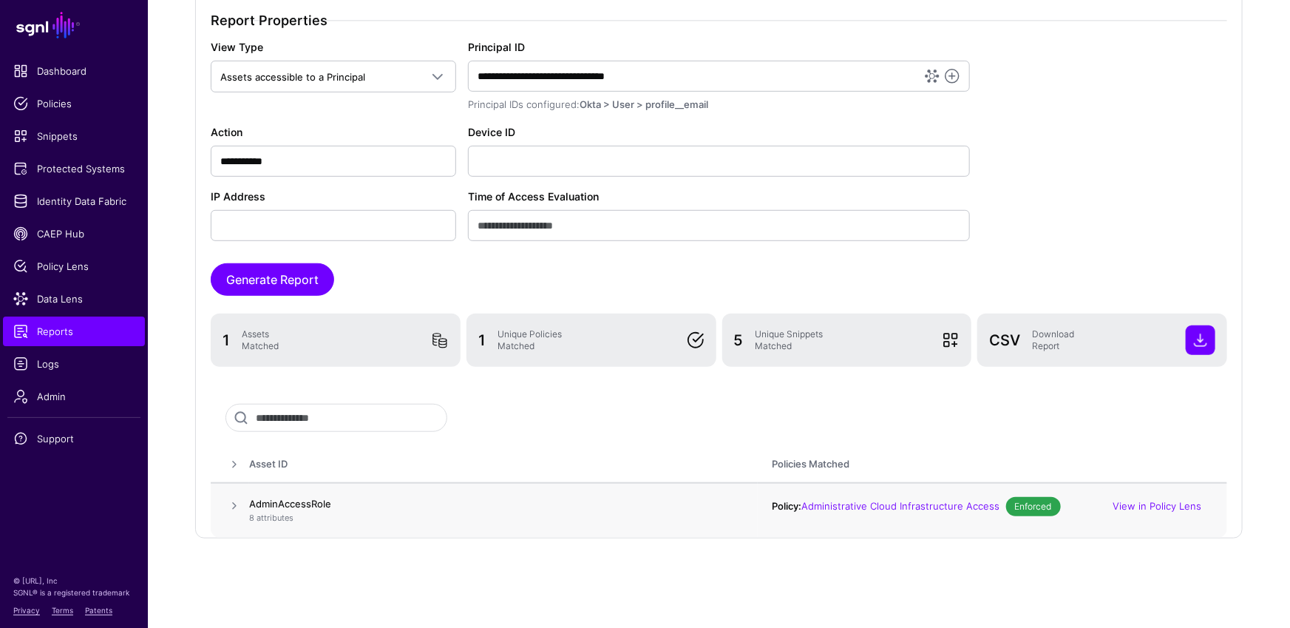
click at [238, 501] on span at bounding box center [234, 506] width 18 height 18
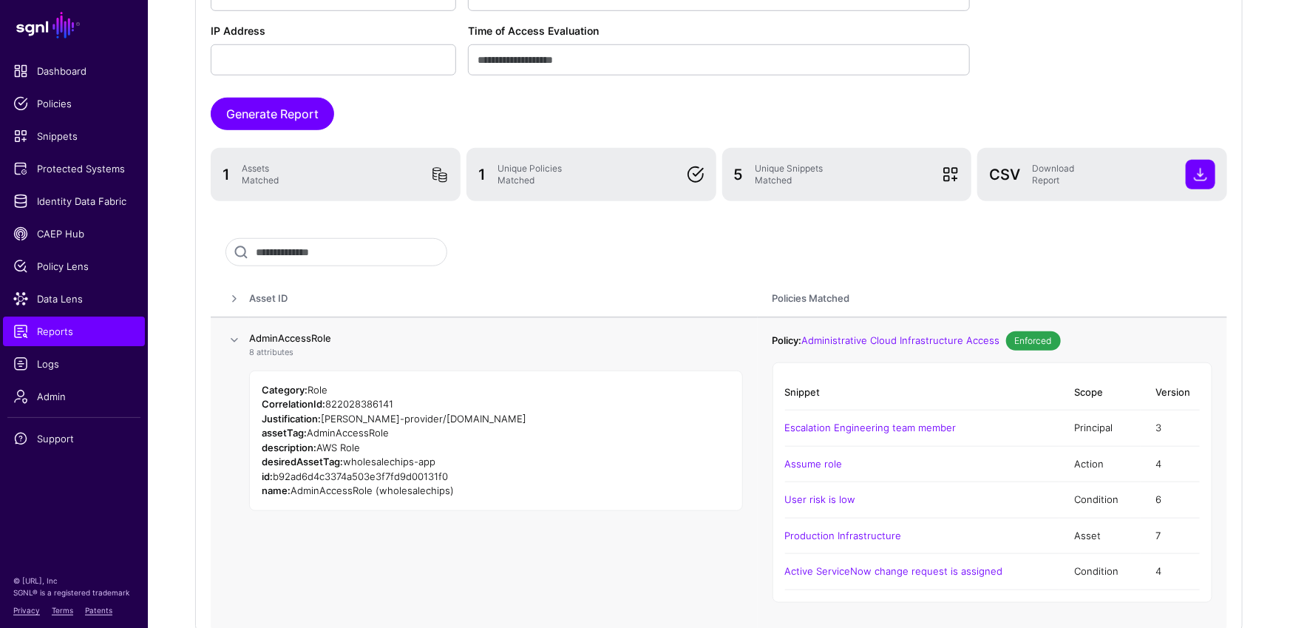
scroll to position [628, 0]
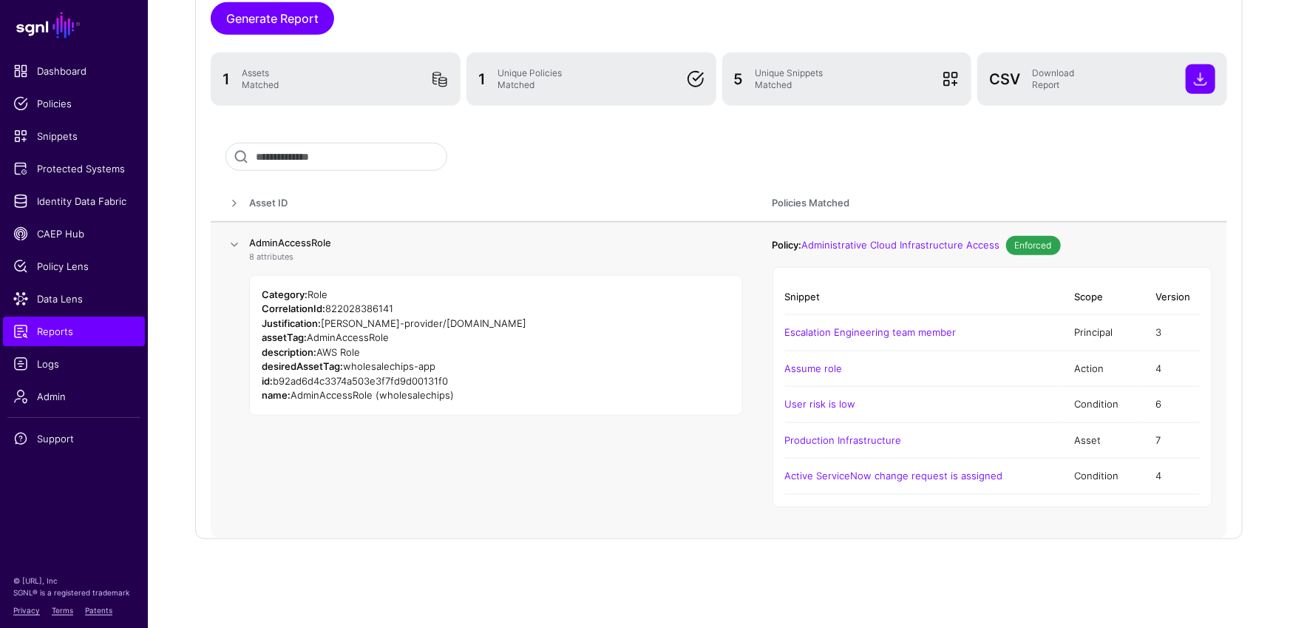
drag, startPoint x: 338, startPoint y: 239, endPoint x: 246, endPoint y: 241, distance: 91.7
click at [246, 240] on tr "AdminAccessRole 8 attributes Category: Role CorrelationId: 822028386141 Justifi…" at bounding box center [719, 380] width 1016 height 316
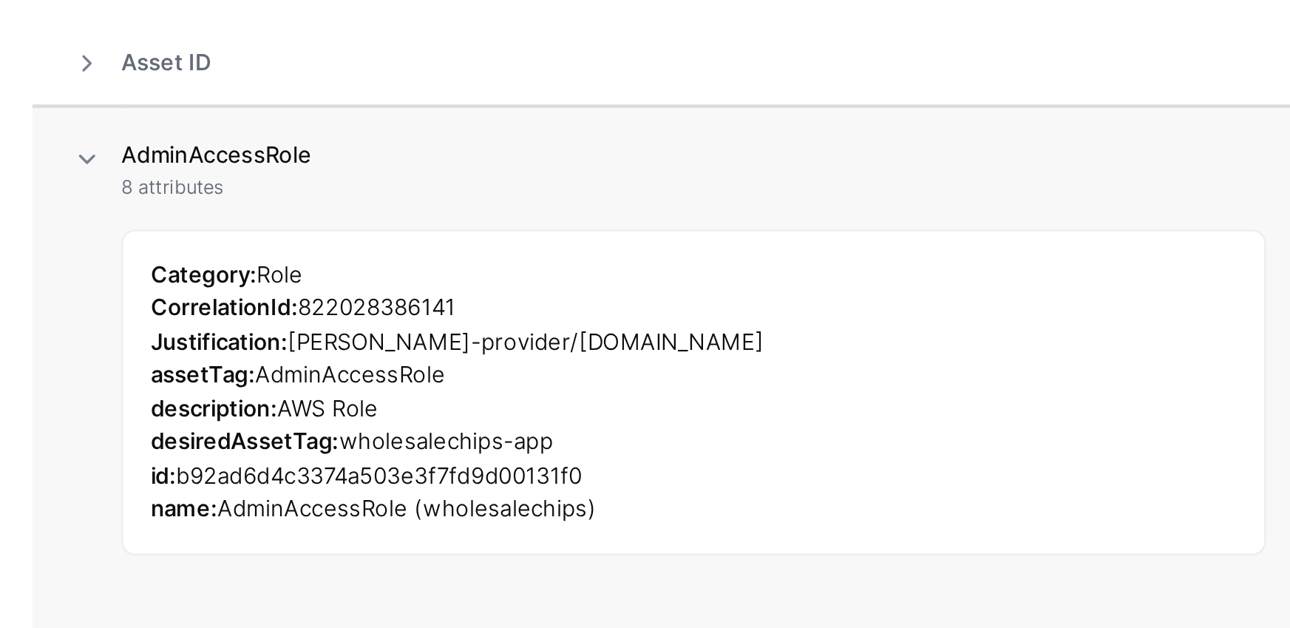
click at [339, 308] on span "822028386141" at bounding box center [359, 308] width 68 height 12
drag, startPoint x: 327, startPoint y: 322, endPoint x: 517, endPoint y: 319, distance: 190.0
click at [517, 319] on span "saml-provider/sgnl-demo.oktapreview.com" at bounding box center [424, 323] width 206 height 12
drag, startPoint x: 392, startPoint y: 336, endPoint x: 310, endPoint y: 339, distance: 81.4
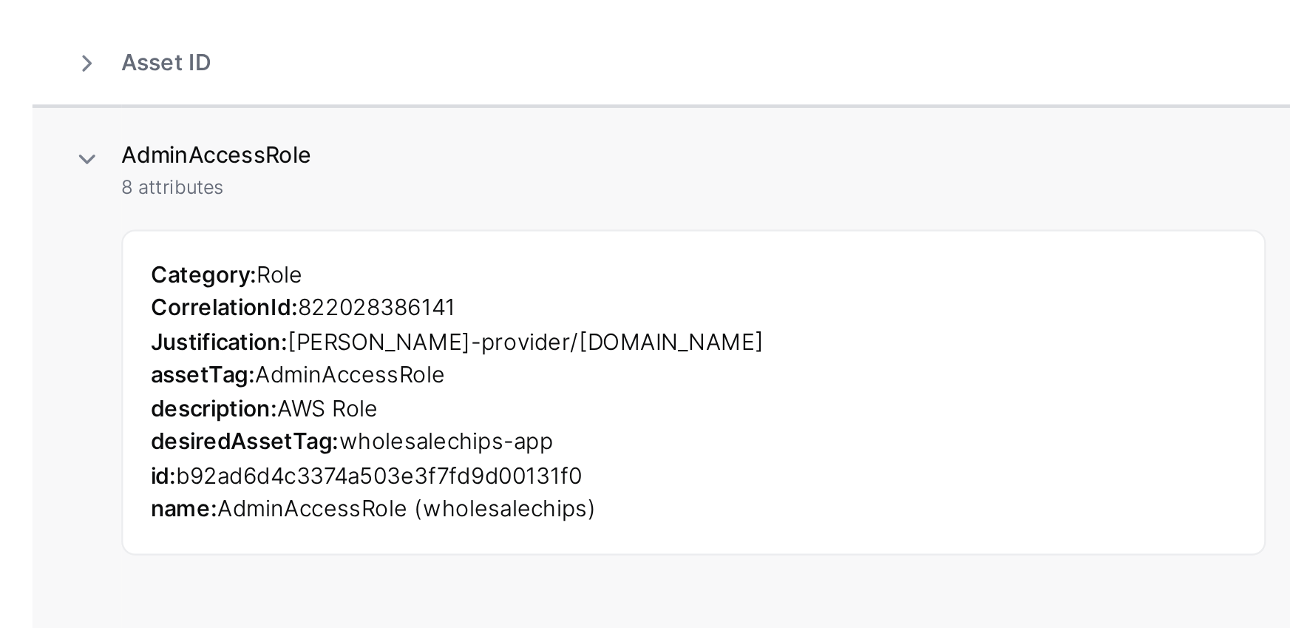
click at [310, 339] on div "assetTag: AdminAccessRole" at bounding box center [496, 337] width 469 height 15
click at [344, 341] on span "AdminAccessRole" at bounding box center [348, 337] width 82 height 12
click at [355, 311] on span "822028386141" at bounding box center [359, 308] width 68 height 12
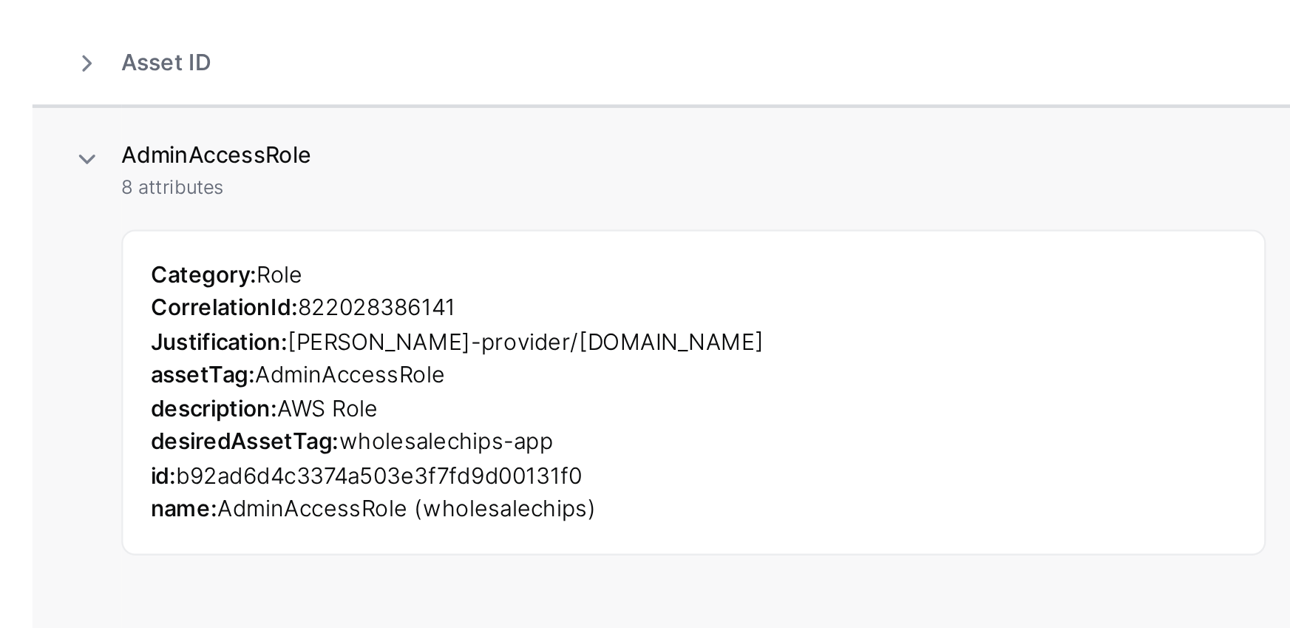
click at [390, 321] on span "saml-provider/sgnl-demo.oktapreview.com" at bounding box center [424, 323] width 206 height 12
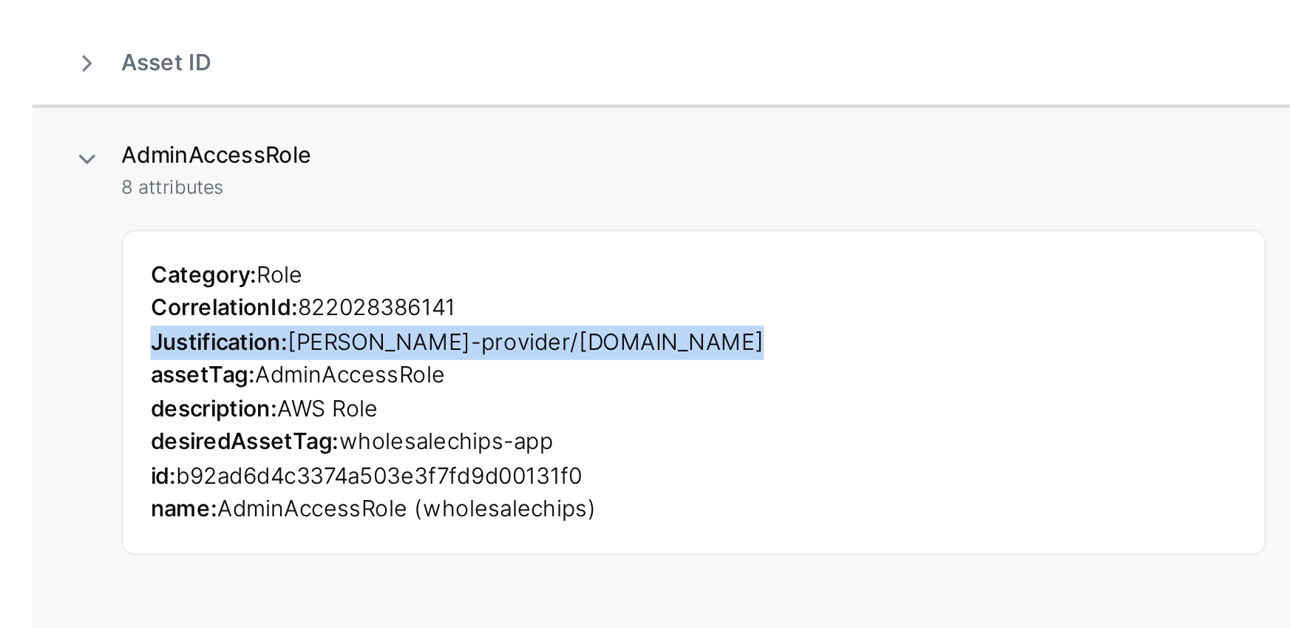
click at [390, 321] on span "saml-provider/sgnl-demo.oktapreview.com" at bounding box center [424, 323] width 206 height 12
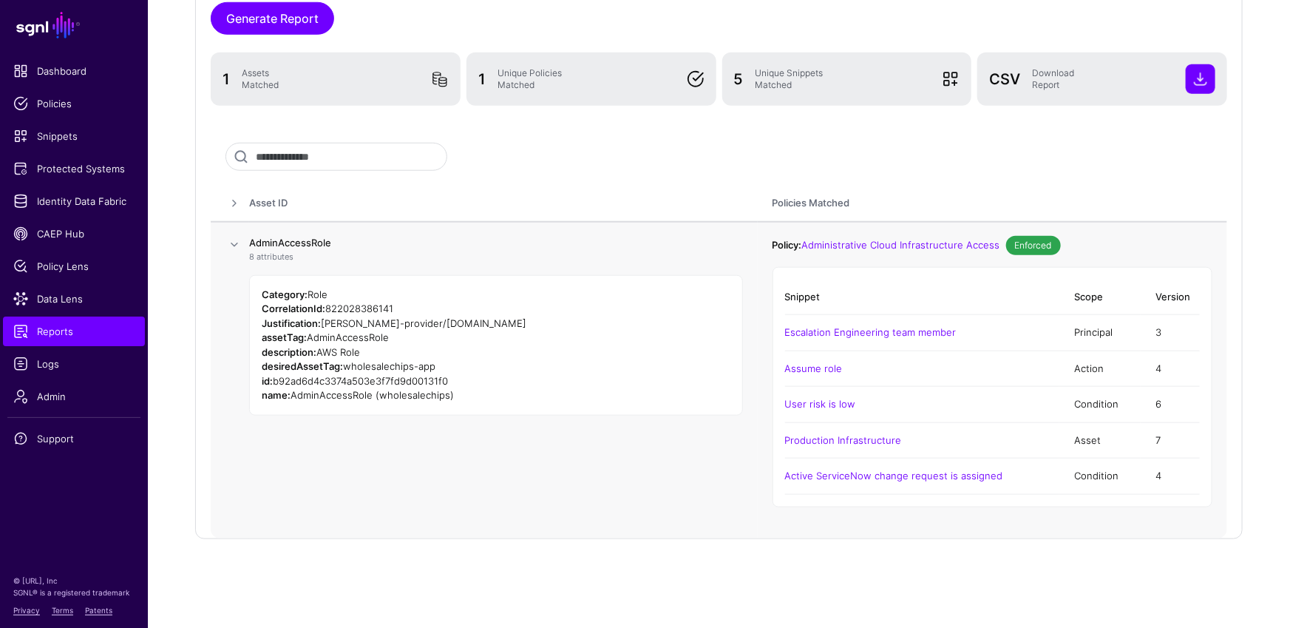
click at [483, 459] on td "AdminAccessRole 8 attributes Category: Role CorrelationId: 822028386141 Justifi…" at bounding box center [503, 380] width 509 height 316
click at [55, 203] on span "Identity Data Fabric" at bounding box center [73, 201] width 121 height 15
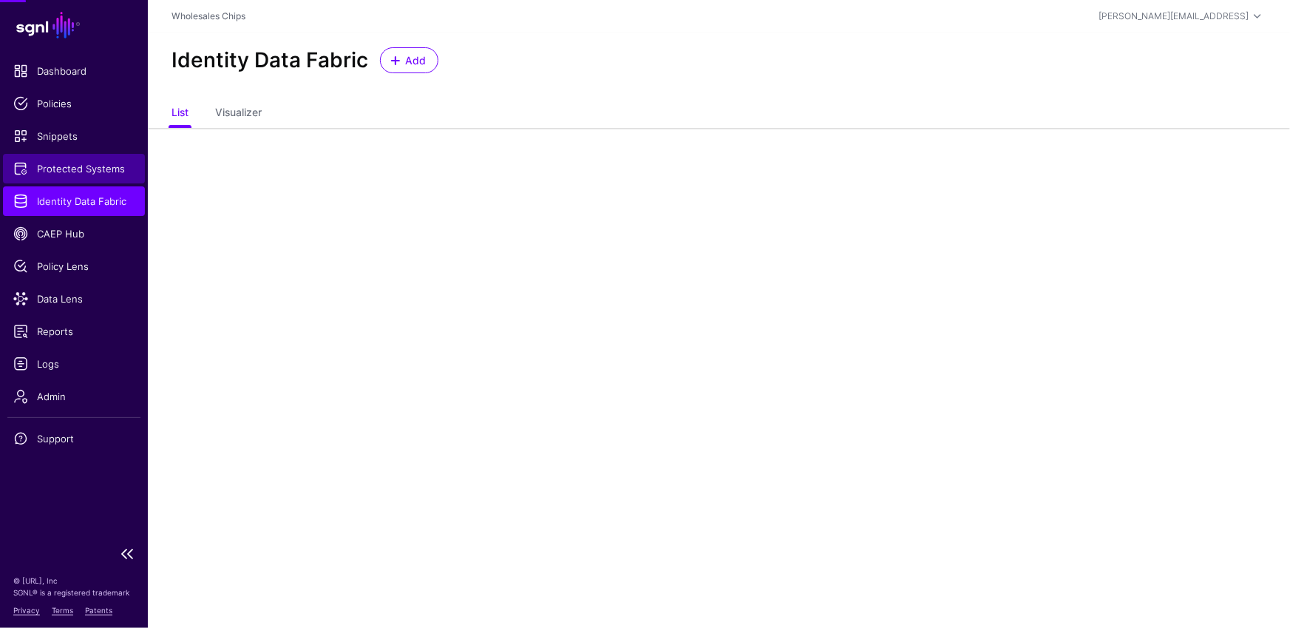
click at [89, 161] on span "Protected Systems" at bounding box center [73, 168] width 121 height 15
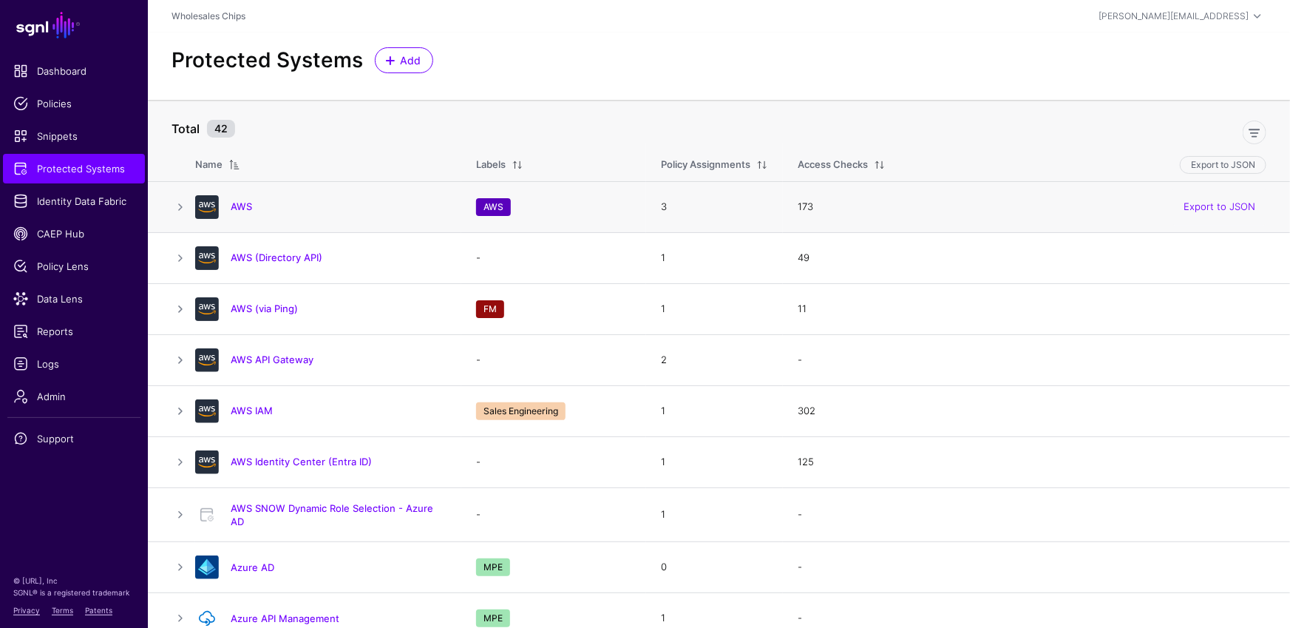
click at [253, 206] on h4 "AWS" at bounding box center [339, 206] width 216 height 13
click at [249, 203] on link "AWS" at bounding box center [241, 206] width 21 height 12
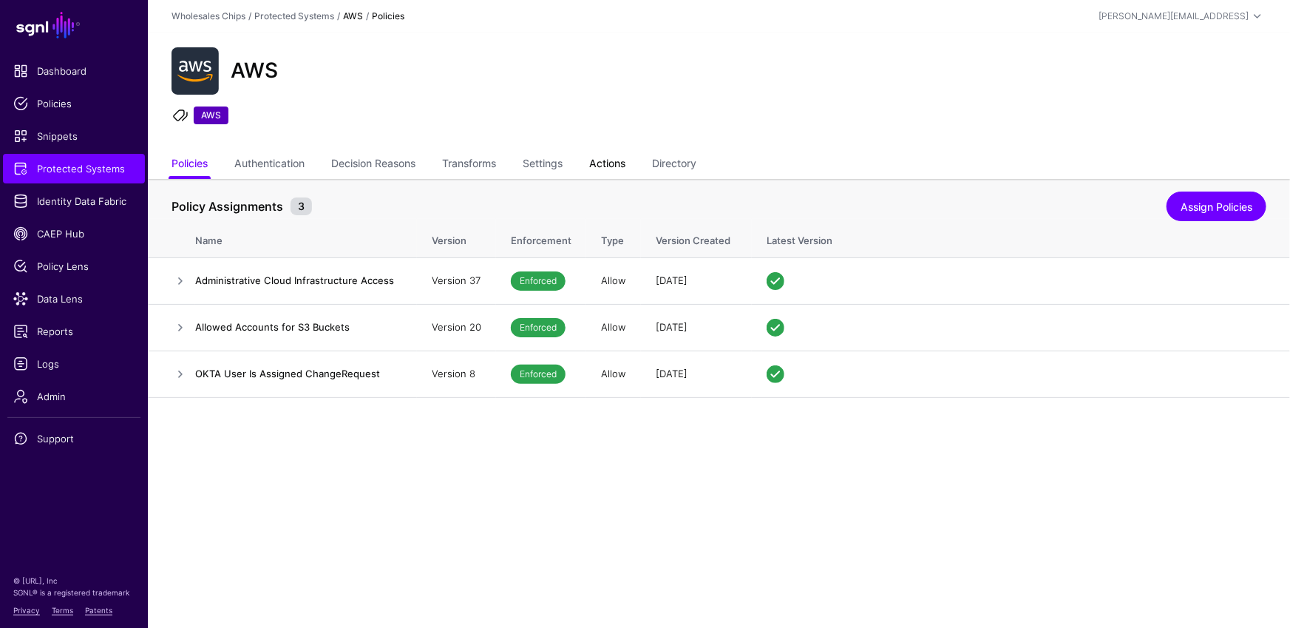
click at [600, 164] on link "Actions" at bounding box center [607, 165] width 36 height 28
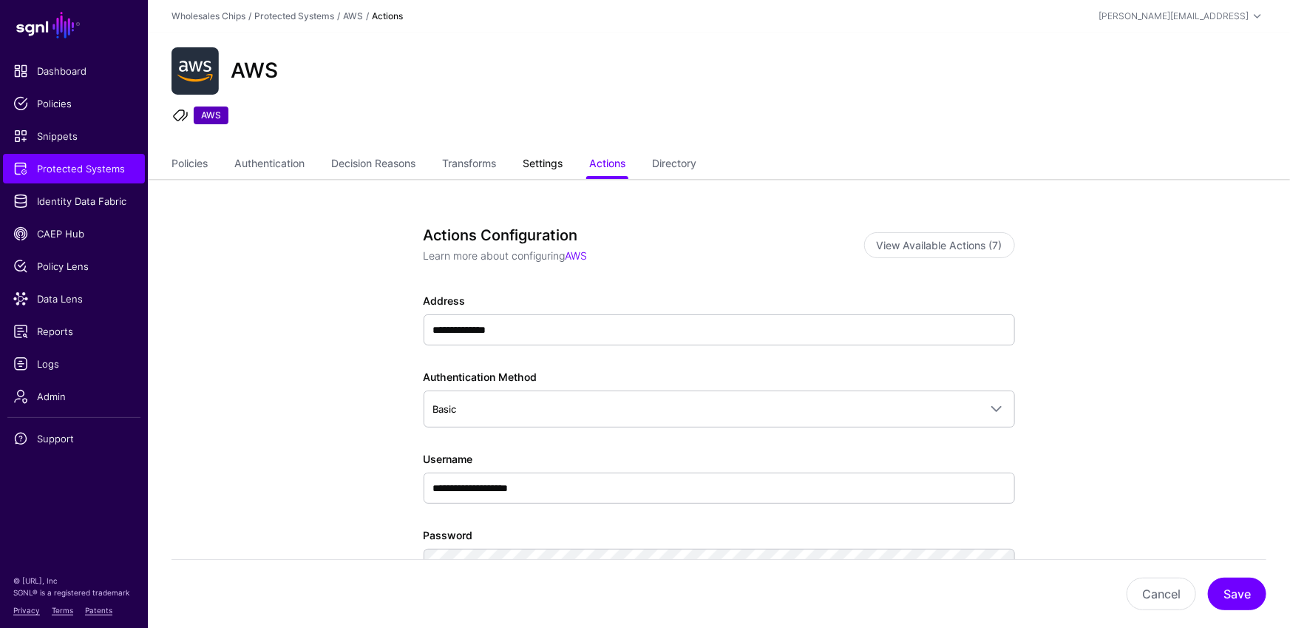
click at [545, 164] on link "Settings" at bounding box center [543, 165] width 40 height 28
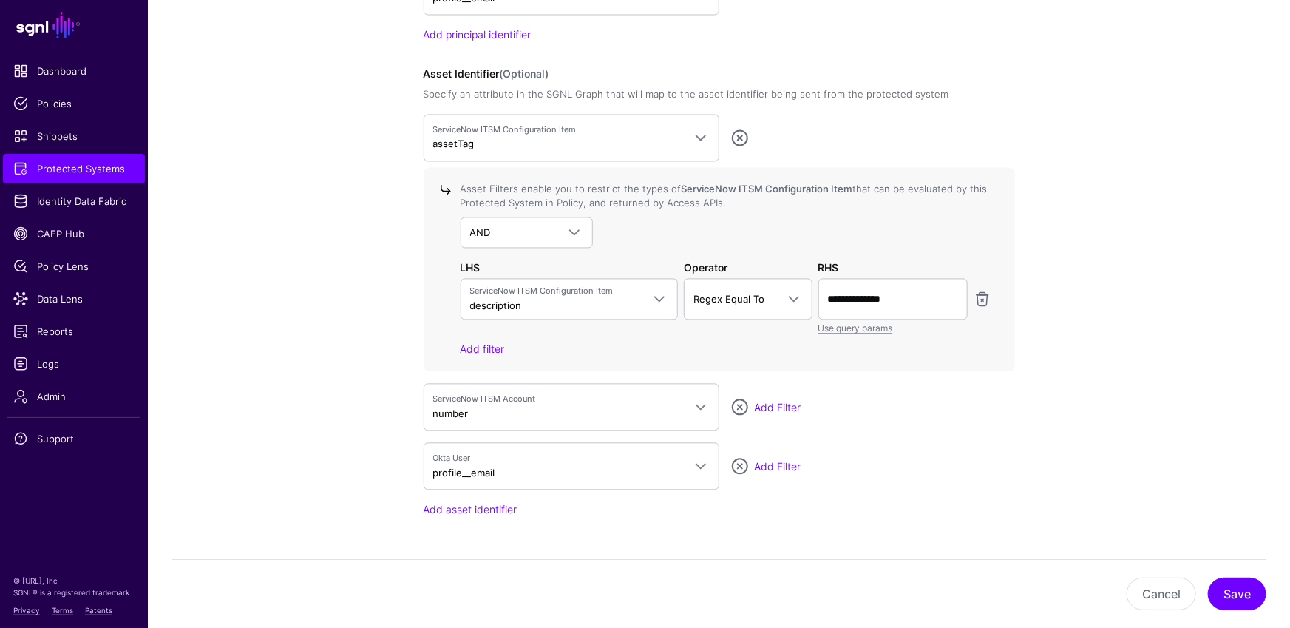
scroll to position [1319, 0]
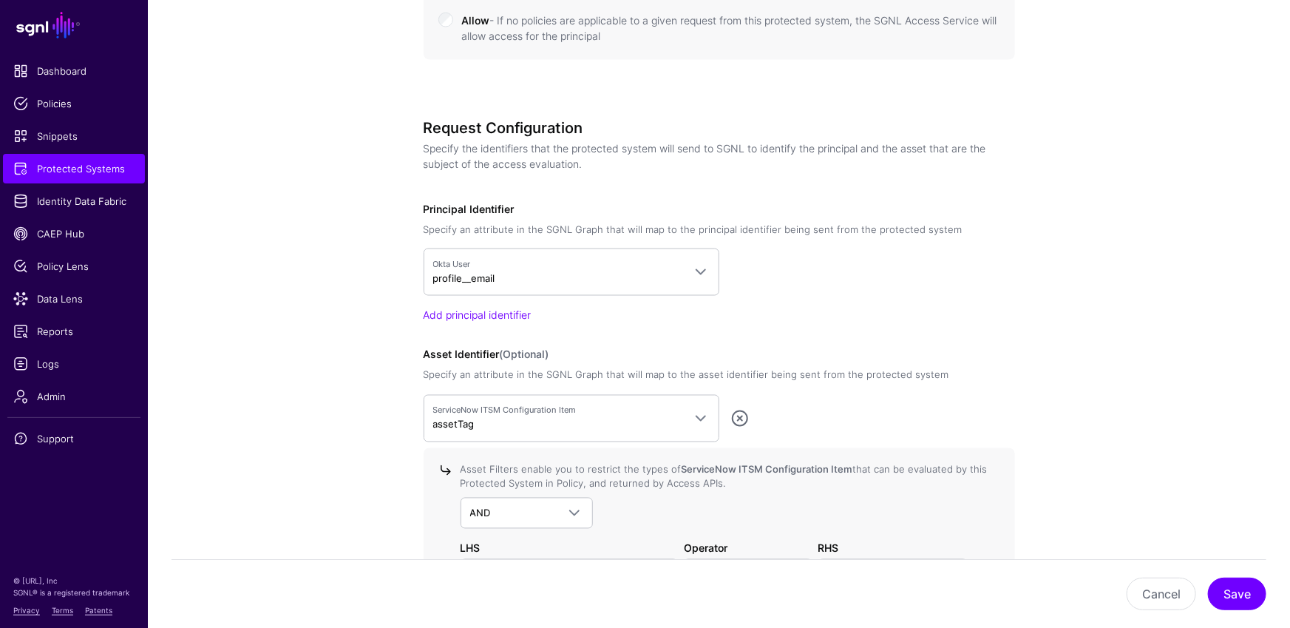
scroll to position [1404, 0]
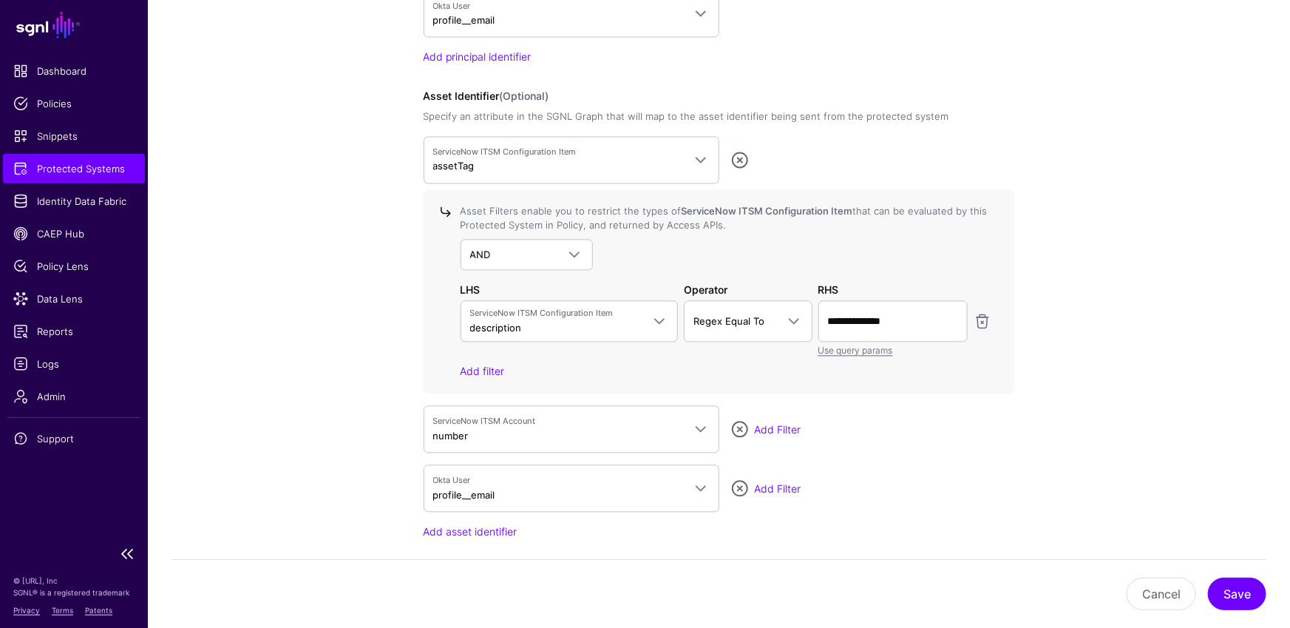
click at [69, 166] on span "Protected Systems" at bounding box center [73, 168] width 121 height 15
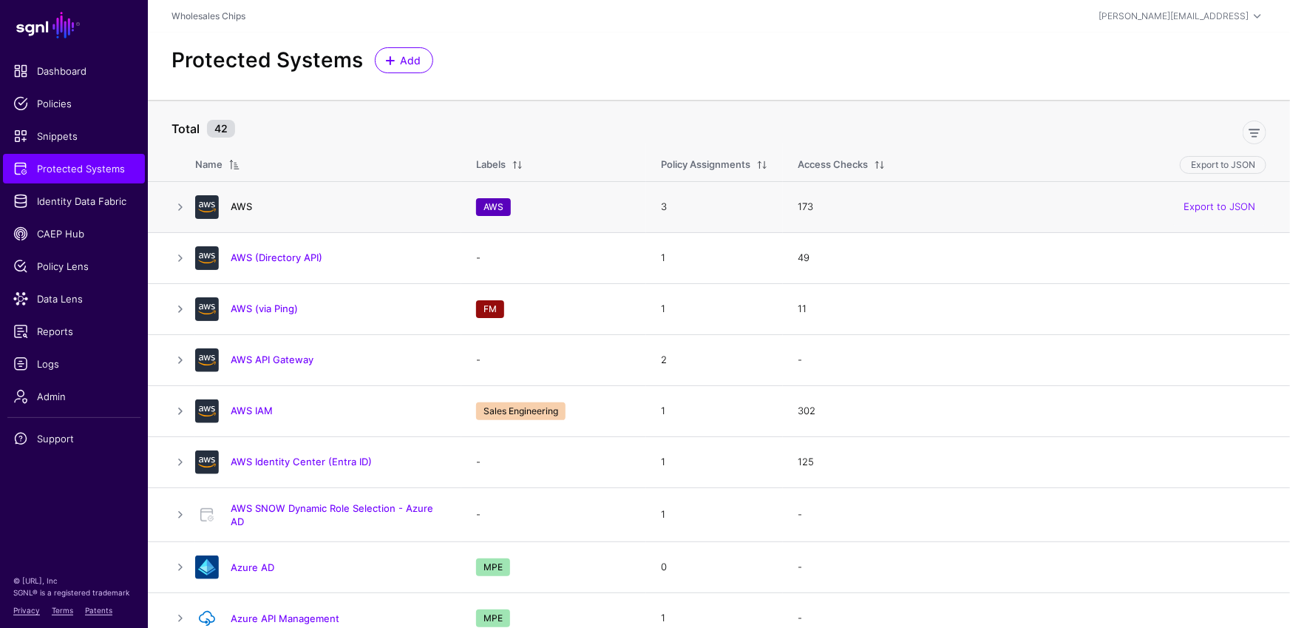
click at [234, 206] on link "AWS" at bounding box center [241, 206] width 21 height 12
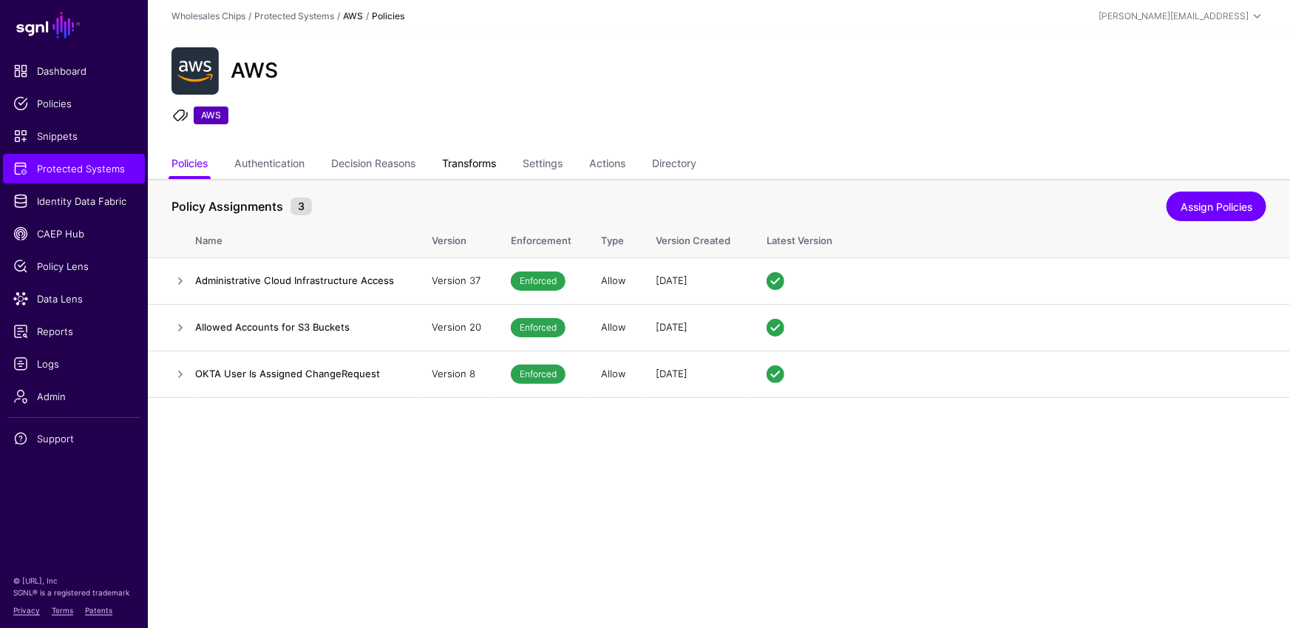
click at [477, 164] on link "Transforms" at bounding box center [469, 165] width 54 height 28
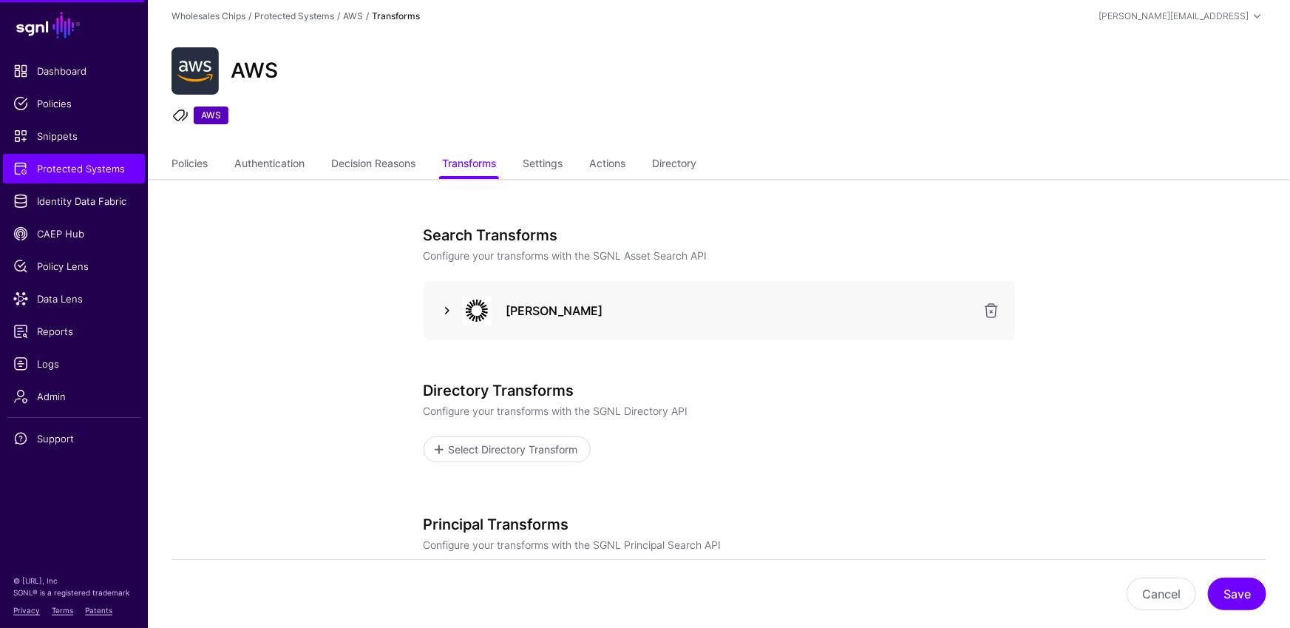
click at [450, 309] on link at bounding box center [447, 311] width 18 height 18
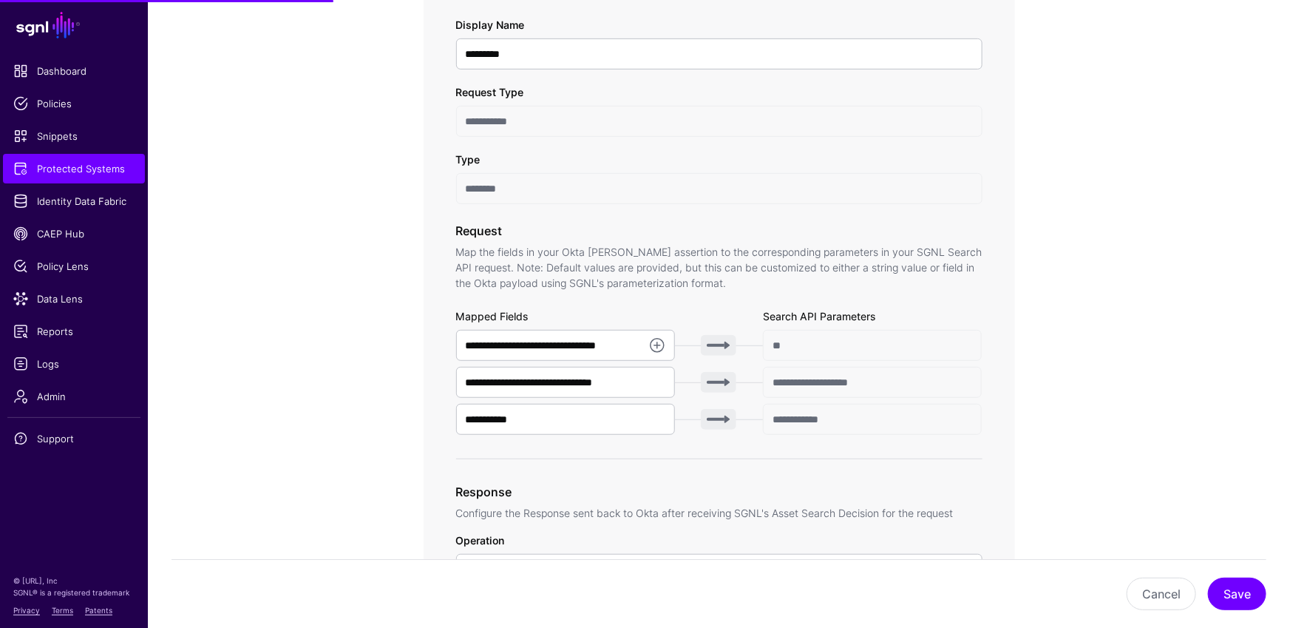
scroll to position [361, 0]
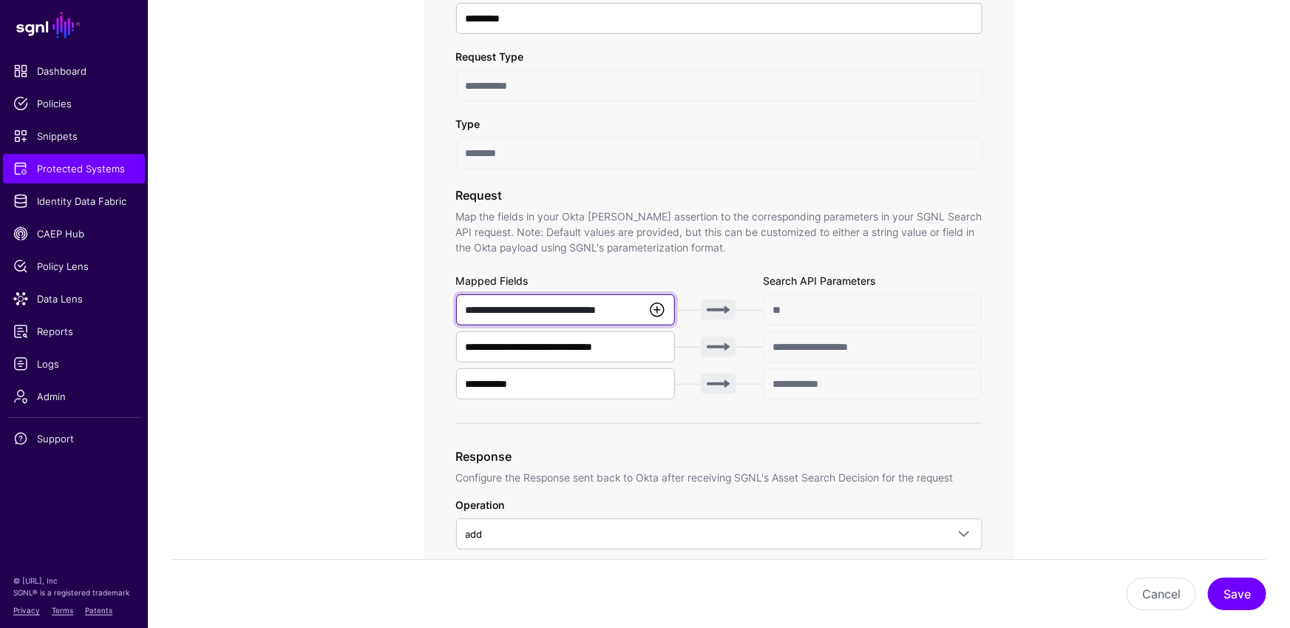
drag, startPoint x: 466, startPoint y: 308, endPoint x: 653, endPoint y: 310, distance: 187.0
click at [653, 310] on div "**********" at bounding box center [566, 309] width 220 height 31
click at [568, 339] on input "**********" at bounding box center [566, 346] width 220 height 31
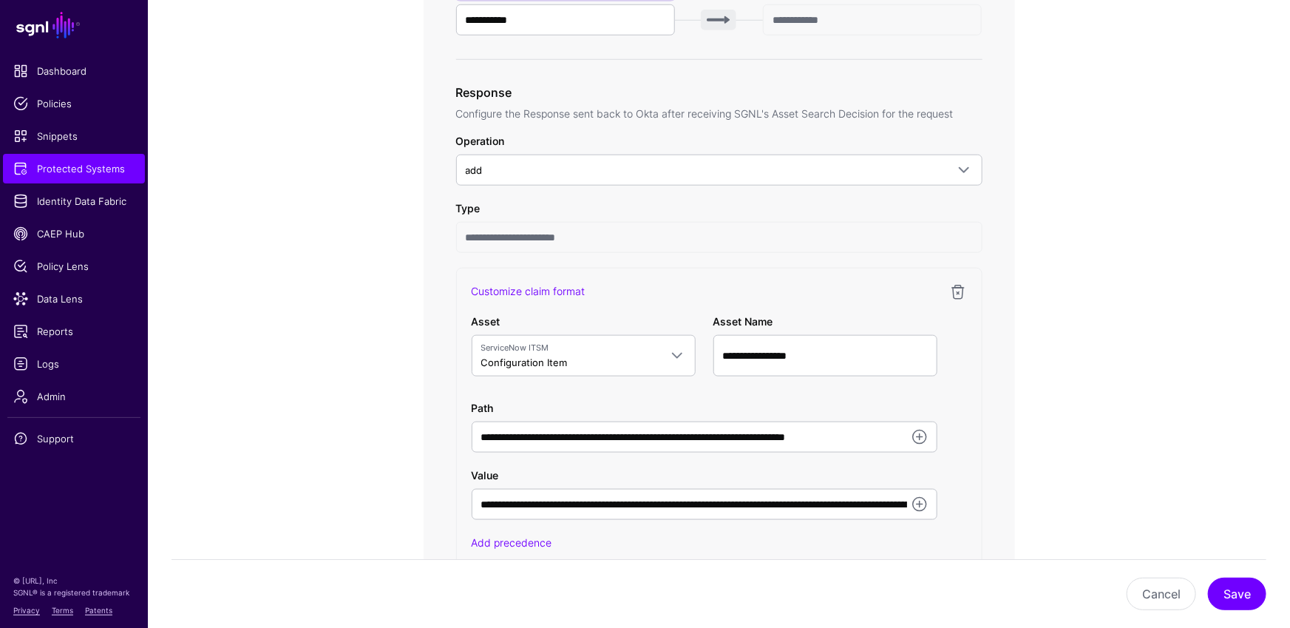
scroll to position [805, 0]
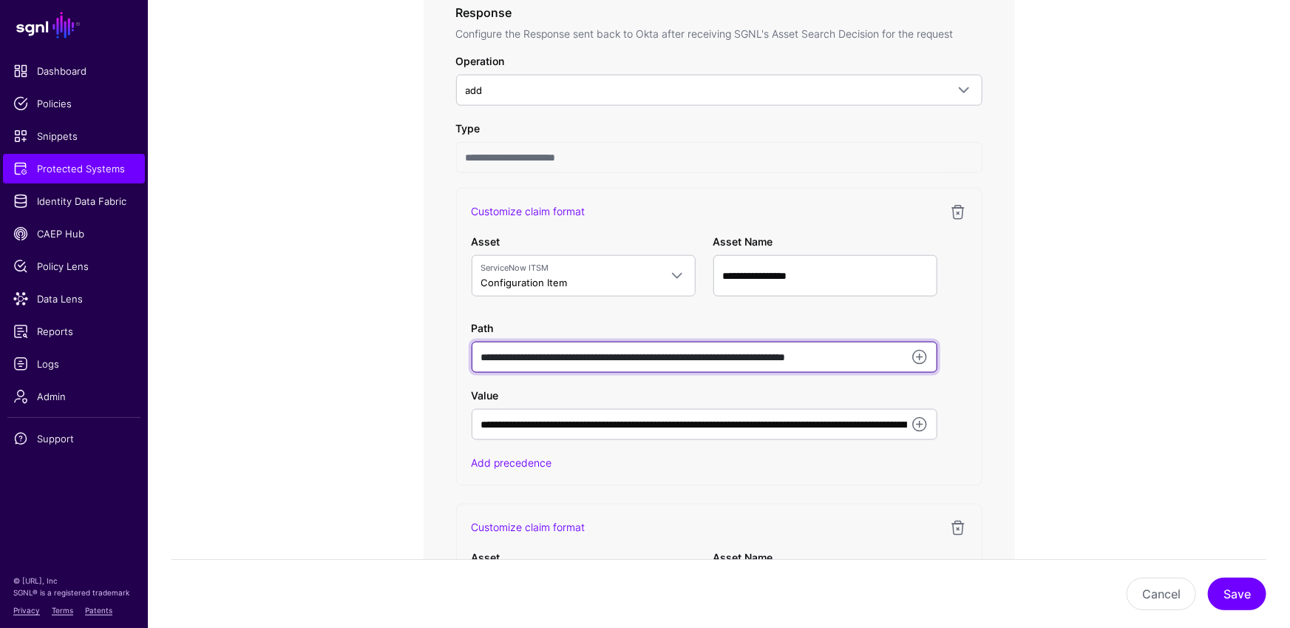
click at [591, 348] on input "**********" at bounding box center [705, 357] width 466 height 31
drag, startPoint x: 765, startPoint y: 352, endPoint x: 866, endPoint y: 393, distance: 109.4
click at [905, 356] on input "**********" at bounding box center [705, 357] width 466 height 31
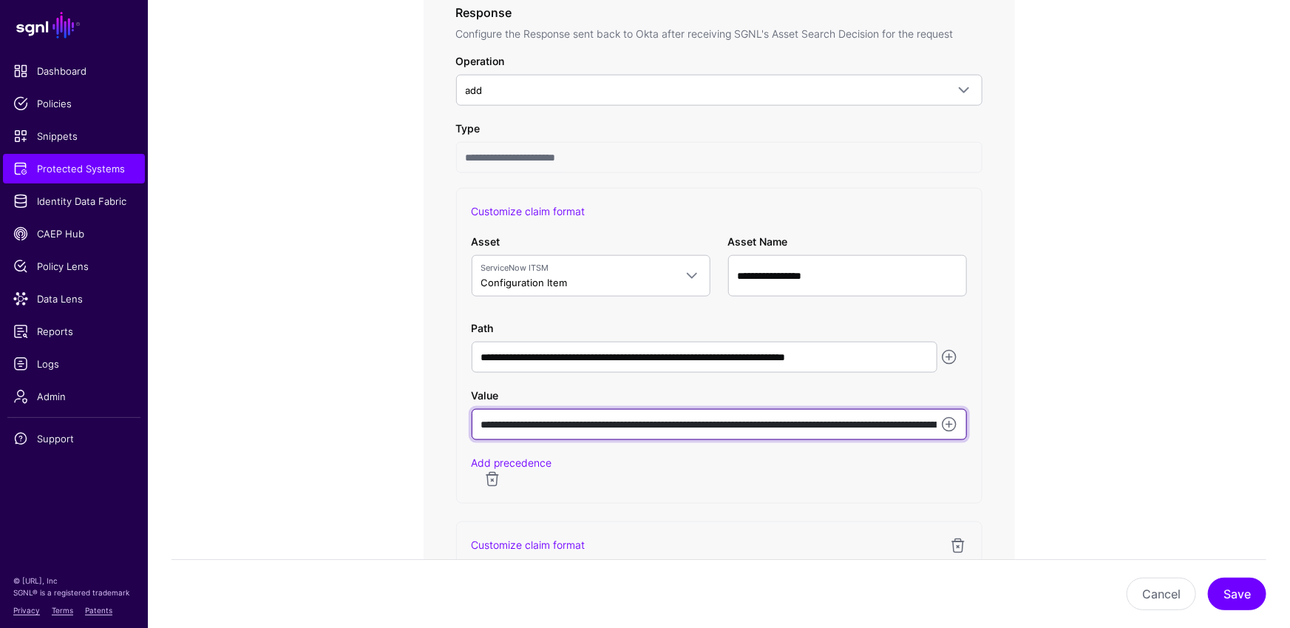
click at [668, 432] on input "**********" at bounding box center [719, 424] width 495 height 31
drag, startPoint x: 548, startPoint y: 420, endPoint x: 710, endPoint y: 419, distance: 161.9
click at [710, 419] on input "**********" at bounding box center [719, 424] width 495 height 31
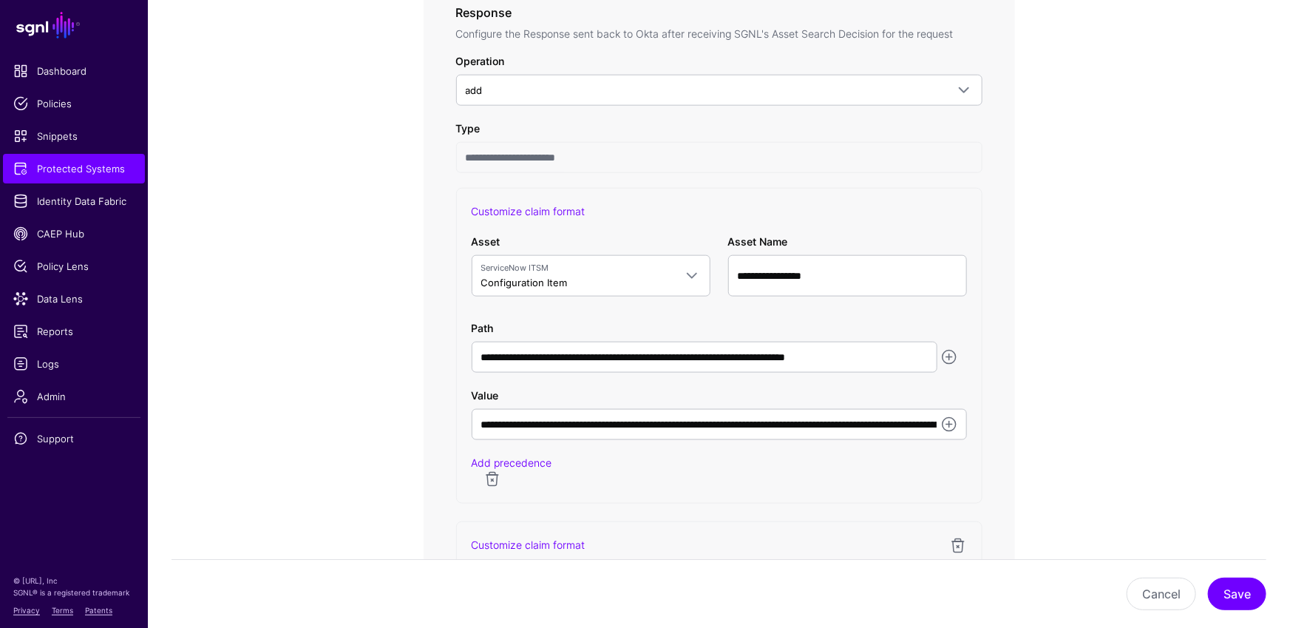
click at [741, 469] on div "**********" at bounding box center [719, 346] width 526 height 316
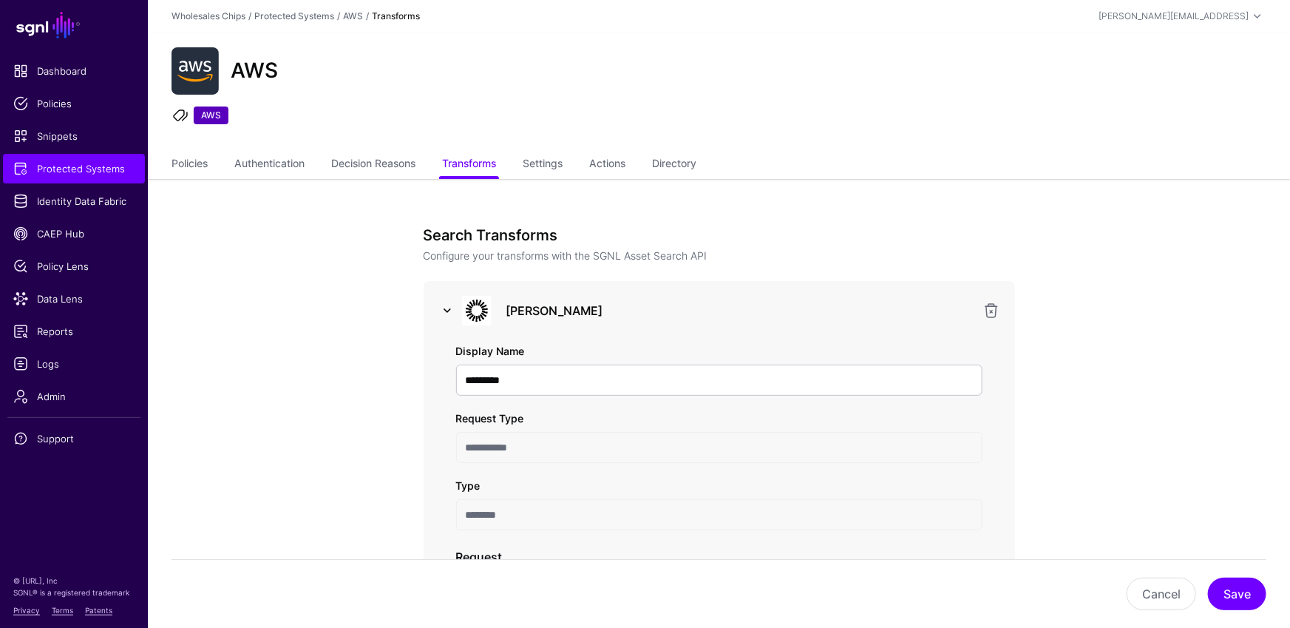
click at [450, 308] on link at bounding box center [447, 311] width 18 height 18
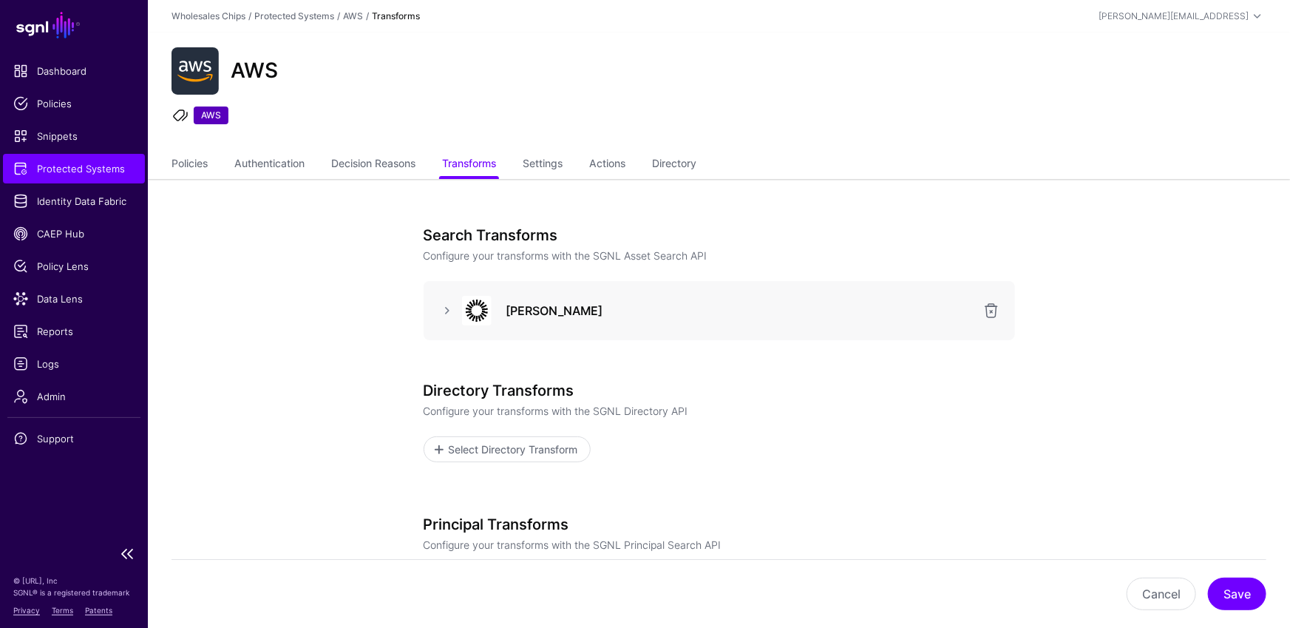
click at [72, 162] on span "Protected Systems" at bounding box center [73, 168] width 121 height 15
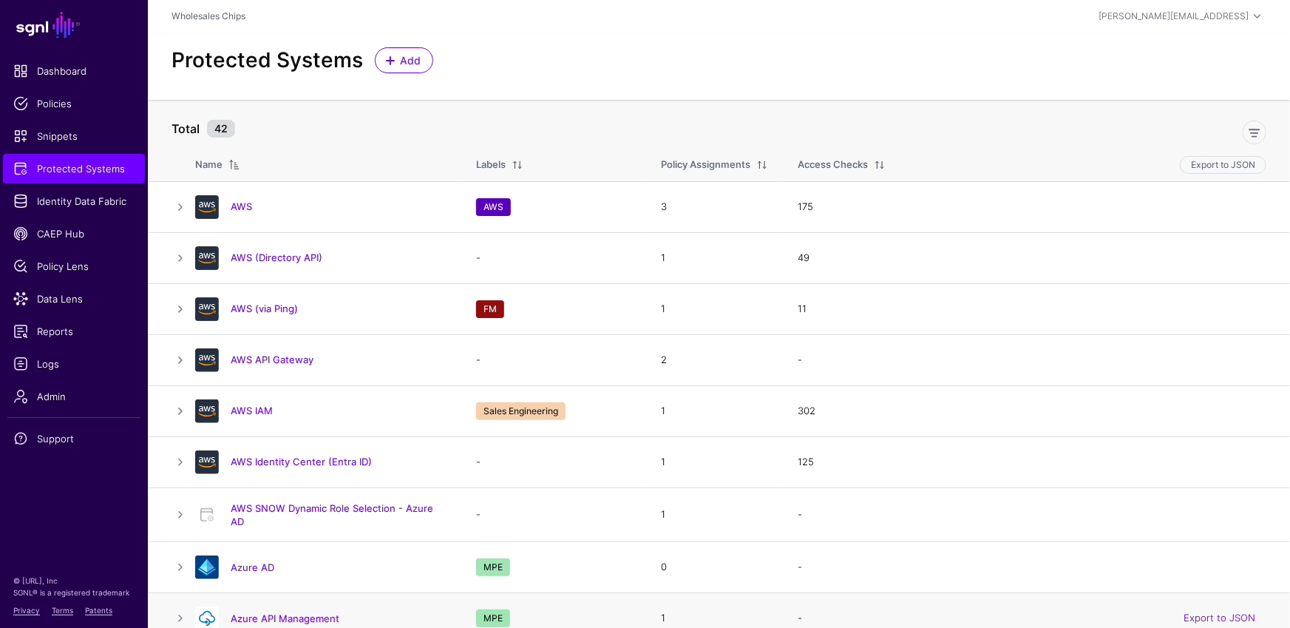
scroll to position [166, 0]
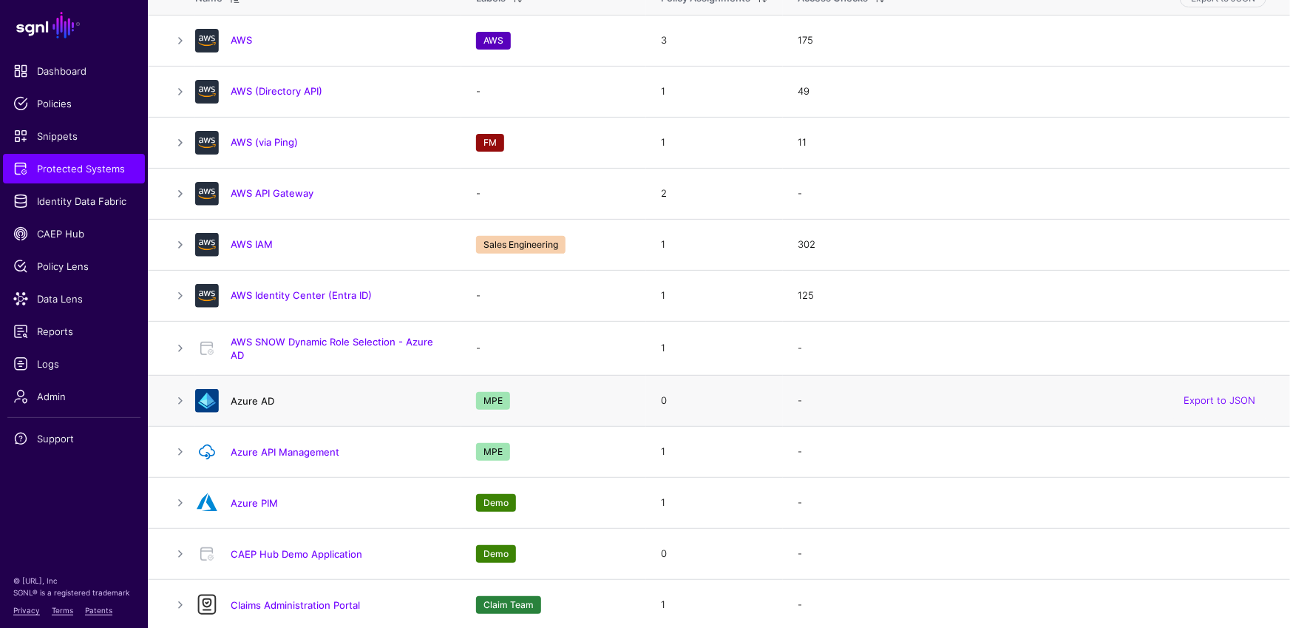
click at [245, 399] on link "Azure AD" at bounding box center [253, 401] width 44 height 12
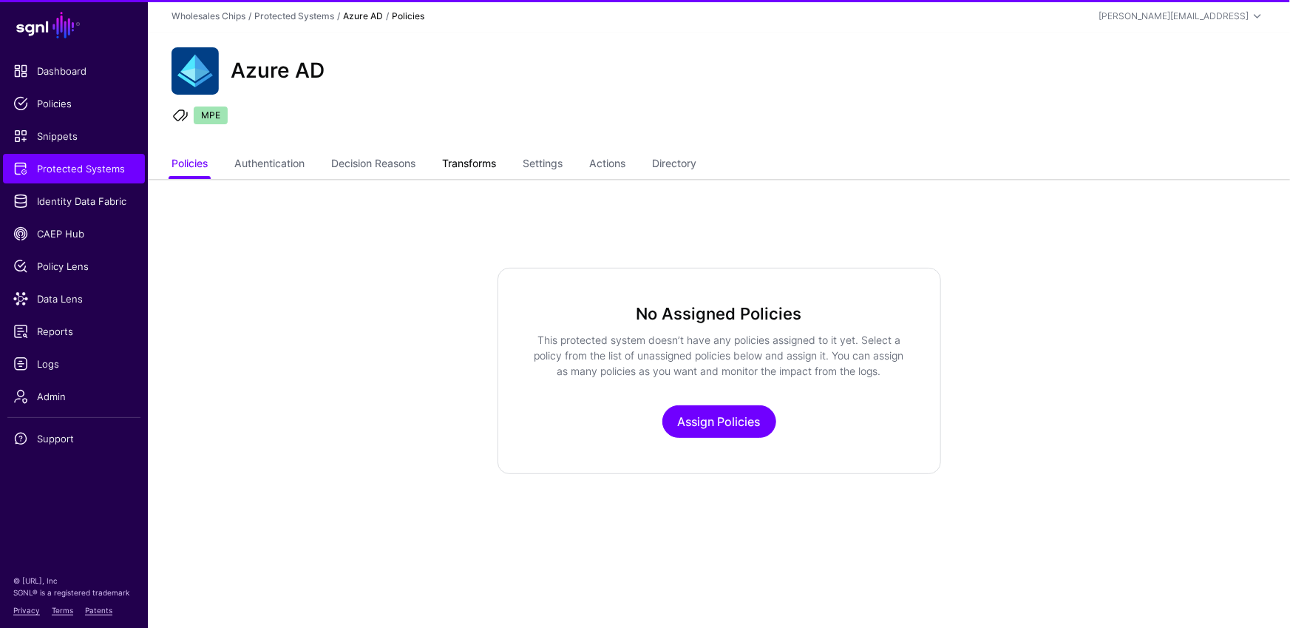
click at [483, 163] on link "Transforms" at bounding box center [469, 165] width 54 height 28
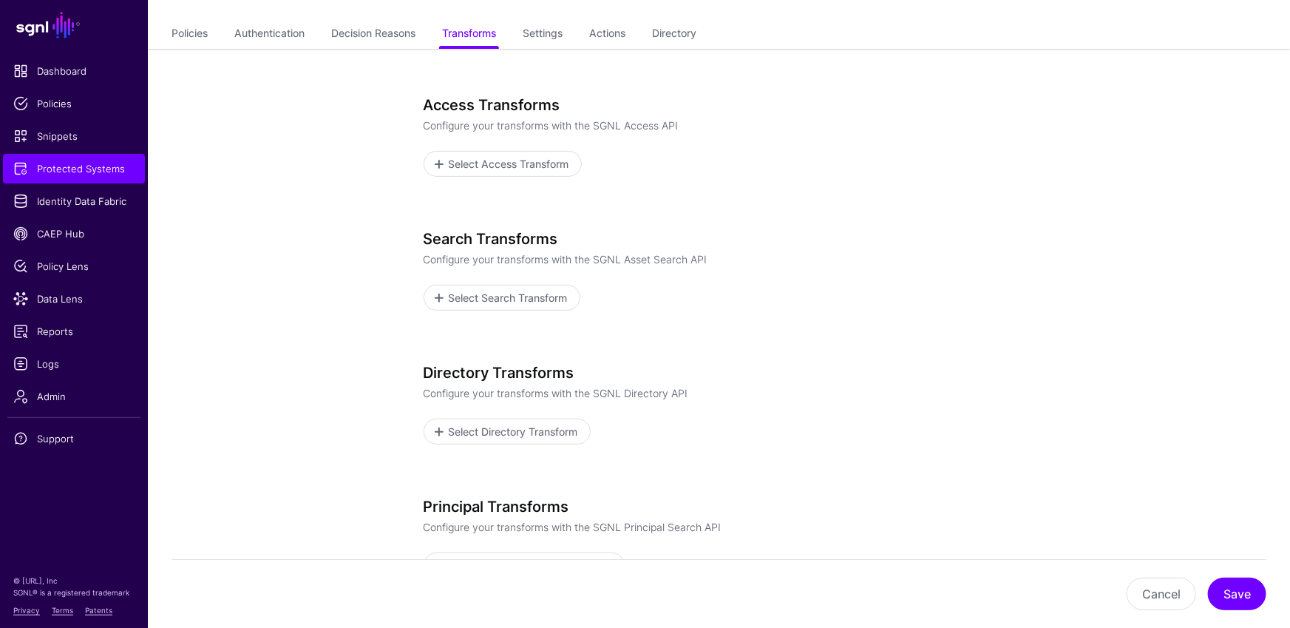
scroll to position [138, 0]
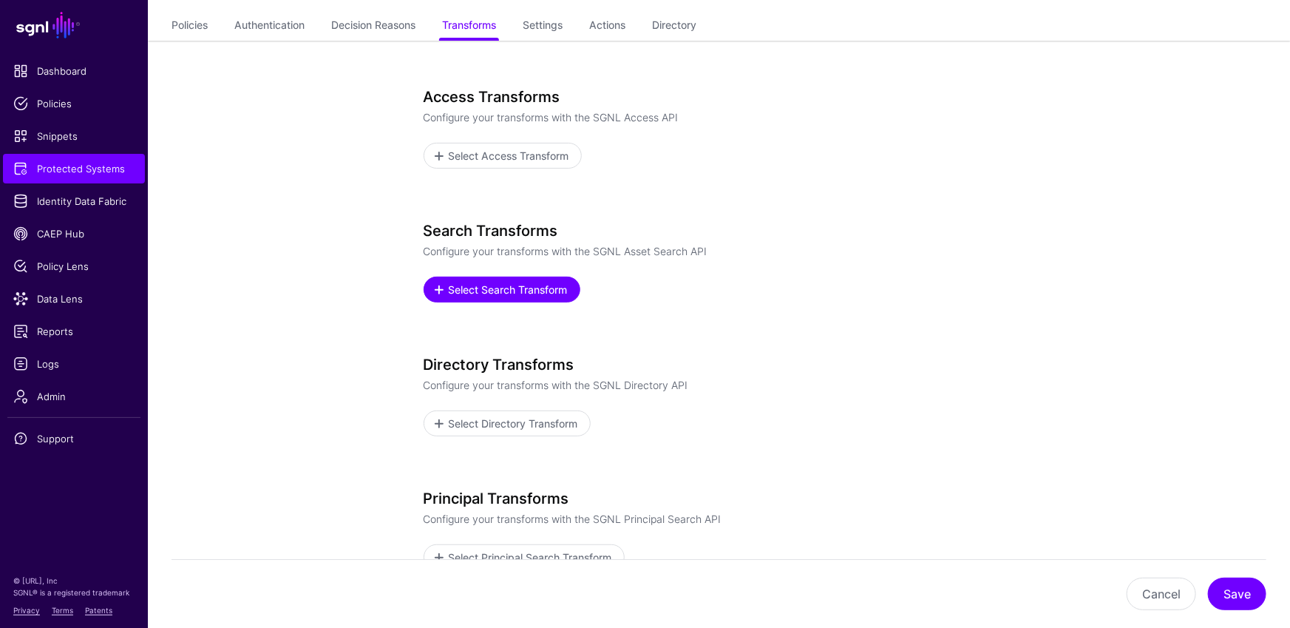
click at [531, 282] on span "Select Search Transform" at bounding box center [507, 290] width 123 height 16
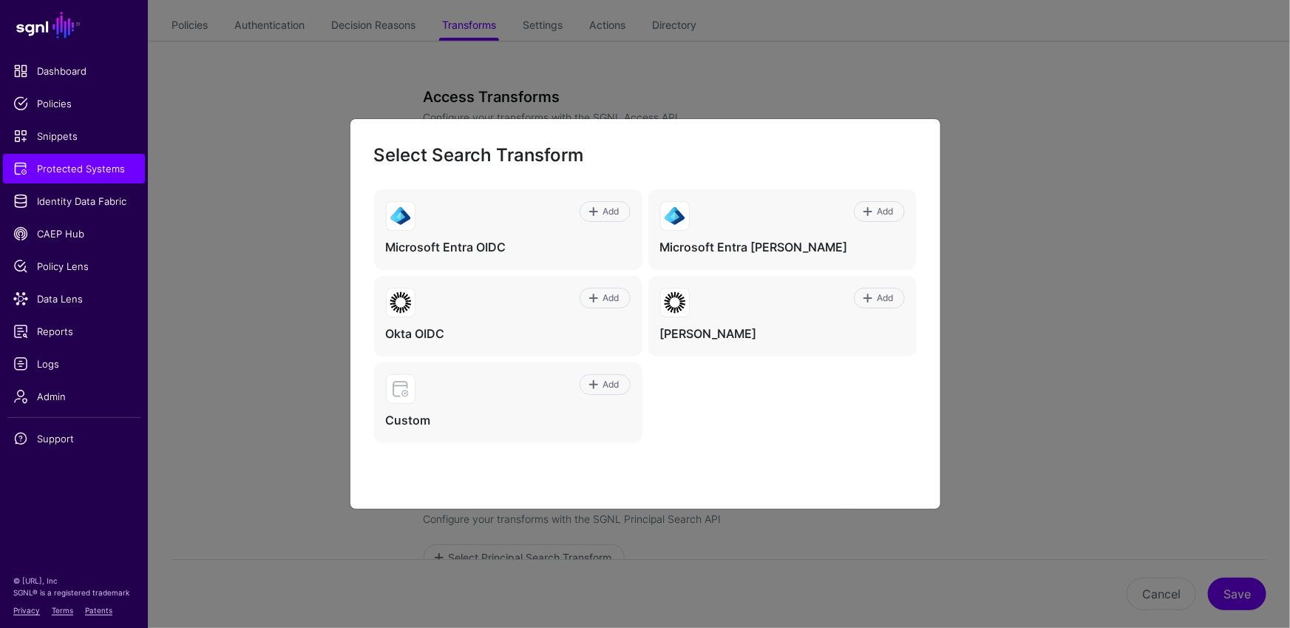
click at [1054, 407] on ngb-modal-window "Select Search Transform Add Microsoft Entra OIDC Add Microsoft Entra SAML Add O…" at bounding box center [645, 314] width 1290 height 628
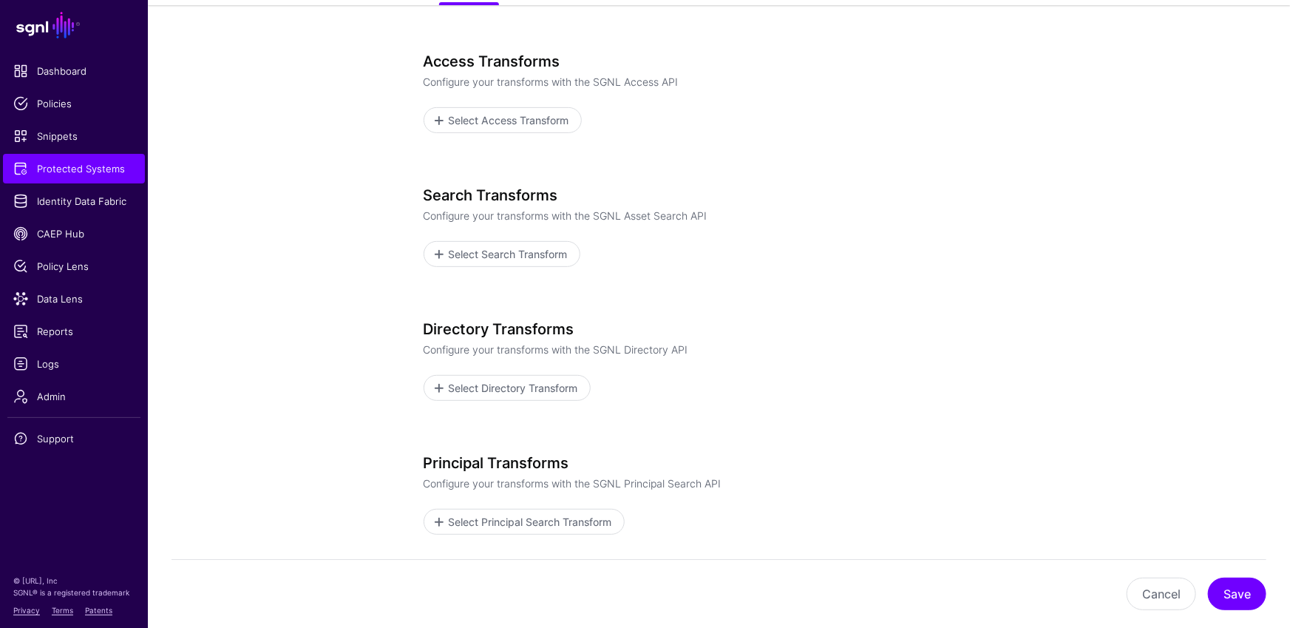
scroll to position [265, 0]
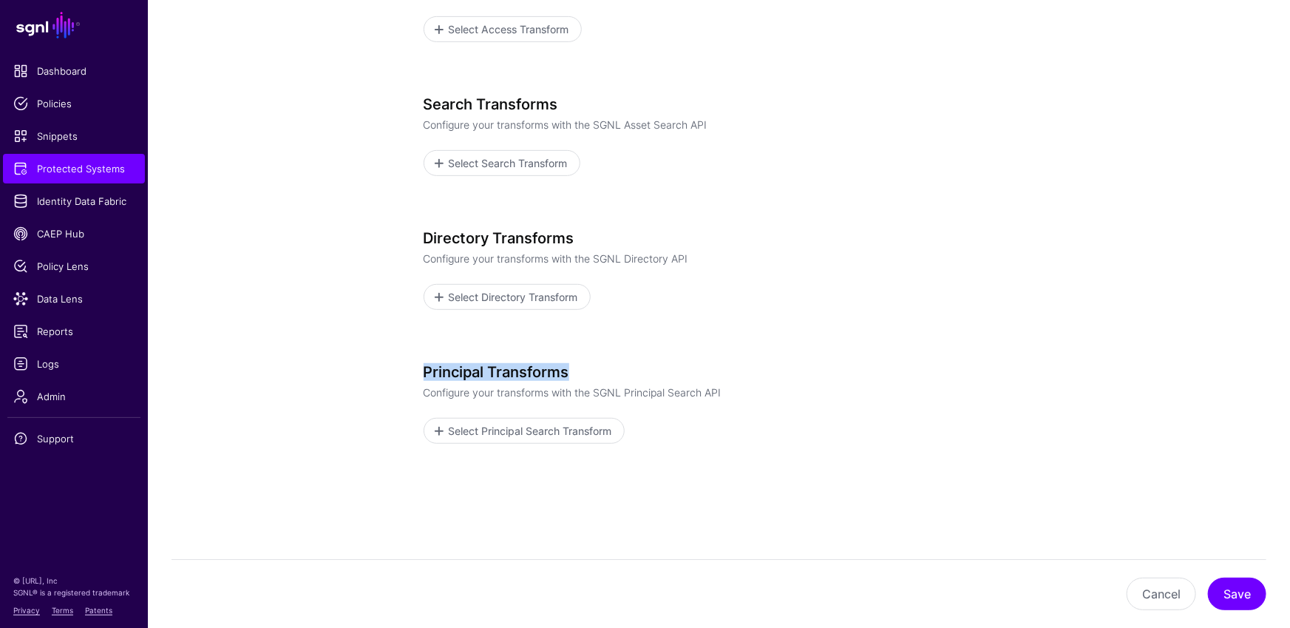
drag, startPoint x: 424, startPoint y: 376, endPoint x: 642, endPoint y: 376, distance: 217.3
click at [642, 376] on h3 "Principal Transforms" at bounding box center [719, 372] width 591 height 18
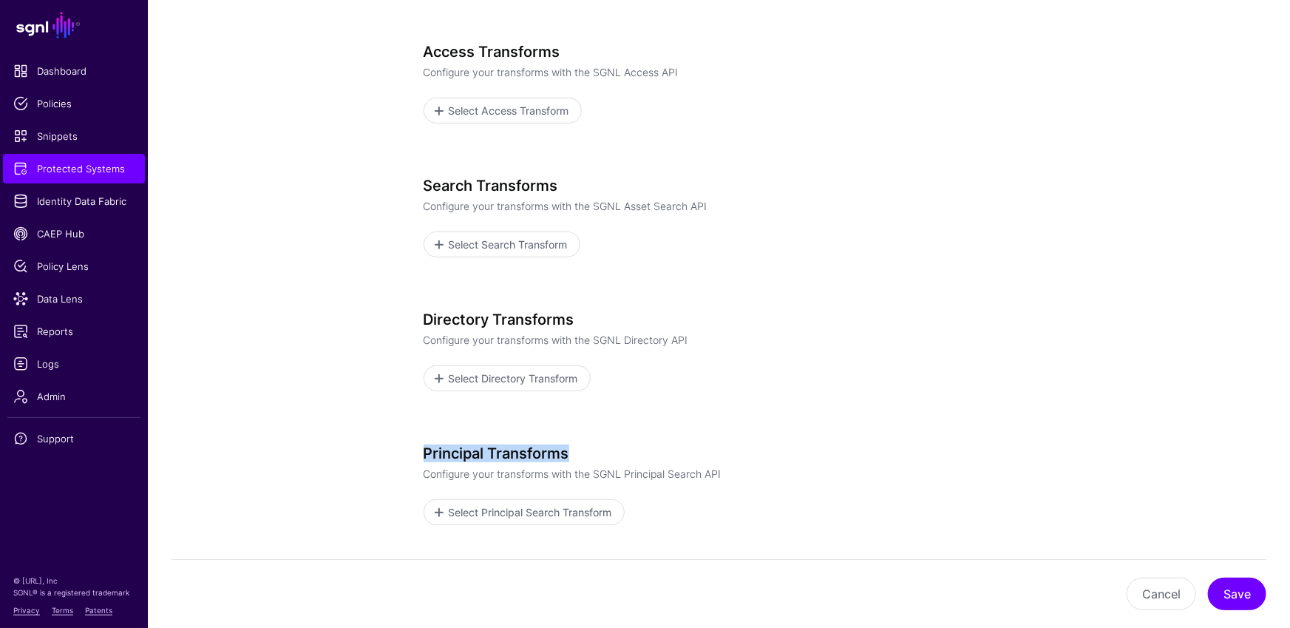
scroll to position [166, 0]
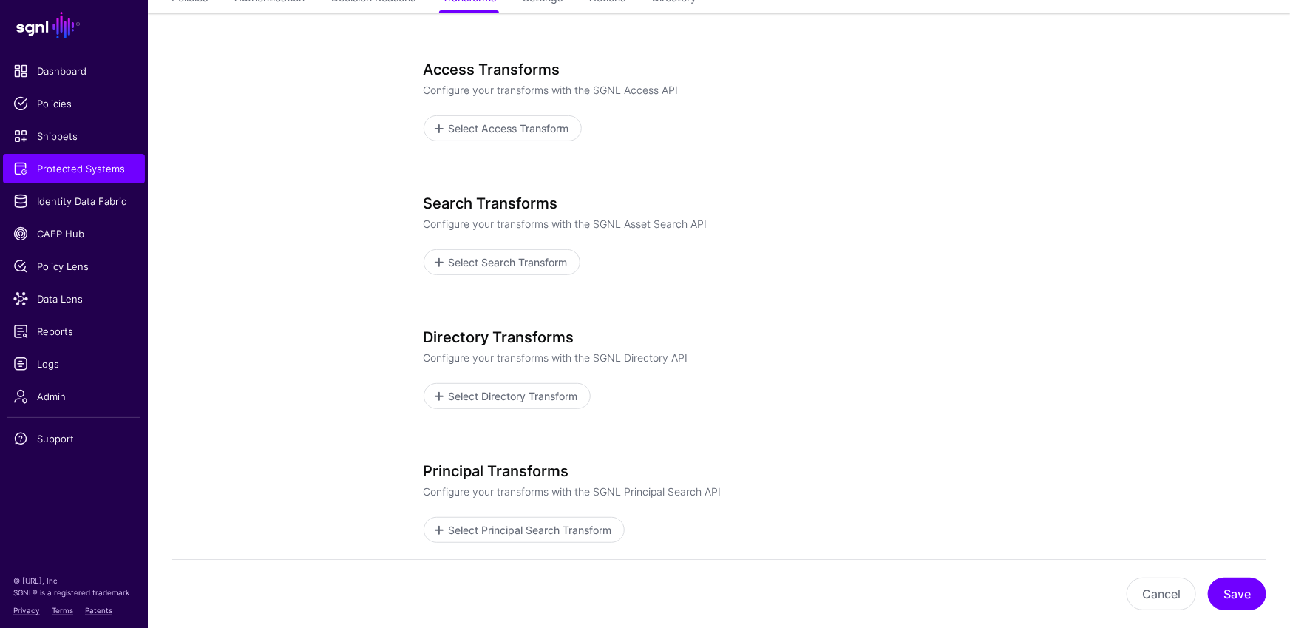
click at [692, 271] on div "Select Search Transform" at bounding box center [719, 262] width 591 height 26
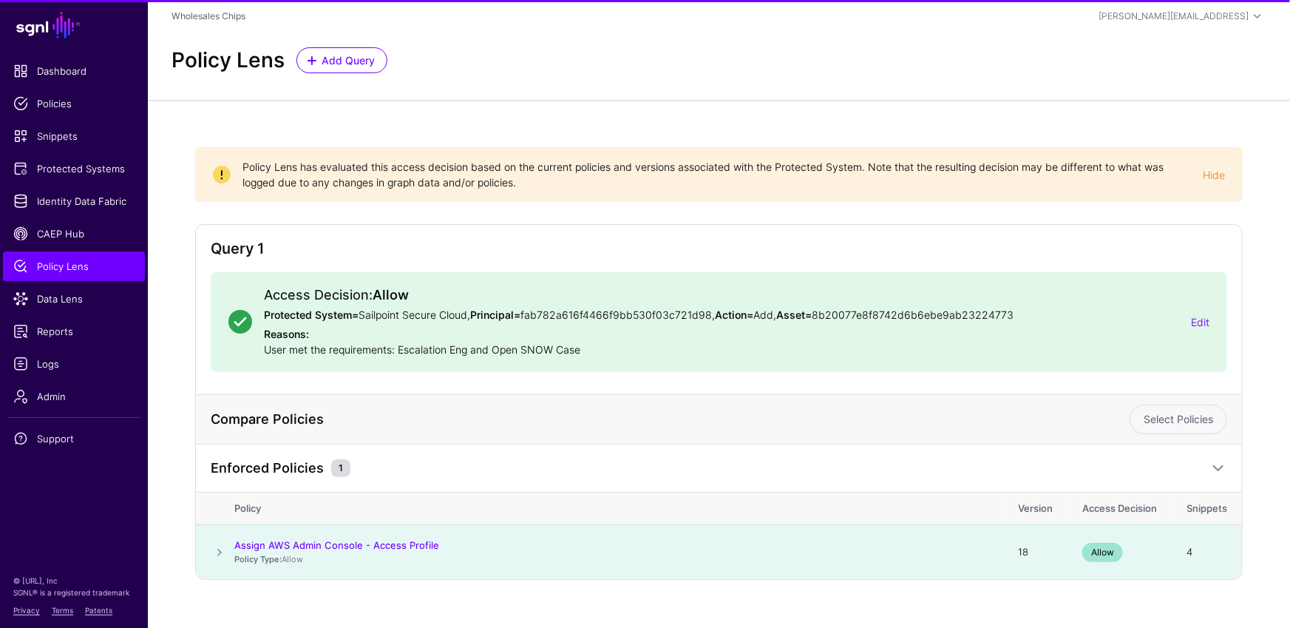
scroll to position [22, 0]
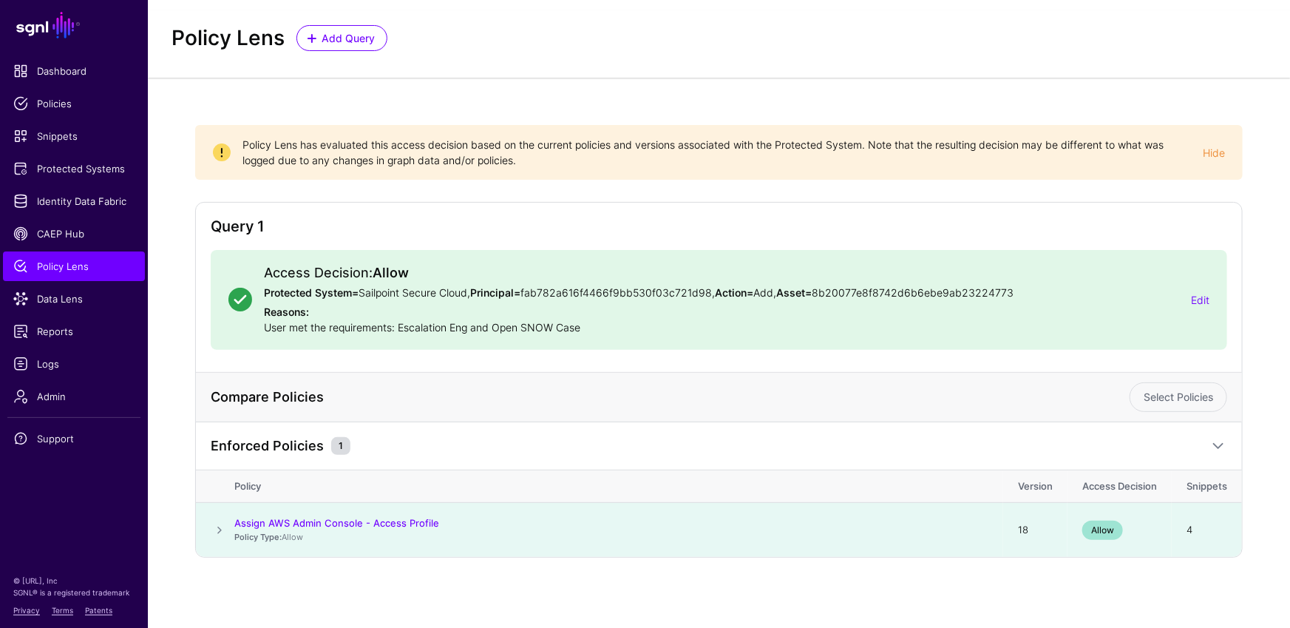
click at [223, 528] on span at bounding box center [220, 530] width 18 height 18
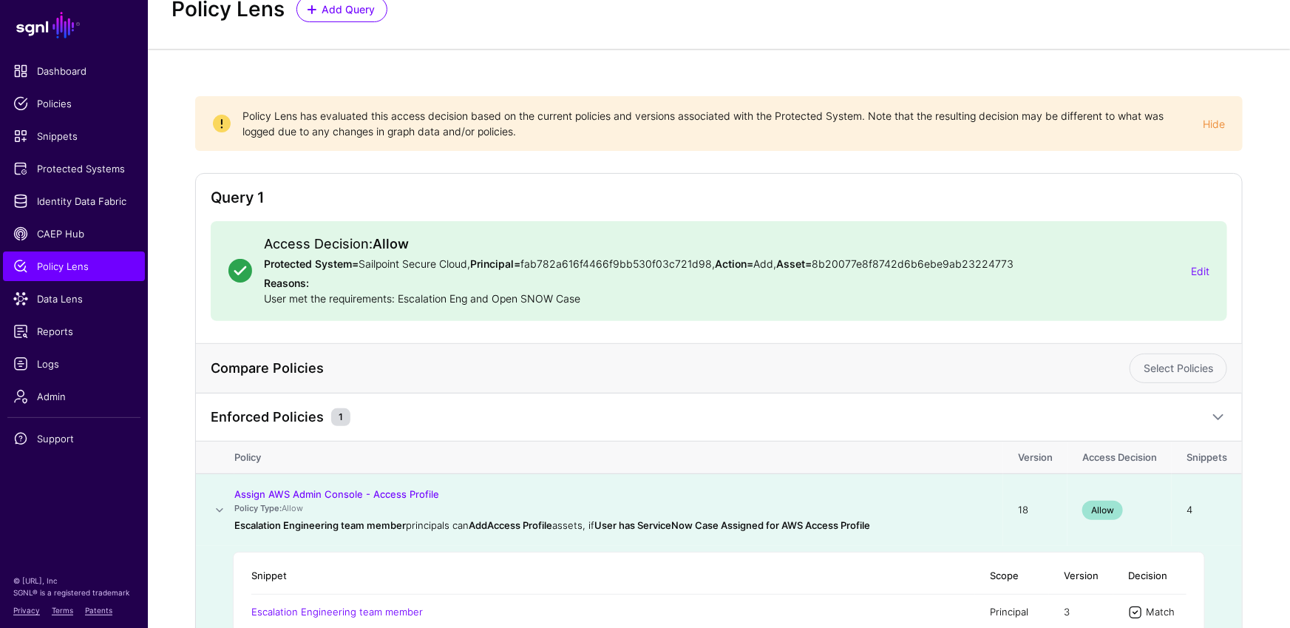
scroll to position [0, 0]
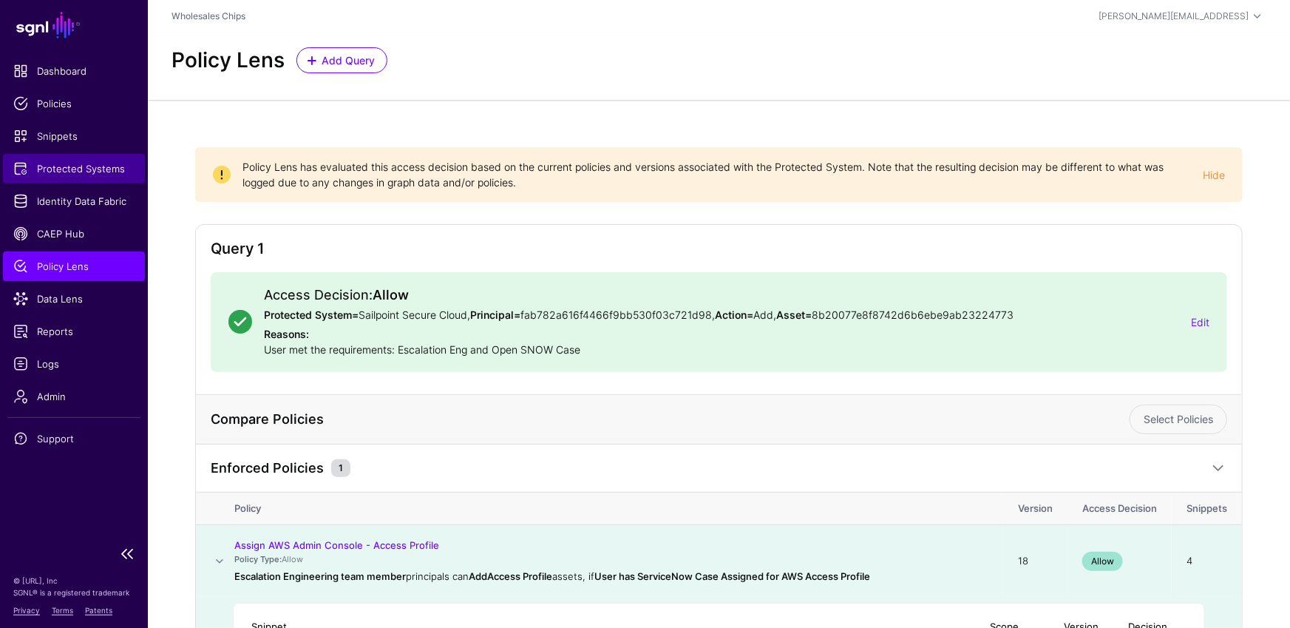
click at [95, 165] on span "Protected Systems" at bounding box center [73, 168] width 121 height 15
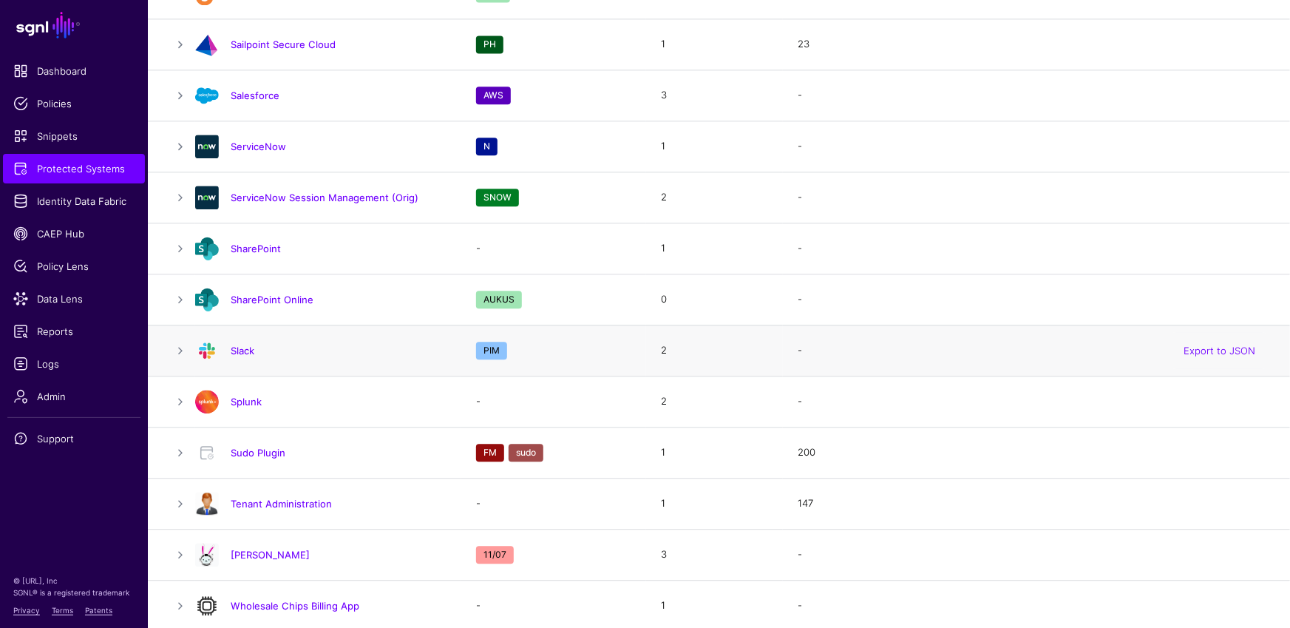
scroll to position [1541, 0]
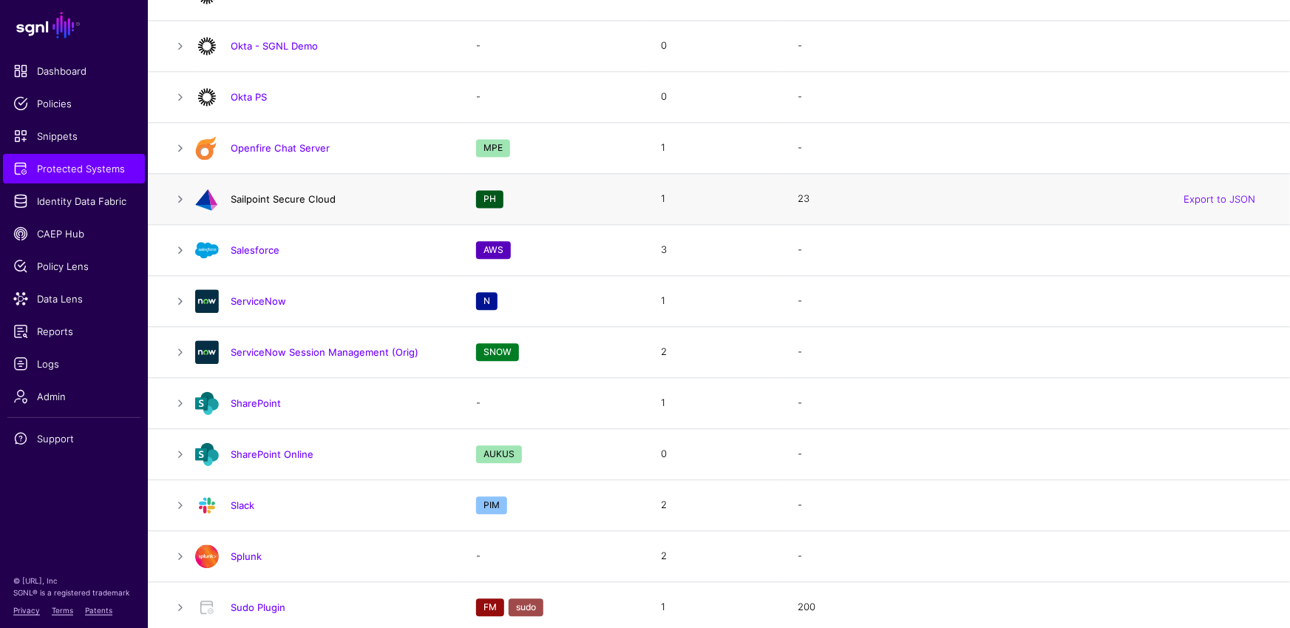
click at [300, 198] on link "Sailpoint Secure Cloud" at bounding box center [283, 199] width 105 height 12
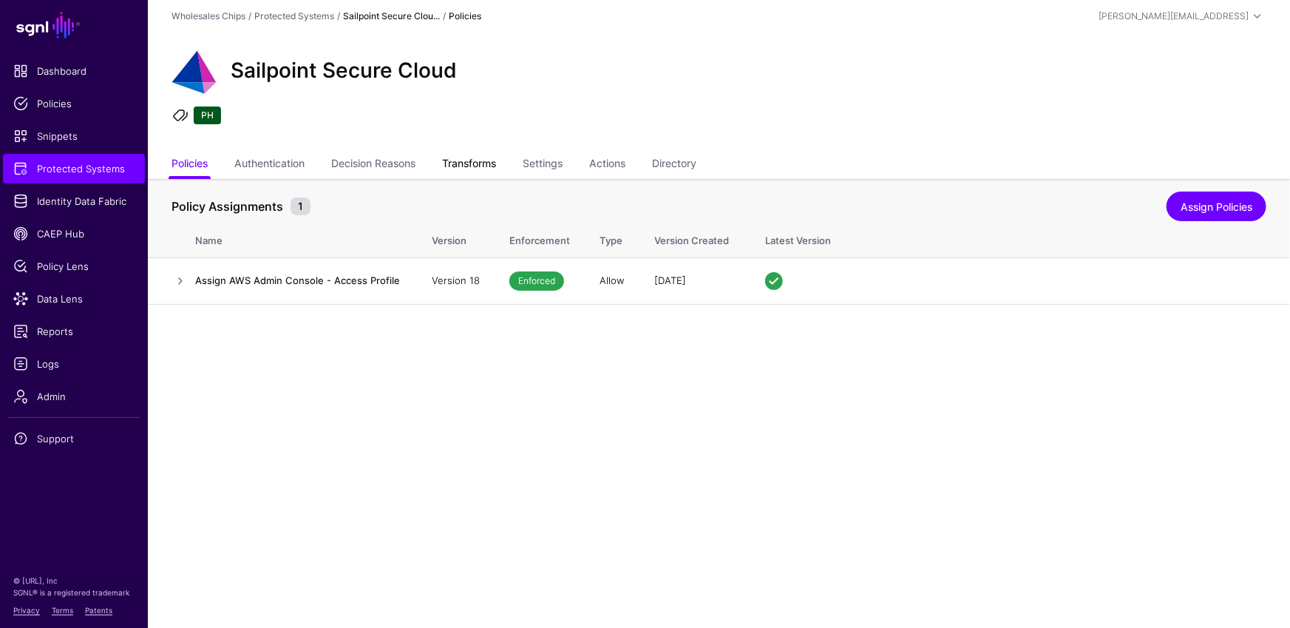
click at [489, 162] on link "Transforms" at bounding box center [469, 165] width 54 height 28
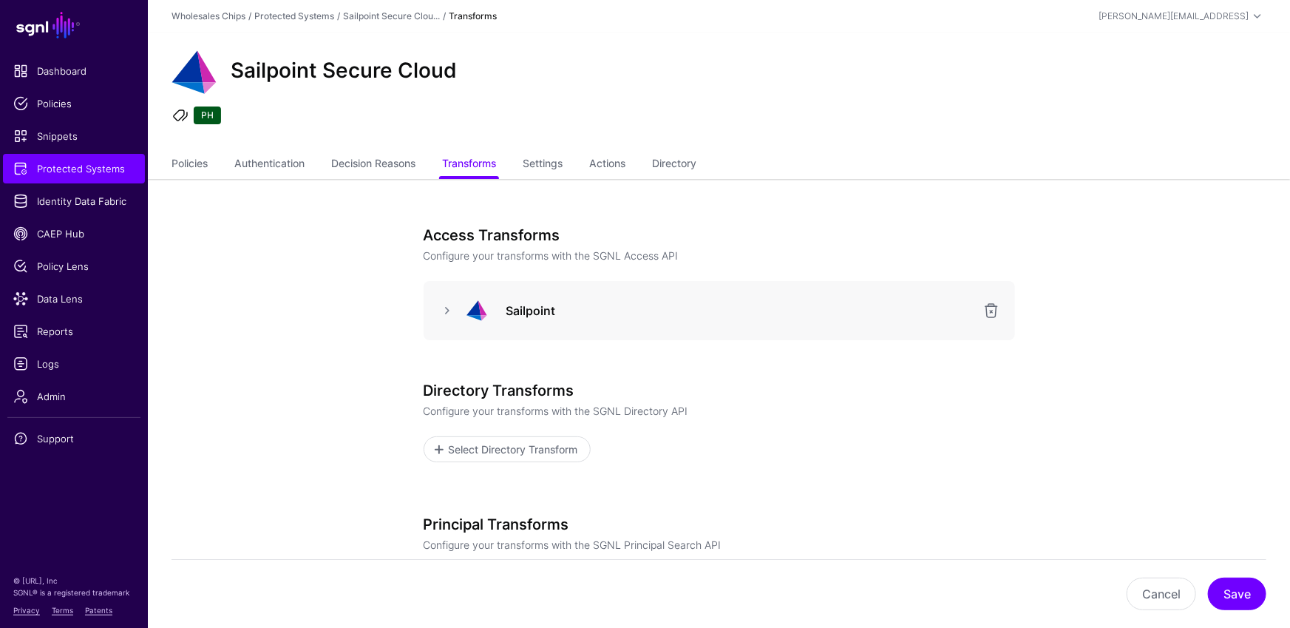
click at [437, 315] on div at bounding box center [447, 311] width 24 height 18
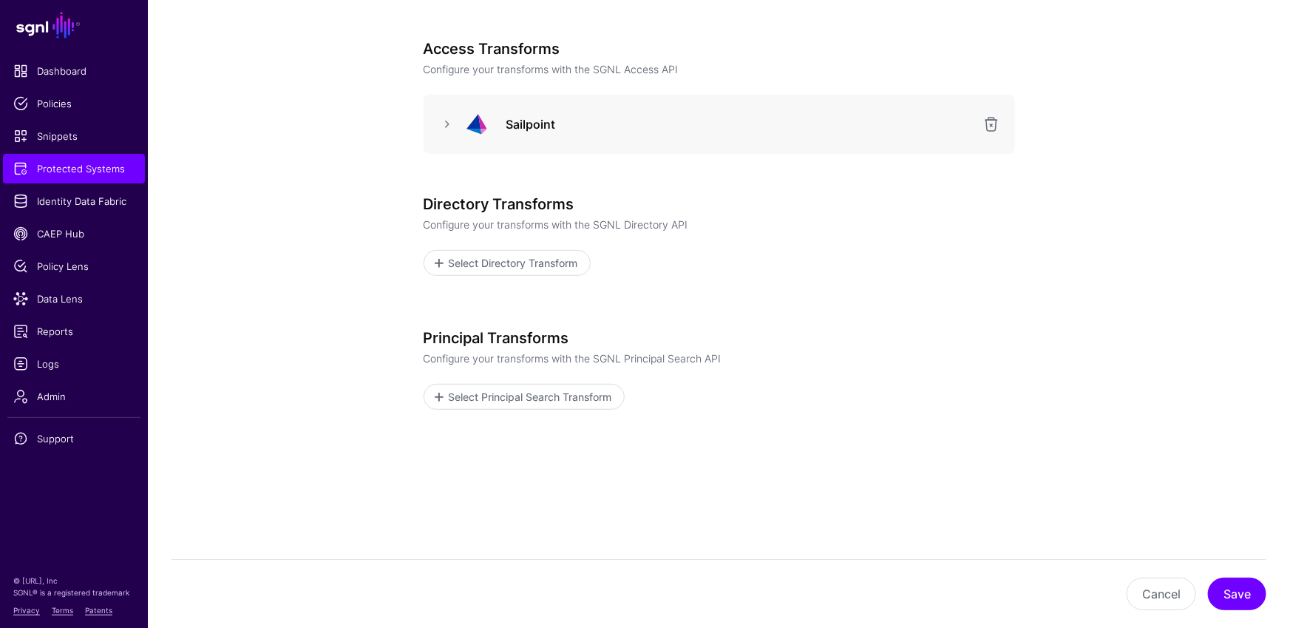
scroll to position [130, 0]
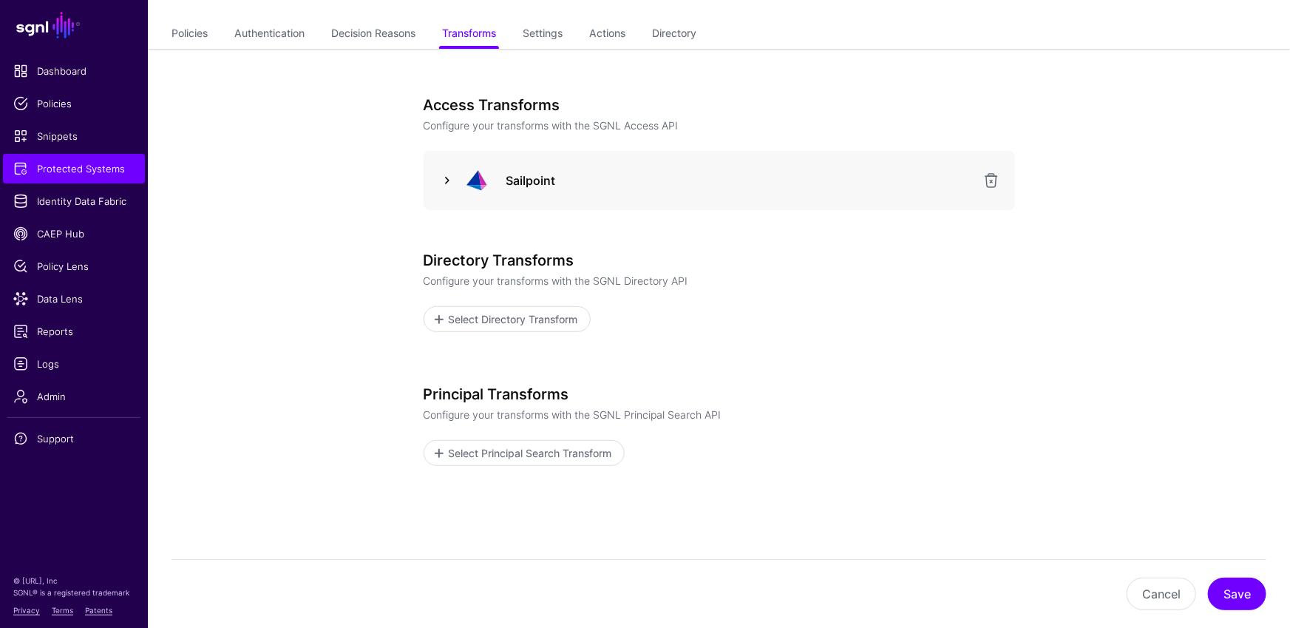
click at [453, 177] on link at bounding box center [447, 180] width 18 height 18
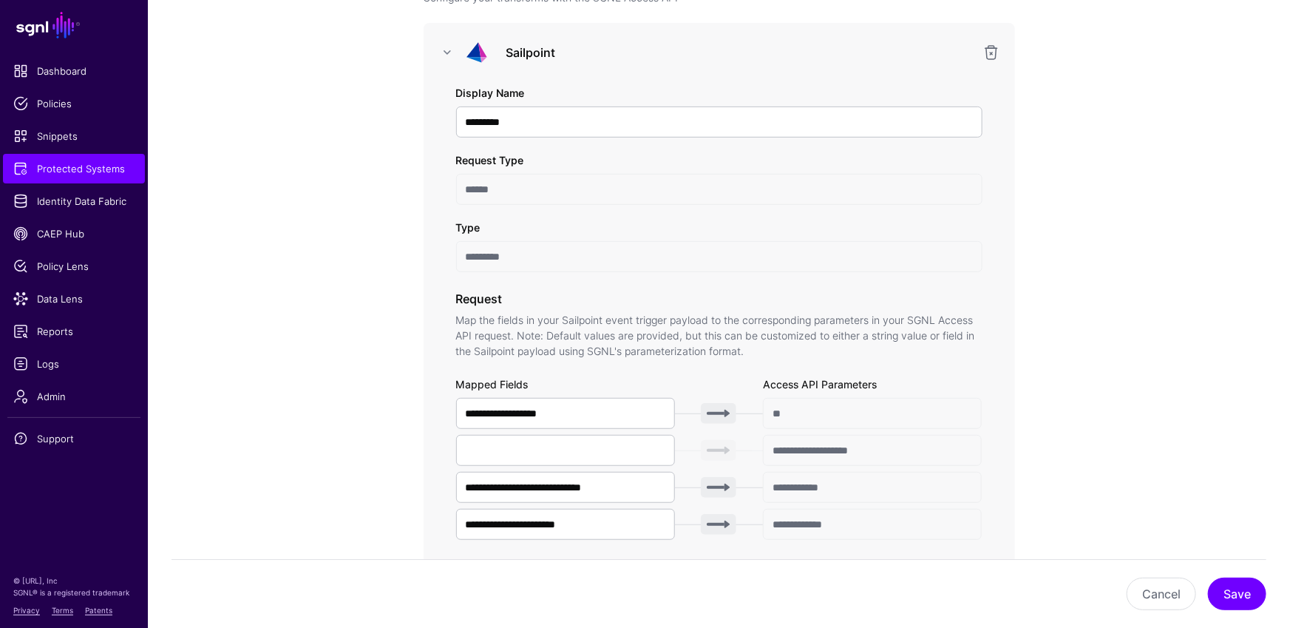
scroll to position [285, 0]
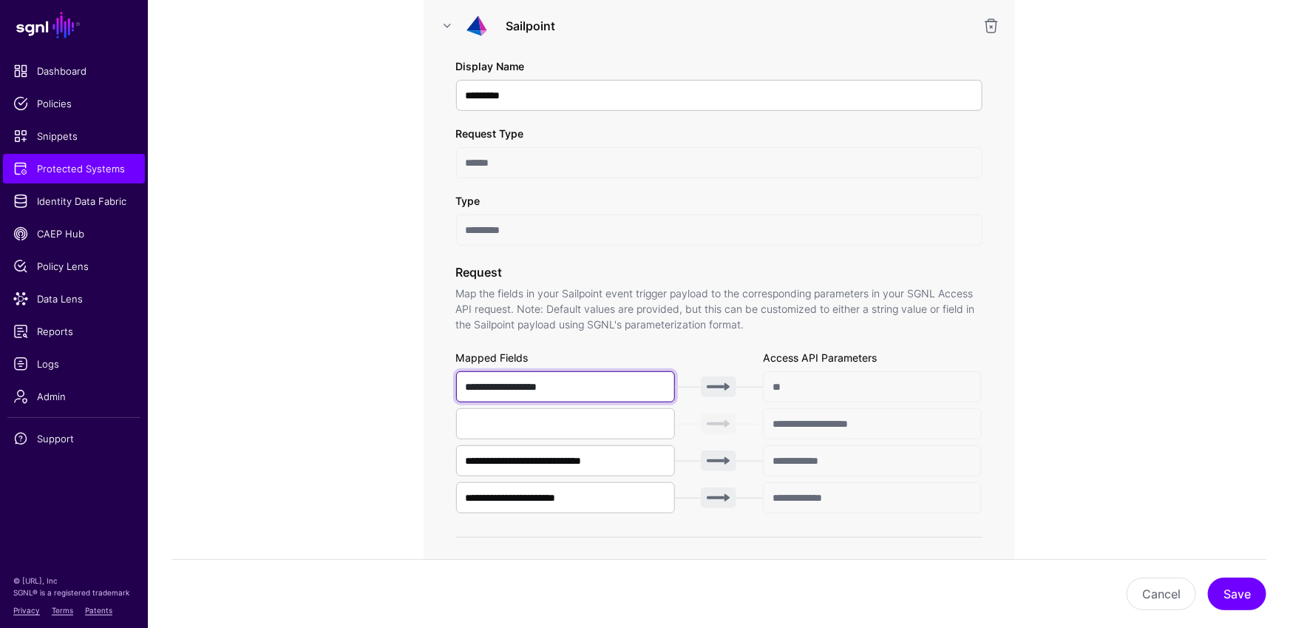
drag, startPoint x: 588, startPoint y: 387, endPoint x: 459, endPoint y: 384, distance: 128.6
click at [459, 384] on input "**********" at bounding box center [566, 386] width 220 height 31
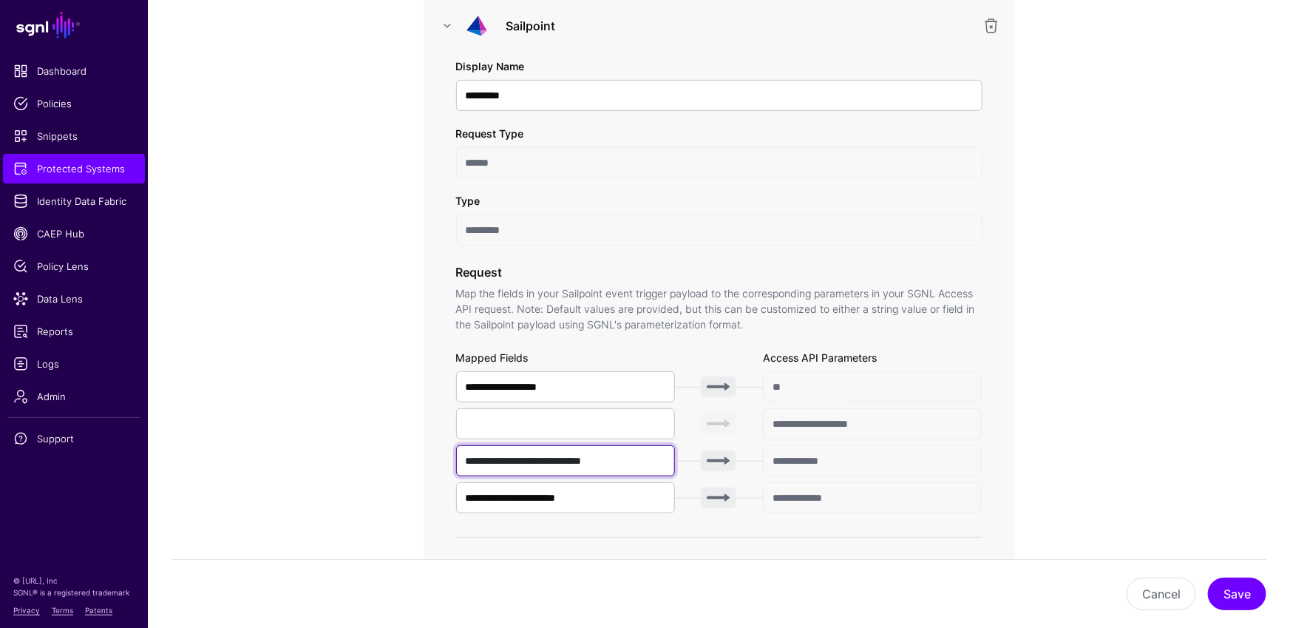
drag, startPoint x: 630, startPoint y: 455, endPoint x: 506, endPoint y: 486, distance: 127.3
click at [427, 457] on div "**********" at bounding box center [719, 345] width 591 height 699
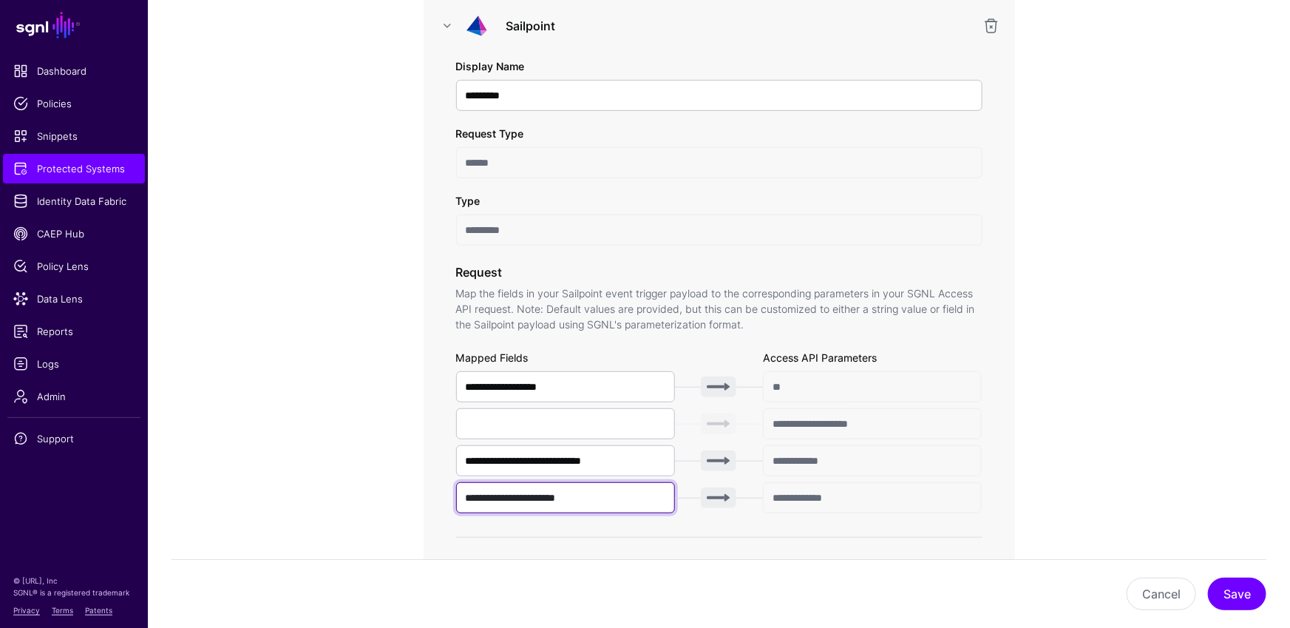
drag, startPoint x: 599, startPoint y: 495, endPoint x: 345, endPoint y: 498, distance: 254.3
click at [345, 498] on app-integrations-item-transforms "**********" at bounding box center [719, 532] width 1142 height 1276
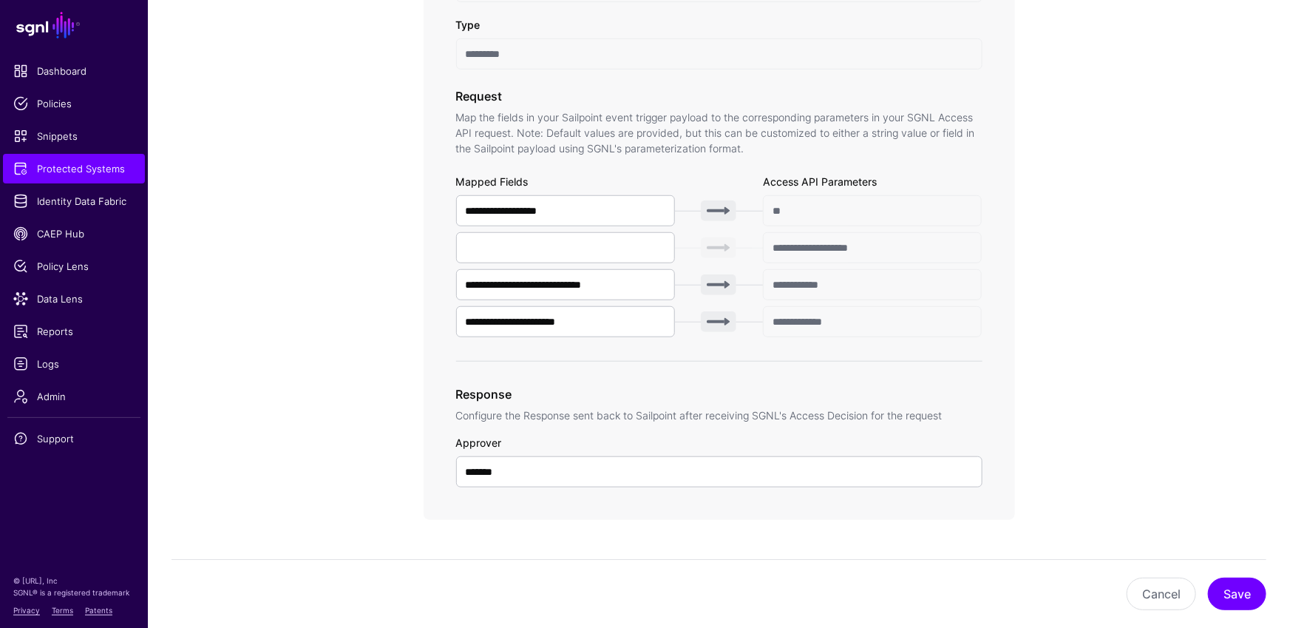
click at [629, 381] on div "**********" at bounding box center [719, 184] width 526 height 605
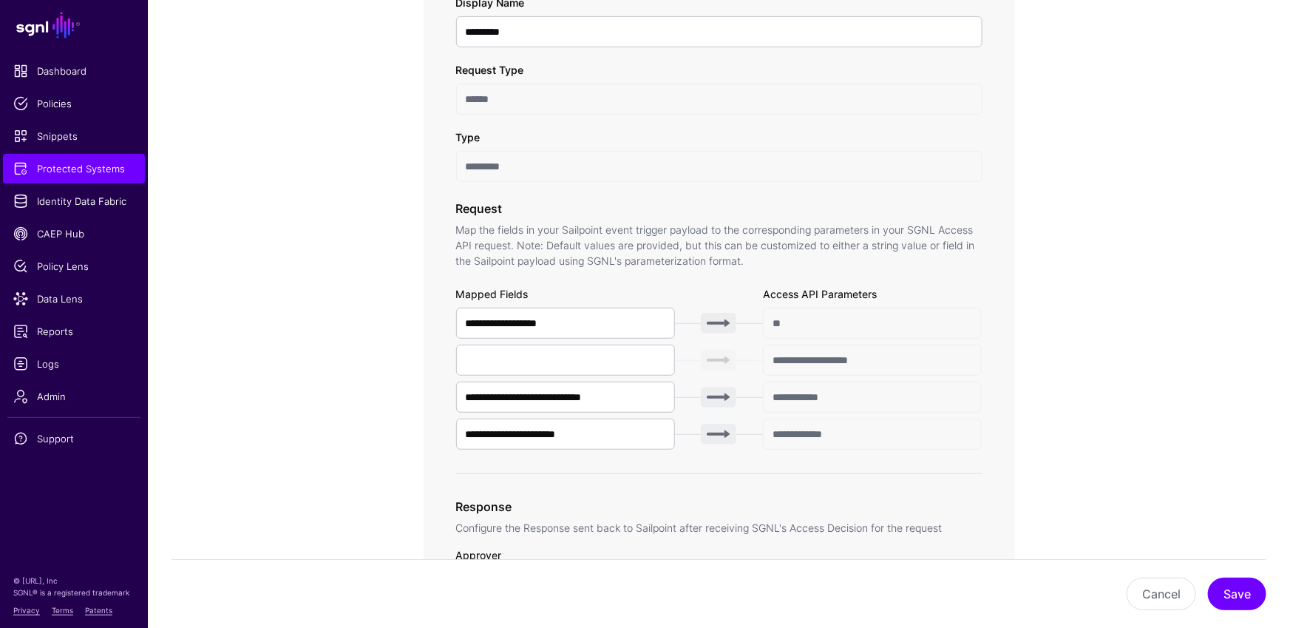
scroll to position [322, 0]
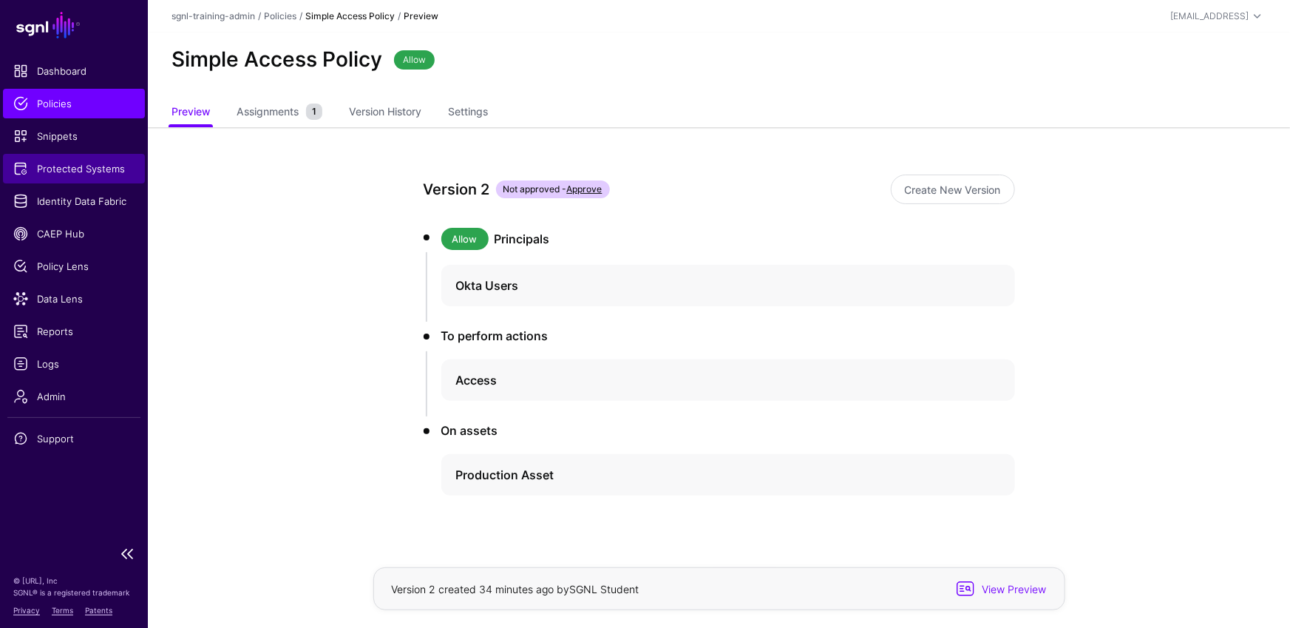
click at [77, 174] on span "Protected Systems" at bounding box center [73, 168] width 121 height 15
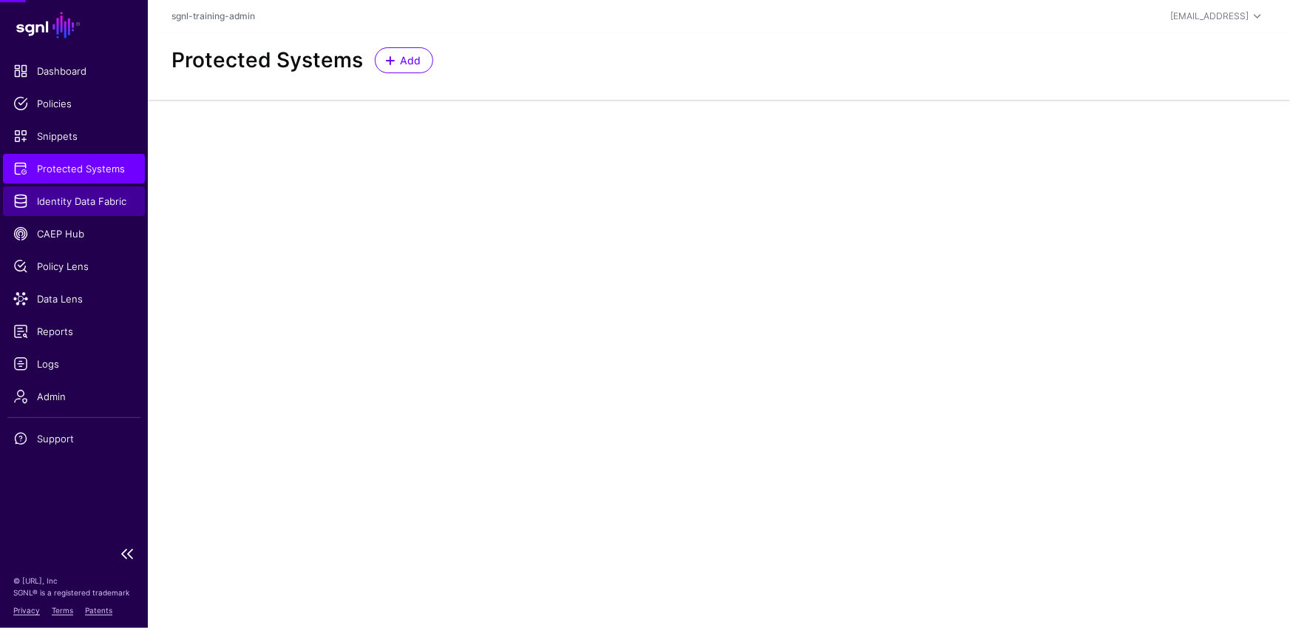
click at [78, 194] on span "Identity Data Fabric" at bounding box center [73, 201] width 121 height 15
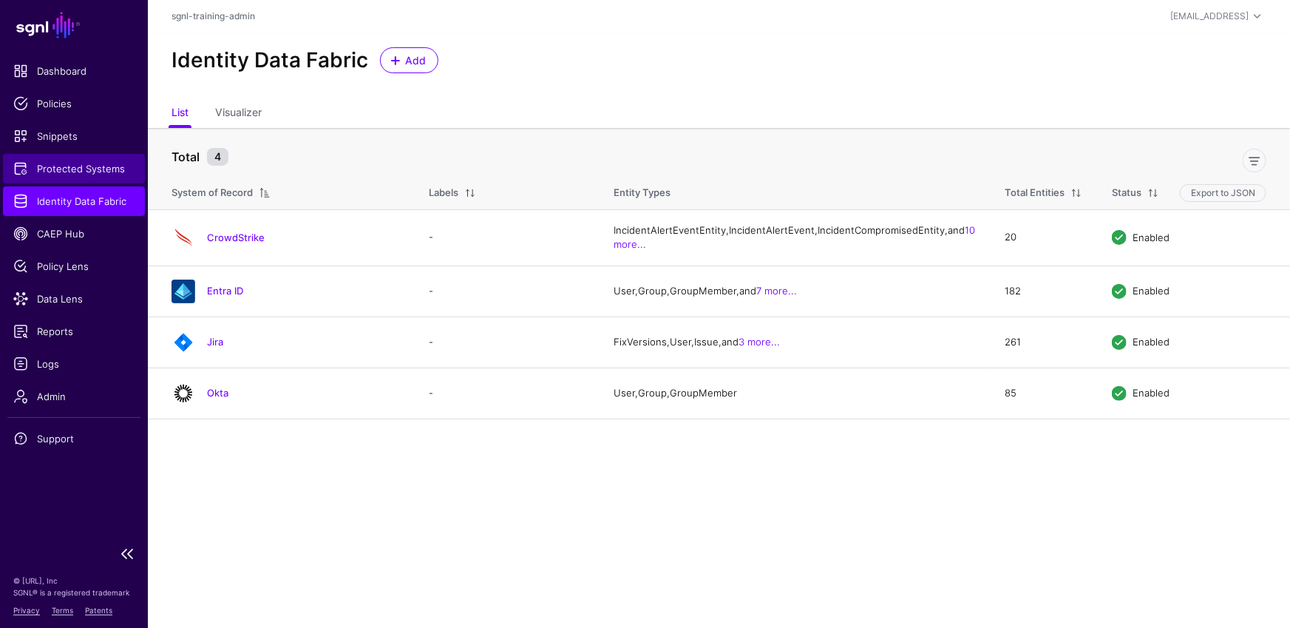
drag, startPoint x: 69, startPoint y: 157, endPoint x: 101, endPoint y: 160, distance: 32.7
click at [69, 157] on link "Protected Systems" at bounding box center [74, 169] width 142 height 30
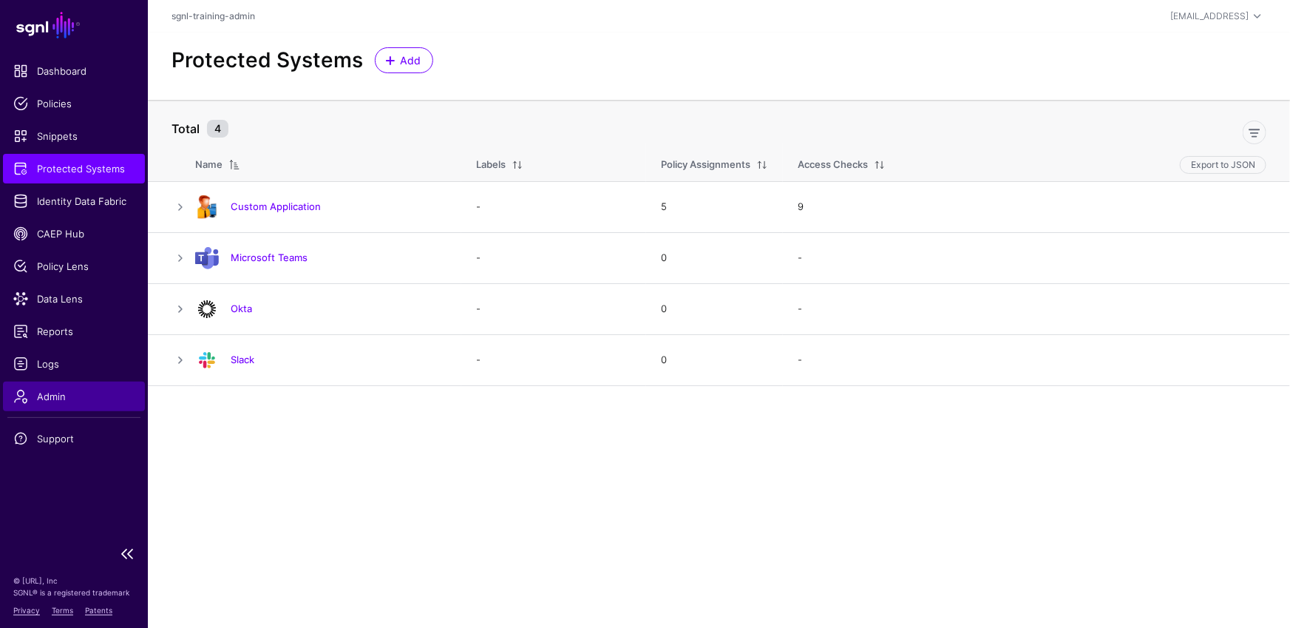
click at [58, 394] on span "Admin" at bounding box center [73, 396] width 121 height 15
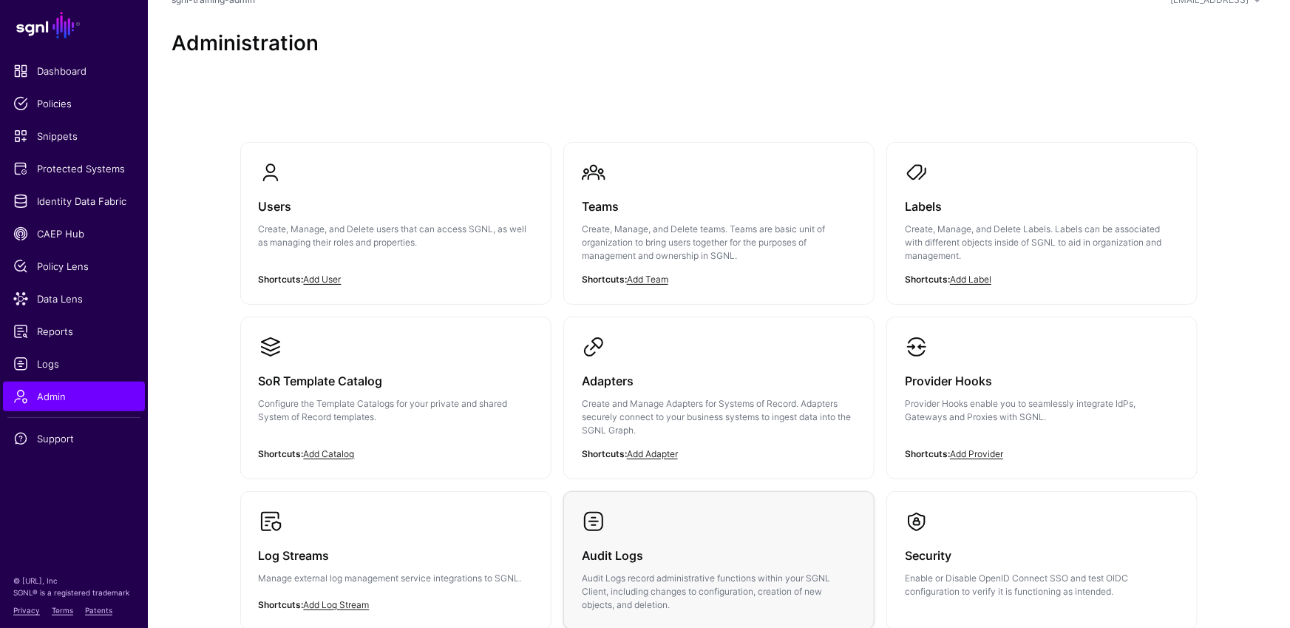
scroll to position [50, 0]
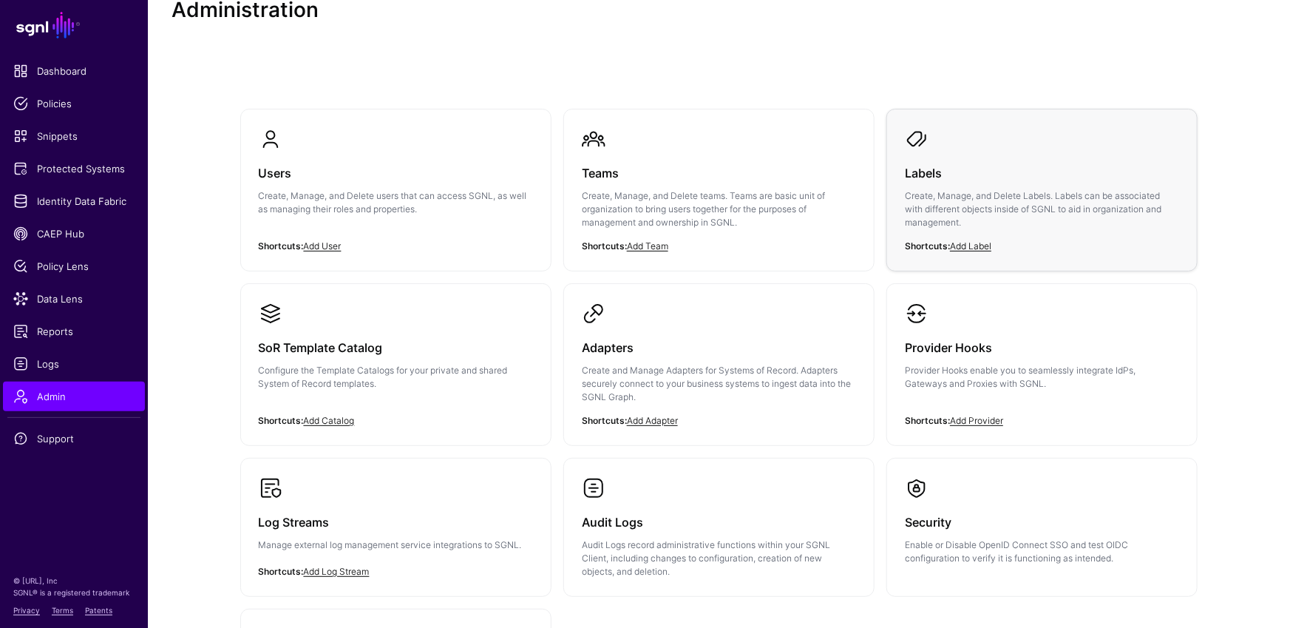
click at [953, 189] on p "Create, Manage, and Delete Labels. Labels can be associated with different obje…" at bounding box center [1042, 209] width 274 height 40
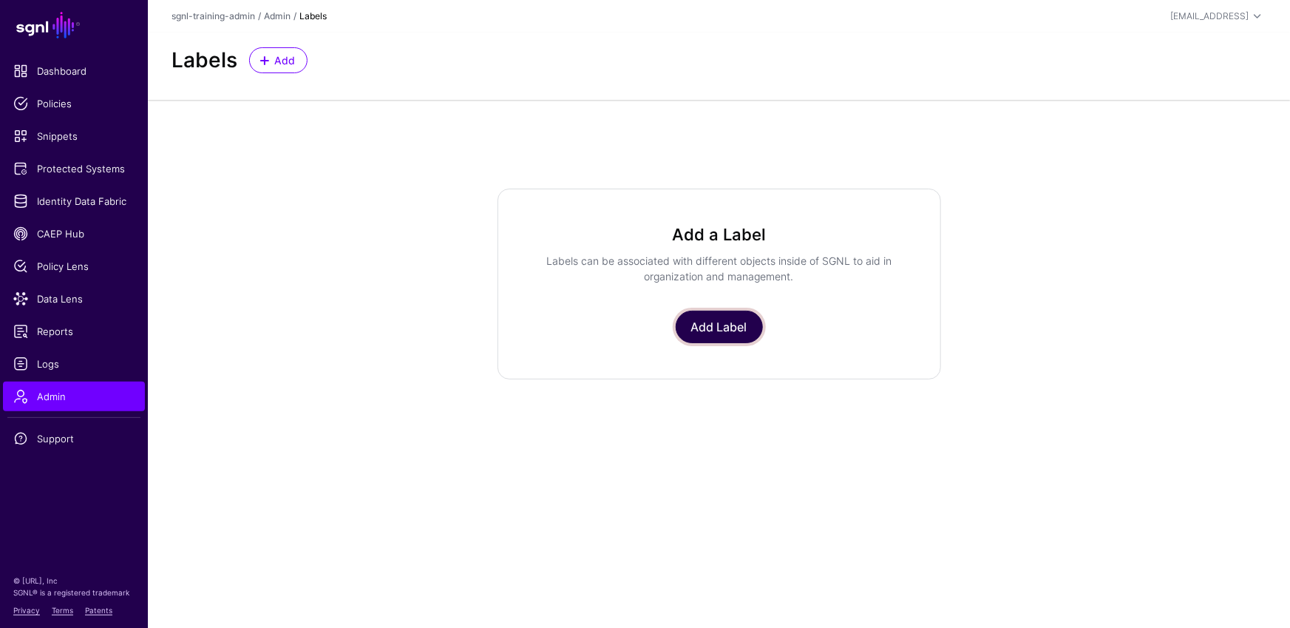
click at [730, 329] on link "Add Label" at bounding box center [719, 326] width 87 height 33
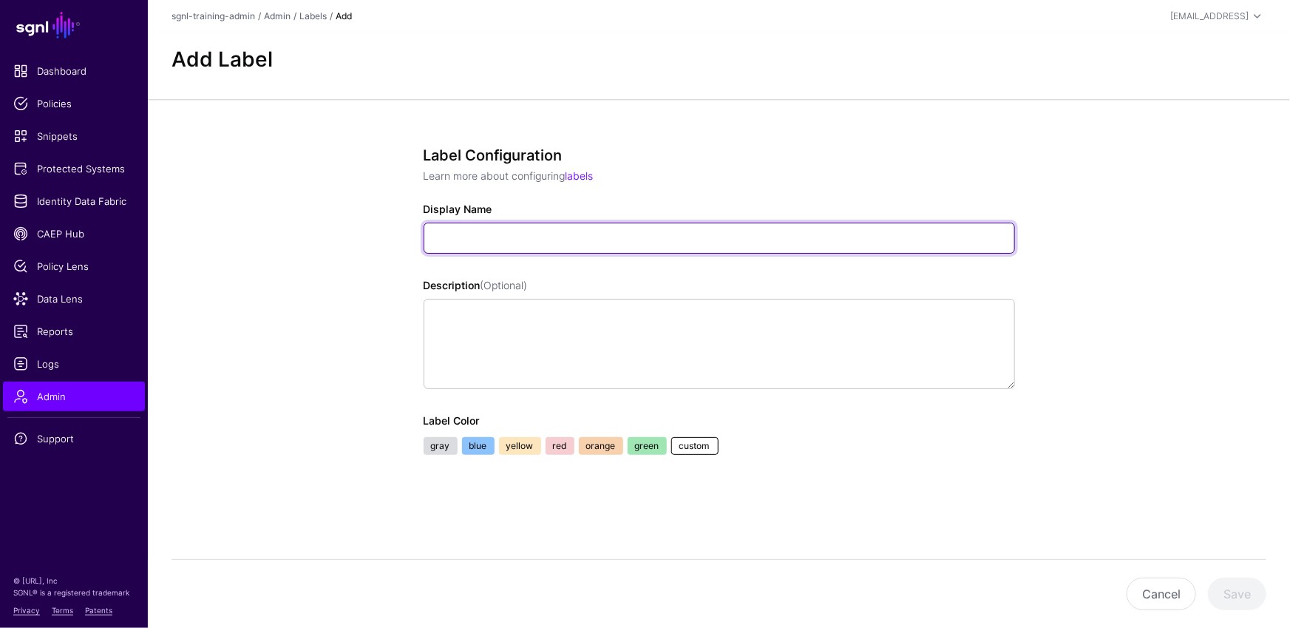
click at [529, 233] on input "Display Name" at bounding box center [719, 238] width 591 height 31
type input "******"
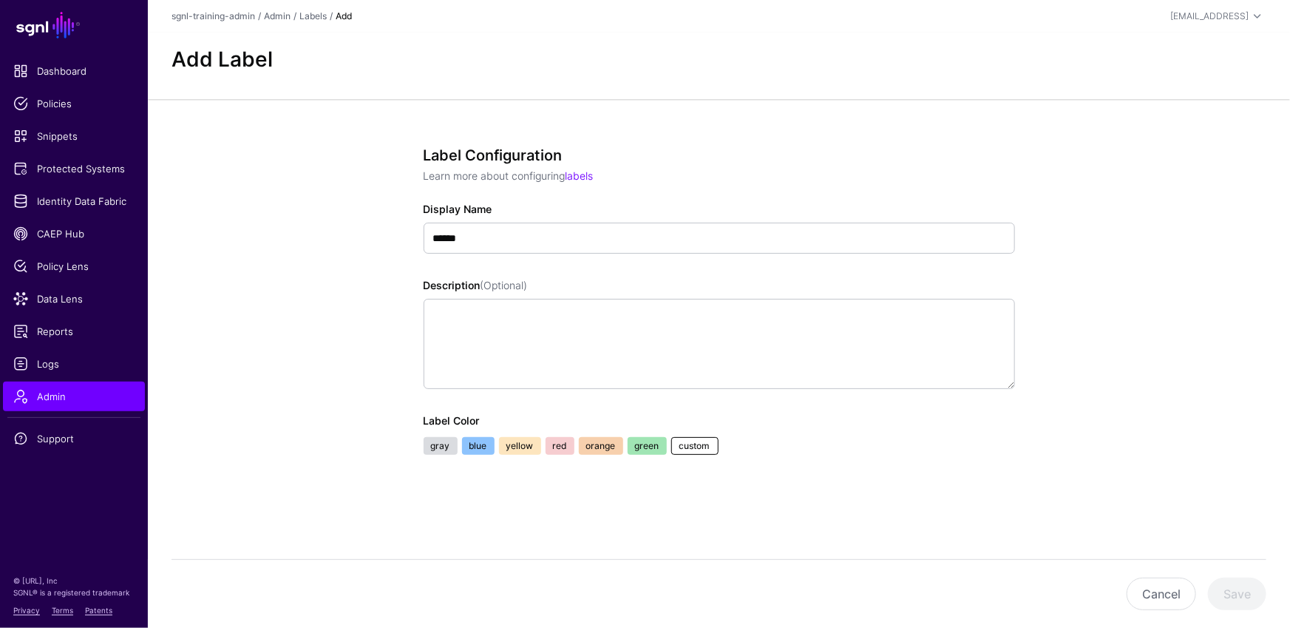
click at [478, 447] on link "blue" at bounding box center [478, 446] width 33 height 18
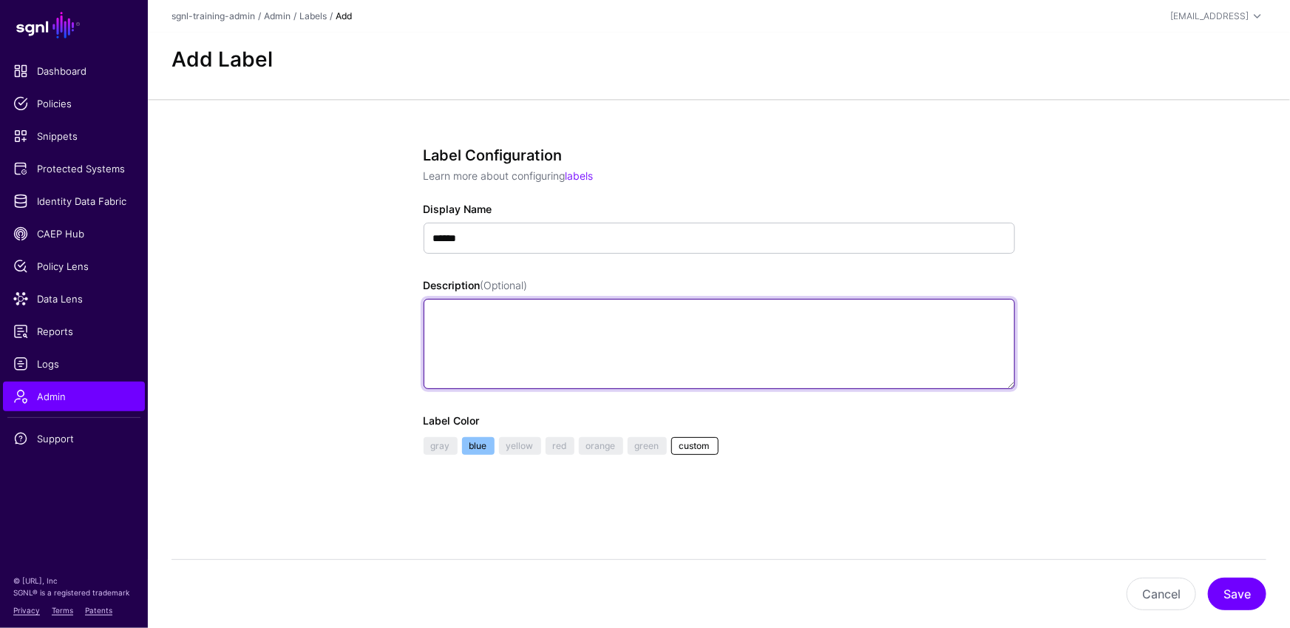
click at [644, 344] on textarea "Description (Optional)" at bounding box center [719, 344] width 591 height 90
type textarea "**********"
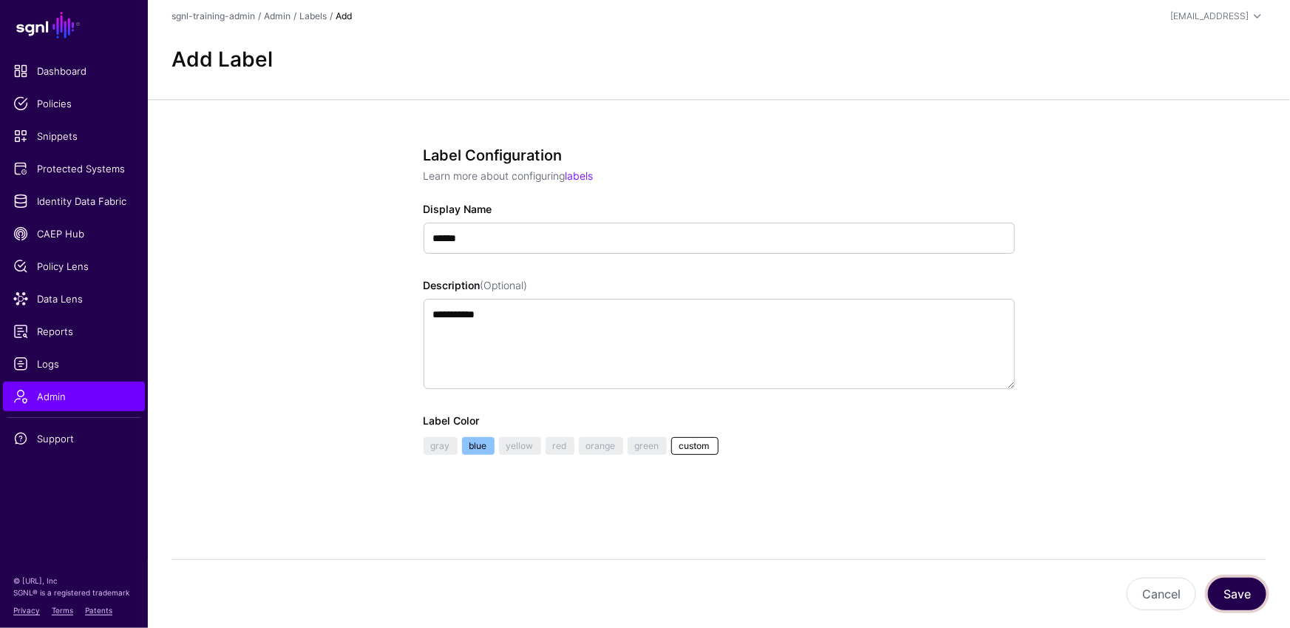
drag, startPoint x: 1250, startPoint y: 599, endPoint x: 1255, endPoint y: 588, distance: 12.2
click at [1250, 599] on button "Save" at bounding box center [1237, 593] width 58 height 33
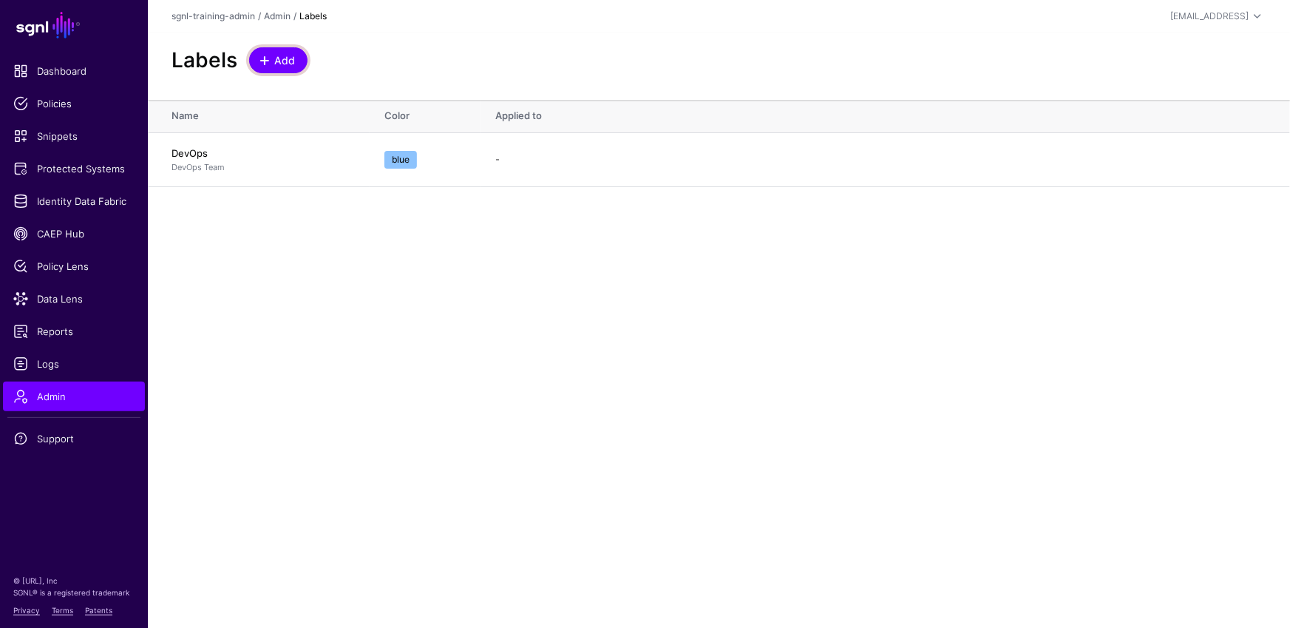
click at [278, 64] on span "Add" at bounding box center [285, 60] width 24 height 16
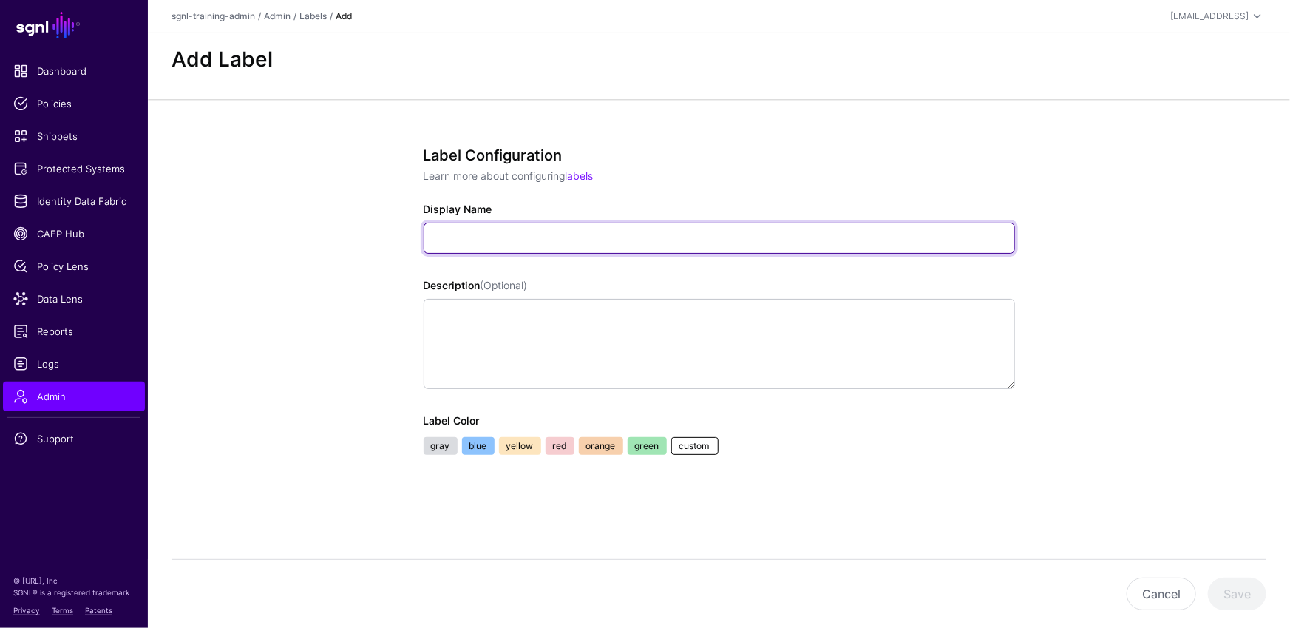
click at [561, 240] on input "Display Name" at bounding box center [719, 238] width 591 height 31
type input "*********"
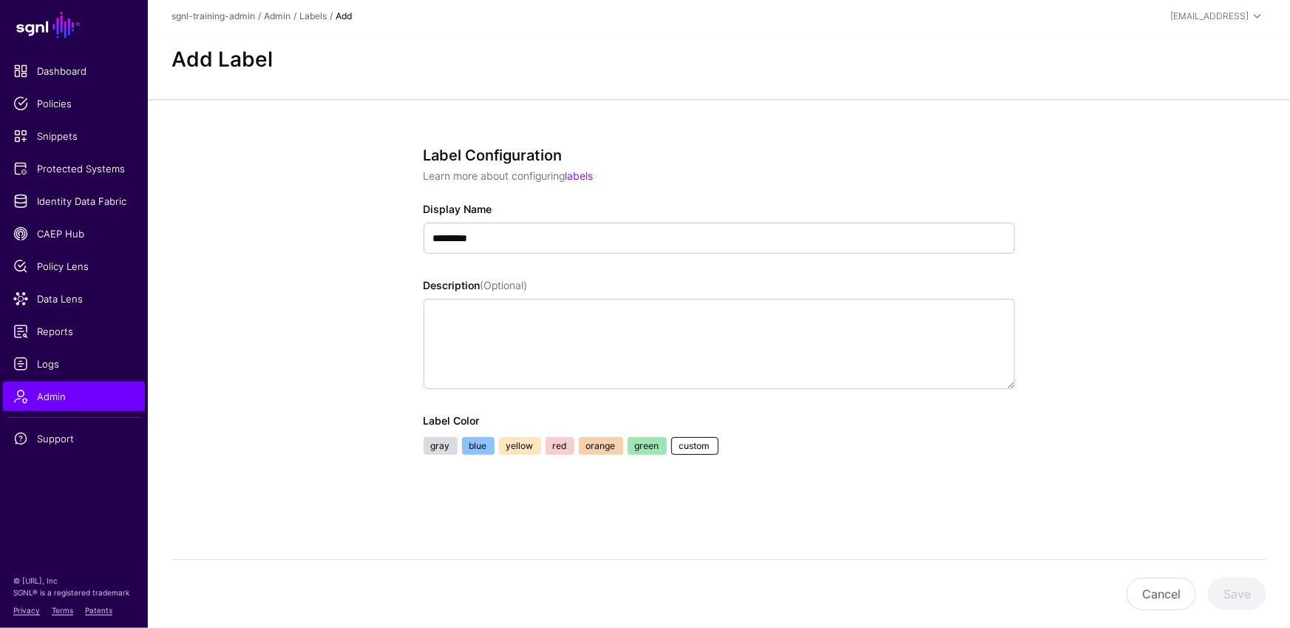
click at [516, 447] on link "yellow" at bounding box center [520, 446] width 42 height 18
click at [1239, 576] on div "Cancel Save" at bounding box center [718, 593] width 1095 height 69
click at [1237, 589] on button "Save" at bounding box center [1237, 593] width 58 height 33
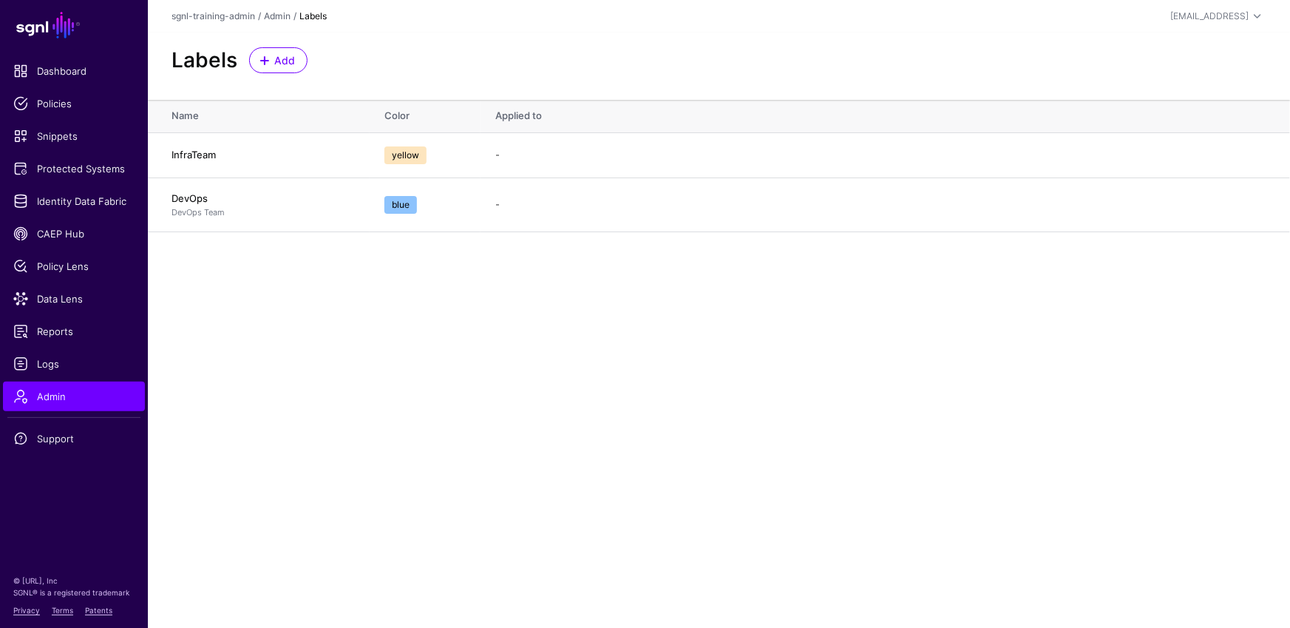
click at [429, 388] on main "SGNL Dashboard Policies Snippets Protected Systems Identity Data Fabric CAEP Hu…" at bounding box center [645, 314] width 1290 height 628
click at [89, 401] on span "Admin" at bounding box center [73, 396] width 121 height 15
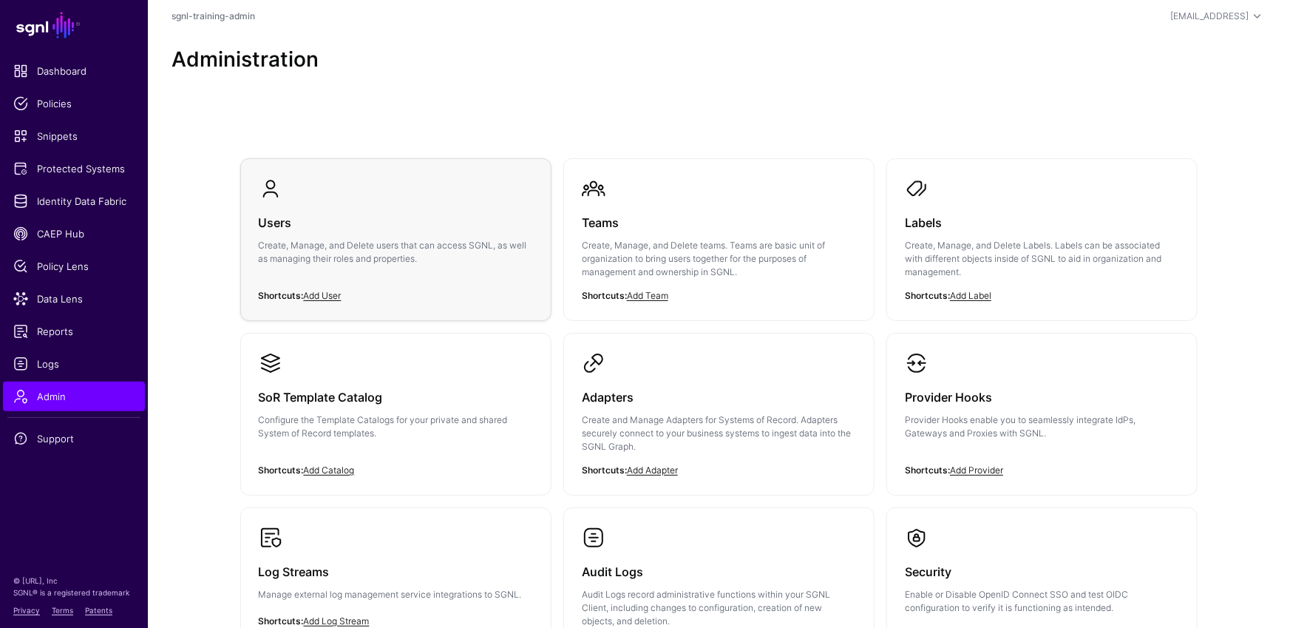
click at [421, 265] on div "Users Create, Manage, and Delete users that can access SGNL, as well as managin…" at bounding box center [396, 244] width 274 height 89
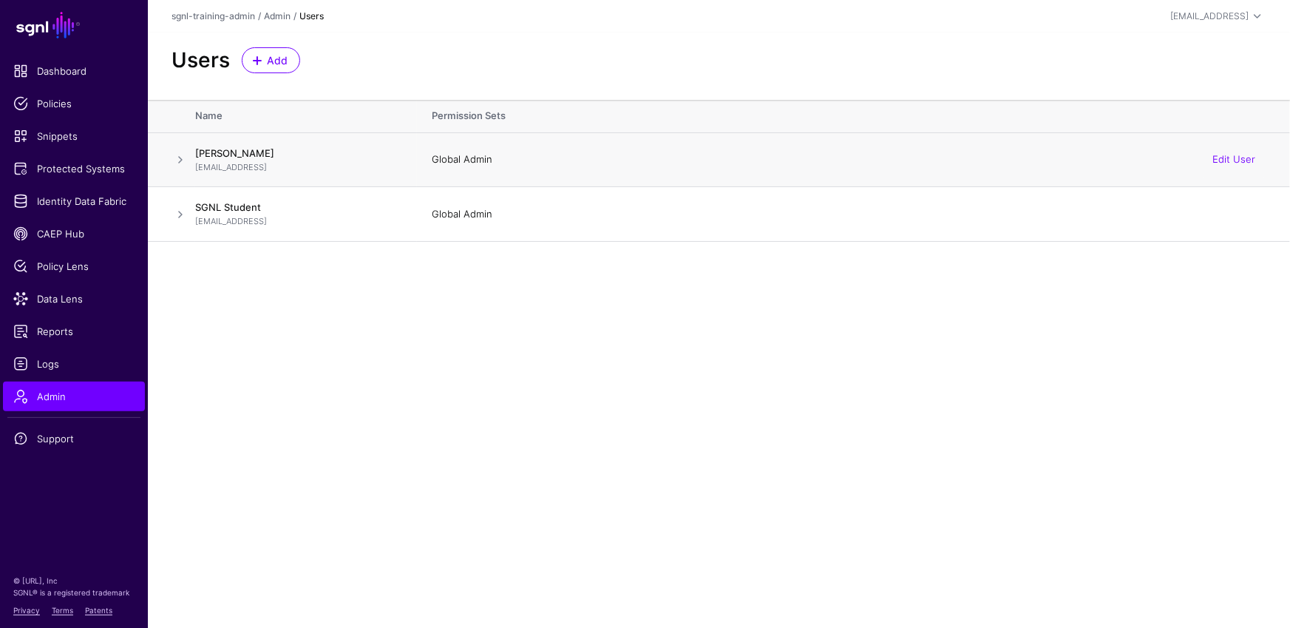
drag, startPoint x: 503, startPoint y: 165, endPoint x: 401, endPoint y: 167, distance: 102.8
click at [401, 167] on tr "Joe Welsh sgnl-training@sgnl.ai Global Admin Edit User" at bounding box center [719, 159] width 1142 height 55
click at [299, 52] on div "Add" at bounding box center [271, 60] width 70 height 26
click at [275, 59] on span "Add" at bounding box center [277, 60] width 24 height 16
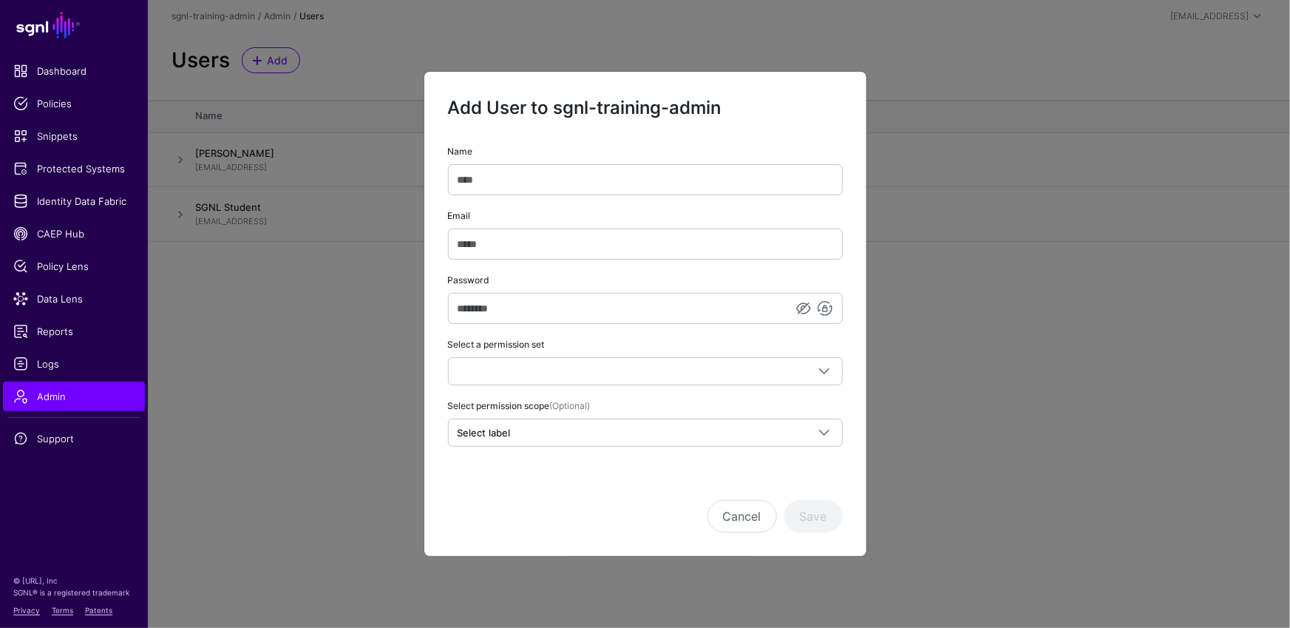
type input "*"
type input "****"
click at [458, 244] on input "**********" at bounding box center [645, 243] width 395 height 31
type input "**********"
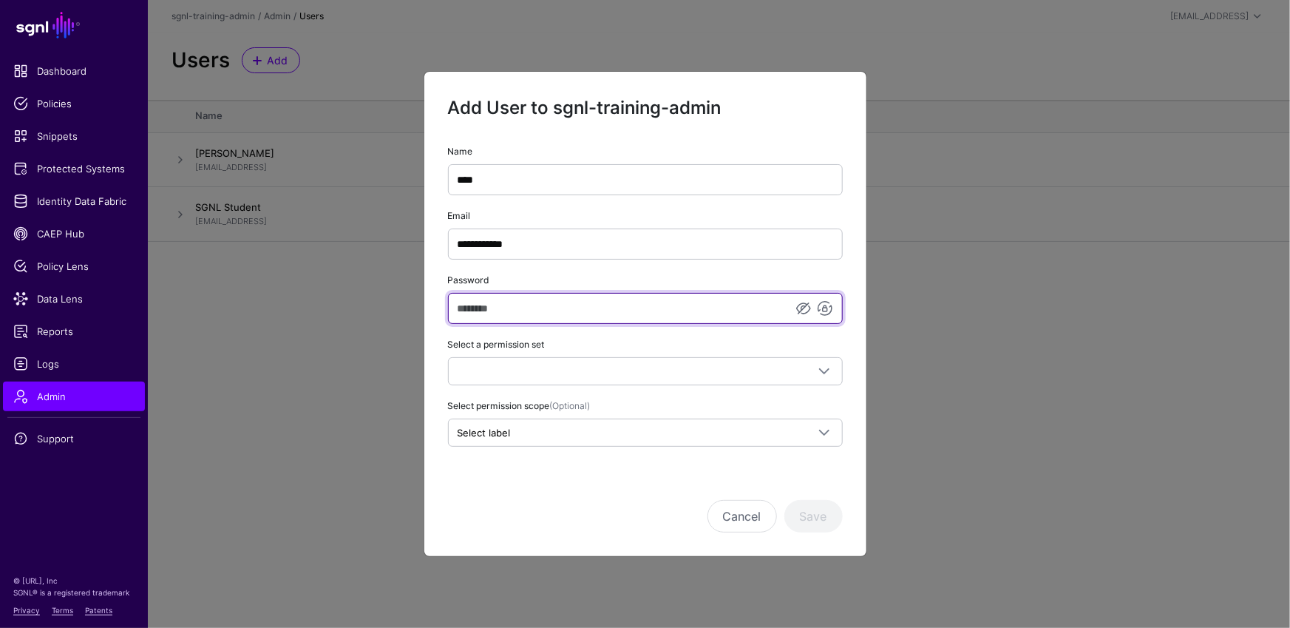
click at [636, 319] on input "Password" at bounding box center [645, 308] width 395 height 31
type input "********"
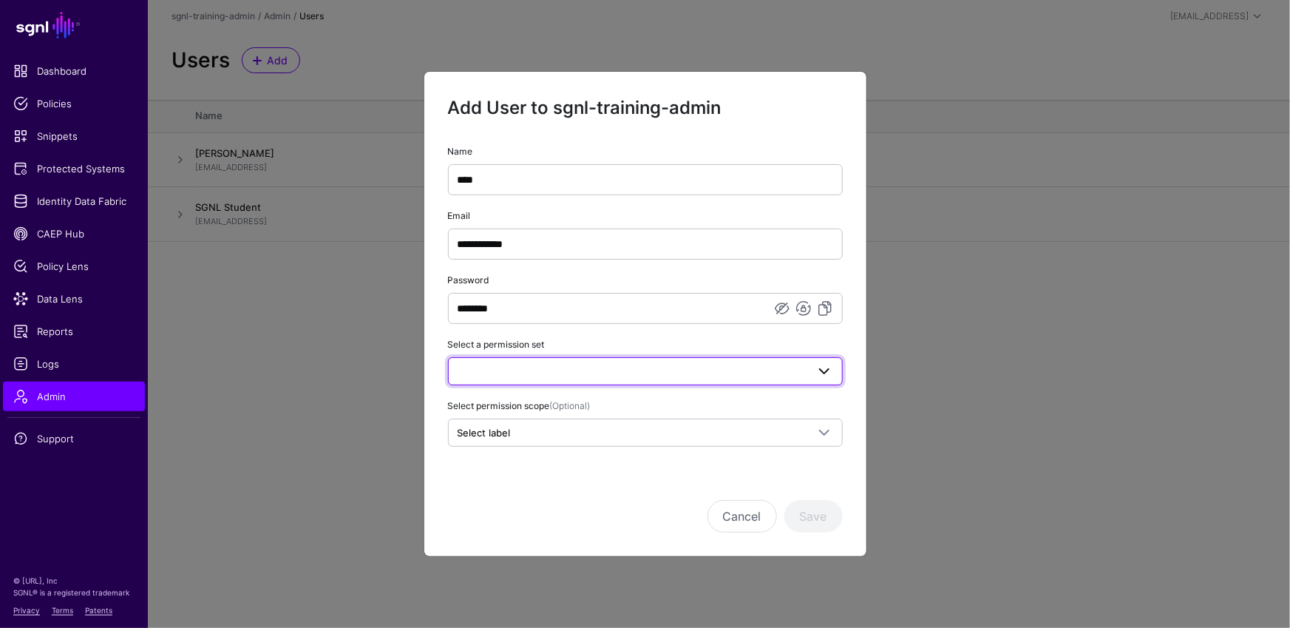
click at [719, 366] on span at bounding box center [646, 371] width 376 height 18
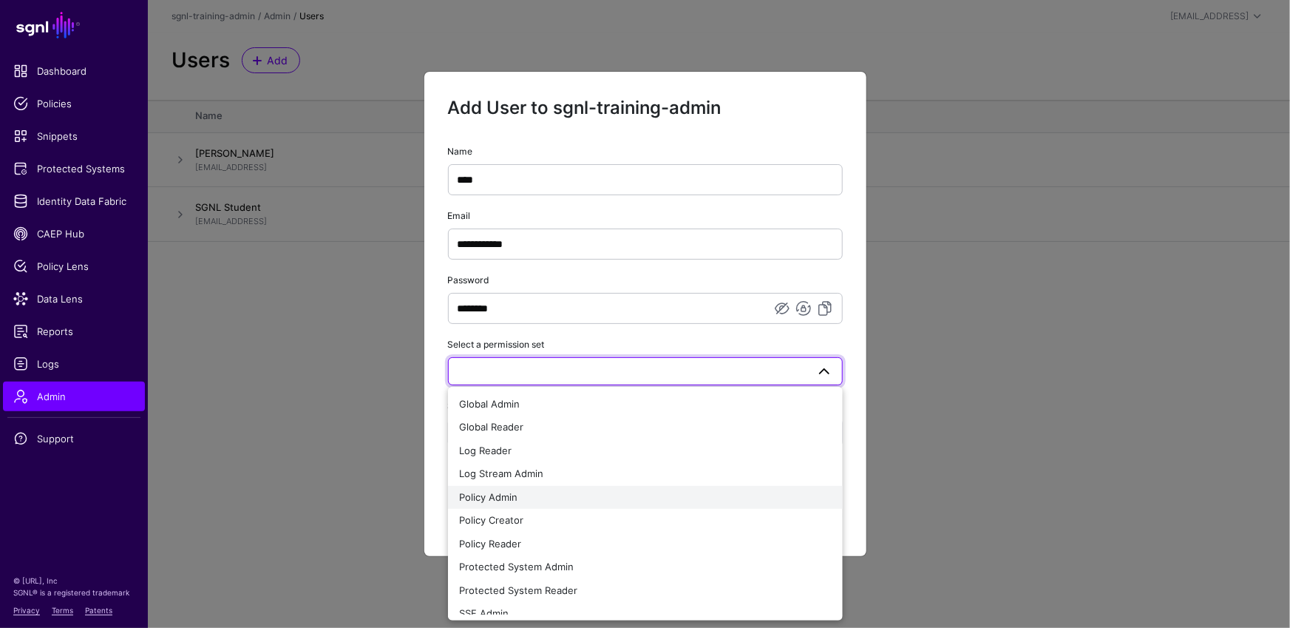
click at [560, 495] on div "Policy Admin" at bounding box center [645, 497] width 371 height 15
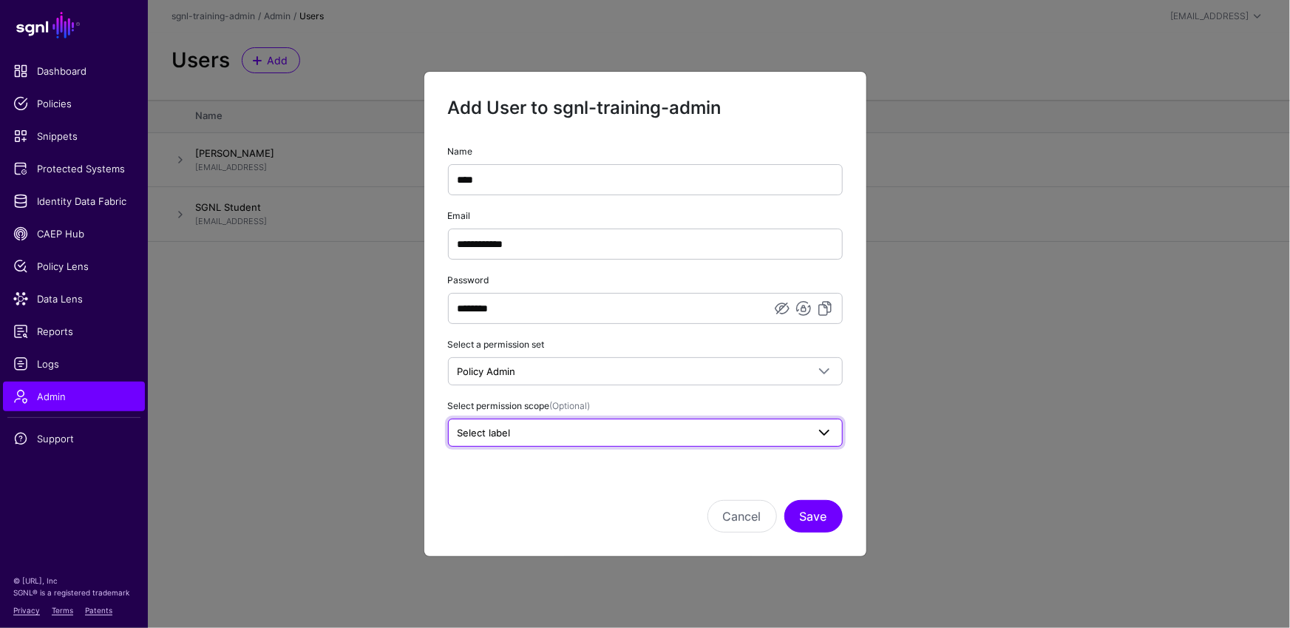
click at [608, 442] on link "Select label" at bounding box center [645, 432] width 395 height 28
click at [409, 533] on ngb-modal-window "**********" at bounding box center [645, 314] width 1290 height 628
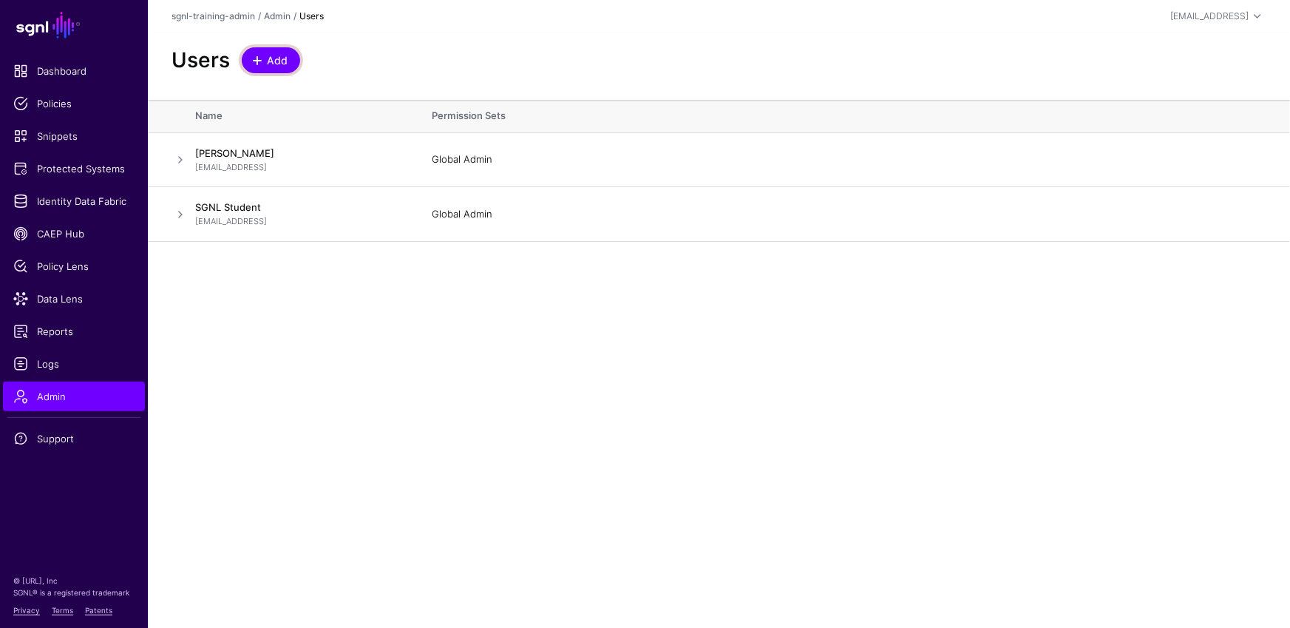
click at [285, 50] on link "Add" at bounding box center [271, 60] width 58 height 26
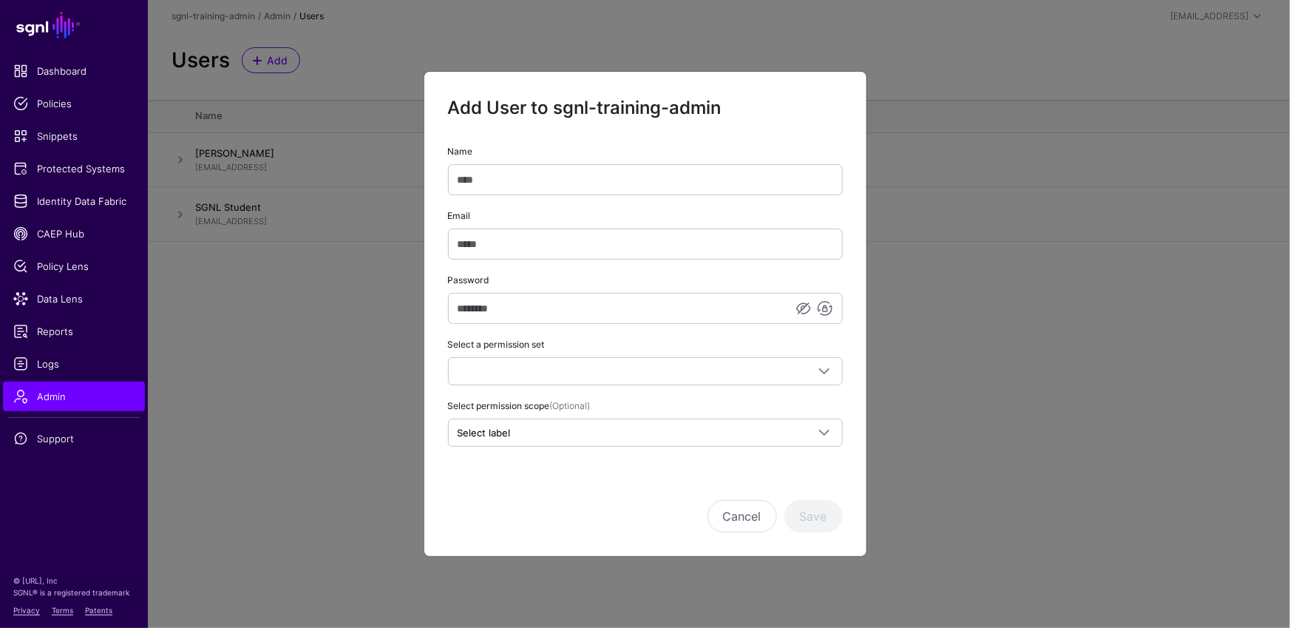
click at [575, 171] on input "Name" at bounding box center [645, 179] width 395 height 31
type input "*"
type input "****"
type input "**********"
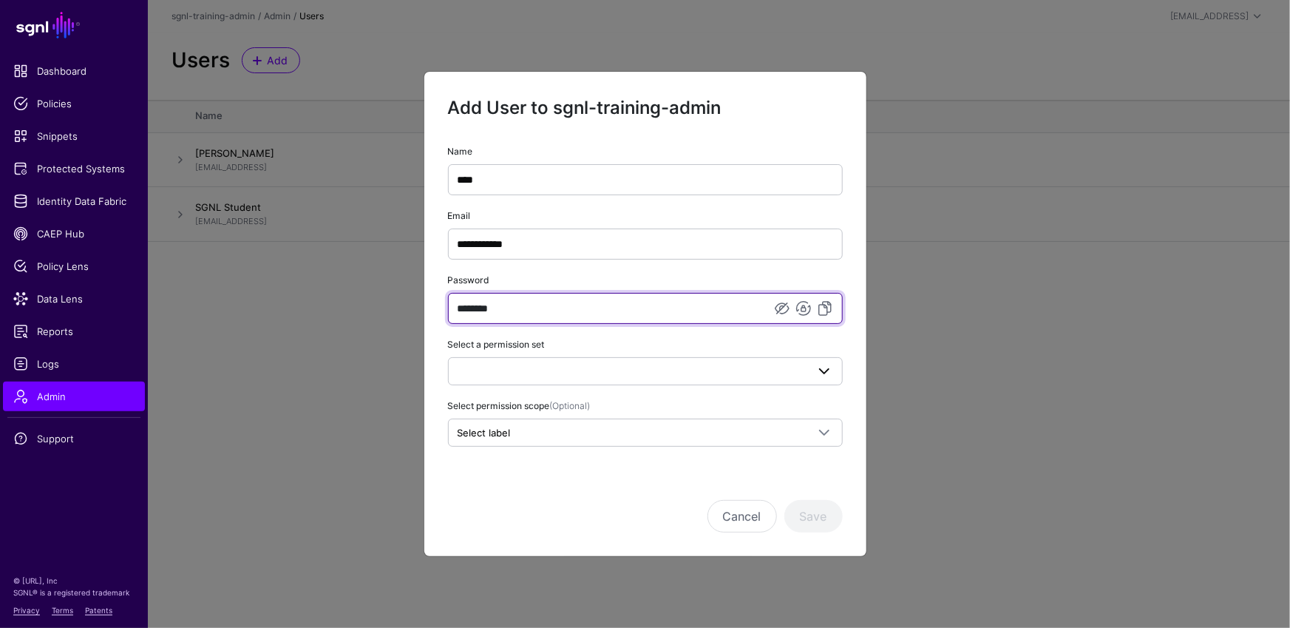
type input "********"
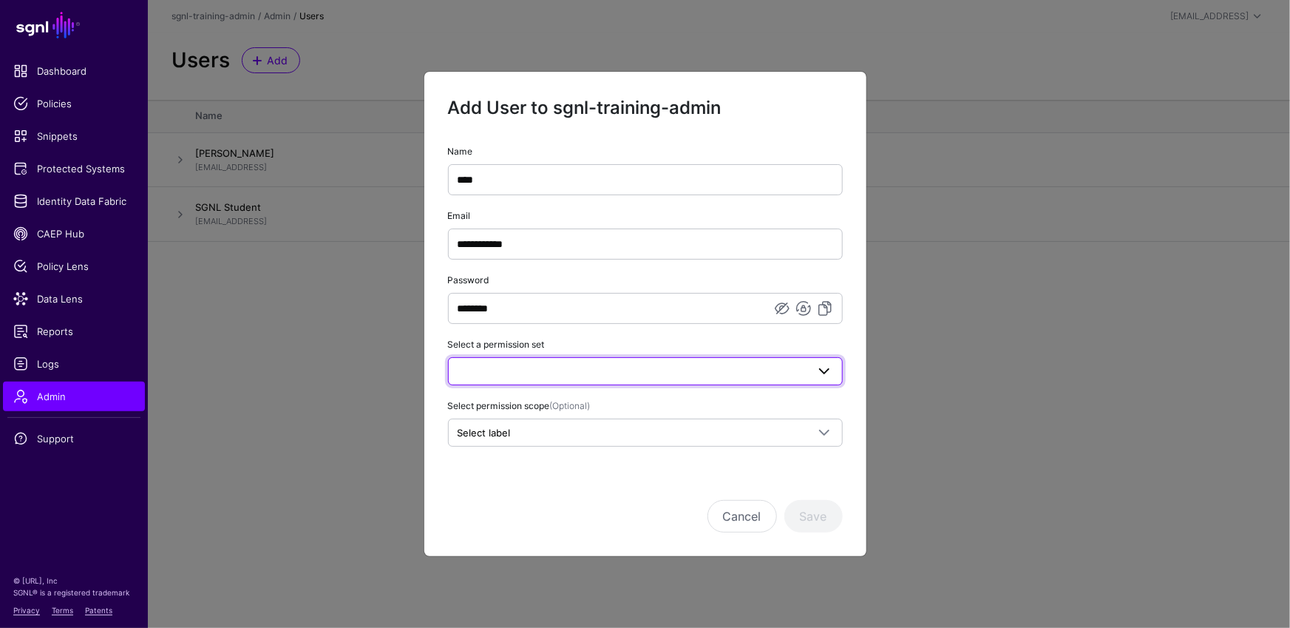
click at [630, 372] on span at bounding box center [646, 371] width 376 height 18
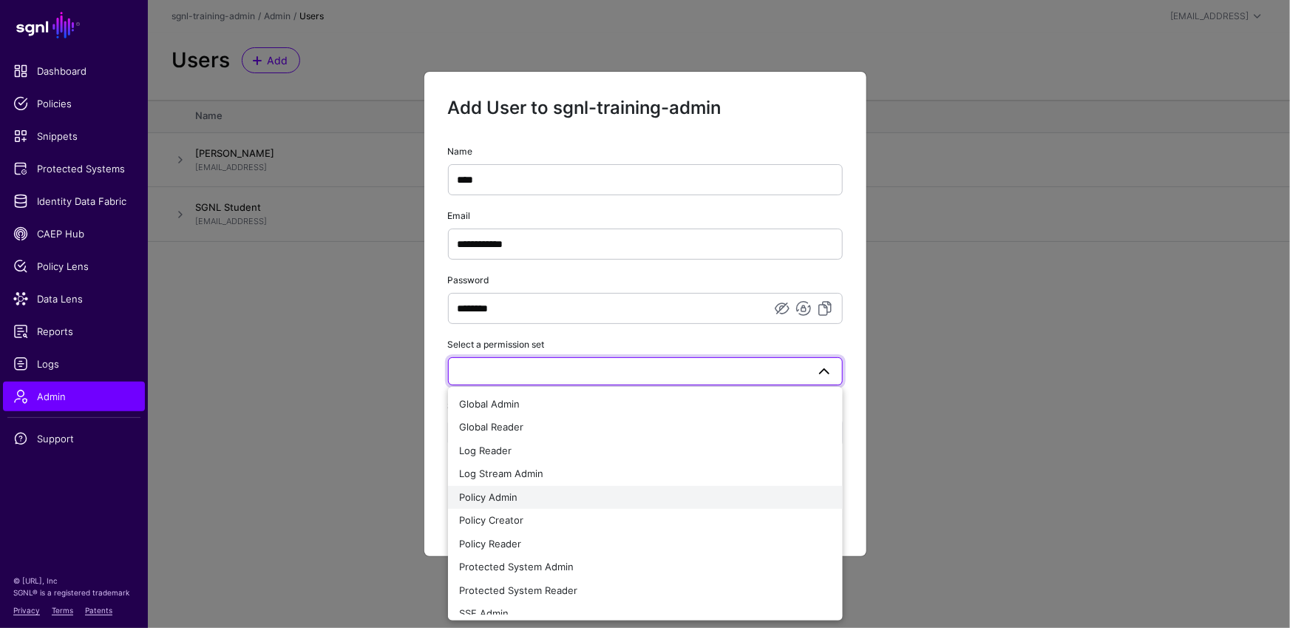
click at [517, 497] on span "Policy Admin" at bounding box center [489, 497] width 58 height 12
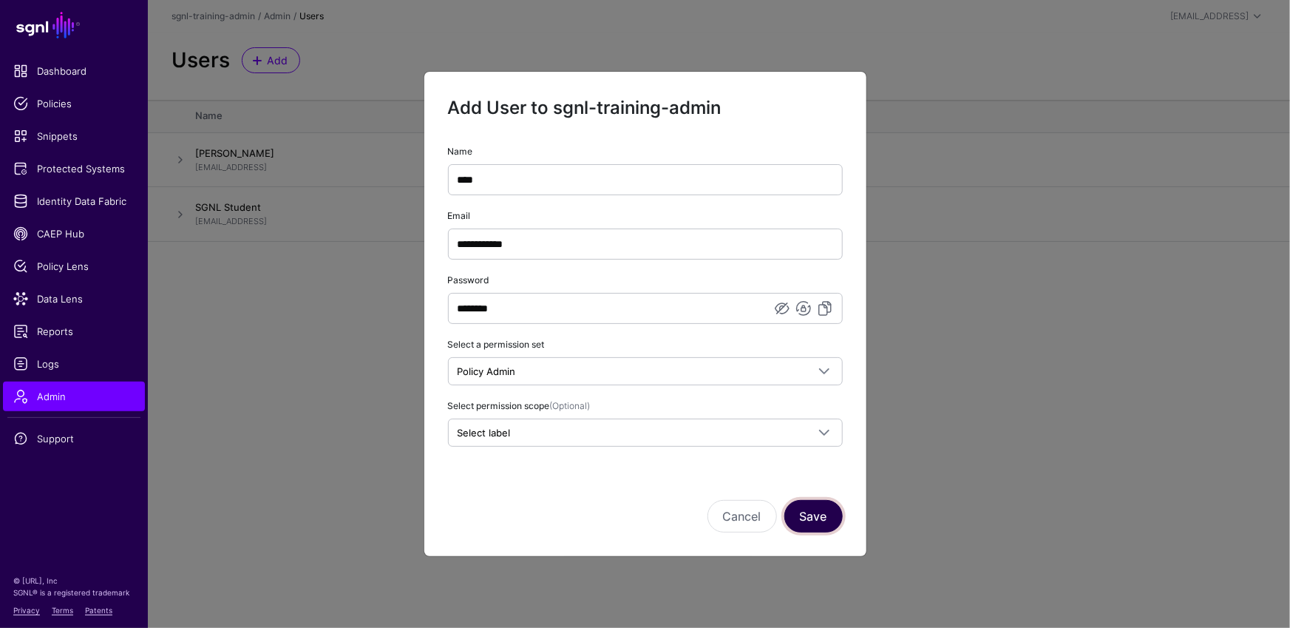
click at [825, 515] on button "Save" at bounding box center [813, 516] width 58 height 33
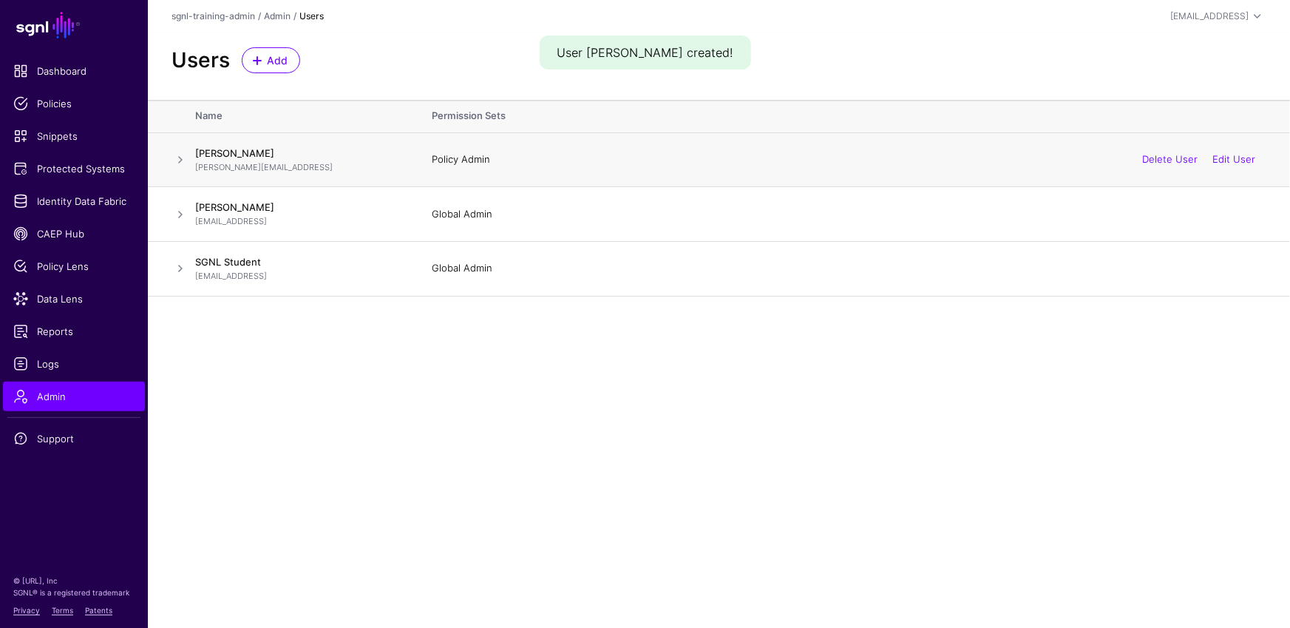
click at [182, 157] on span at bounding box center [180, 160] width 18 height 18
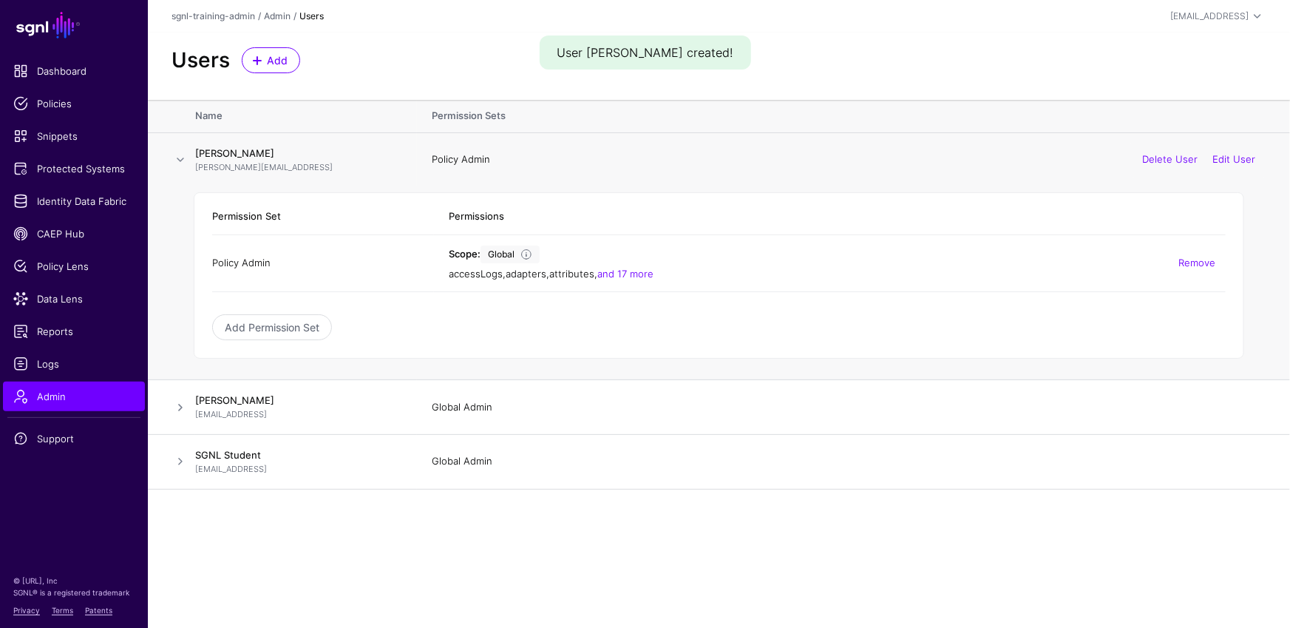
click at [659, 276] on div "accessLogs , adapters , attributes , and 17 more" at bounding box center [837, 274] width 777 height 15
click at [653, 274] on link "and 17 more" at bounding box center [625, 274] width 56 height 12
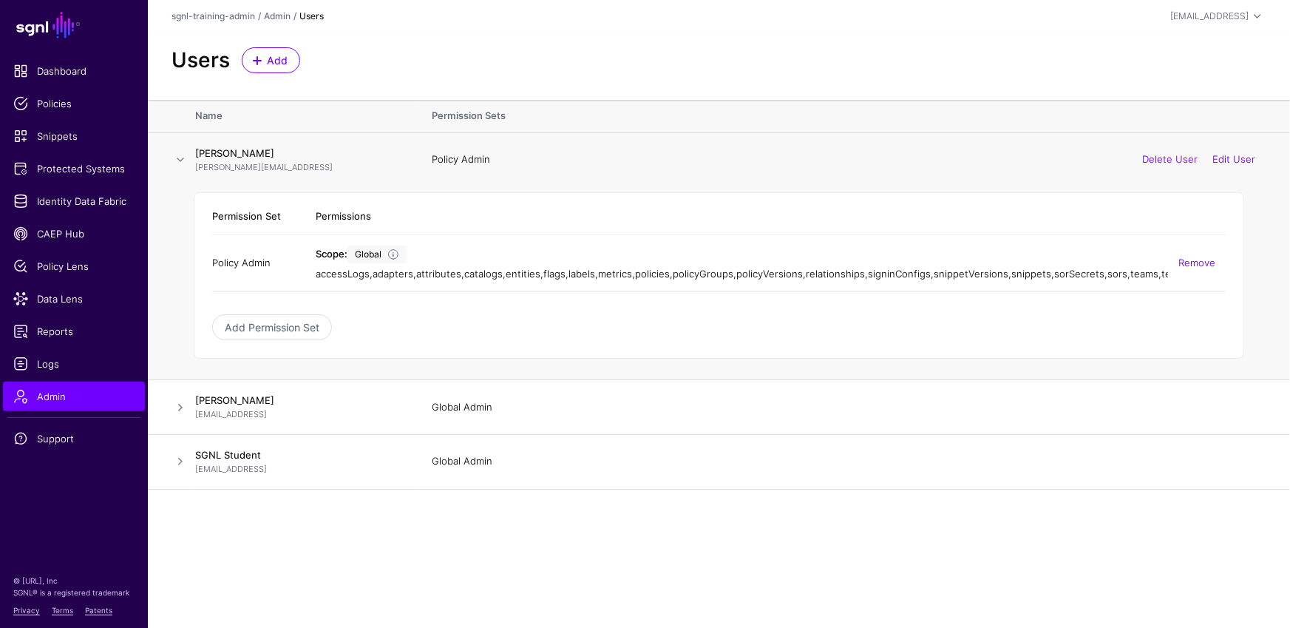
click at [724, 340] on div "Add Permission Set" at bounding box center [718, 327] width 1013 height 26
click at [52, 137] on span "Snippets" at bounding box center [73, 136] width 121 height 15
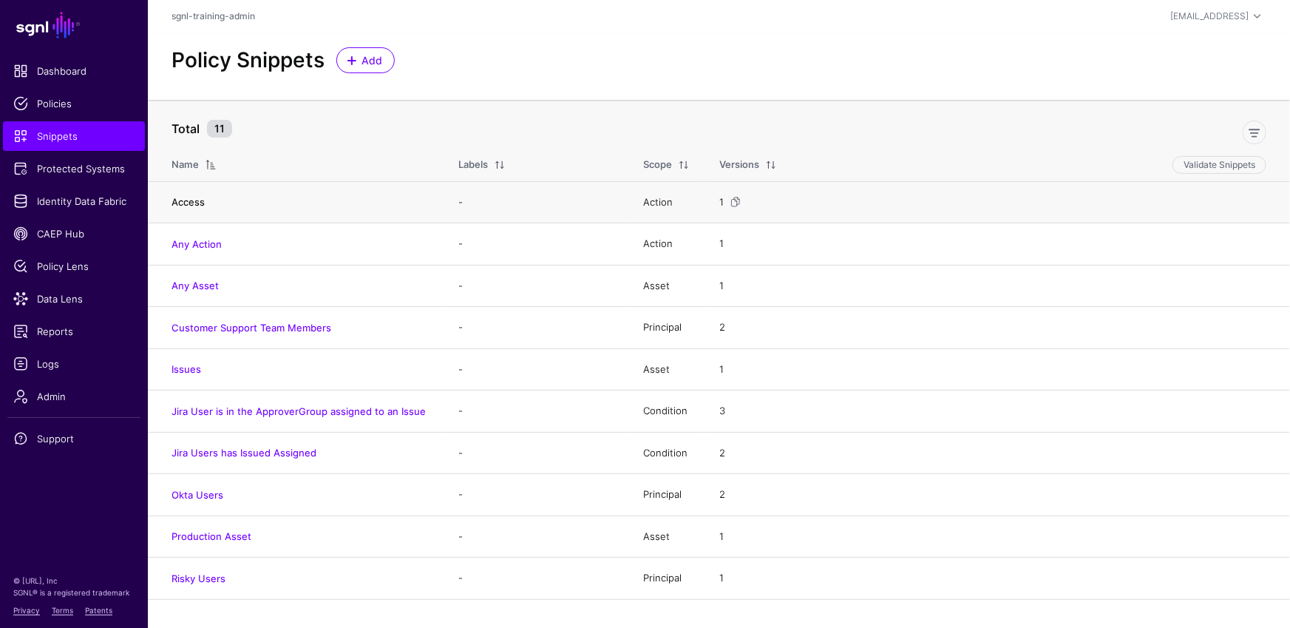
click at [192, 196] on link "Access" at bounding box center [187, 202] width 33 height 12
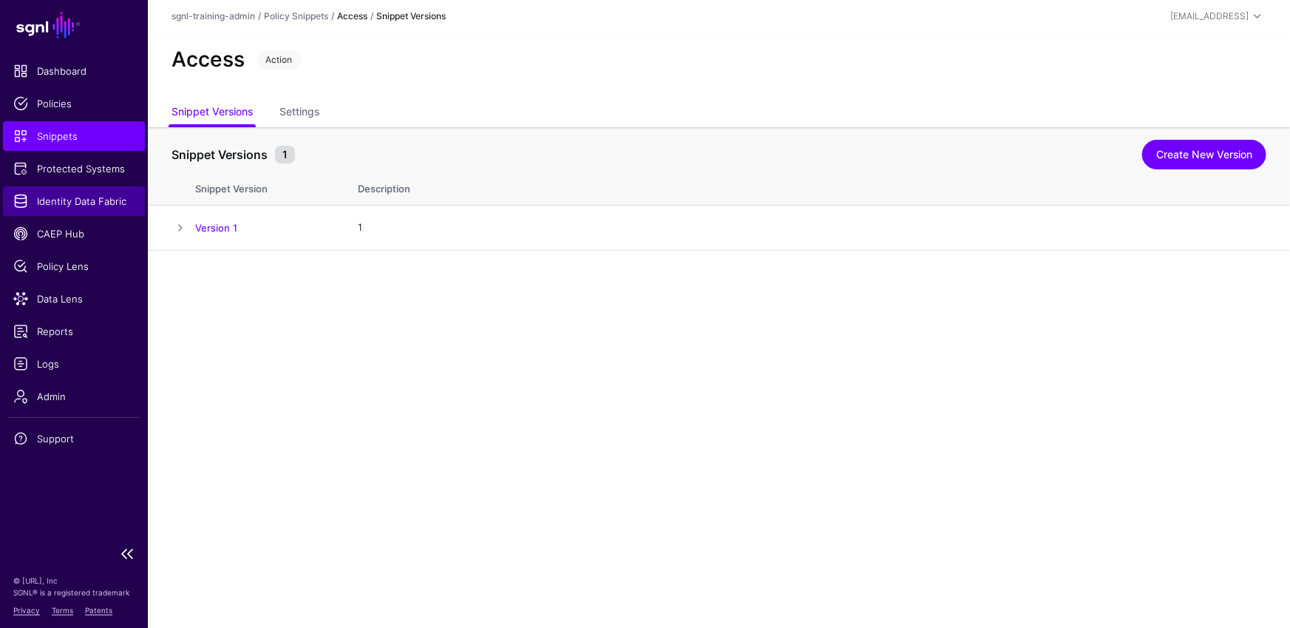
click at [3, 188] on link "Identity Data Fabric" at bounding box center [74, 201] width 142 height 30
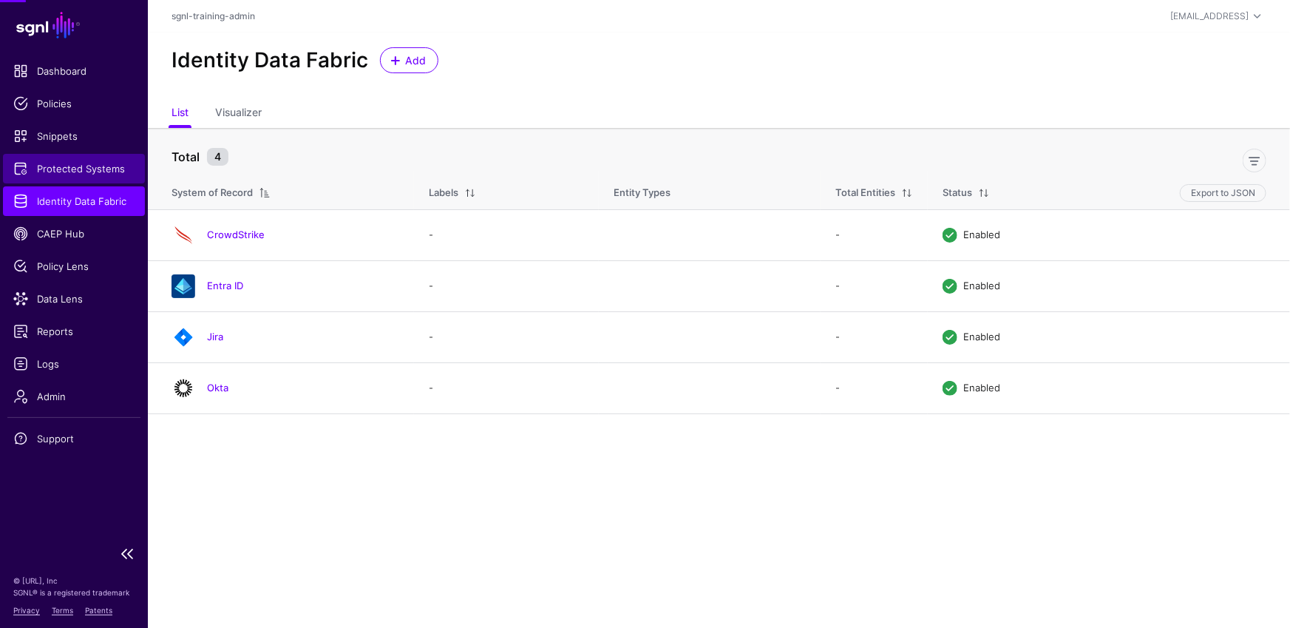
click at [59, 169] on span "Protected Systems" at bounding box center [73, 168] width 121 height 15
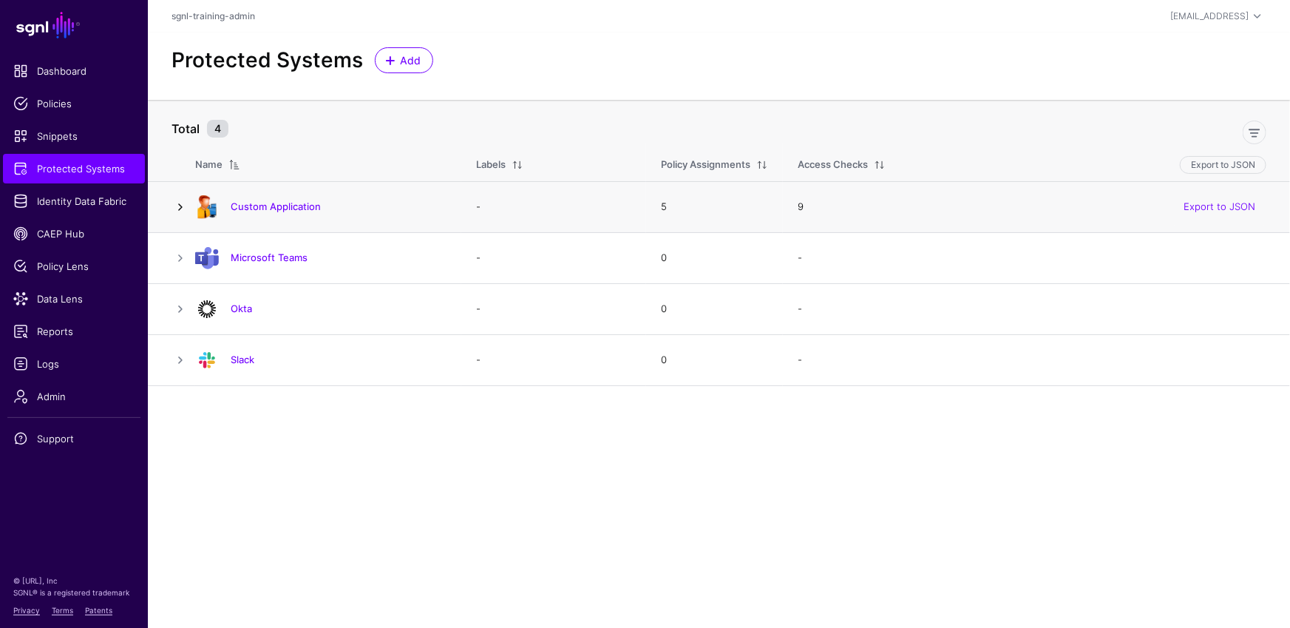
click at [183, 202] on link at bounding box center [180, 207] width 18 height 18
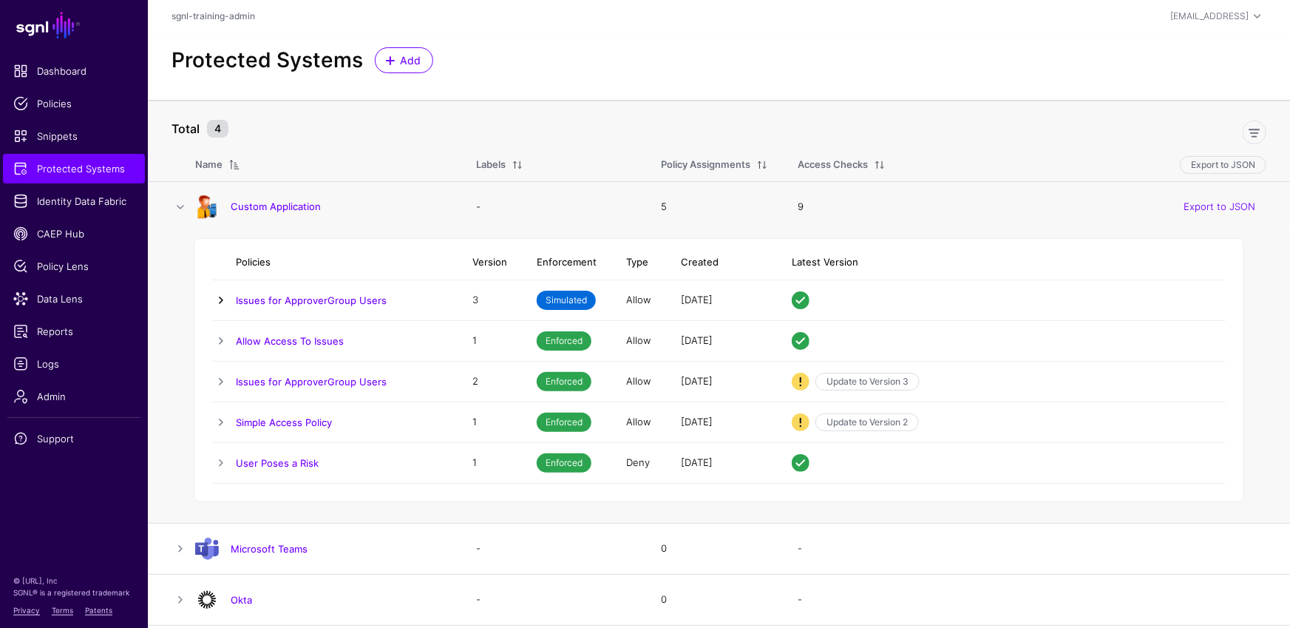
click at [219, 291] on link at bounding box center [221, 300] width 18 height 18
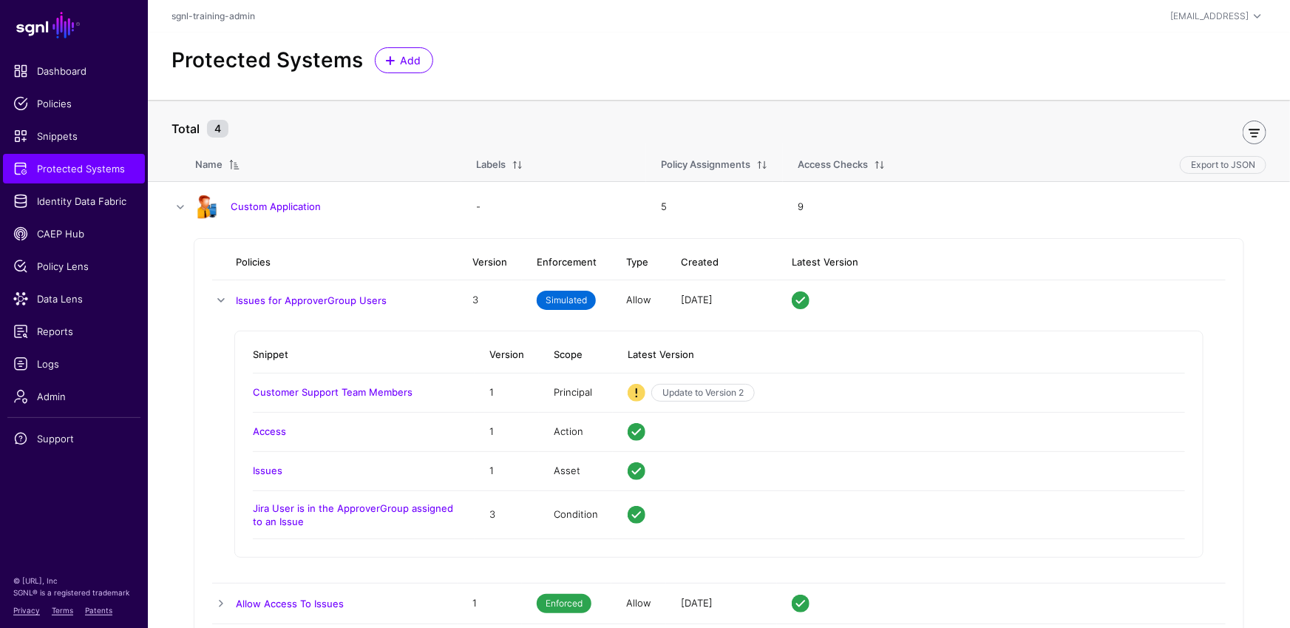
click at [1254, 137] on link at bounding box center [1255, 132] width 24 height 24
click at [254, 118] on link "Include Labels" at bounding box center [230, 129] width 118 height 28
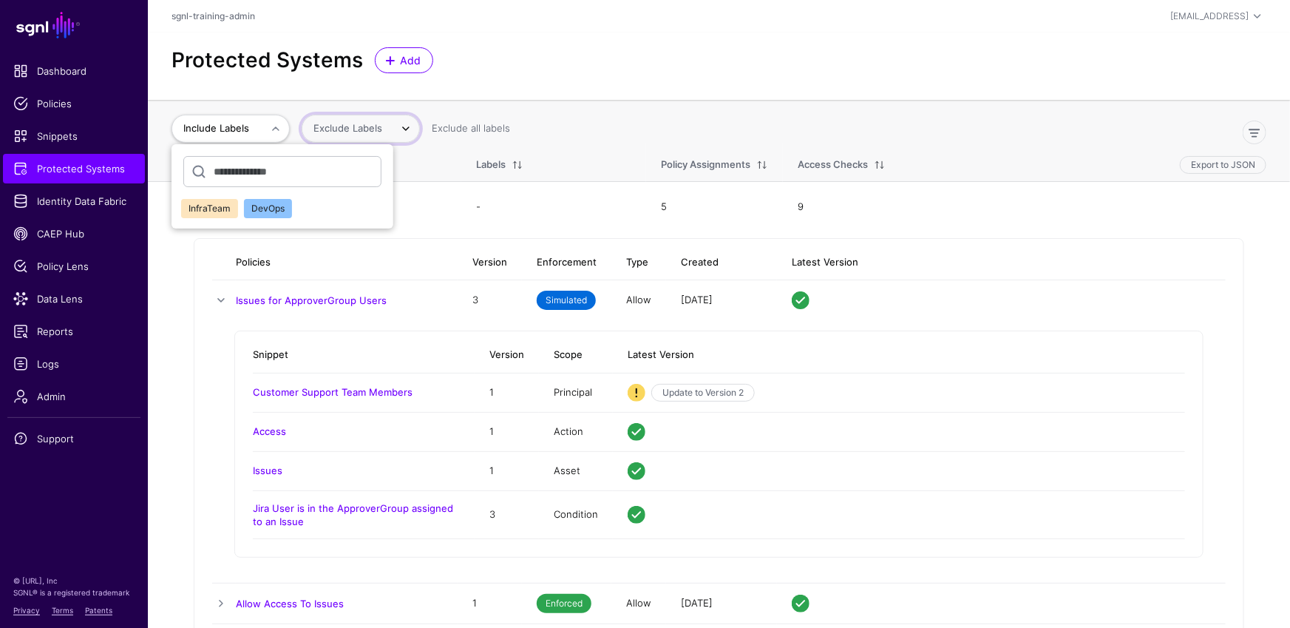
click at [373, 122] on span "Exclude Labels" at bounding box center [347, 128] width 69 height 12
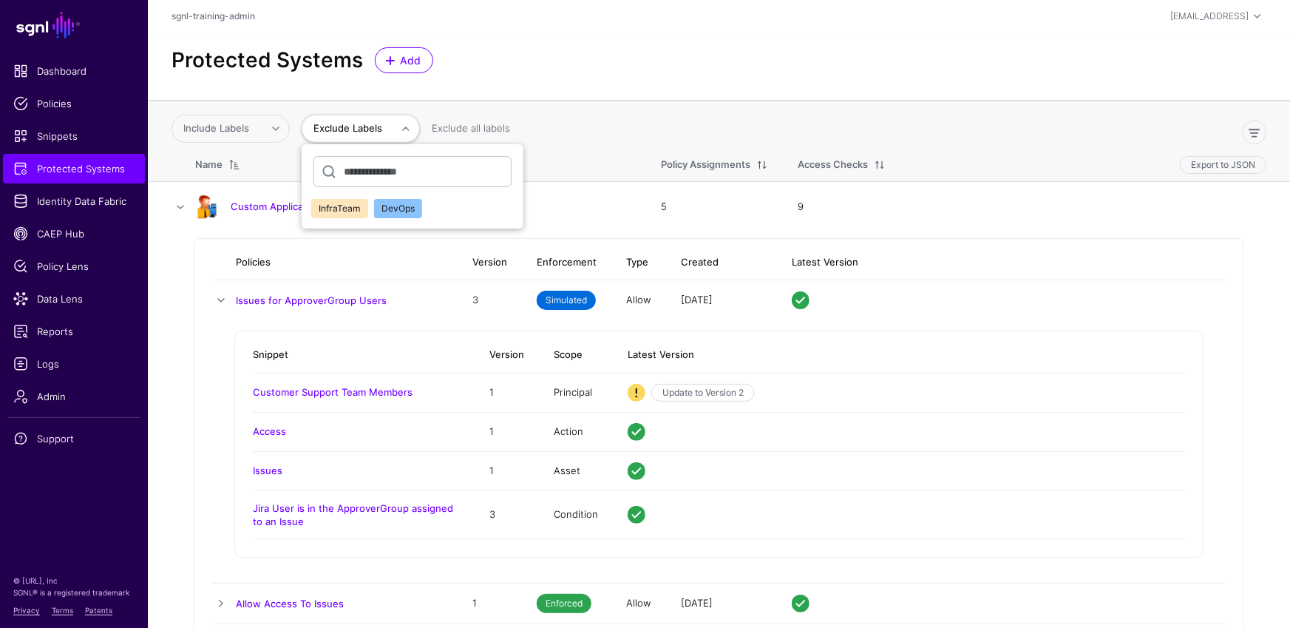
click at [557, 83] on div "Protected Systems Add" at bounding box center [719, 66] width 1142 height 67
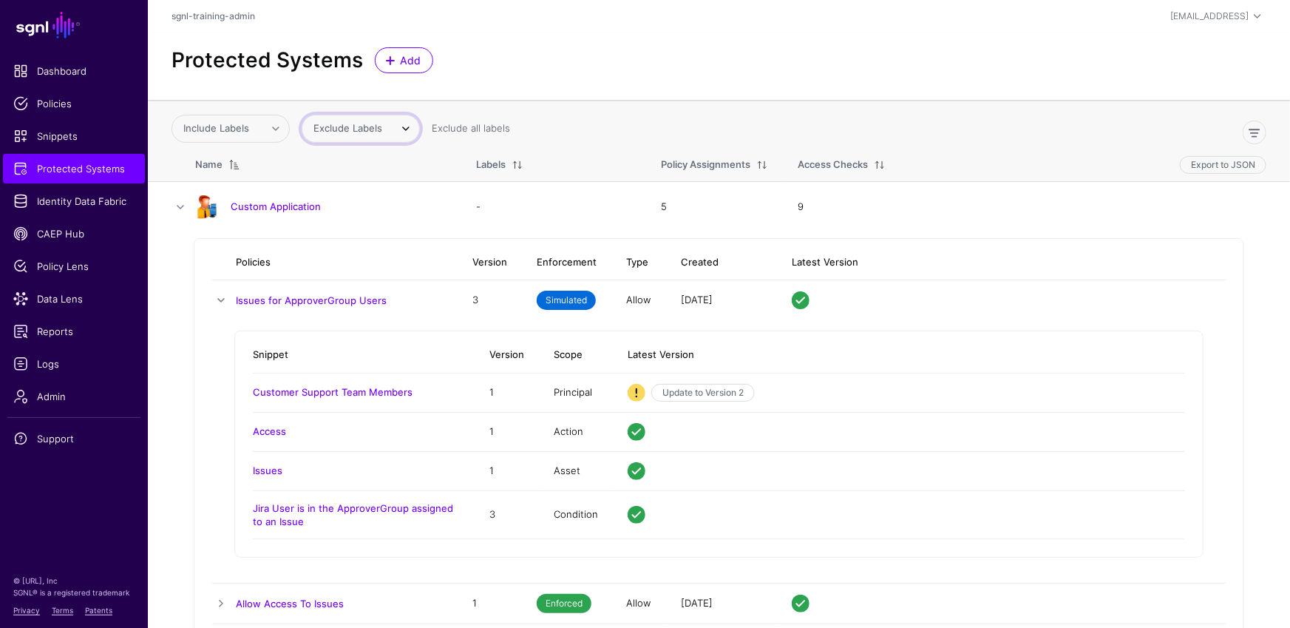
click at [359, 121] on span "Exclude Labels" at bounding box center [350, 128] width 75 height 15
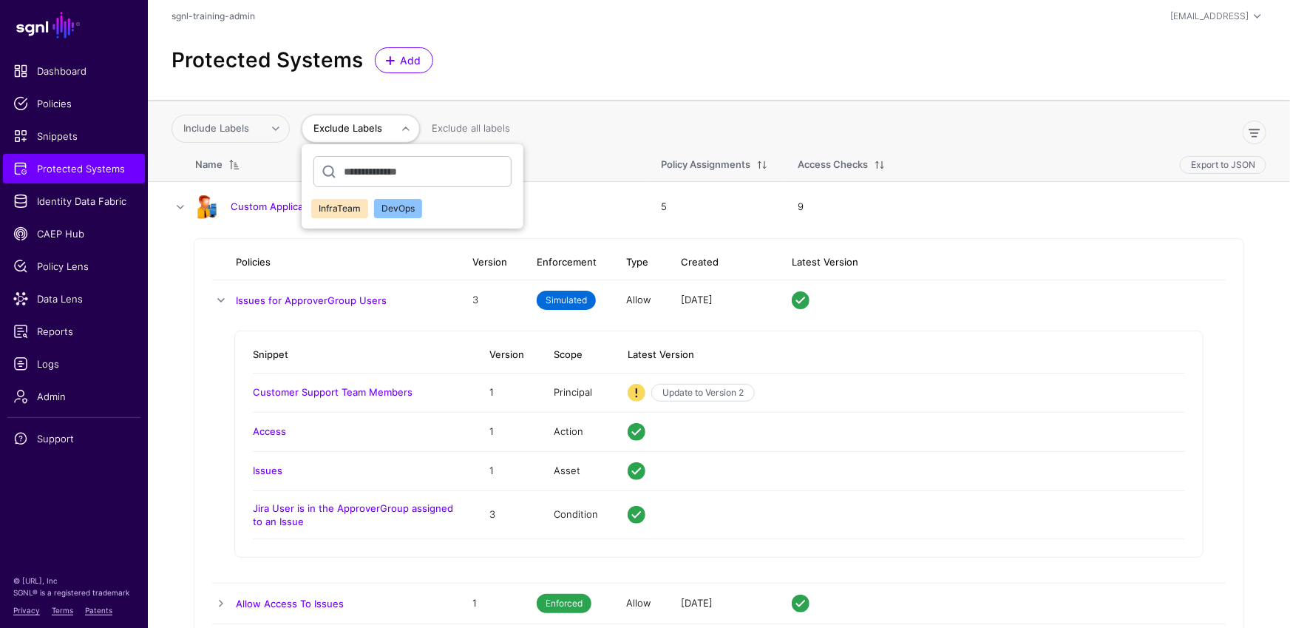
click at [249, 112] on div "Include Labels InfraTeam DevOps Exclude Labels InfraTeam DevOps Exclude all lab…" at bounding box center [719, 129] width 1107 height 40
click at [245, 117] on link "Include Labels" at bounding box center [230, 129] width 118 height 28
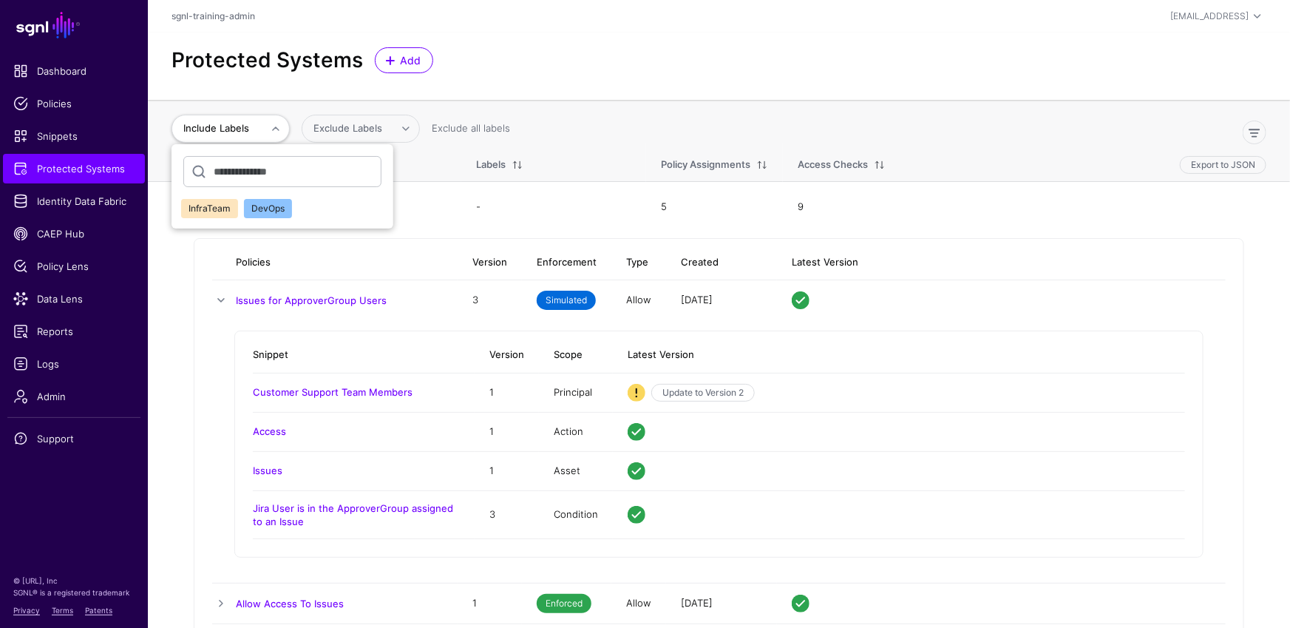
click at [194, 209] on span "InfraTeam" at bounding box center [209, 208] width 42 height 11
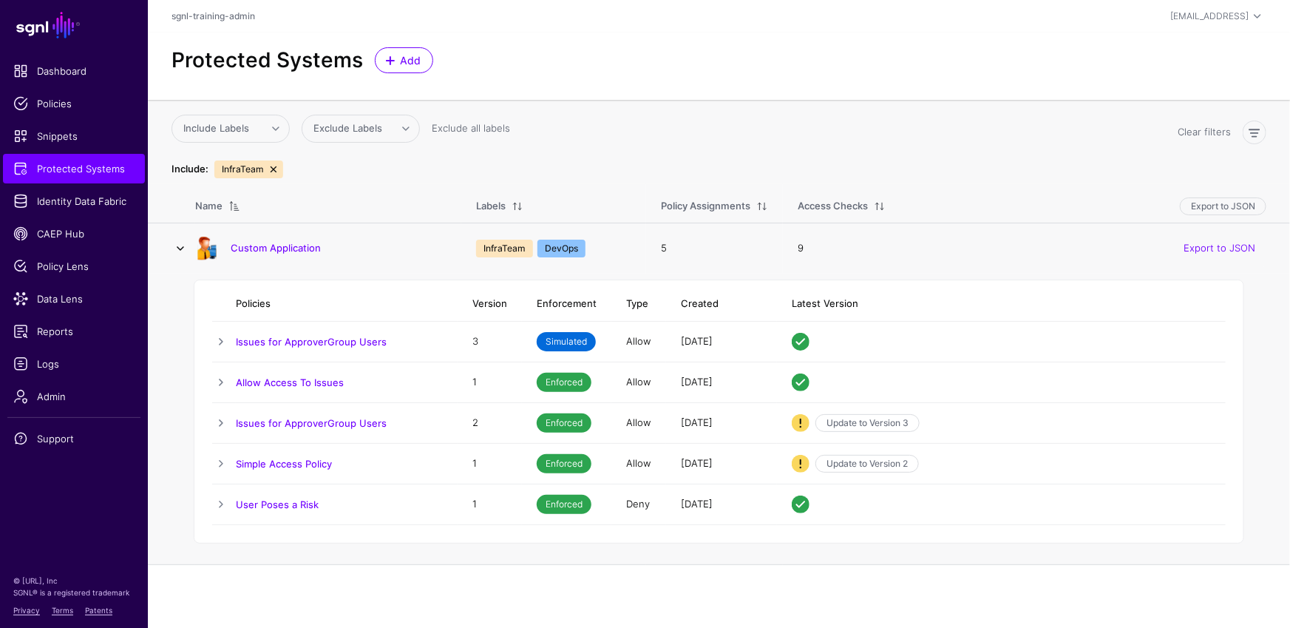
click at [182, 242] on link at bounding box center [180, 249] width 18 height 18
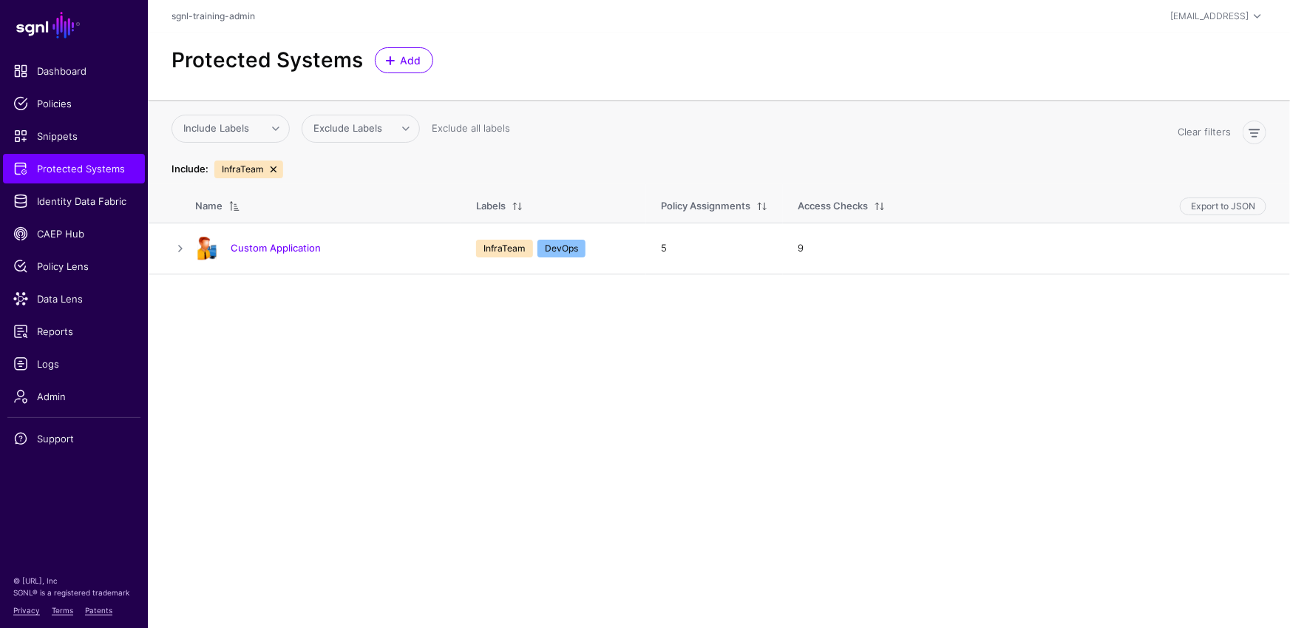
click at [271, 169] on link at bounding box center [274, 169] width 12 height 12
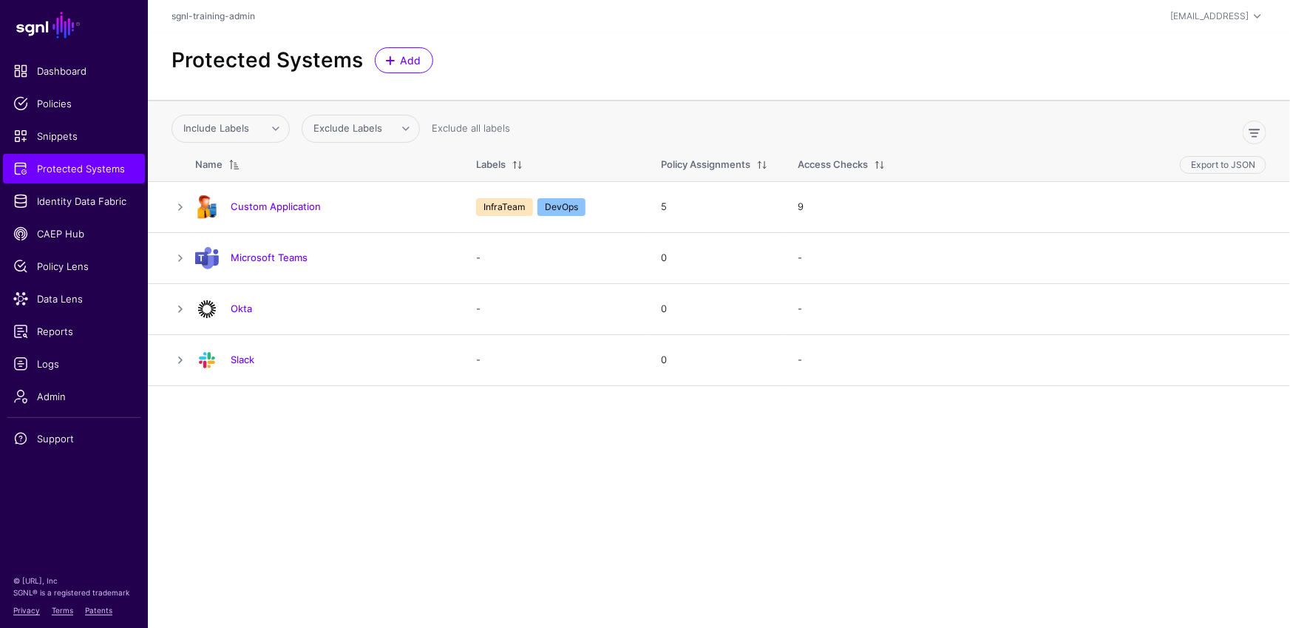
click at [426, 411] on main "SGNL Dashboard Policies Snippets Protected Systems Identity Data Fabric CAEP Hu…" at bounding box center [645, 314] width 1290 height 628
click at [61, 395] on span "Admin" at bounding box center [73, 396] width 121 height 15
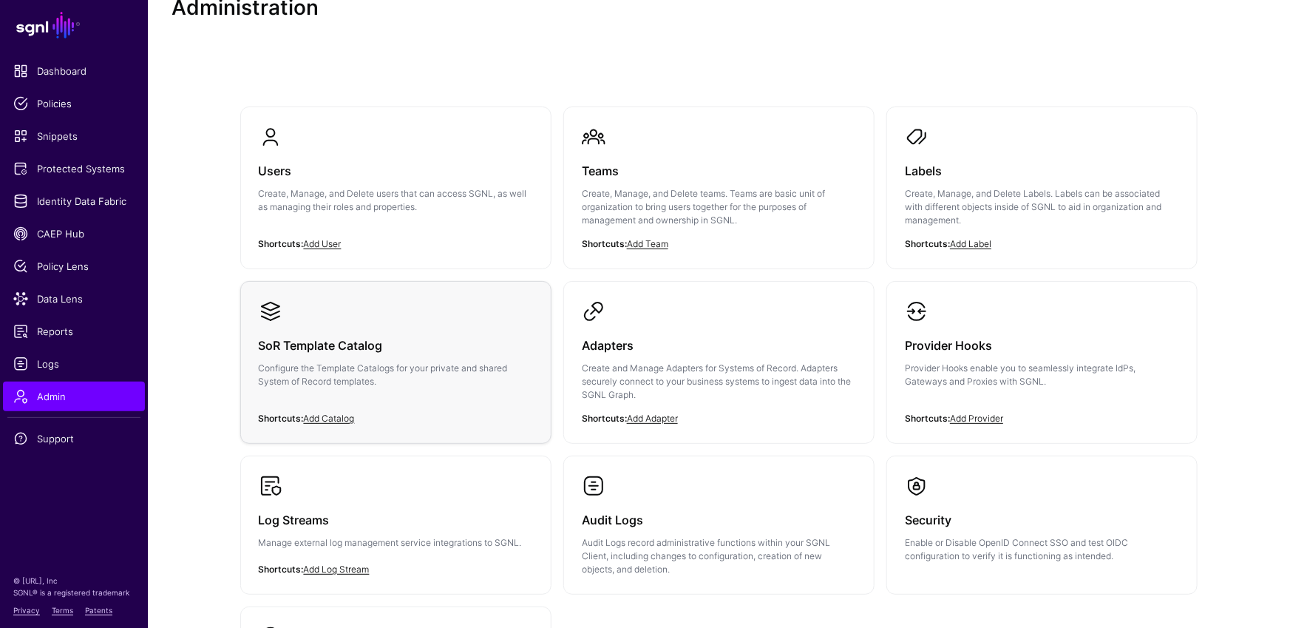
scroll to position [179, 0]
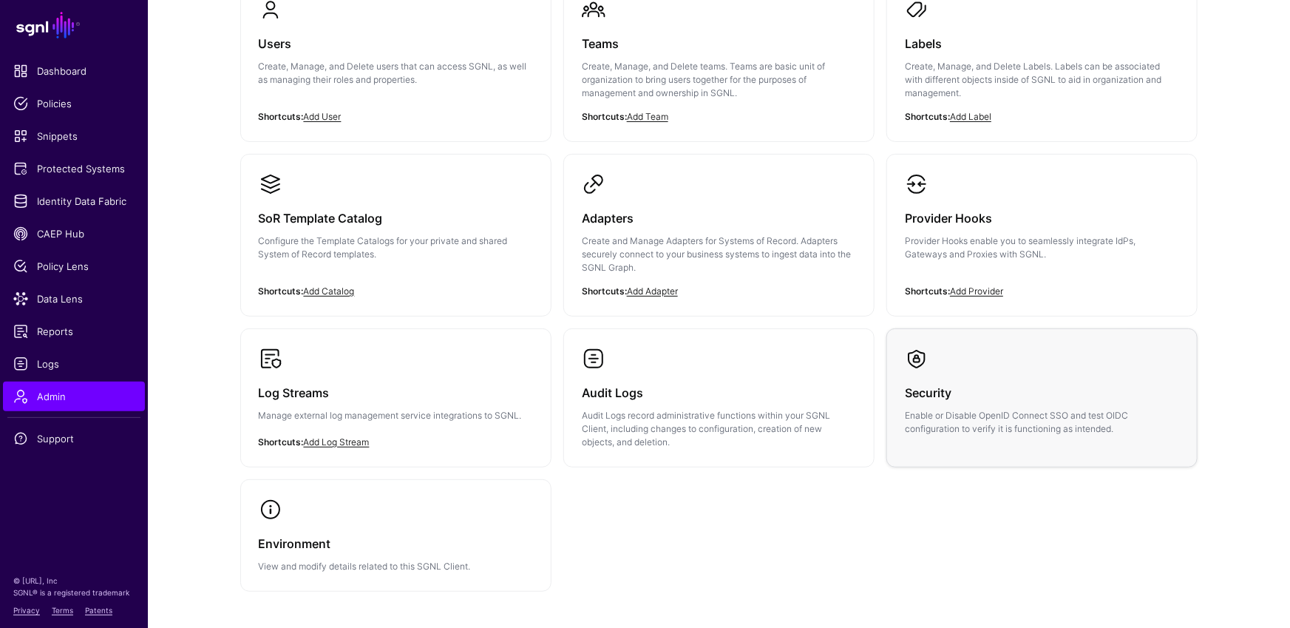
click at [1022, 378] on div "Security Enable or Disable OpenID Connect SSO and test OIDC configuration to ve…" at bounding box center [1042, 402] width 274 height 65
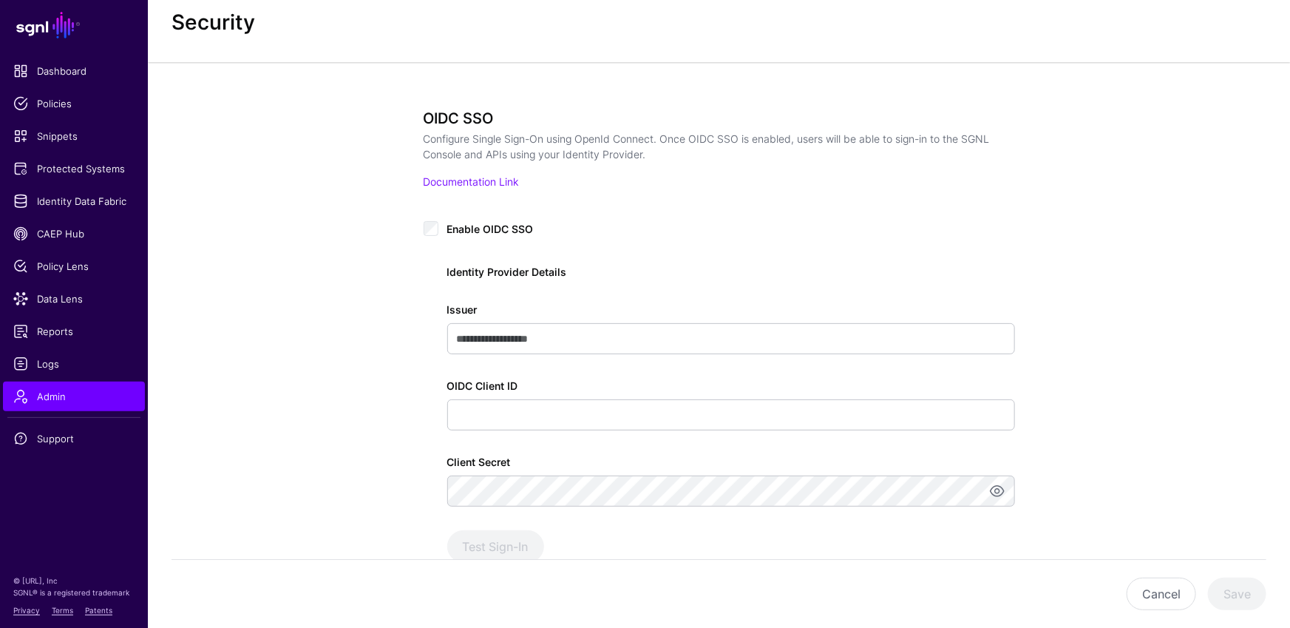
scroll to position [19, 0]
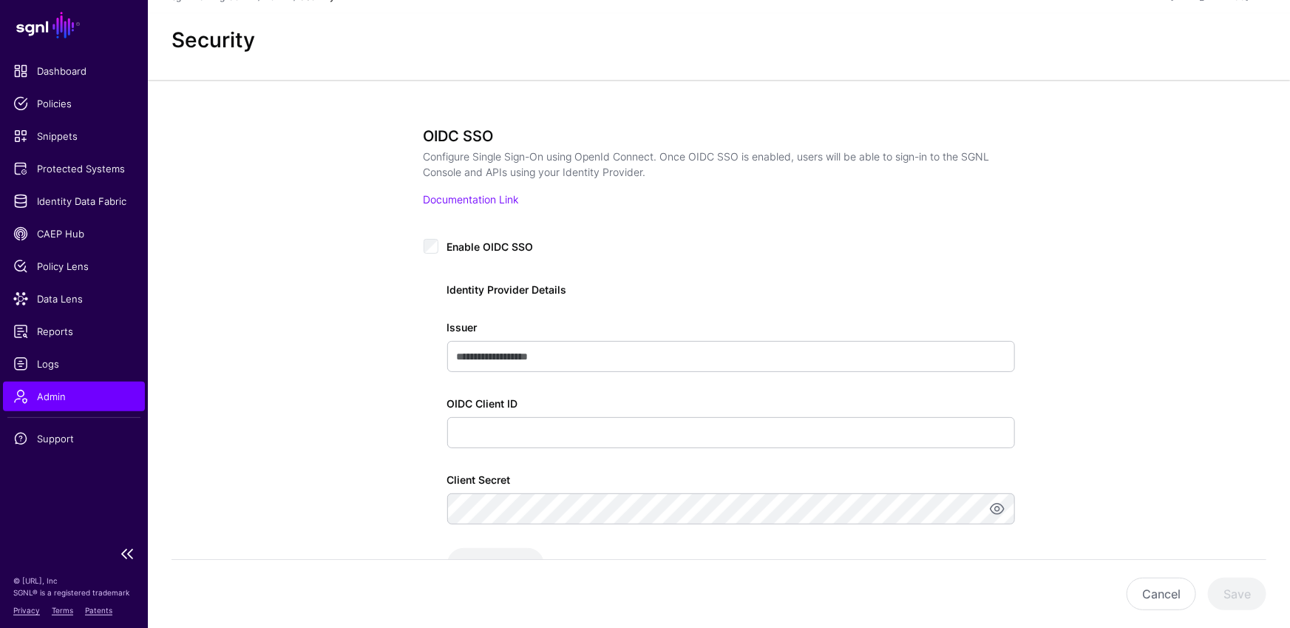
click at [60, 394] on span "Admin" at bounding box center [73, 396] width 121 height 15
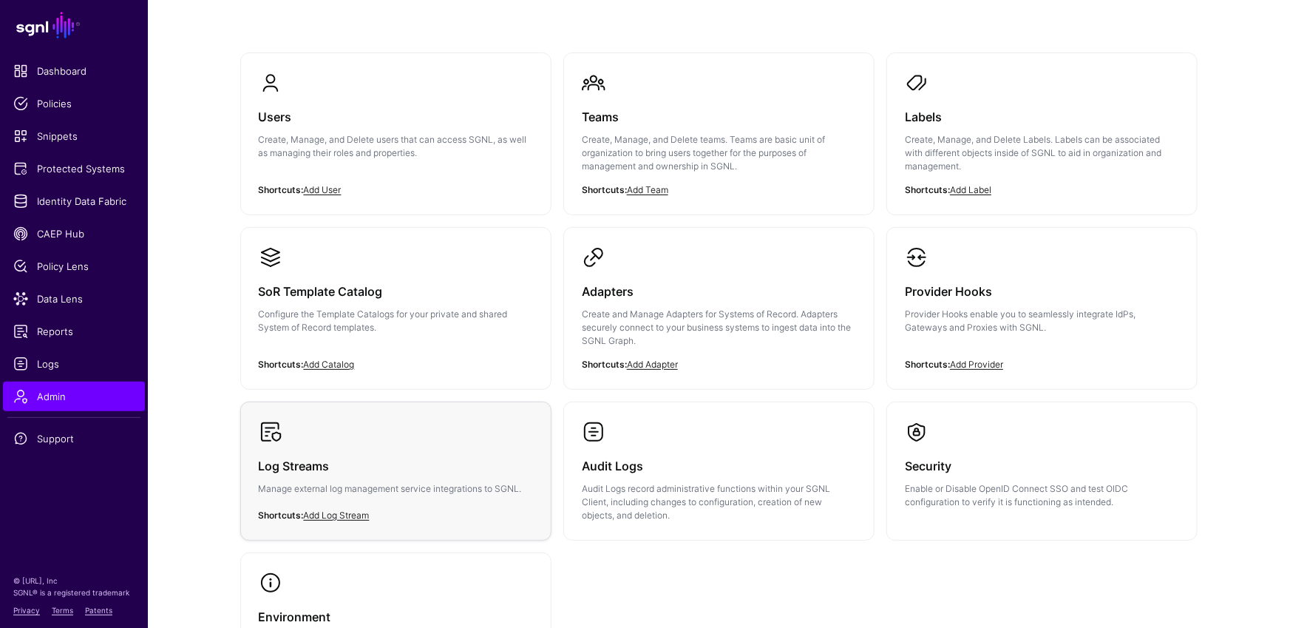
scroll to position [112, 0]
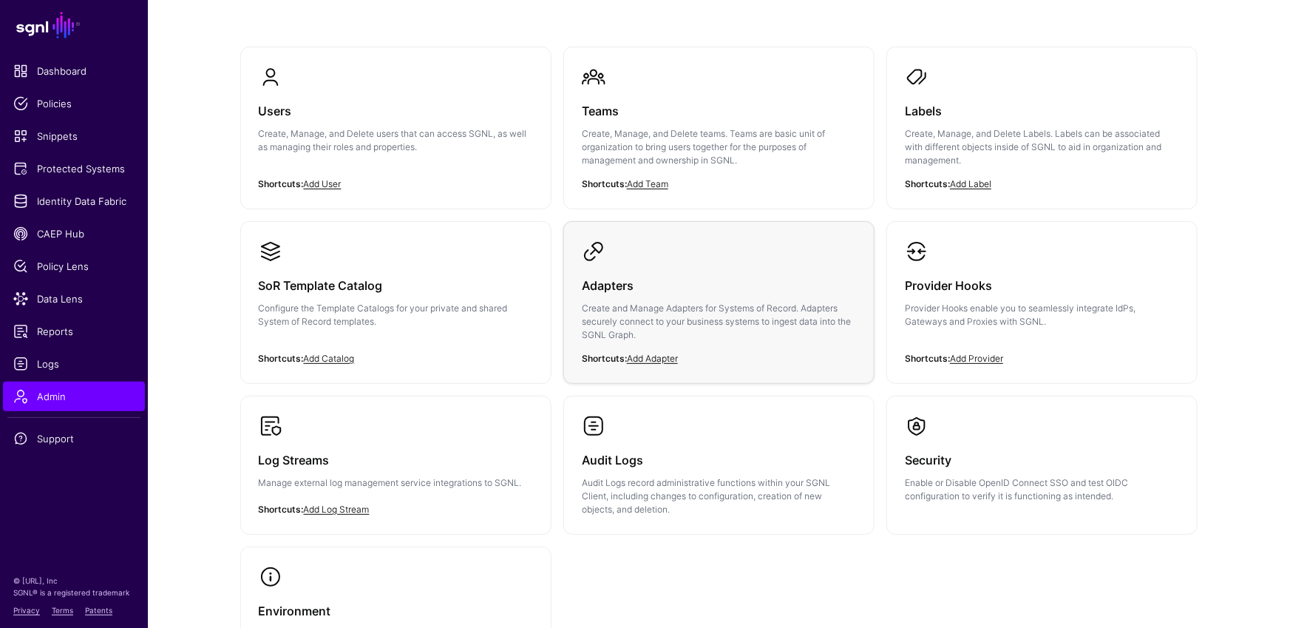
click at [676, 291] on h3 "Adapters" at bounding box center [719, 285] width 274 height 21
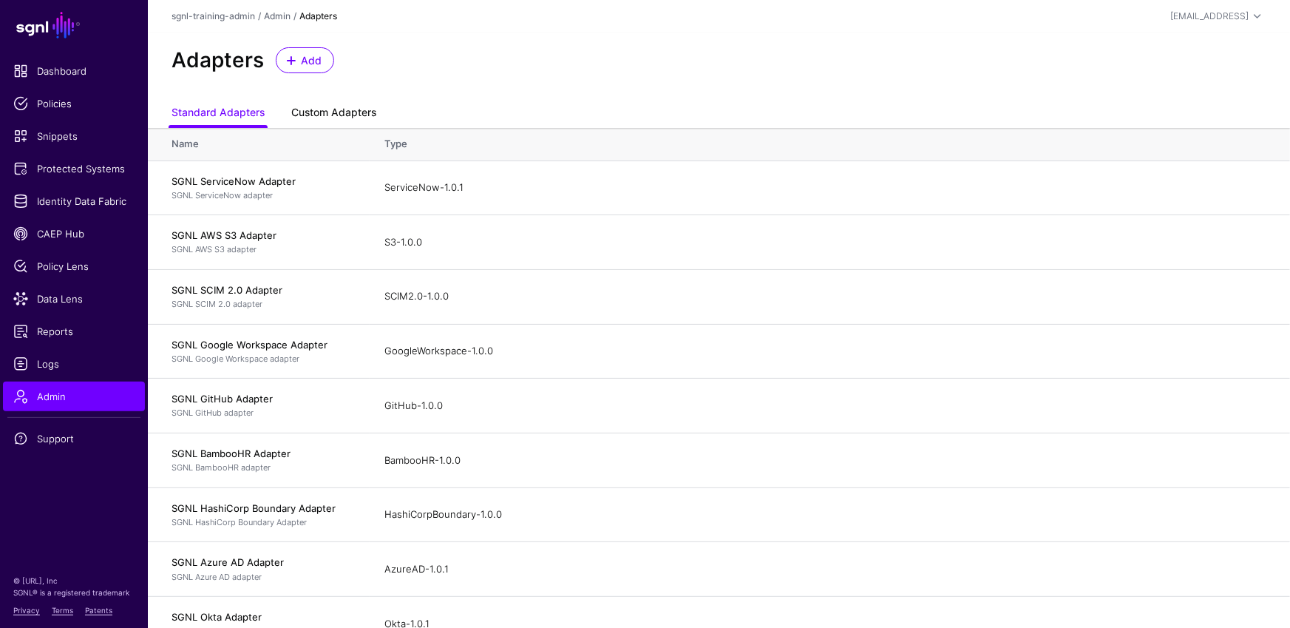
click at [361, 107] on link "Custom Adapters" at bounding box center [333, 114] width 85 height 28
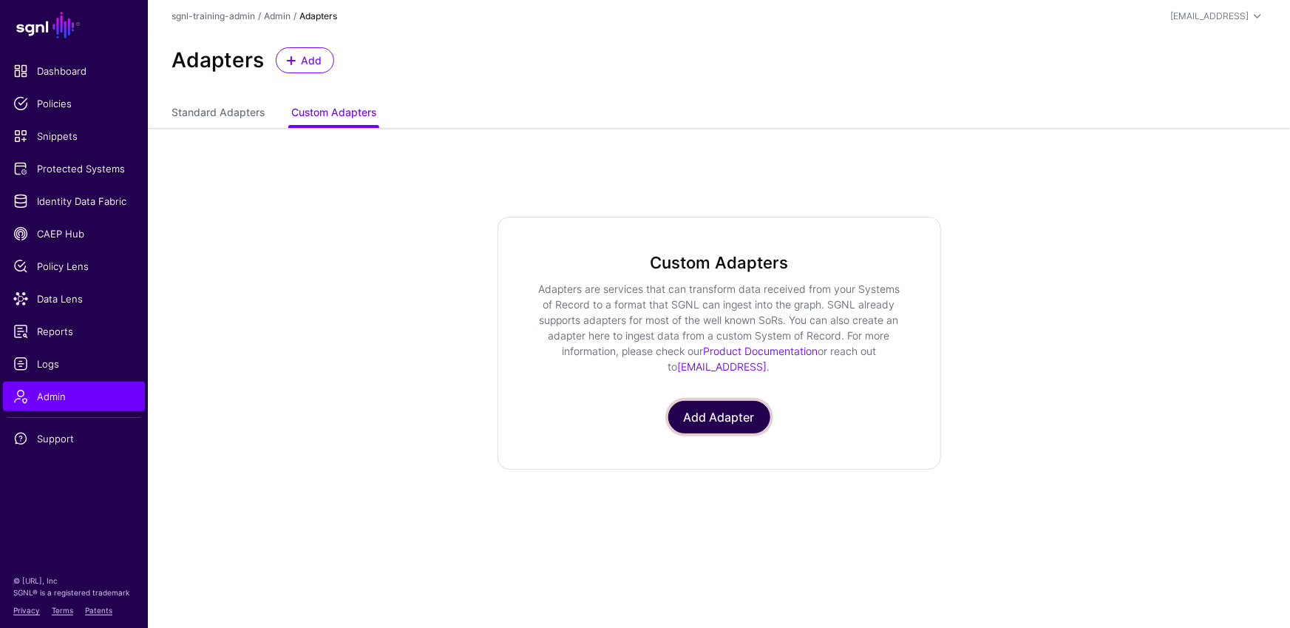
click at [740, 421] on link "Add Adapter" at bounding box center [719, 417] width 102 height 33
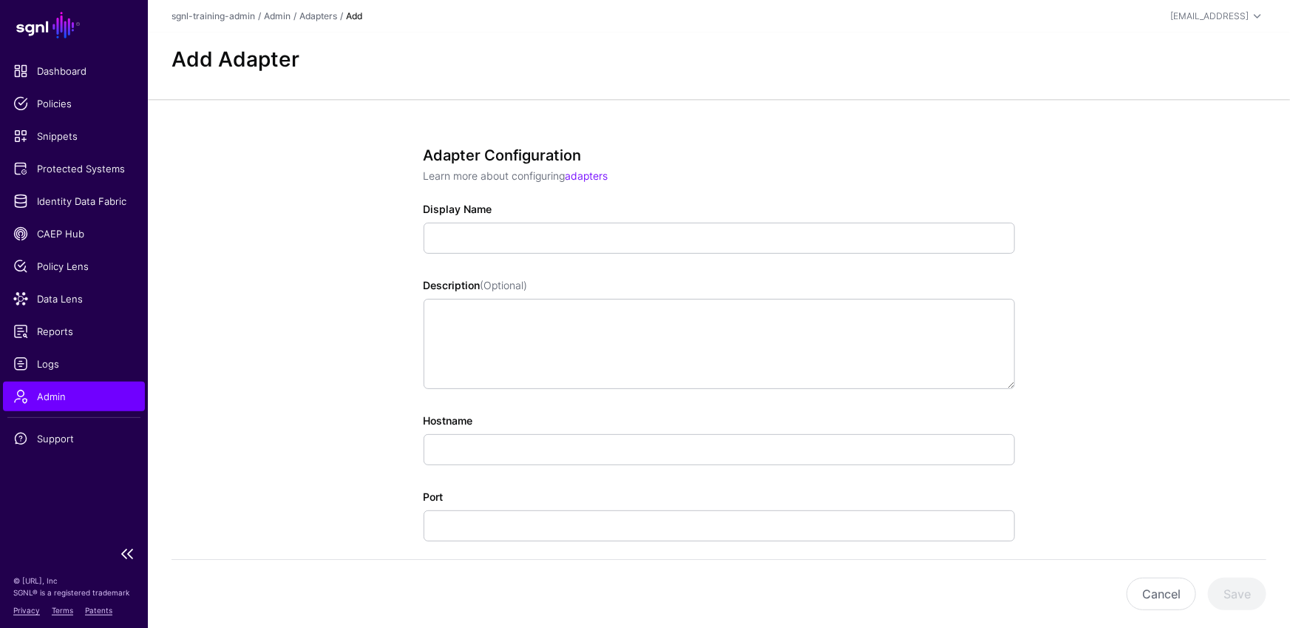
click at [49, 417] on li at bounding box center [74, 417] width 148 height 1
click at [69, 393] on span "Admin" at bounding box center [73, 396] width 121 height 15
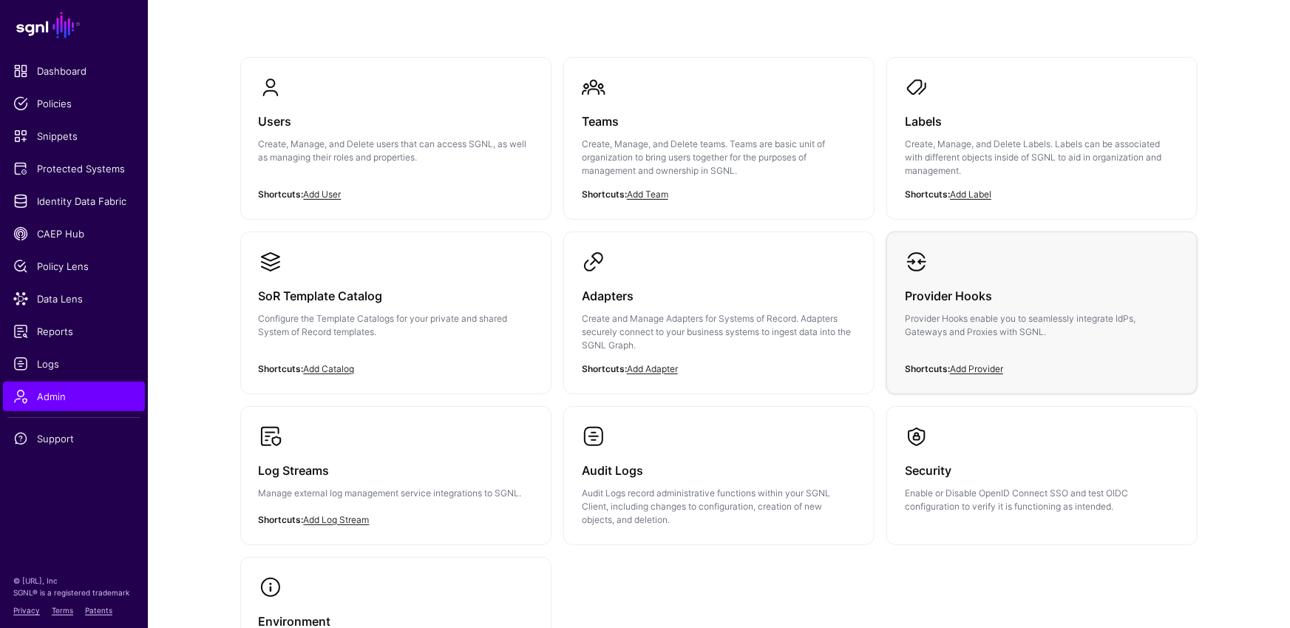
scroll to position [34, 0]
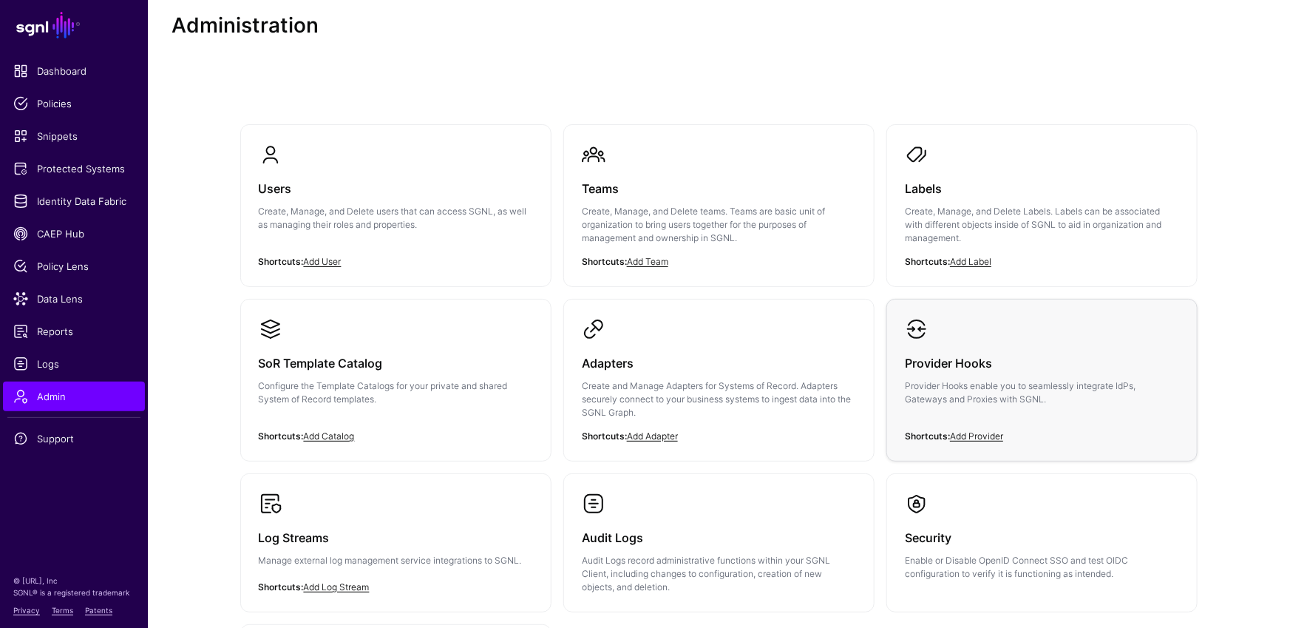
click at [985, 353] on h3 "Provider Hooks" at bounding box center [1042, 363] width 274 height 21
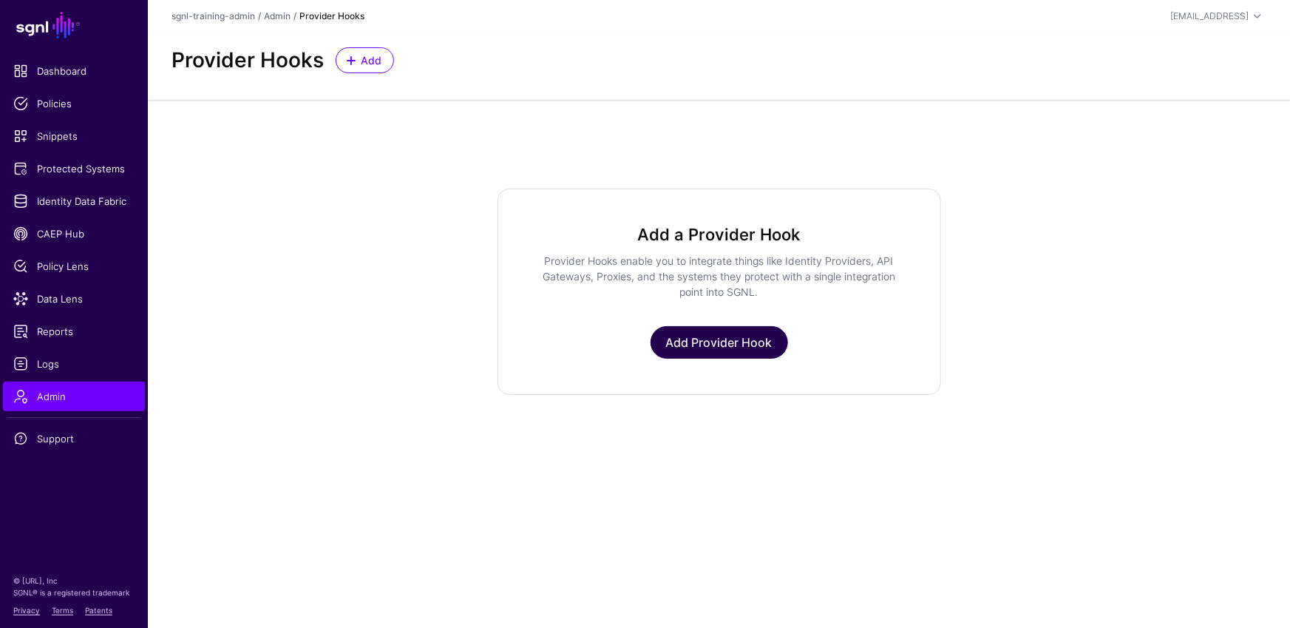
click at [720, 349] on link "Add Provider Hook" at bounding box center [719, 342] width 137 height 33
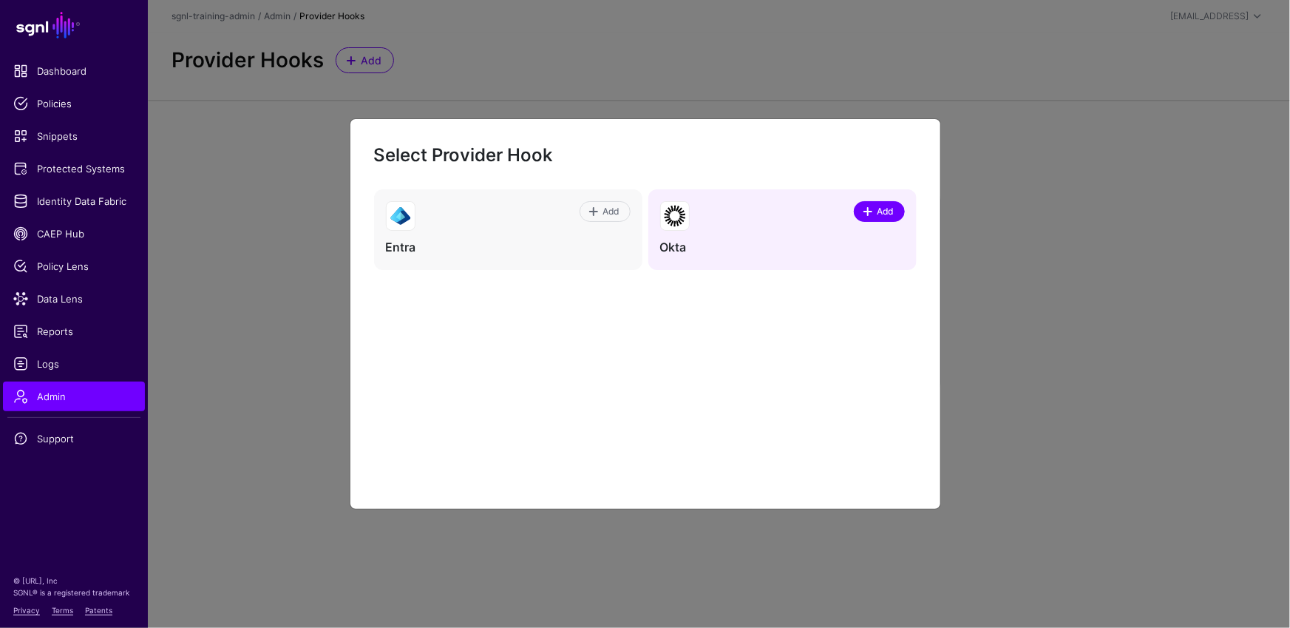
click at [878, 215] on span "Add" at bounding box center [885, 211] width 20 height 13
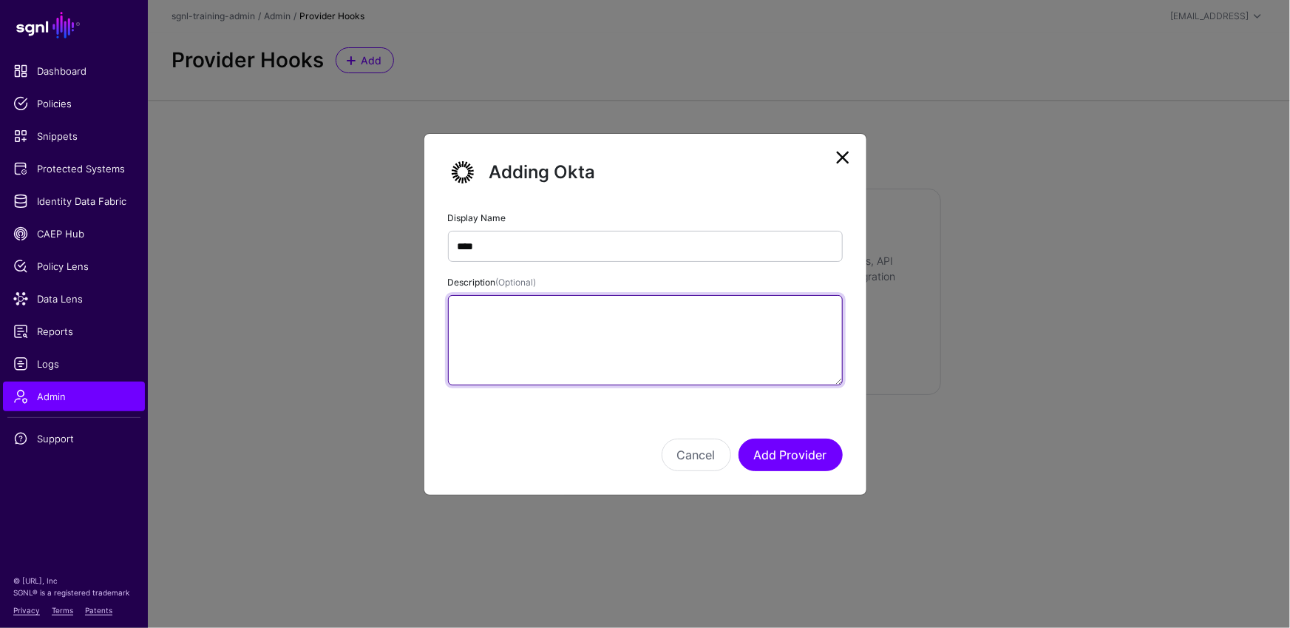
click at [731, 317] on textarea "Description (Optional)" at bounding box center [645, 340] width 395 height 90
type textarea "****"
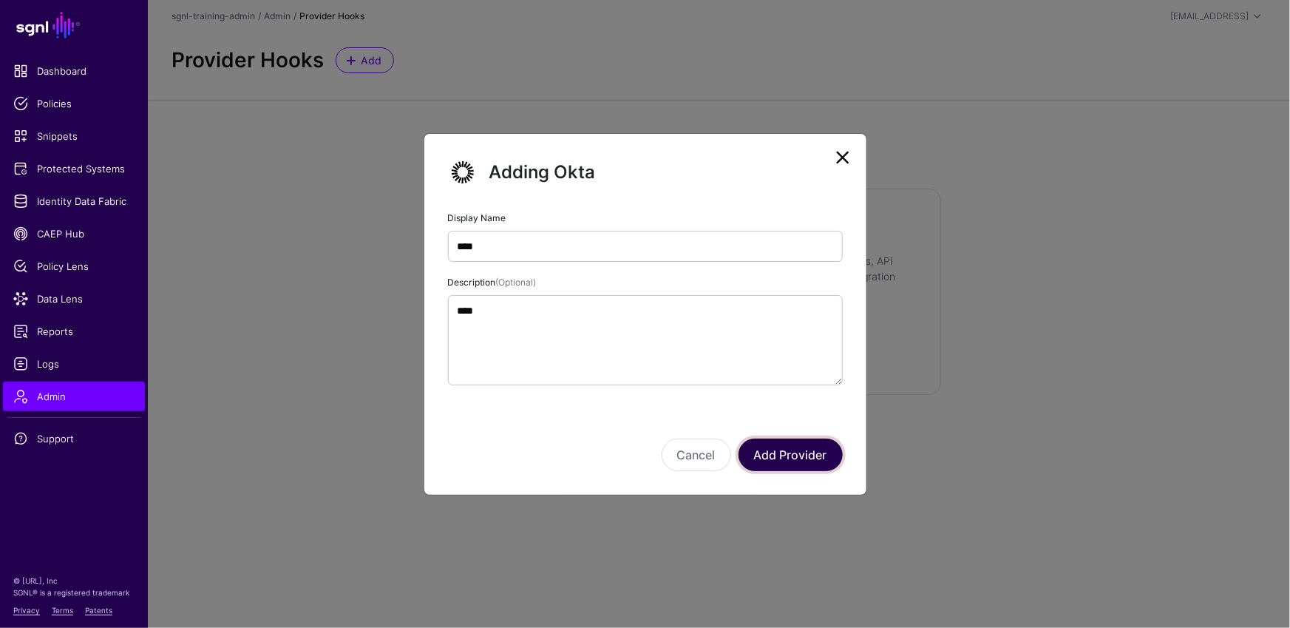
click at [795, 467] on button "Add Provider" at bounding box center [790, 454] width 104 height 33
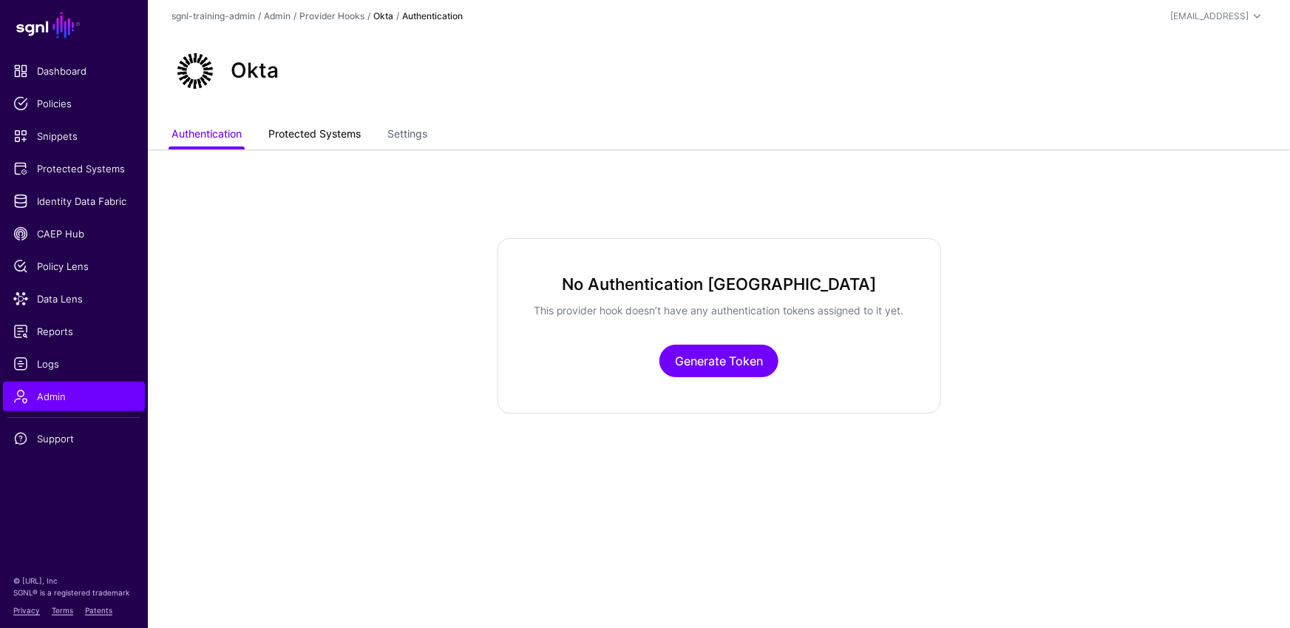
click at [333, 146] on link "Protected Systems" at bounding box center [314, 135] width 92 height 28
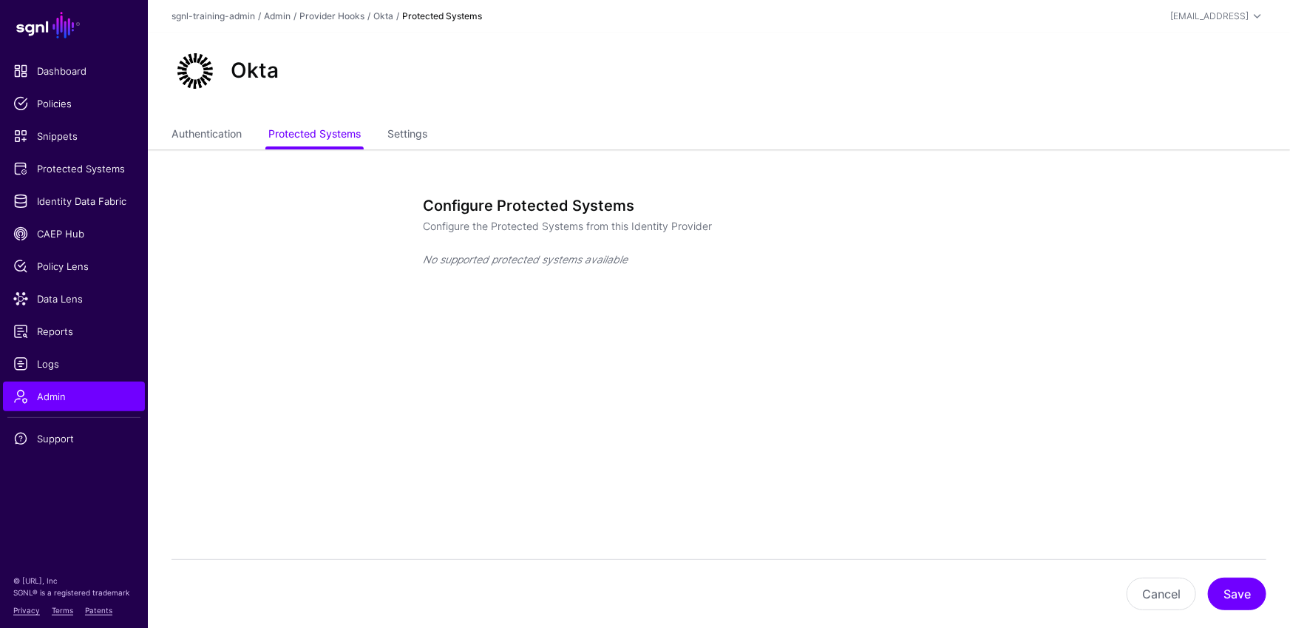
click at [653, 375] on form "Configure Protected Systems Configure the Protected Systems from this Identity …" at bounding box center [719, 287] width 591 height 180
drag, startPoint x: 630, startPoint y: 259, endPoint x: 426, endPoint y: 256, distance: 204.1
click at [426, 256] on p "No supported protected systems available" at bounding box center [719, 259] width 591 height 16
click at [458, 248] on div "Configure Protected Systems Configure the Protected Systems from this Identity …" at bounding box center [719, 247] width 591 height 100
click at [982, 421] on div "Configure Protected Systems Configure the Protected Systems from this Identity …" at bounding box center [719, 314] width 686 height 330
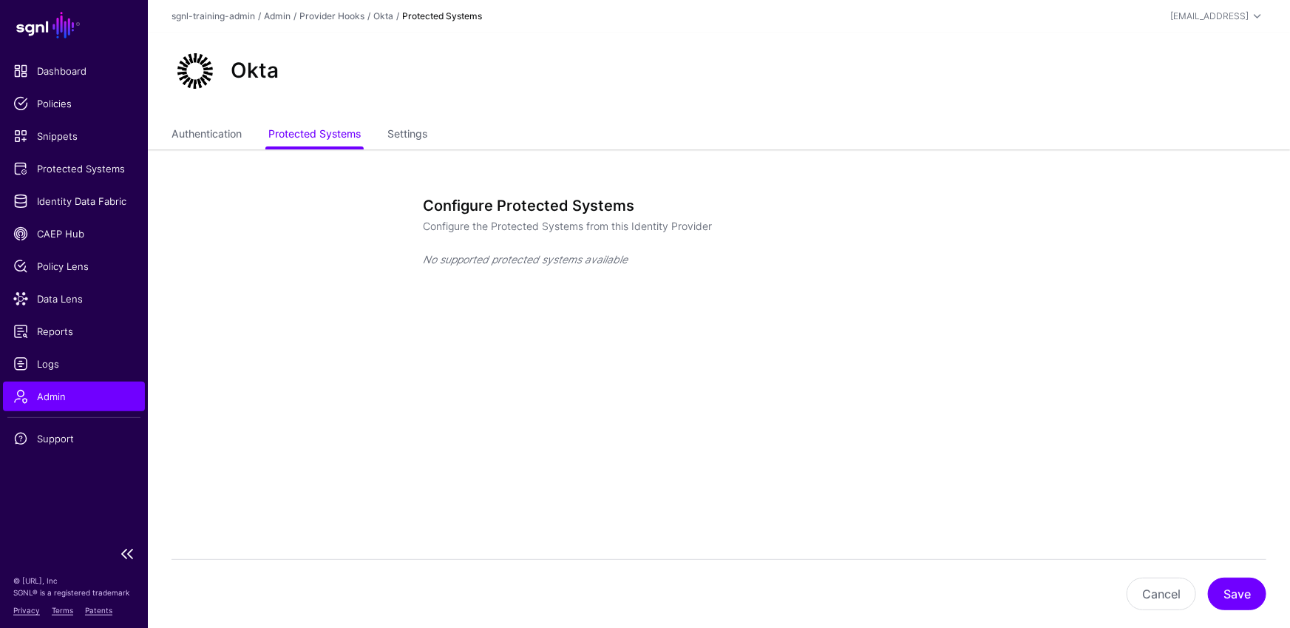
click at [91, 393] on span "Admin" at bounding box center [73, 396] width 121 height 15
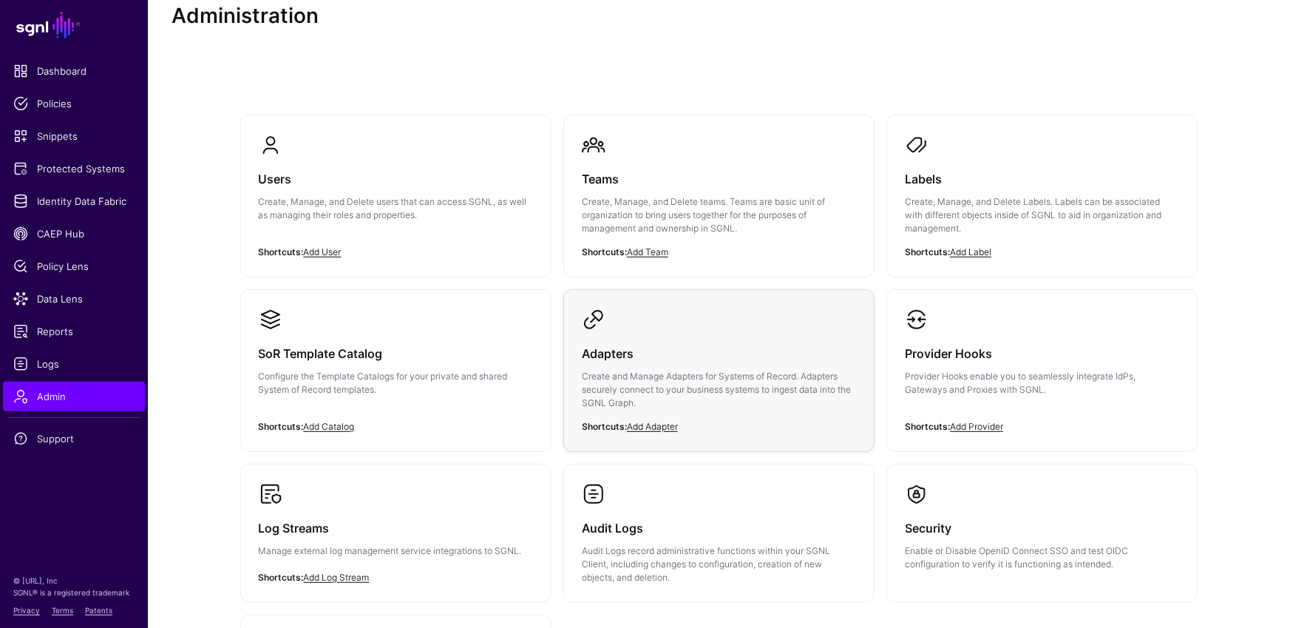
scroll to position [35, 0]
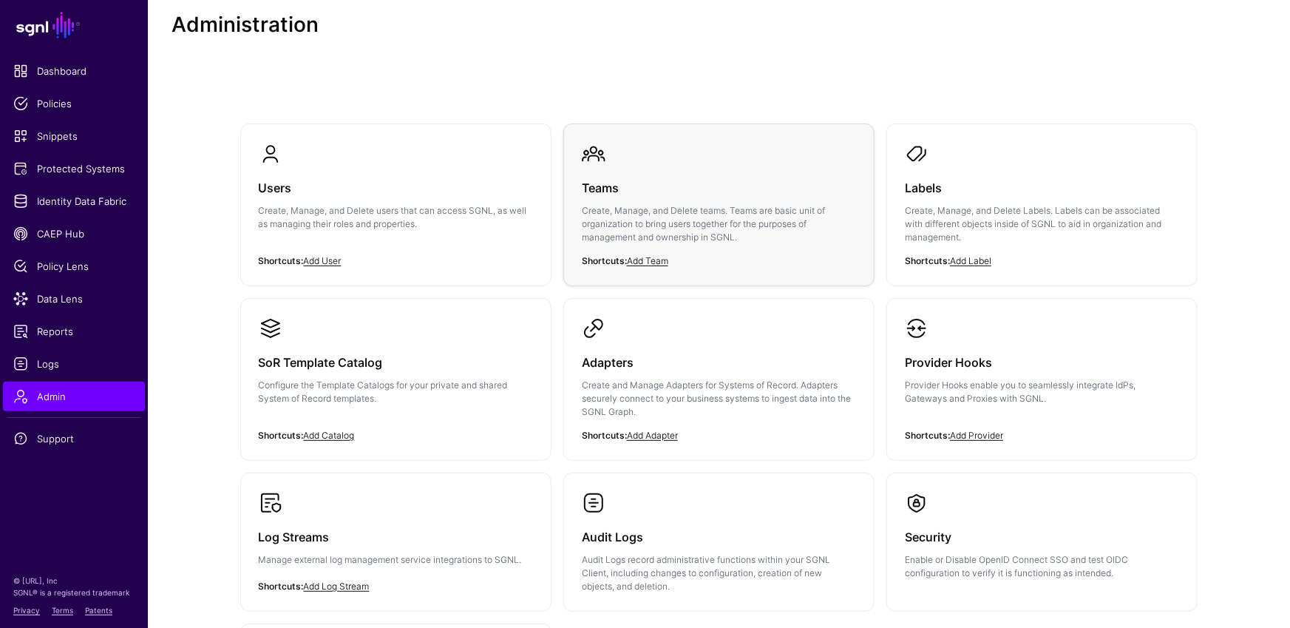
click at [670, 176] on div "Teams Create, Manage, and Delete teams. Teams are basic unit of organization to…" at bounding box center [719, 217] width 274 height 102
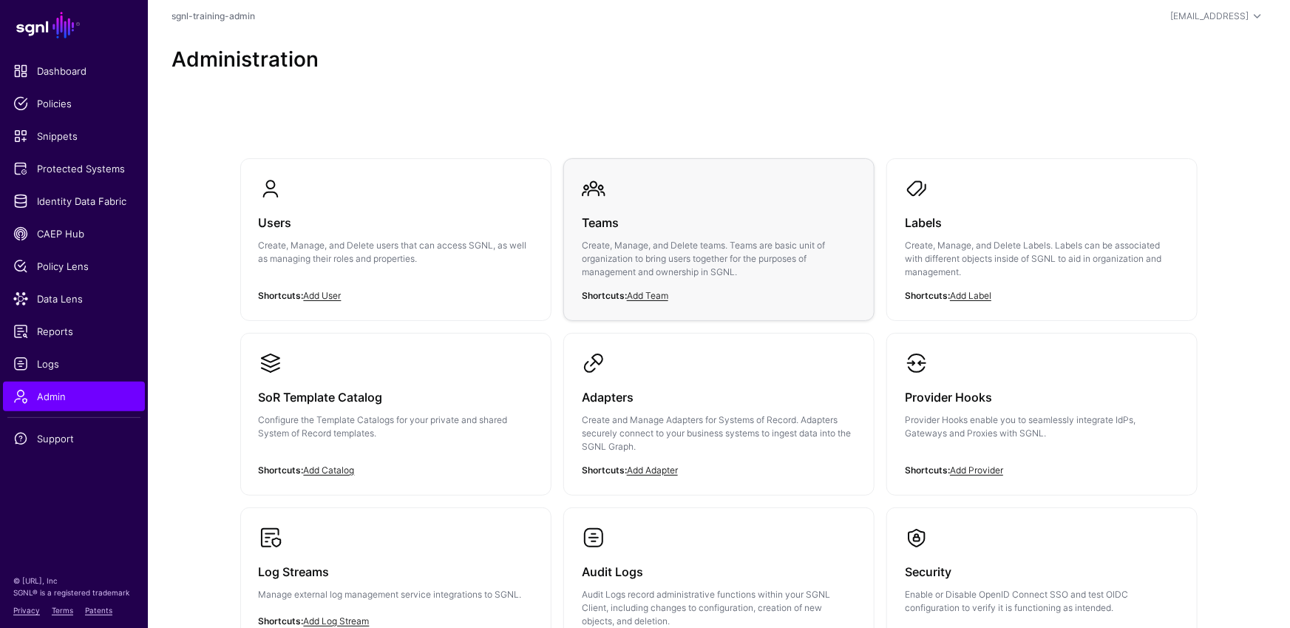
click at [691, 241] on p "Create, Manage, and Delete teams. Teams are basic unit of organization to bring…" at bounding box center [719, 259] width 274 height 40
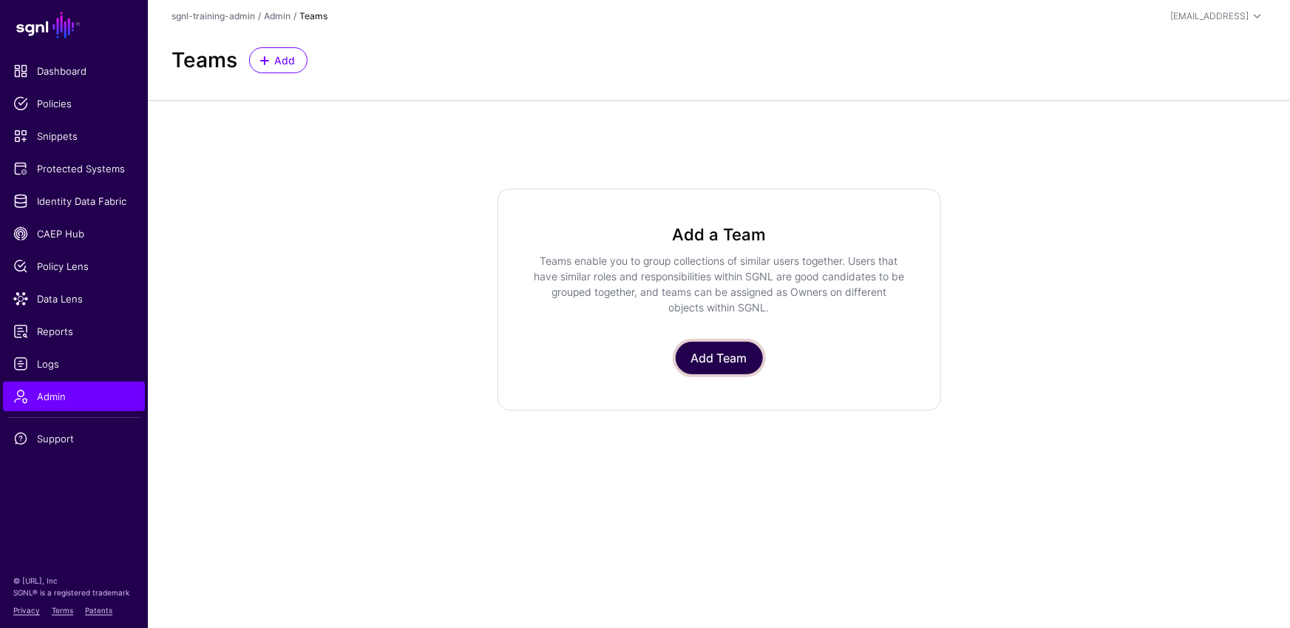
click at [688, 352] on link "Add Team" at bounding box center [719, 358] width 87 height 33
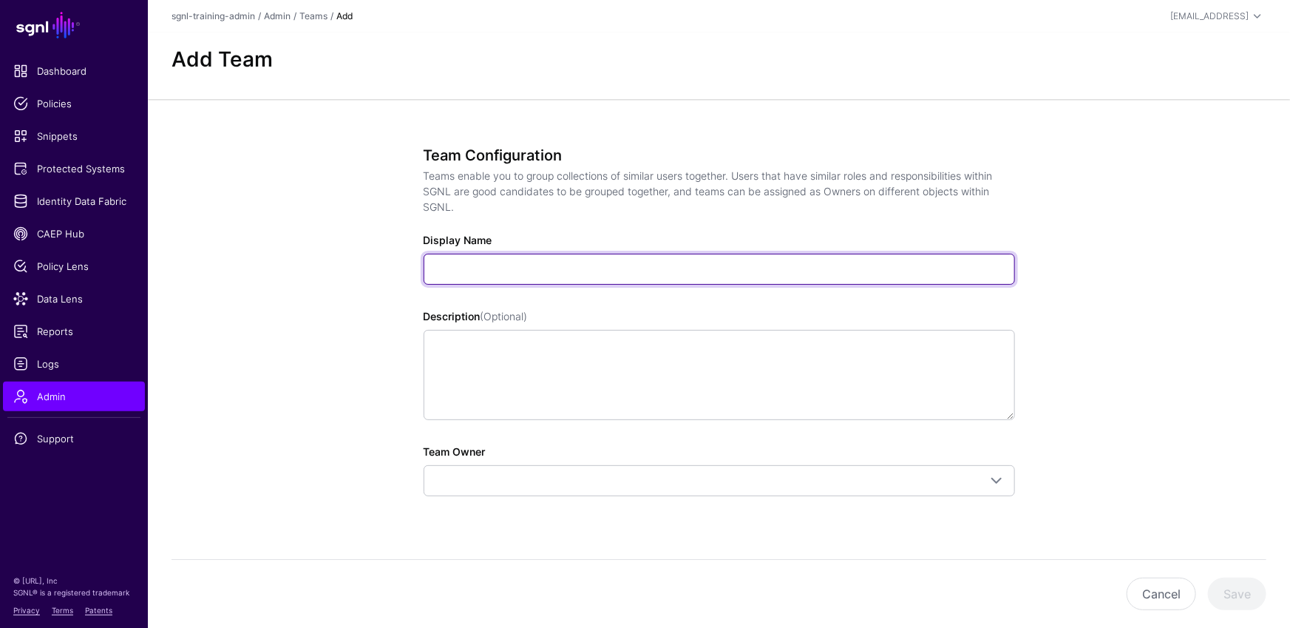
click at [511, 269] on input "Display Name" at bounding box center [719, 269] width 591 height 31
type input "******"
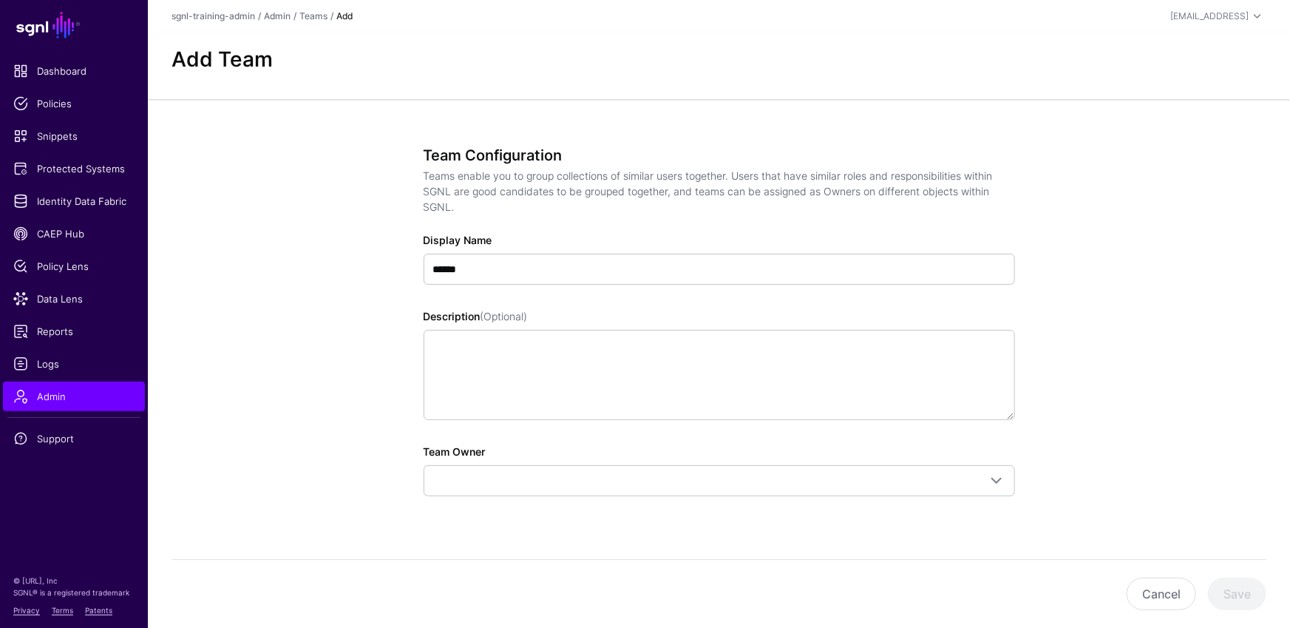
click at [544, 495] on div "Team Configuration Teams enable you to group collections of similar users toget…" at bounding box center [719, 341] width 591 height 391
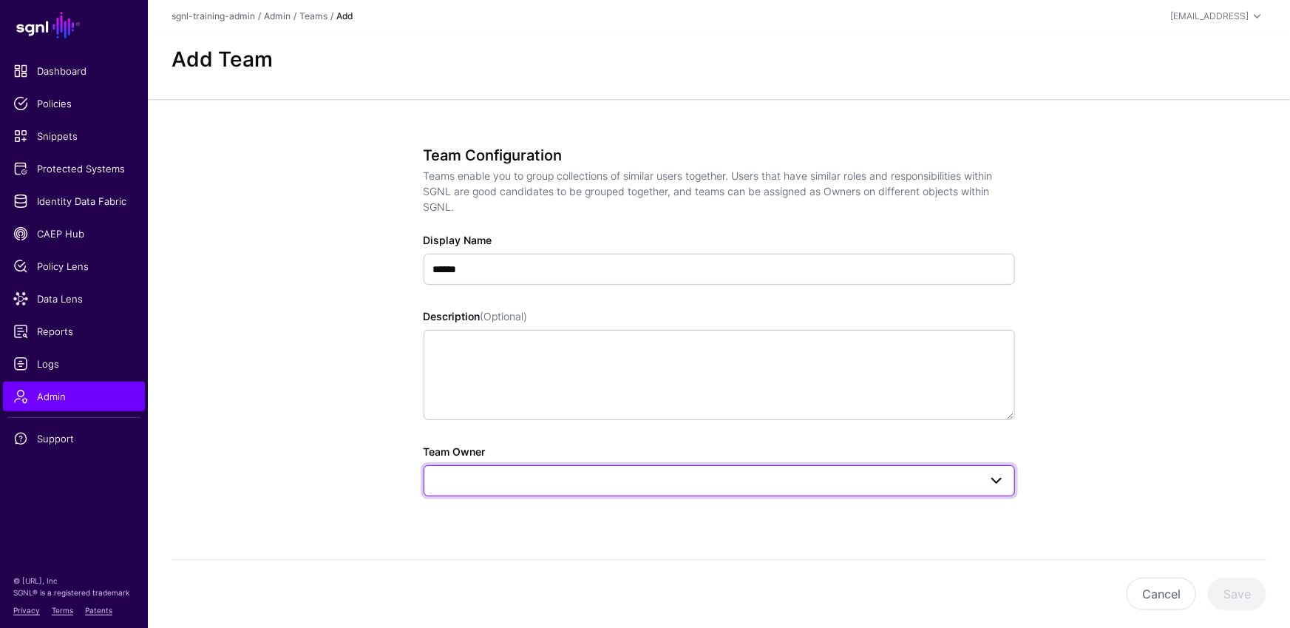
click at [546, 474] on span at bounding box center [719, 481] width 572 height 18
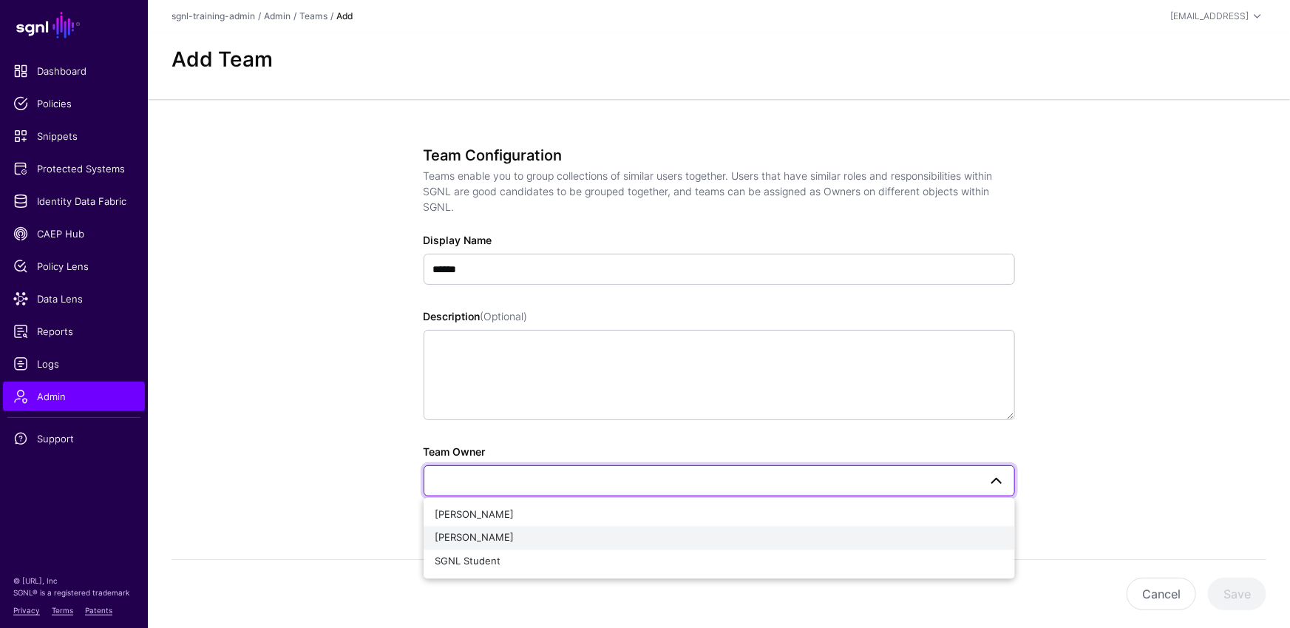
click at [480, 548] on button "[PERSON_NAME]" at bounding box center [719, 538] width 591 height 24
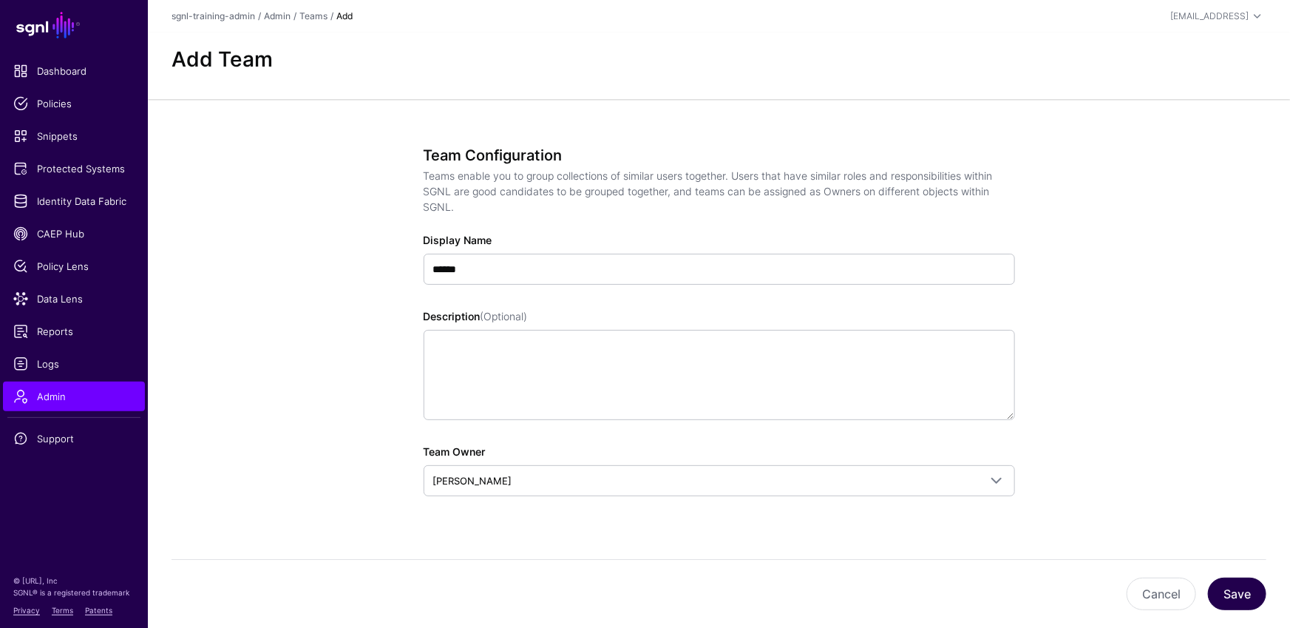
scroll to position [7, 0]
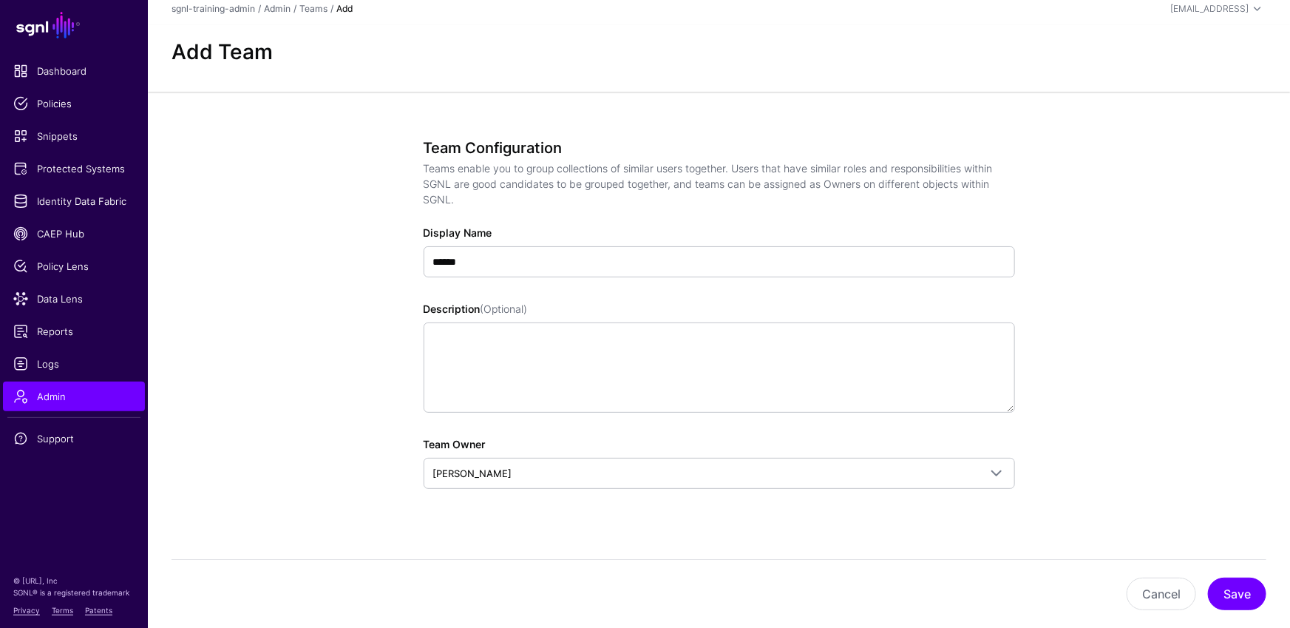
click at [1234, 577] on div "Cancel Save" at bounding box center [718, 593] width 1095 height 69
click at [1235, 602] on button "Save" at bounding box center [1237, 593] width 58 height 33
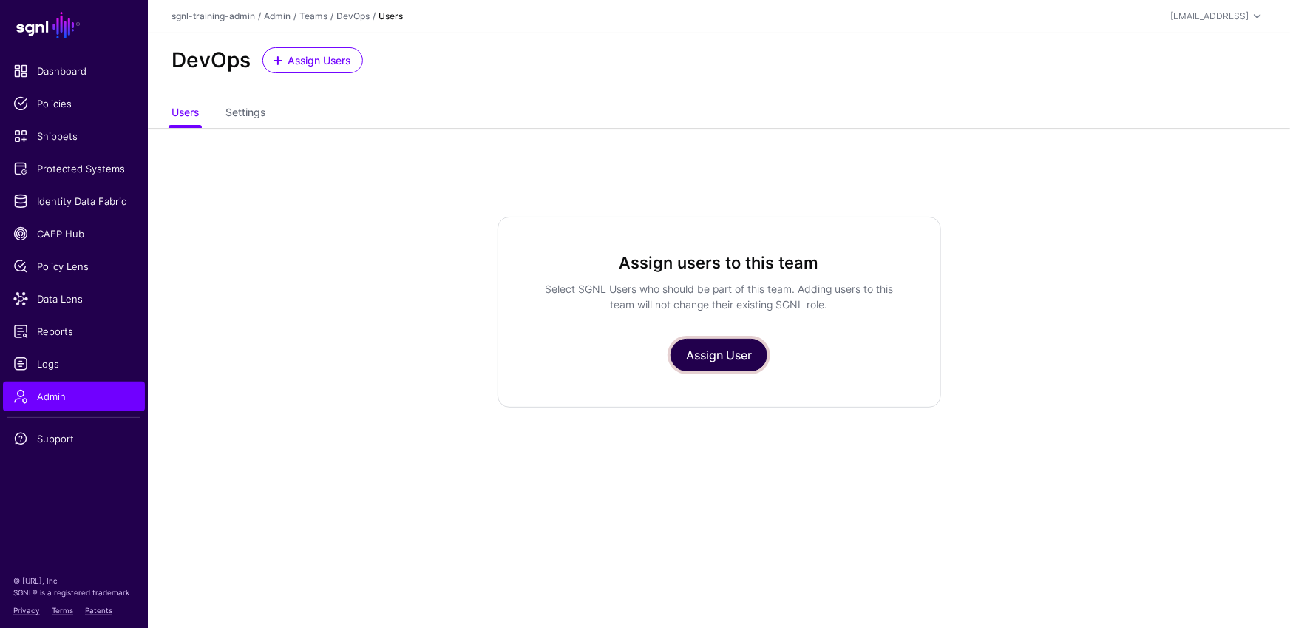
click at [711, 358] on link "Assign User" at bounding box center [718, 355] width 97 height 33
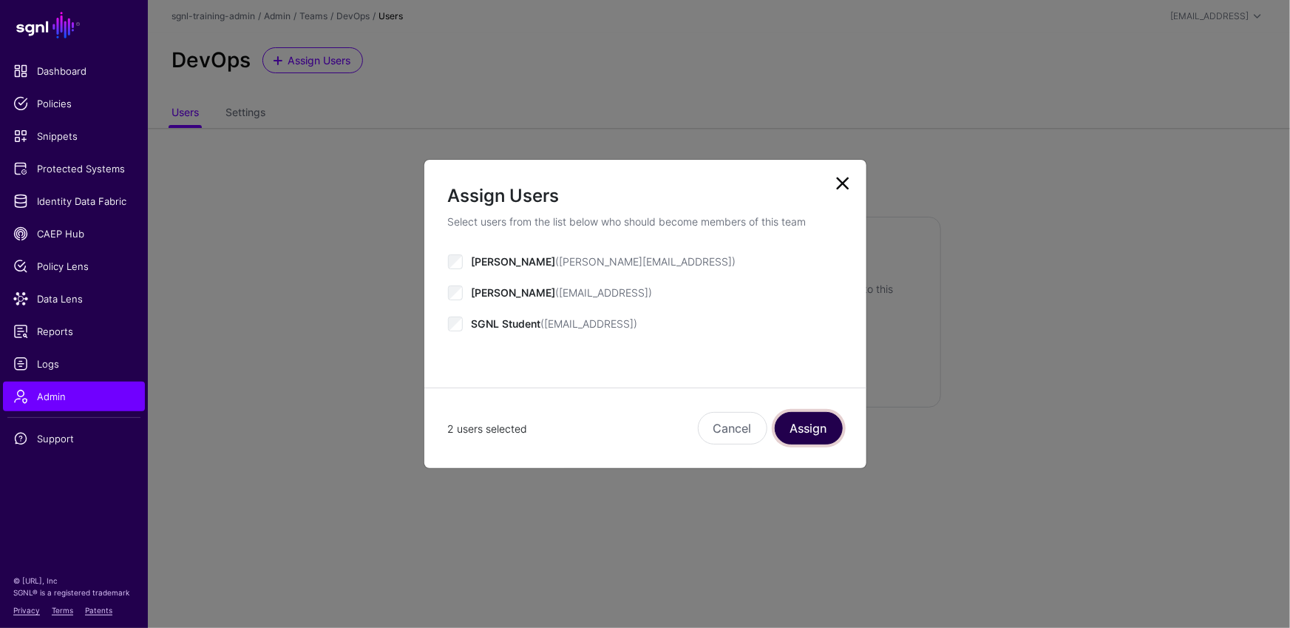
click at [811, 424] on button "Assign" at bounding box center [809, 428] width 68 height 33
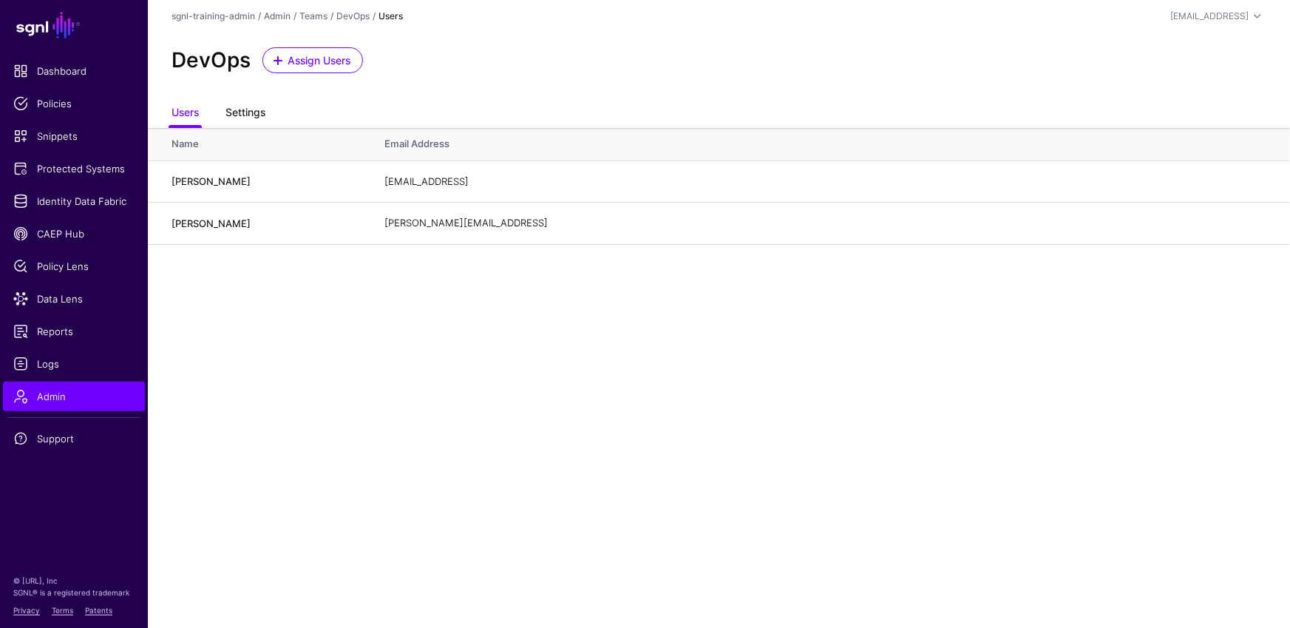
click at [261, 114] on link "Settings" at bounding box center [245, 114] width 40 height 28
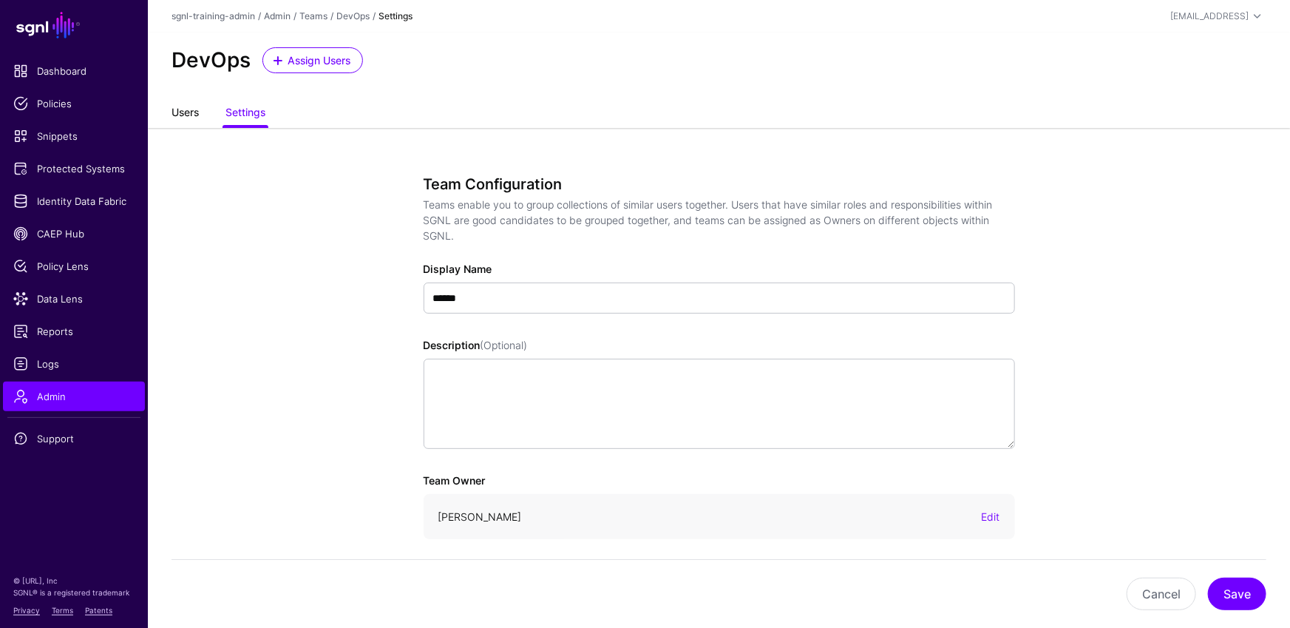
click at [184, 112] on link "Users" at bounding box center [184, 114] width 27 height 28
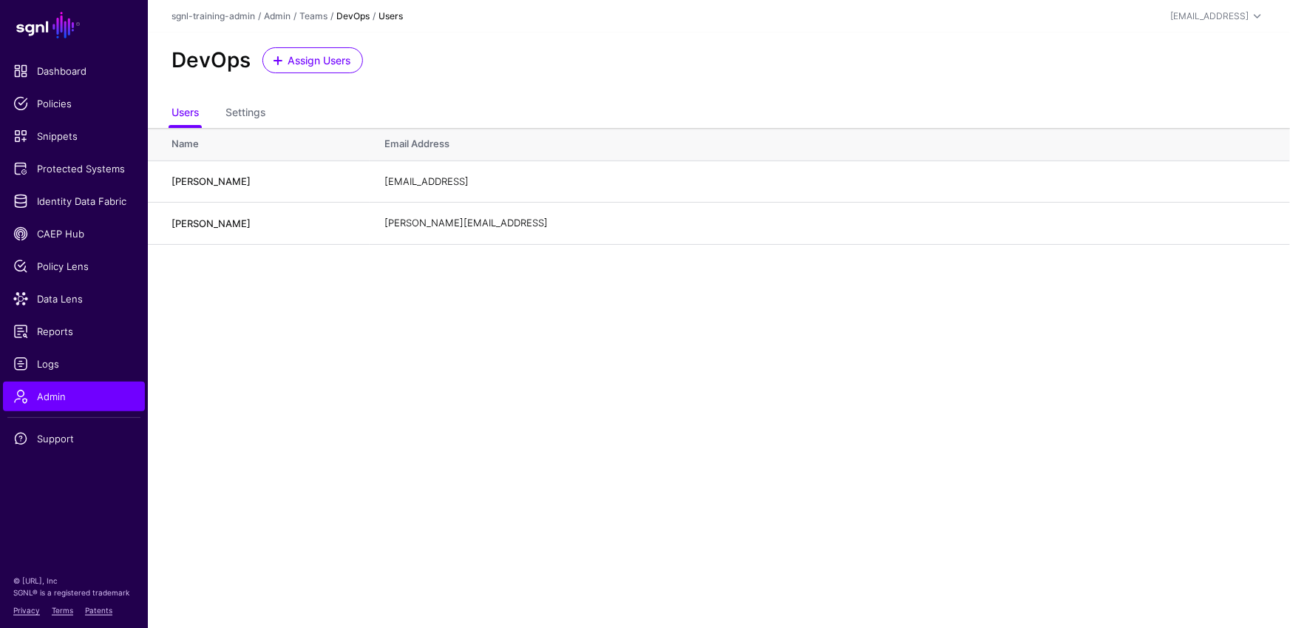
click at [350, 12] on link "DevOps" at bounding box center [352, 15] width 33 height 11
click at [314, 13] on link "Teams" at bounding box center [313, 15] width 28 height 11
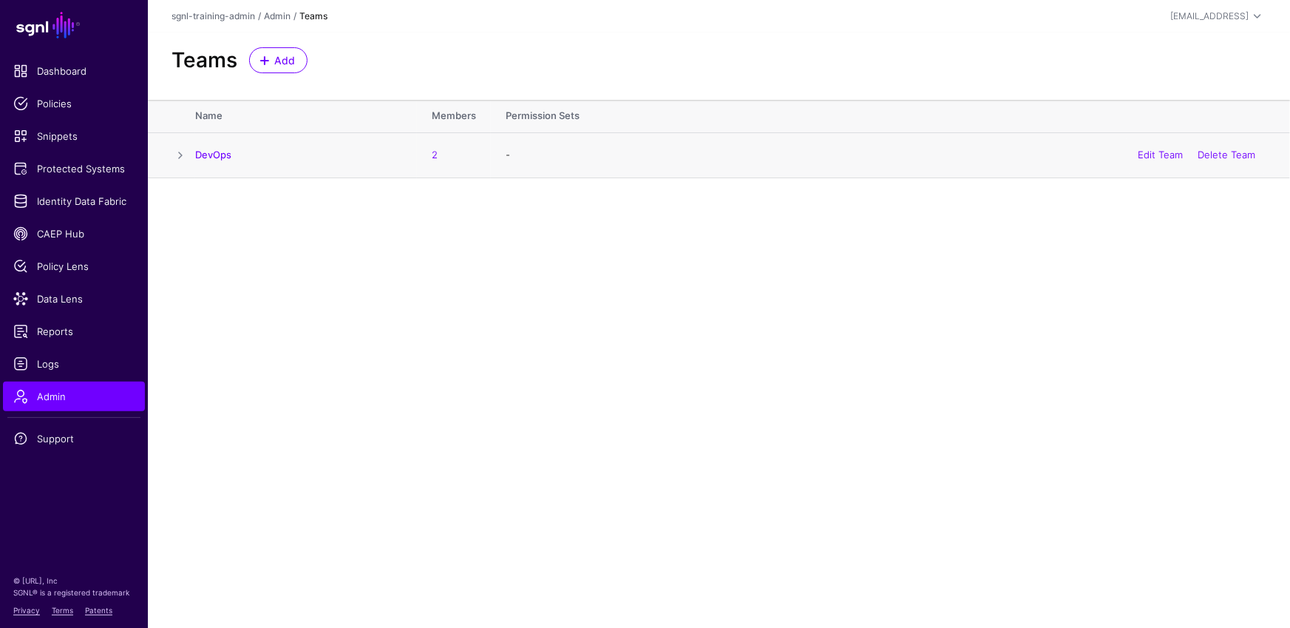
click at [177, 149] on span at bounding box center [180, 155] width 18 height 18
click at [285, 301] on link "Add Permission Set" at bounding box center [272, 297] width 120 height 26
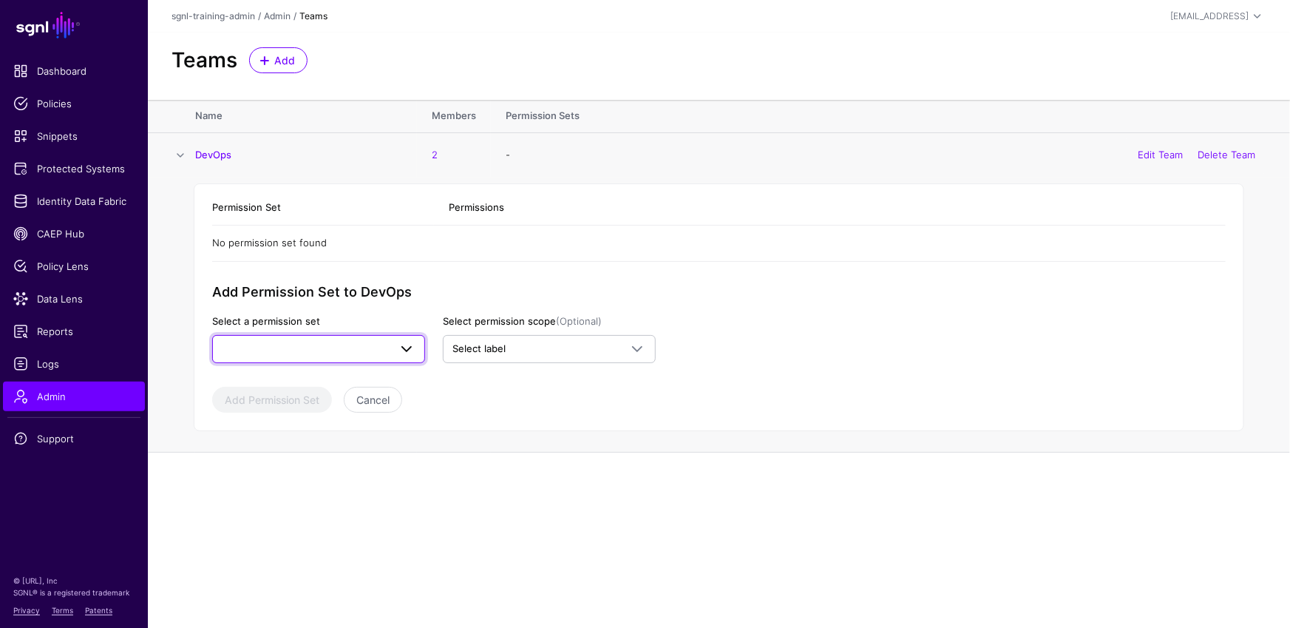
click at [350, 347] on span at bounding box center [319, 349] width 194 height 18
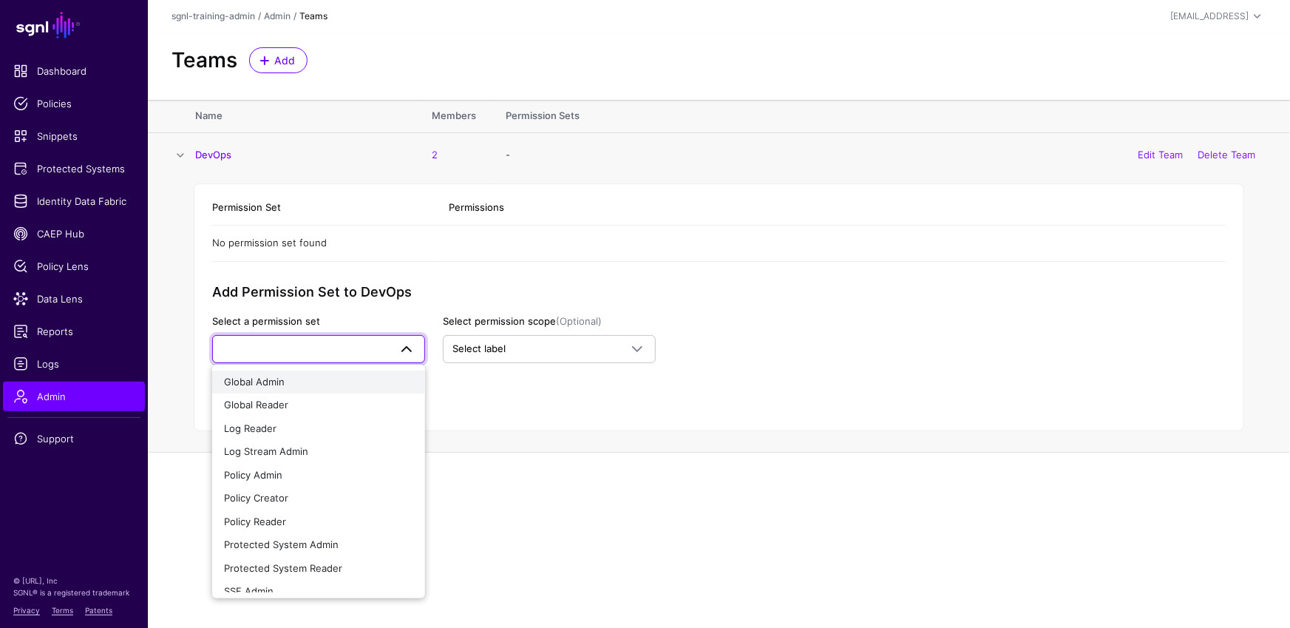
click at [306, 378] on div "Global Admin" at bounding box center [318, 382] width 189 height 15
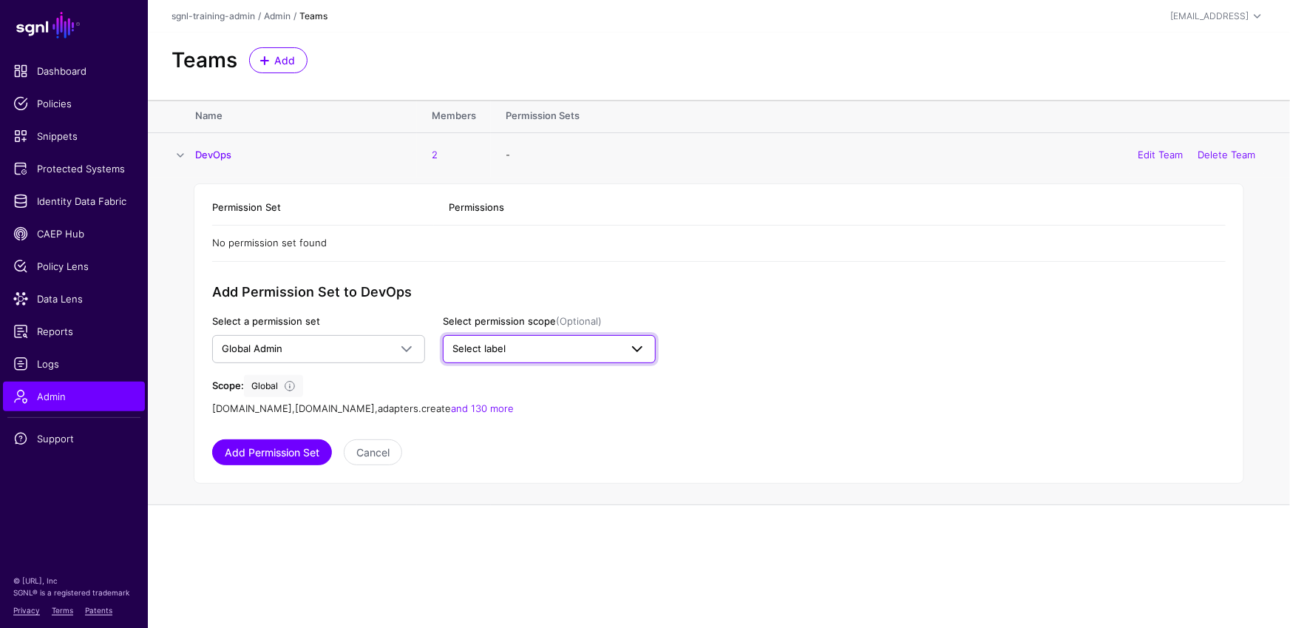
click at [534, 350] on span "Select label" at bounding box center [535, 349] width 167 height 15
click at [527, 428] on span "DevOps" at bounding box center [539, 428] width 33 height 11
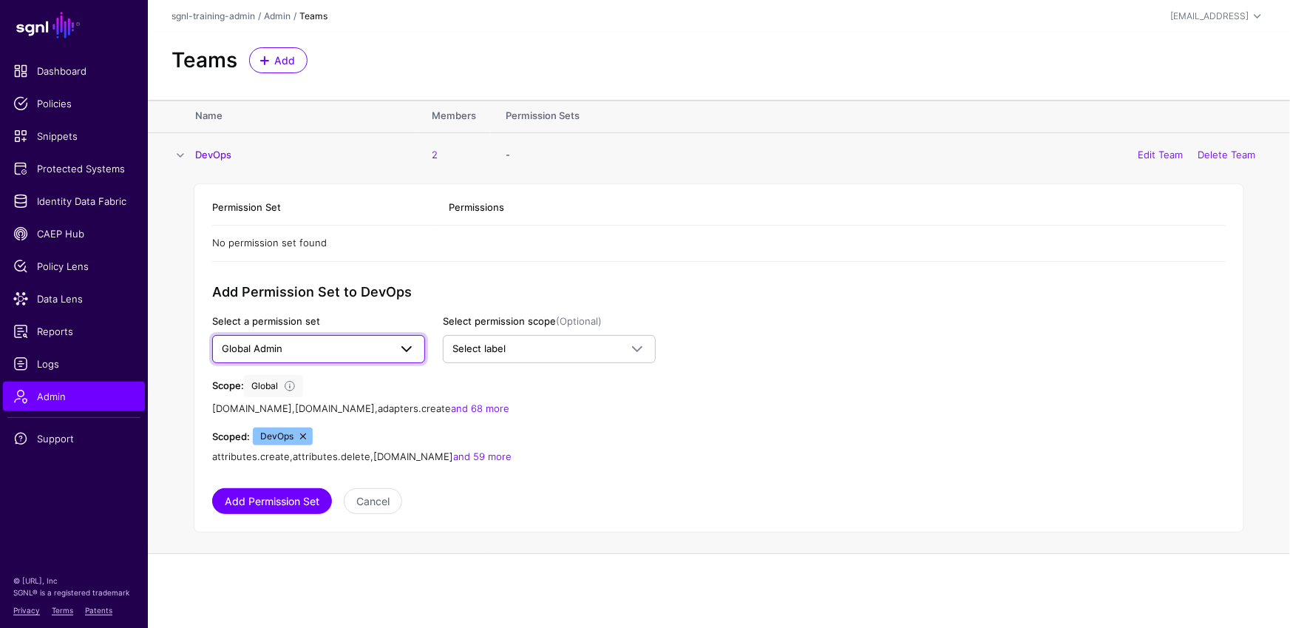
click at [263, 342] on span "Global Admin" at bounding box center [252, 348] width 61 height 12
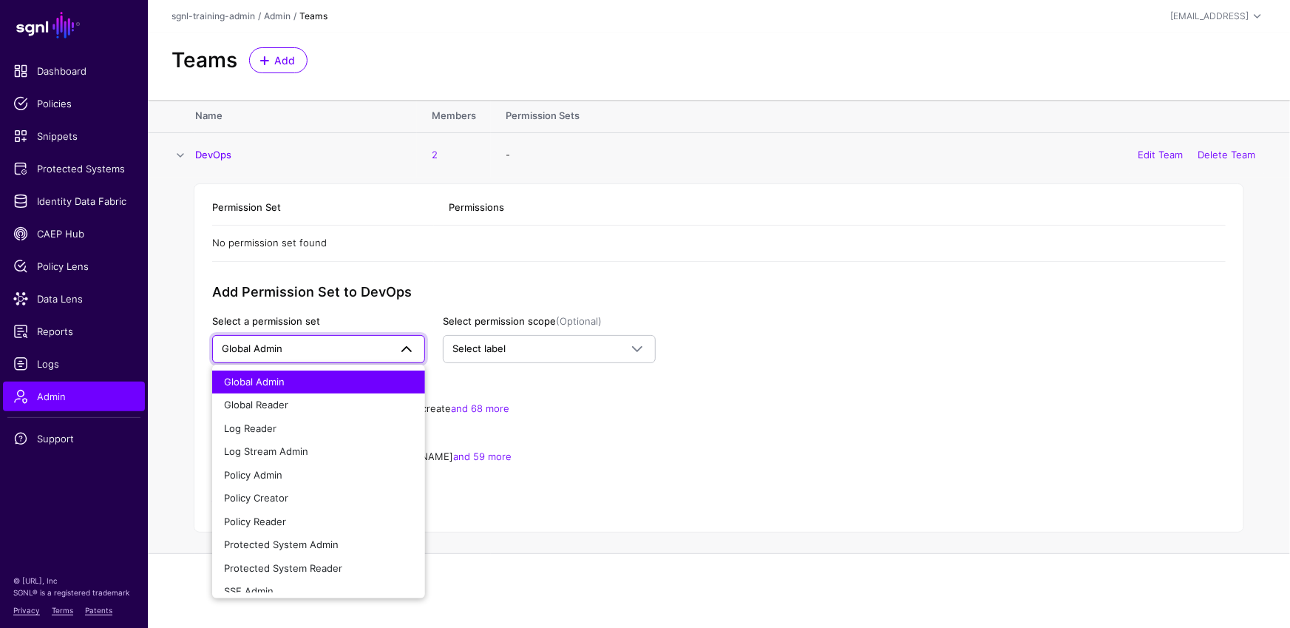
click at [639, 423] on div "Add Permission Set to DevOps Select a permission set Global Admin Global Admin …" at bounding box center [434, 374] width 444 height 180
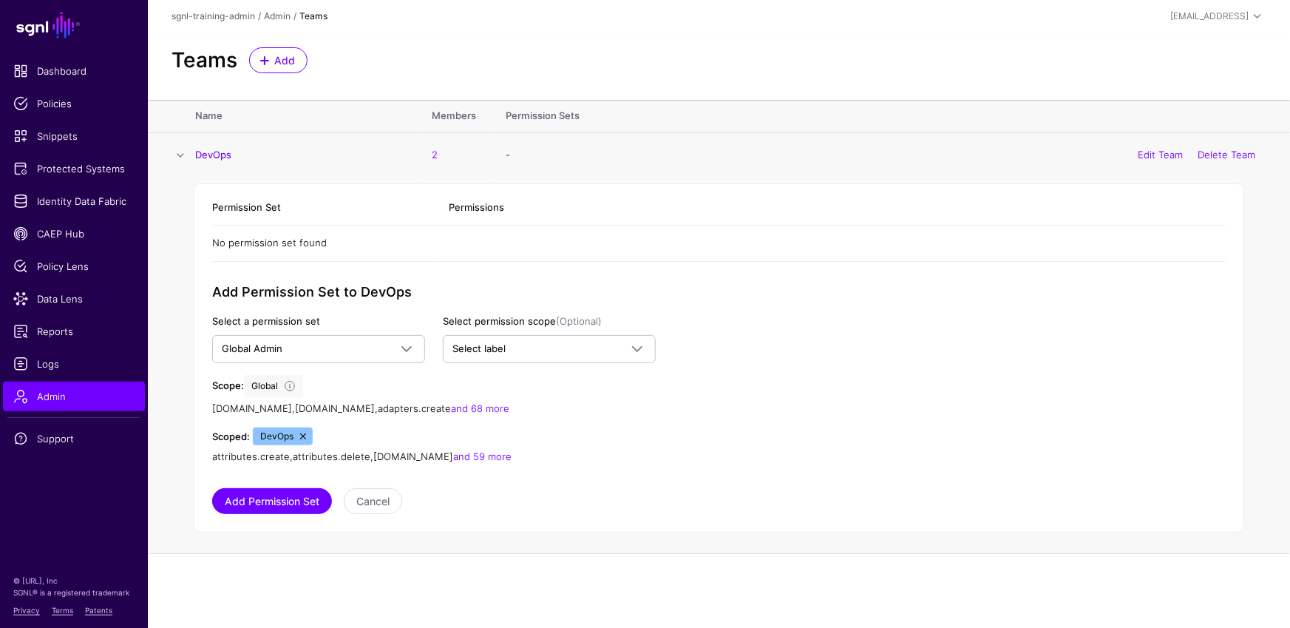
click at [746, 387] on app-admin-shared-permissions "Permission Set Permissions No permission set found Add Permission Set to DevOps…" at bounding box center [718, 352] width 1013 height 324
click at [590, 419] on div "Add Permission Set to DevOps Select a permission set Global Admin Global Admin …" at bounding box center [434, 374] width 444 height 180
click at [100, 391] on span "Admin" at bounding box center [73, 396] width 121 height 15
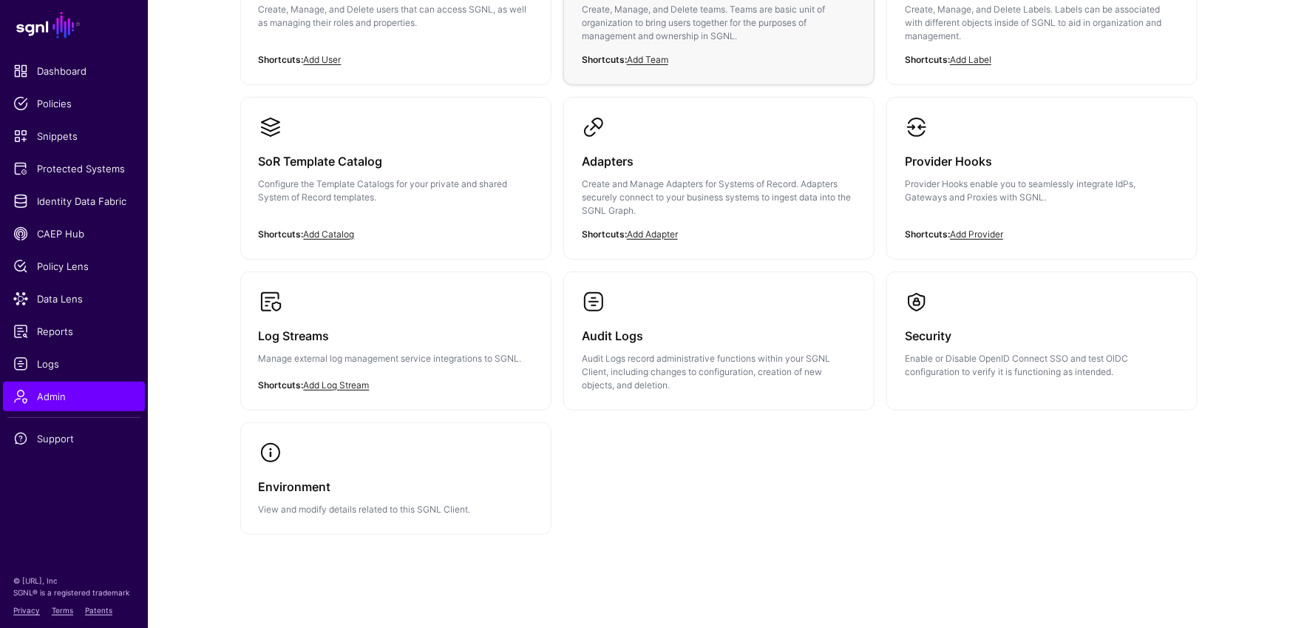
scroll to position [11, 0]
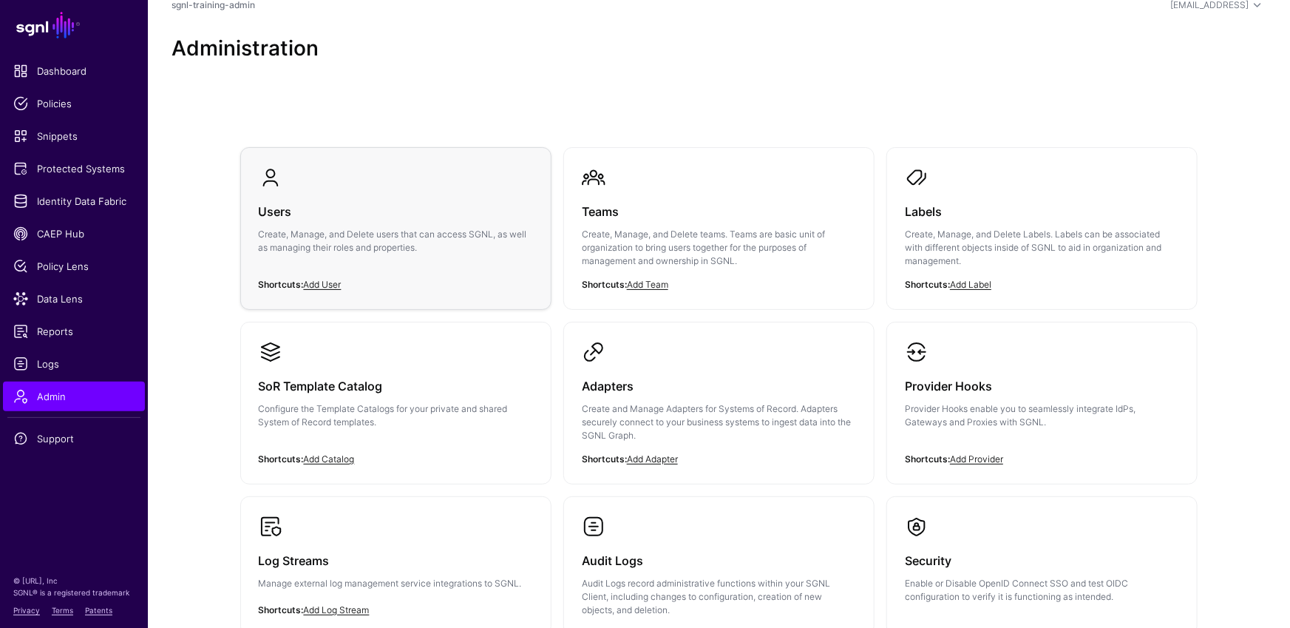
click at [506, 254] on div "Users Create, Manage, and Delete users that can access SGNL, as well as managin…" at bounding box center [396, 233] width 274 height 89
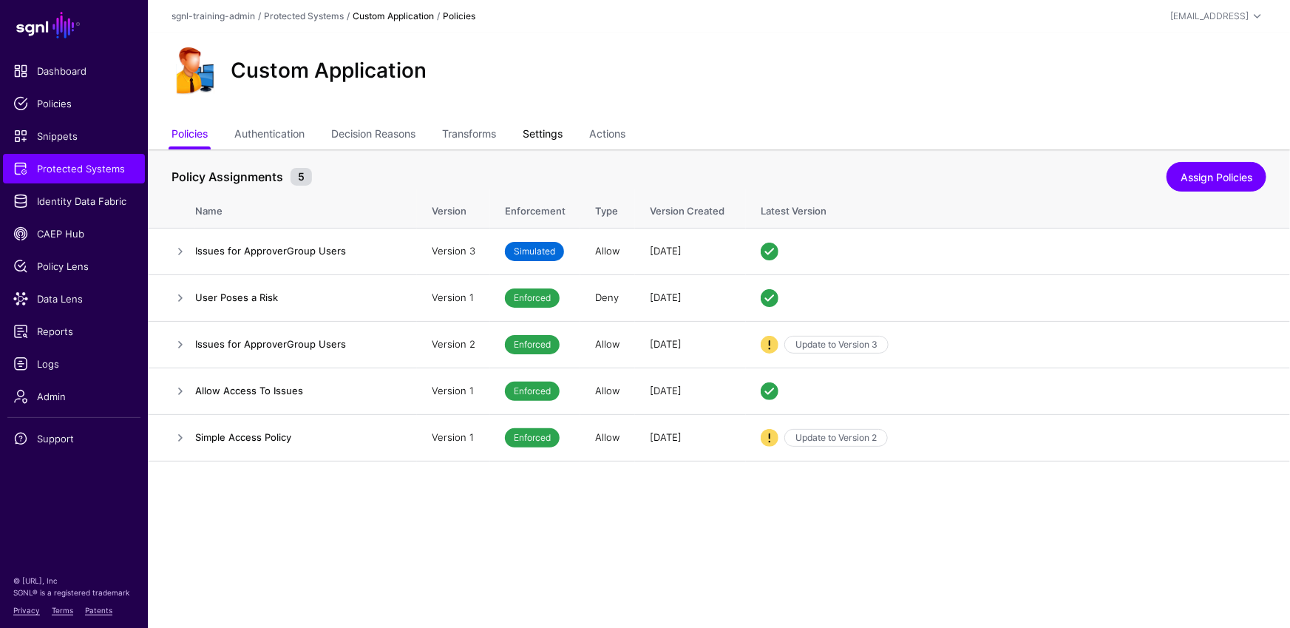
drag, startPoint x: 557, startPoint y: 127, endPoint x: 565, endPoint y: 141, distance: 15.9
click at [557, 127] on link "Settings" at bounding box center [543, 135] width 40 height 28
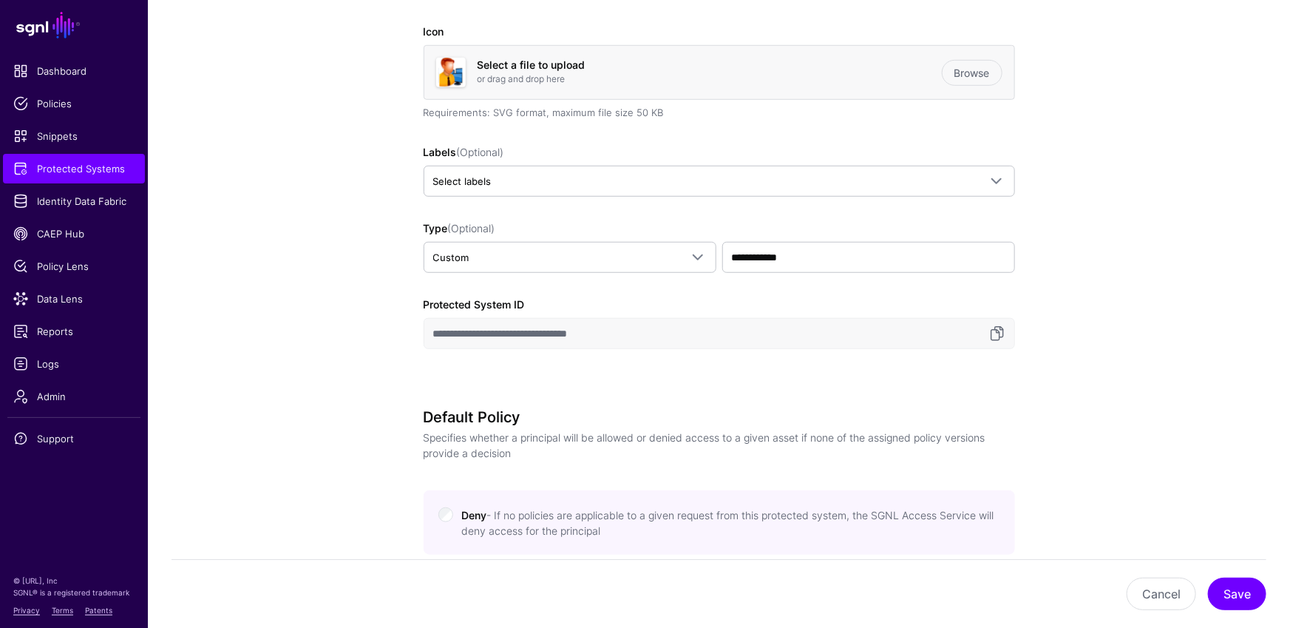
scroll to position [363, 0]
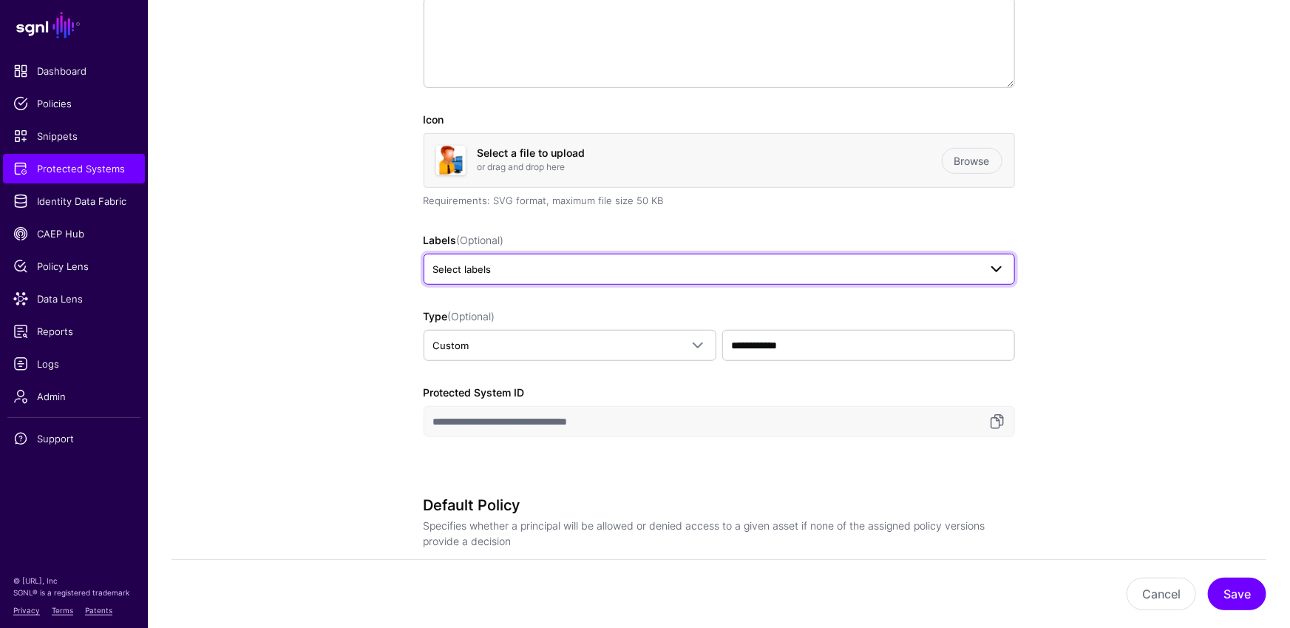
click at [554, 262] on span "Select labels" at bounding box center [706, 269] width 546 height 16
click at [478, 344] on span "InfraTeam" at bounding box center [462, 349] width 42 height 11
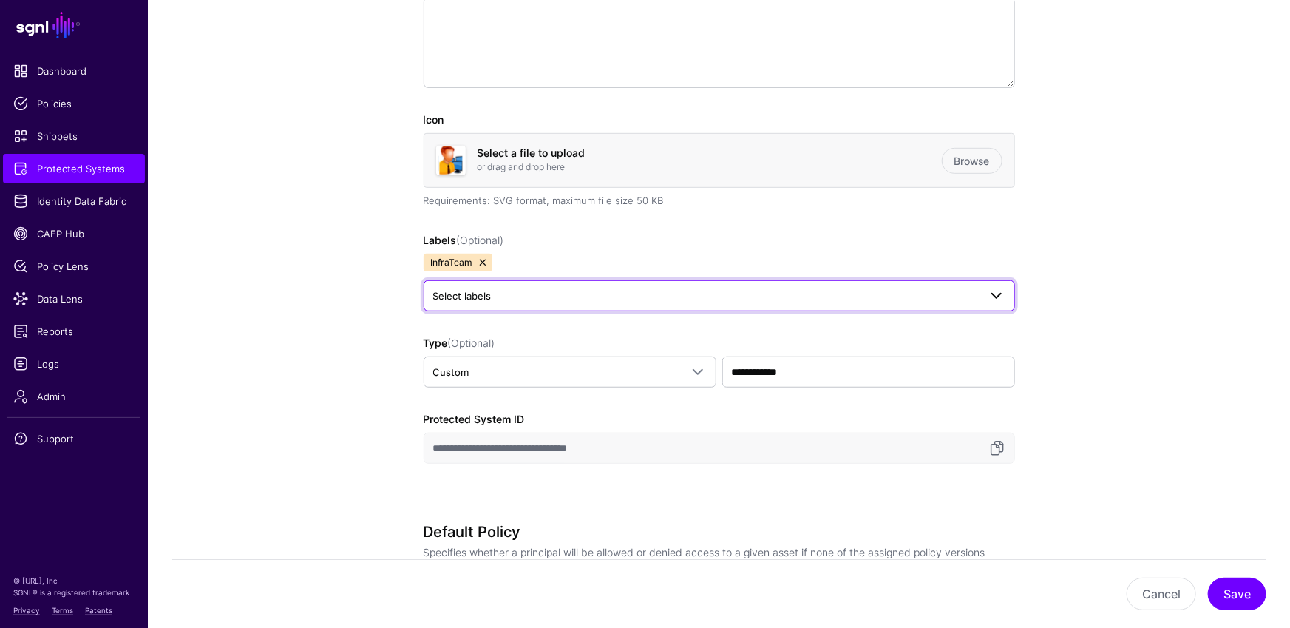
click at [549, 290] on span "Select labels" at bounding box center [706, 296] width 546 height 16
drag, startPoint x: 458, startPoint y: 373, endPoint x: 634, endPoint y: 377, distance: 176.7
click at [458, 373] on span "DevOps" at bounding box center [457, 375] width 33 height 11
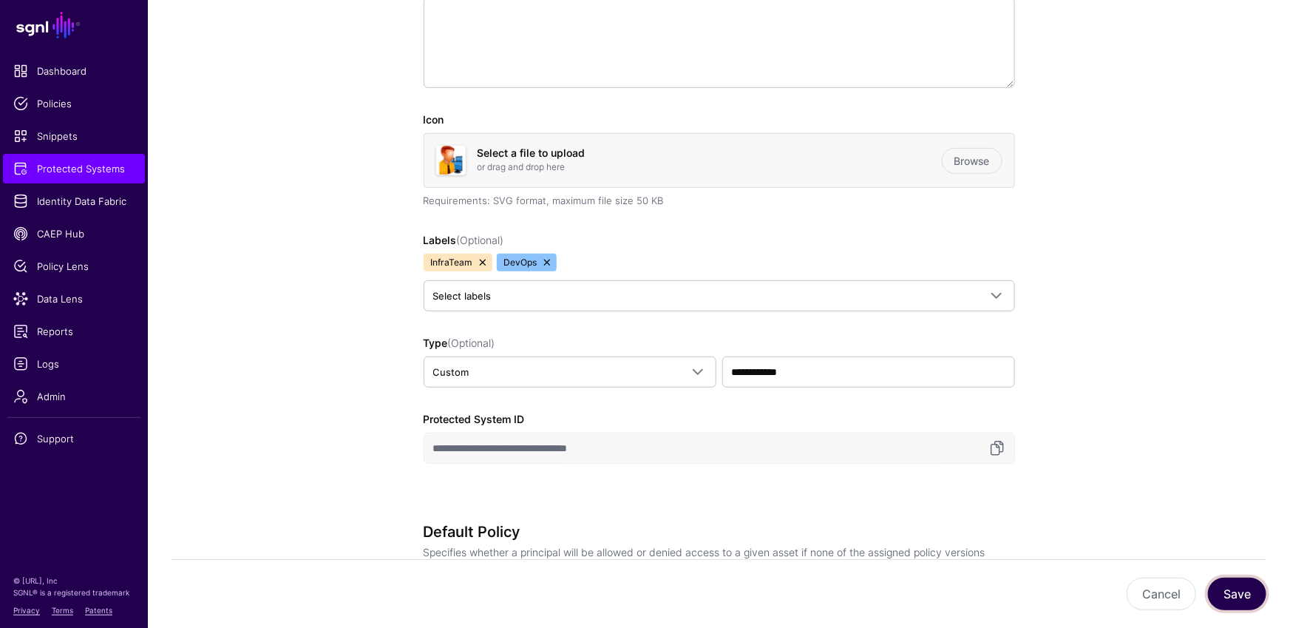
click at [1231, 599] on button "Save" at bounding box center [1237, 593] width 58 height 33
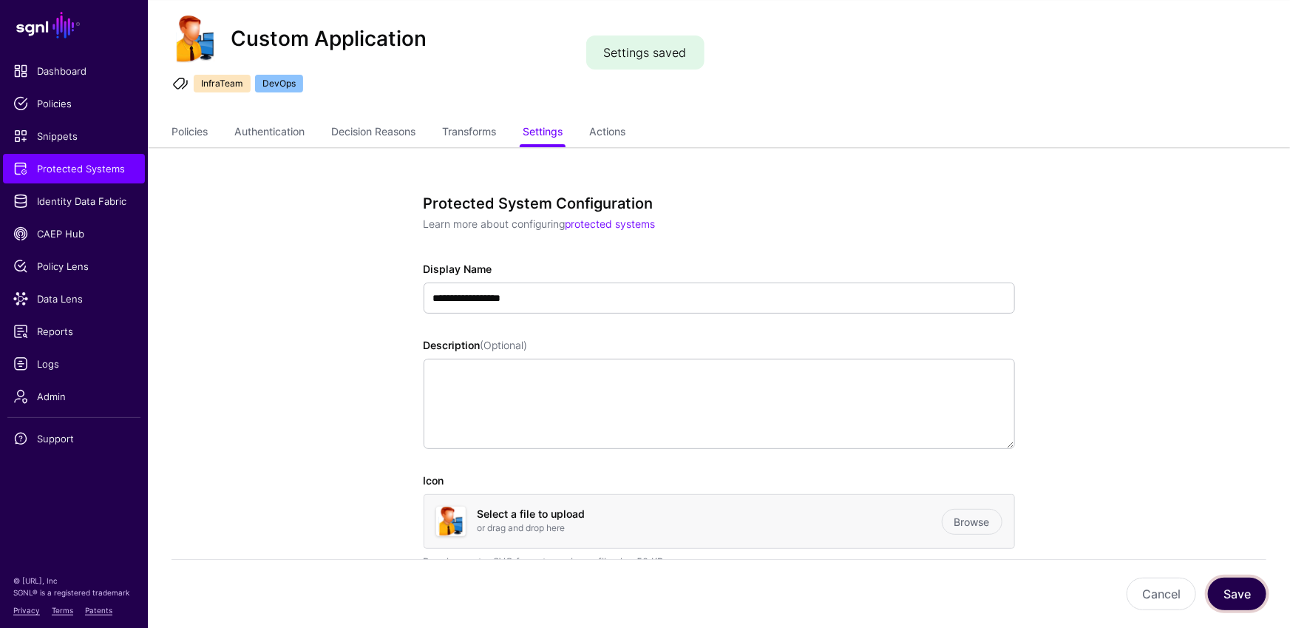
scroll to position [0, 0]
